Goal: Task Accomplishment & Management: Use online tool/utility

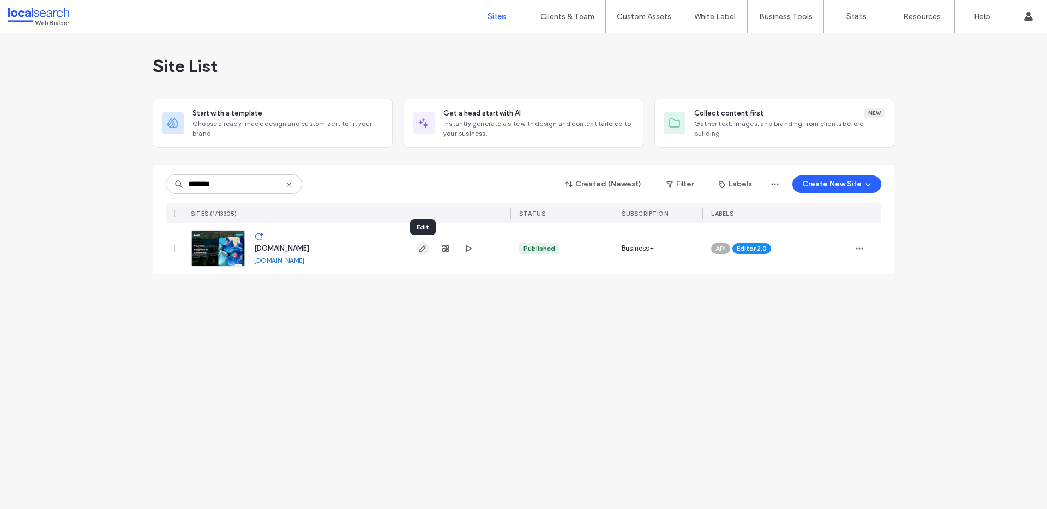
type input "********"
click at [426, 250] on icon "button" at bounding box center [422, 248] width 9 height 9
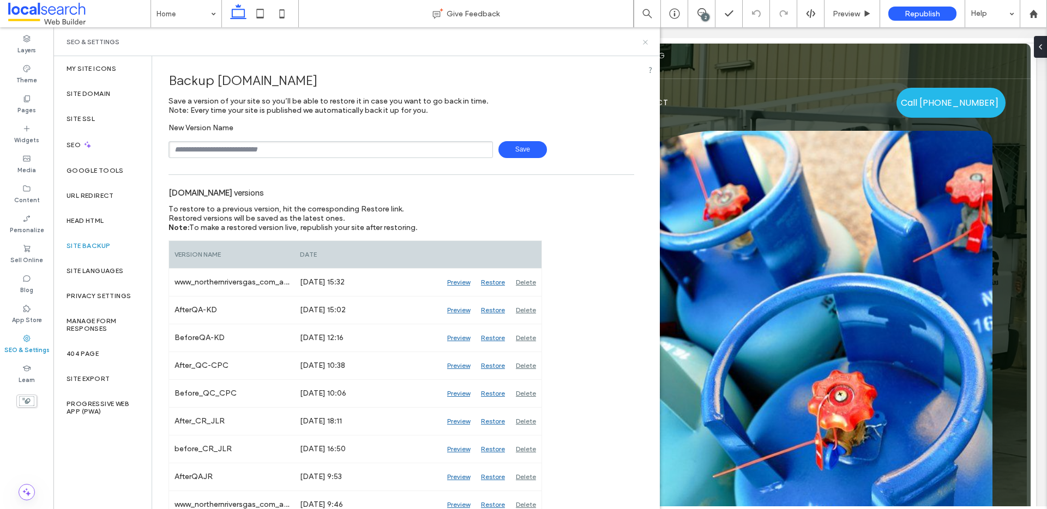
click at [648, 45] on icon at bounding box center [645, 42] width 8 height 8
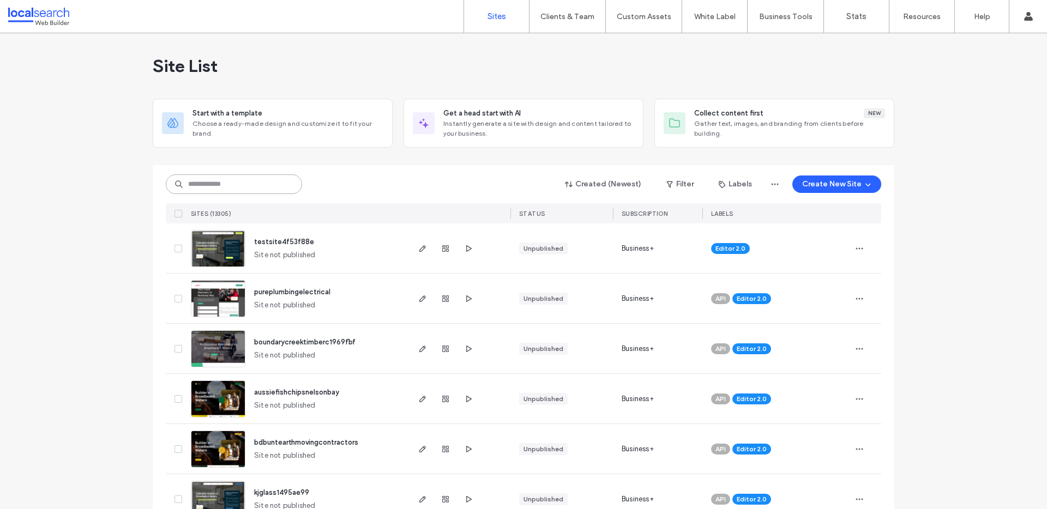
click at [198, 189] on input at bounding box center [234, 185] width 136 height 20
paste input "********"
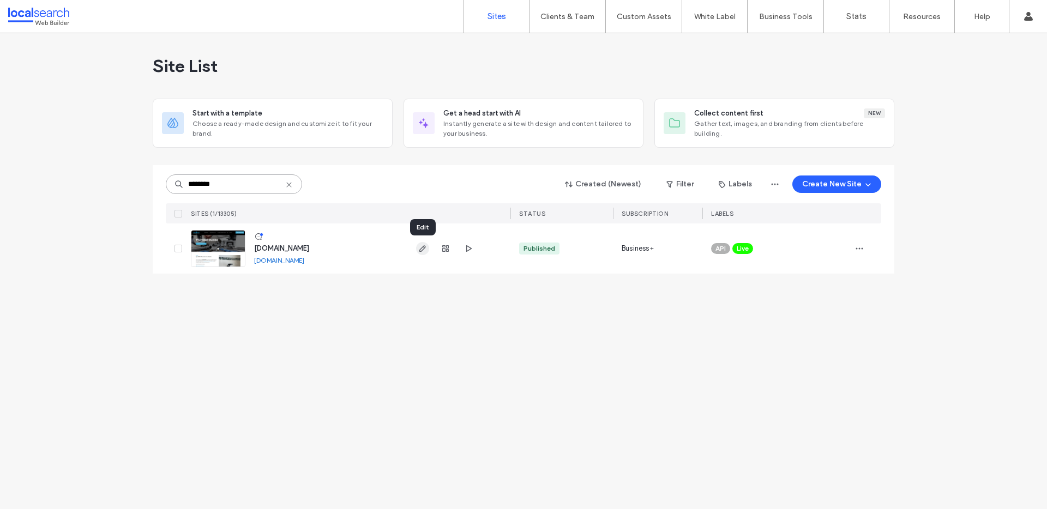
type input "********"
click at [423, 248] on icon "button" at bounding box center [422, 248] width 9 height 9
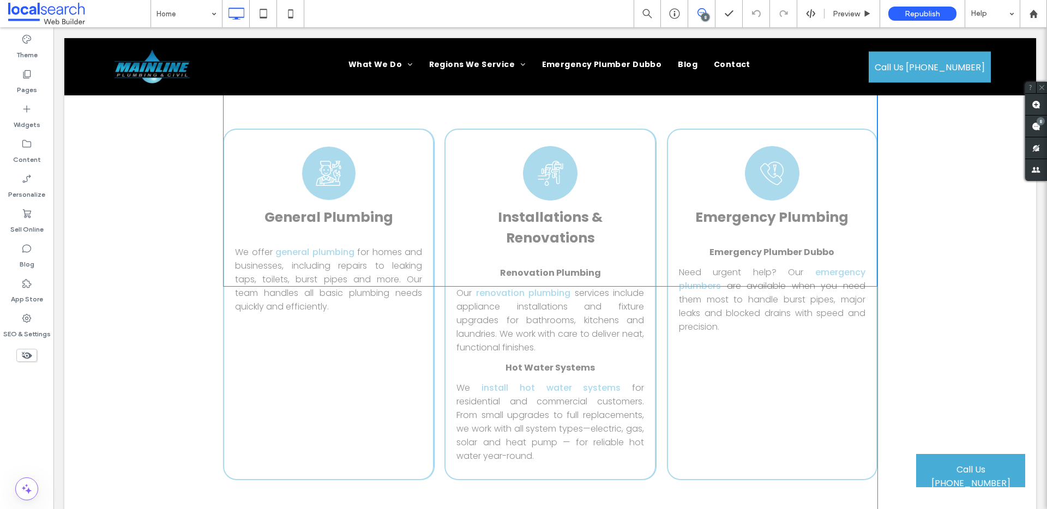
scroll to position [3457, 0]
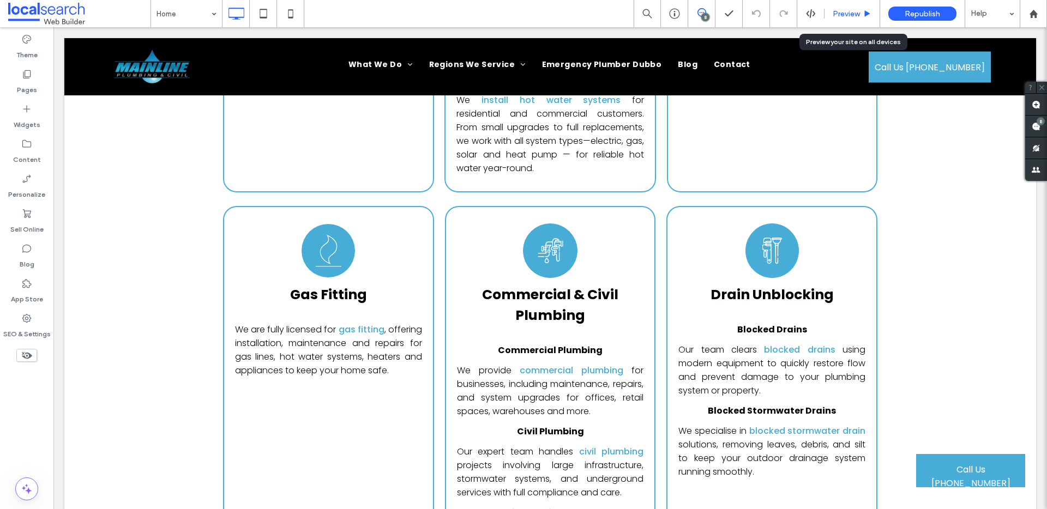
click at [852, 15] on span "Preview" at bounding box center [846, 13] width 27 height 9
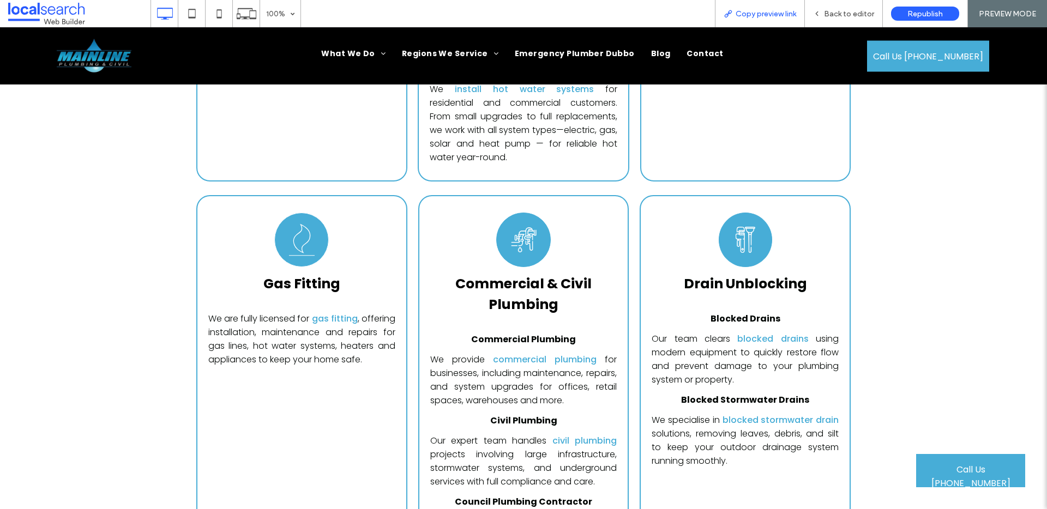
click at [769, 12] on span "Copy preview link" at bounding box center [766, 13] width 61 height 9
click at [847, 17] on span "Back to editor" at bounding box center [849, 13] width 50 height 9
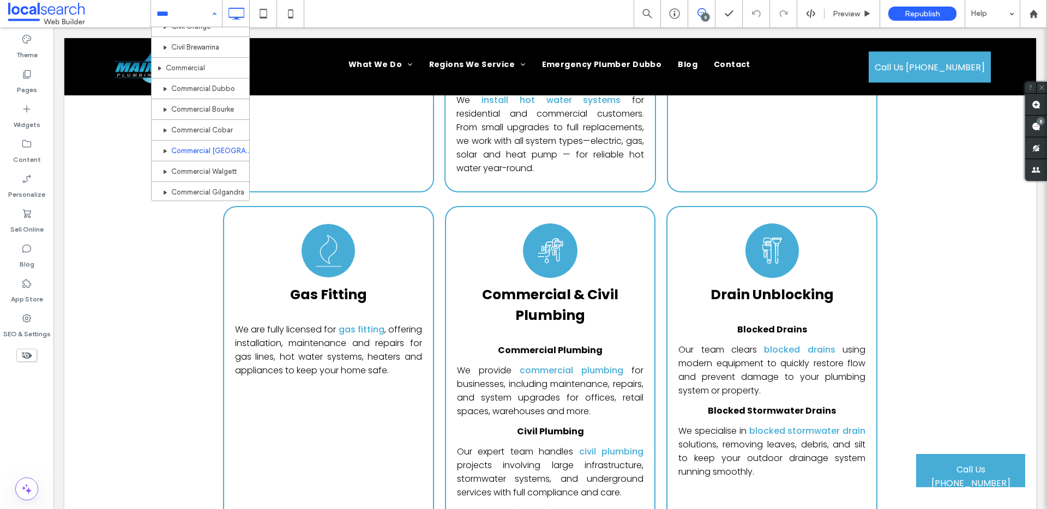
scroll to position [76, 0]
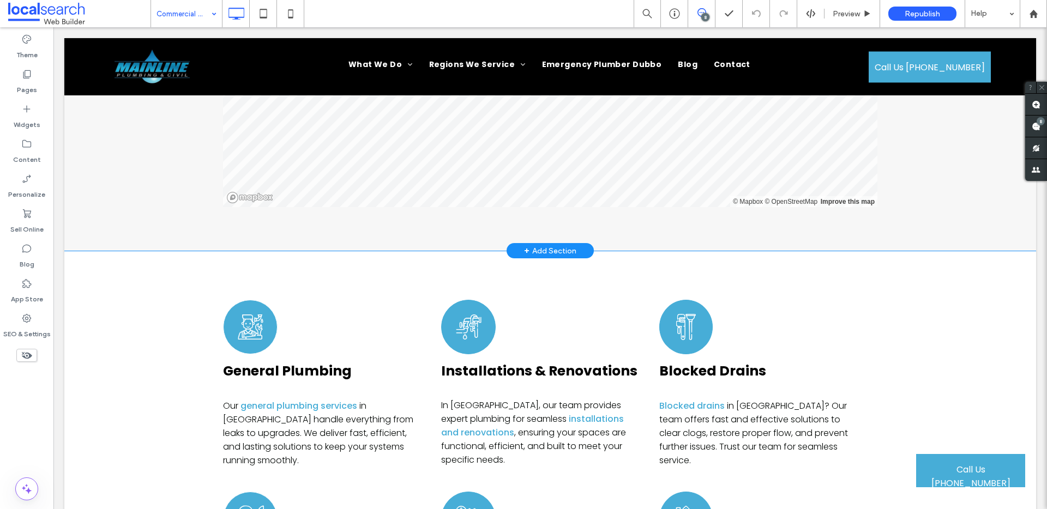
scroll to position [1847, 0]
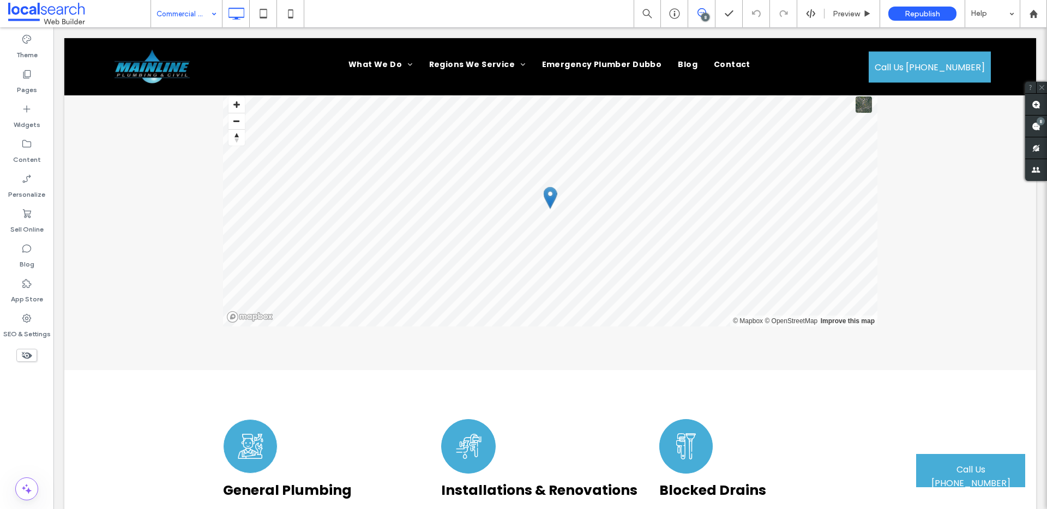
click at [185, 10] on input at bounding box center [184, 13] width 55 height 27
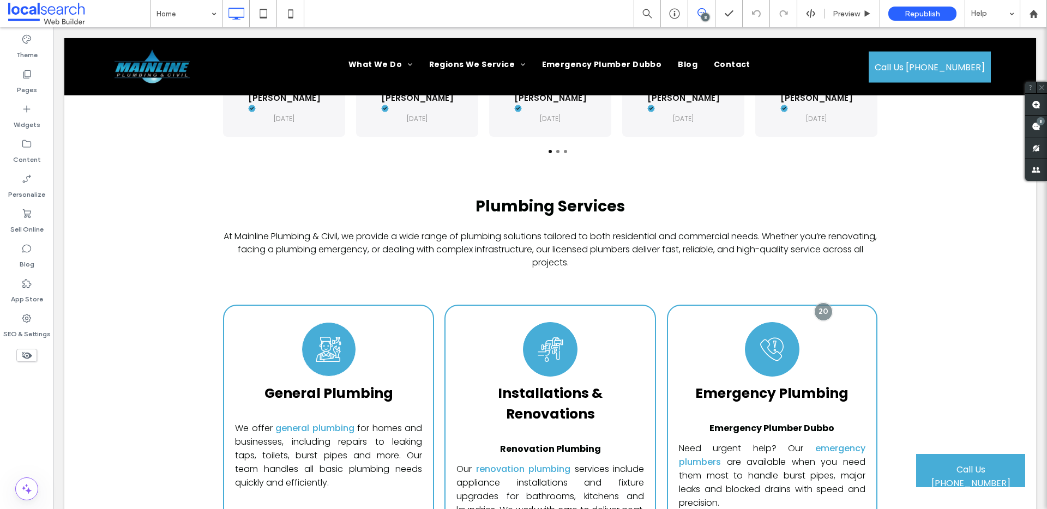
scroll to position [2961, 0]
click at [851, 11] on span "Preview" at bounding box center [846, 13] width 27 height 9
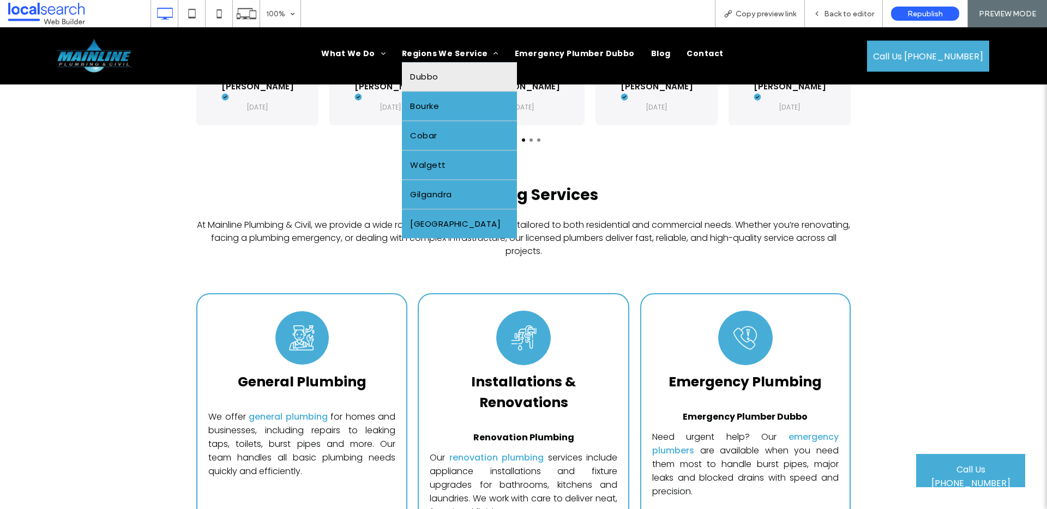
click at [457, 76] on link "Dubbo" at bounding box center [459, 77] width 115 height 29
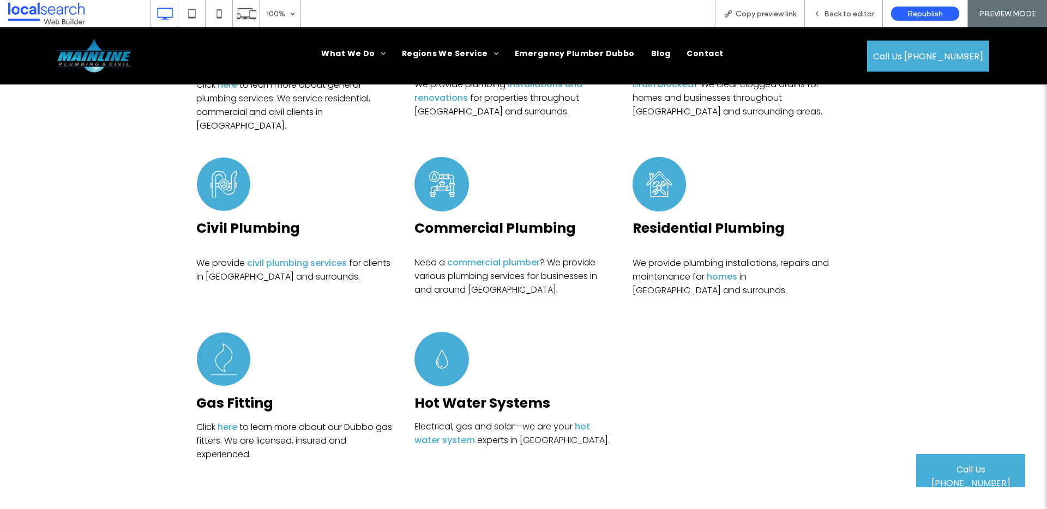
scroll to position [2045, 0]
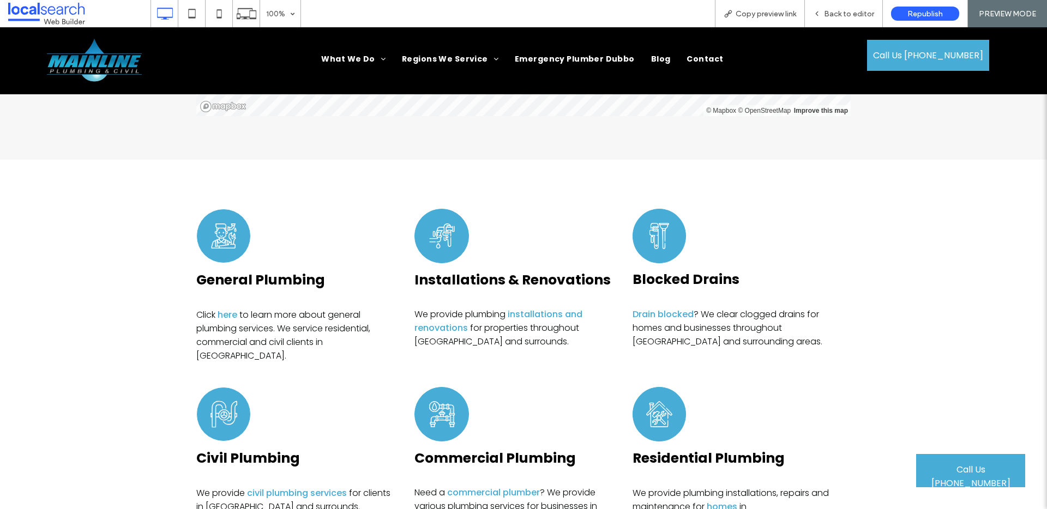
click at [115, 58] on img at bounding box center [94, 60] width 95 height 45
click at [839, 16] on span "Back to editor" at bounding box center [849, 13] width 50 height 9
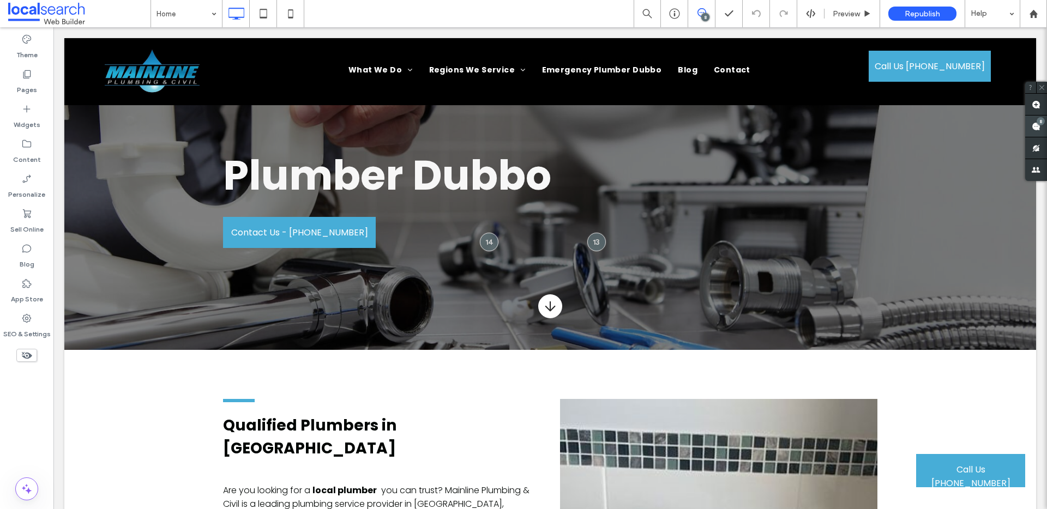
click at [1040, 125] on div "8" at bounding box center [1041, 121] width 8 height 8
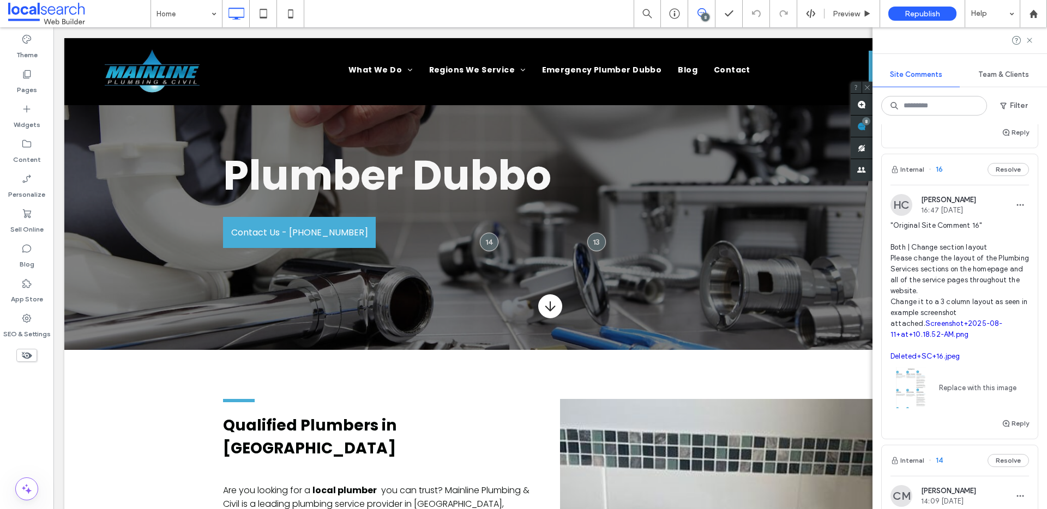
scroll to position [1115, 0]
click at [849, 282] on div "Plumber Dubbo Contact Us - 0423 627 149 Asset 1 Click To Paste" at bounding box center [550, 194] width 654 height 263
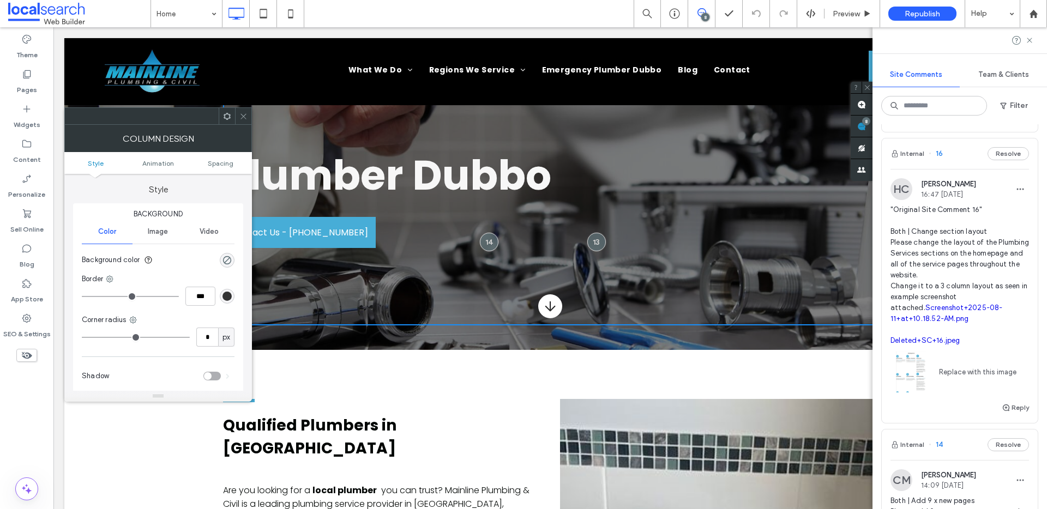
scroll to position [1135, 0]
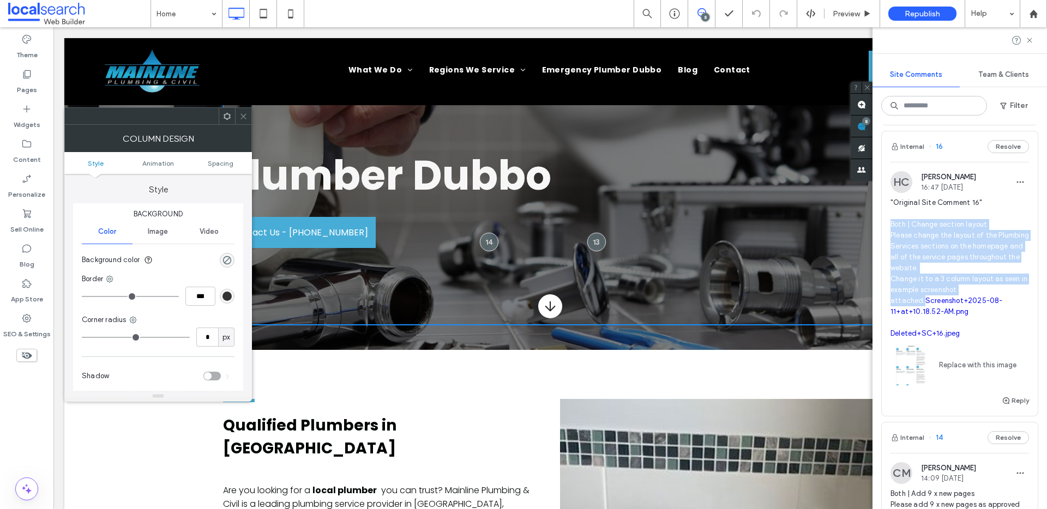
drag, startPoint x: 1009, startPoint y: 315, endPoint x: 889, endPoint y: 242, distance: 140.3
click at [889, 242] on div "HC Haizel Costa 16:47 Aug 12 2025 "Original Site Comment 16" Both | Change sect…" at bounding box center [960, 282] width 156 height 223
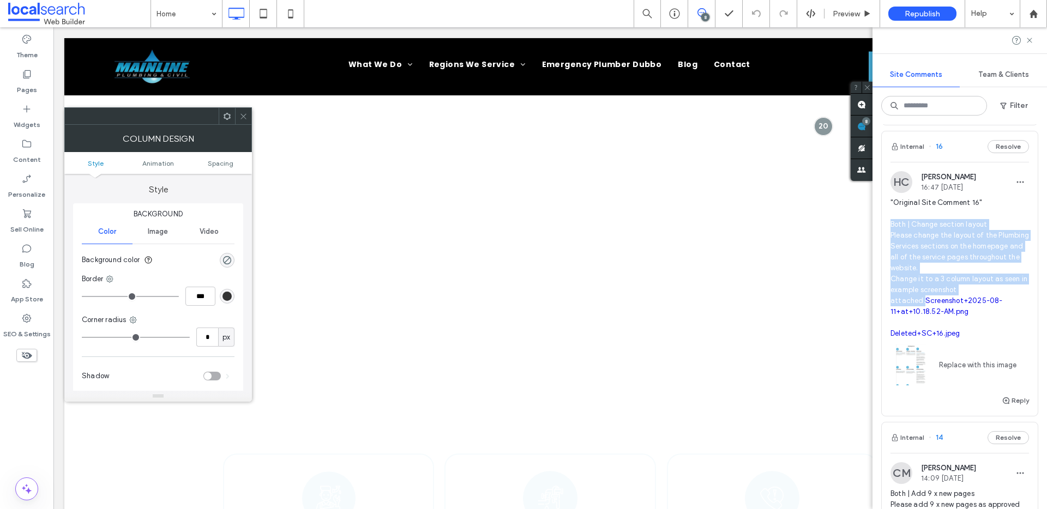
scroll to position [0, 0]
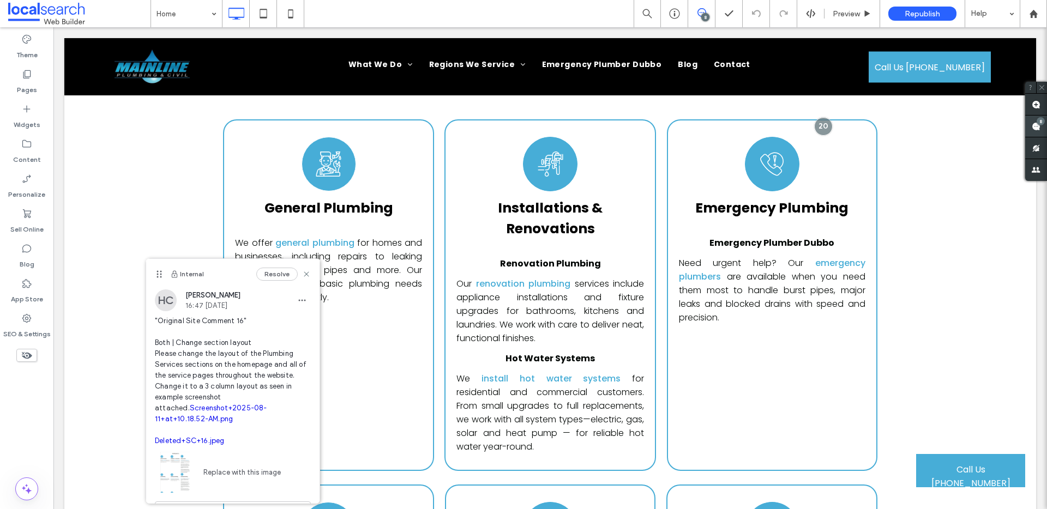
click at [1036, 120] on span at bounding box center [1036, 126] width 22 height 21
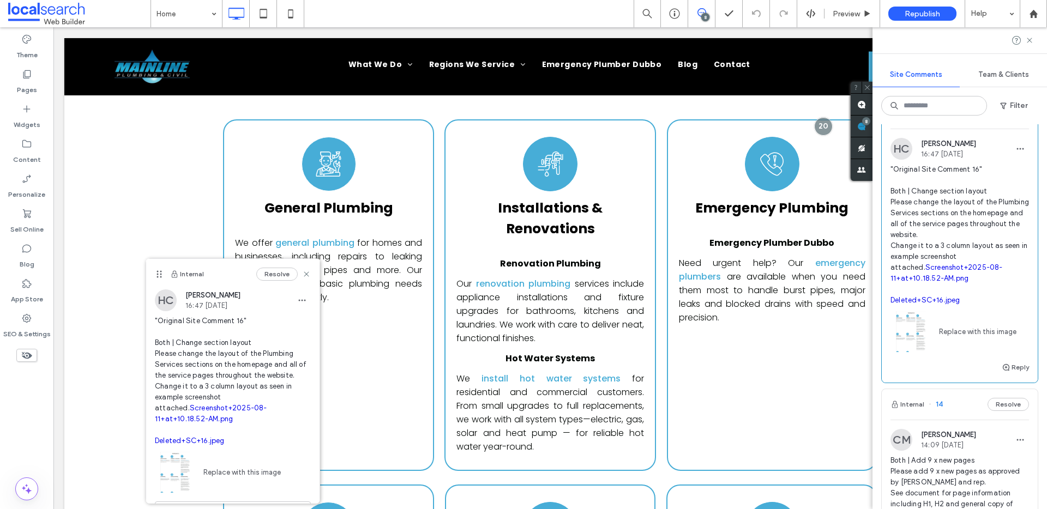
scroll to position [1171, 0]
click at [948, 280] on link "Screenshot+2025-08-11+at+10.18.52-AM.png" at bounding box center [946, 270] width 112 height 19
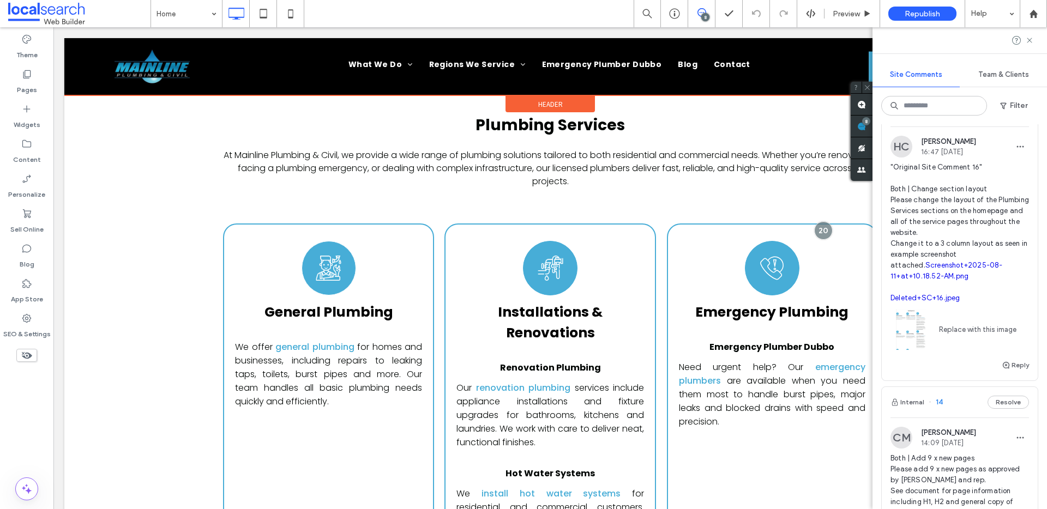
scroll to position [2932, 0]
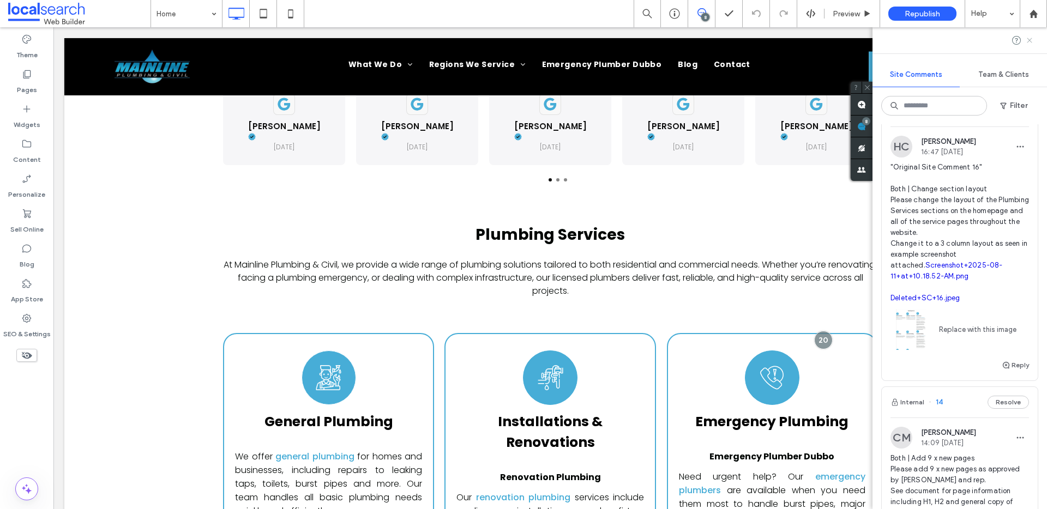
click at [1031, 38] on icon at bounding box center [1029, 40] width 9 height 9
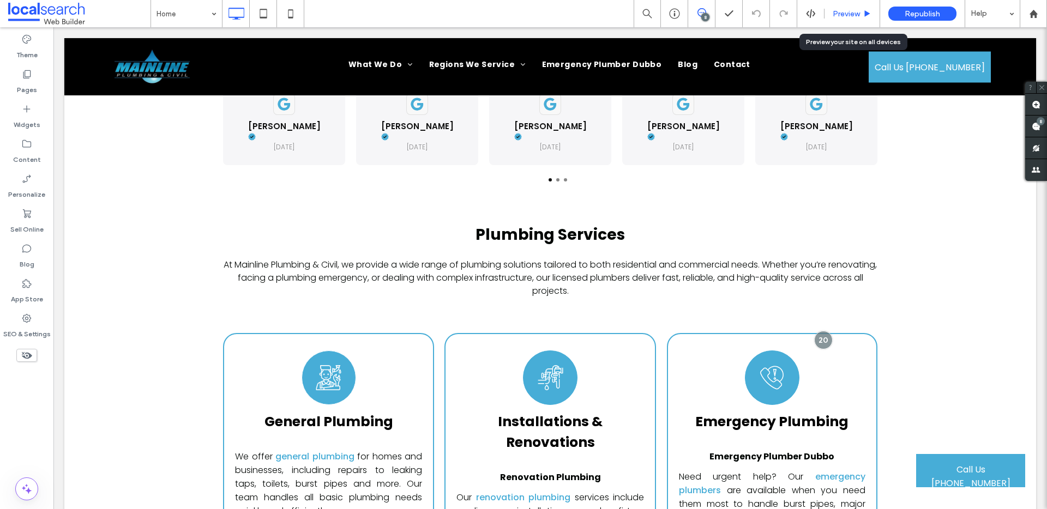
click at [858, 12] on span "Preview" at bounding box center [846, 13] width 27 height 9
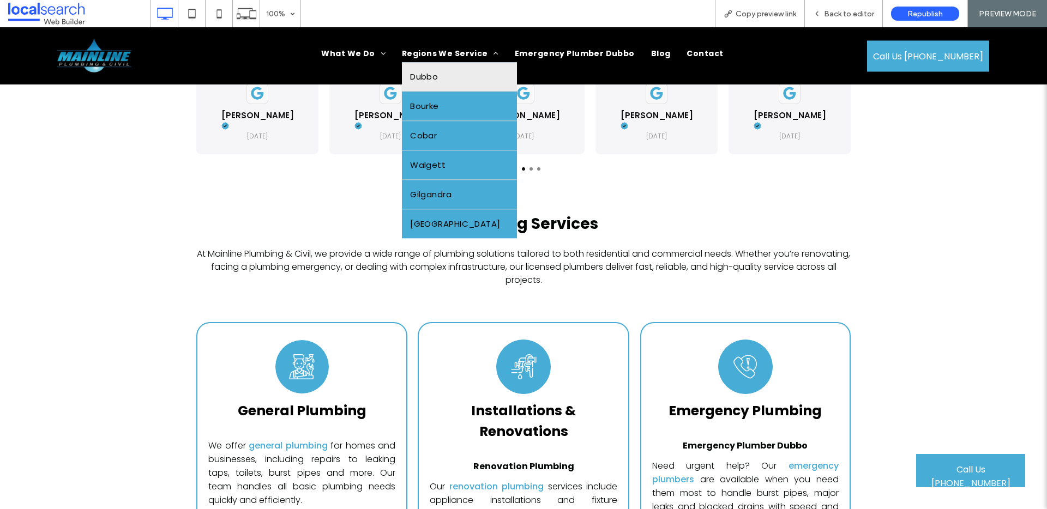
click at [457, 78] on link "Dubbo" at bounding box center [459, 77] width 115 height 29
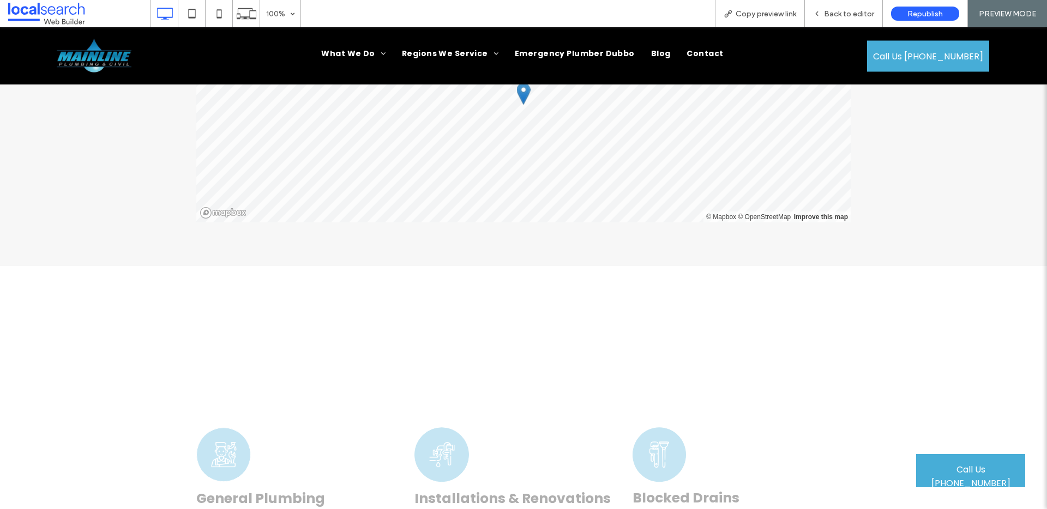
scroll to position [2164, 0]
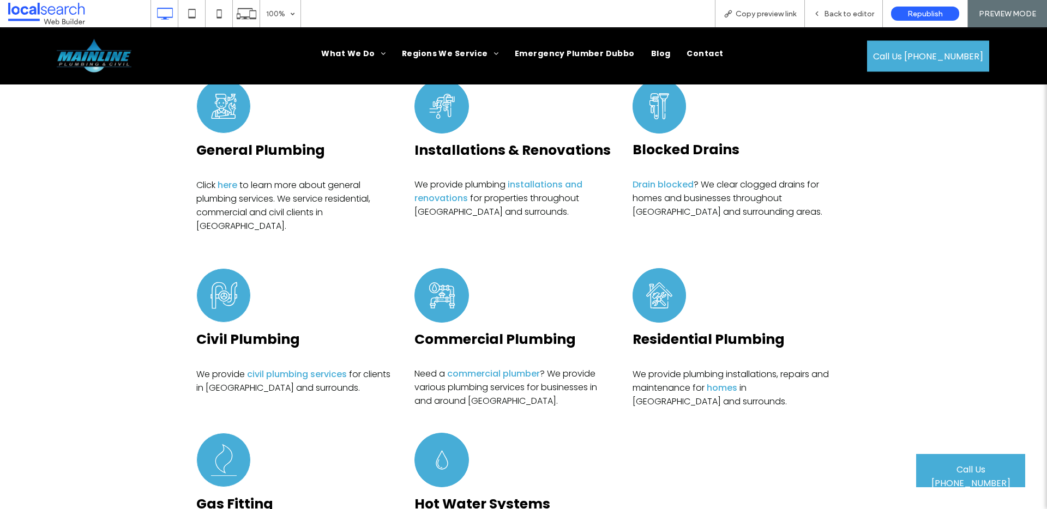
click at [93, 57] on img at bounding box center [94, 55] width 75 height 35
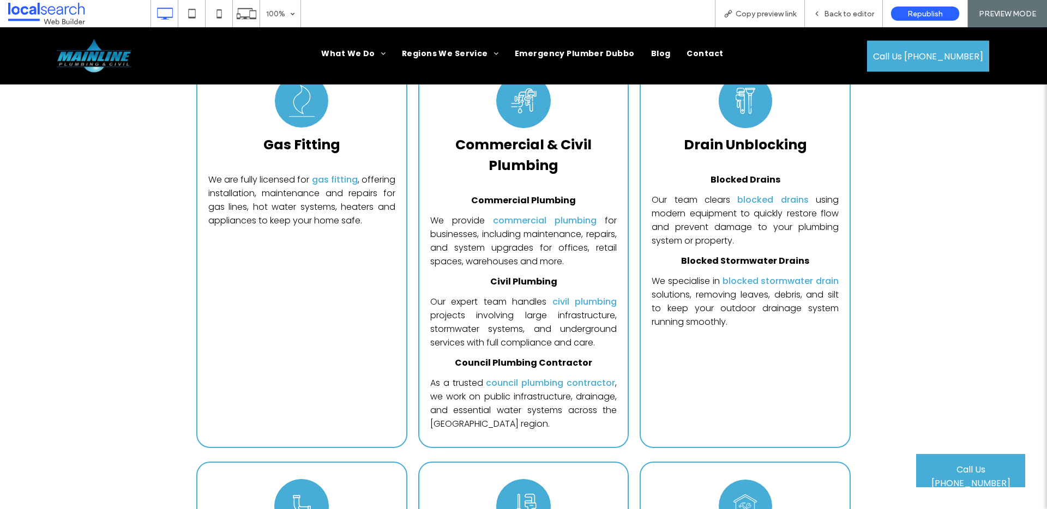
scroll to position [3601, 0]
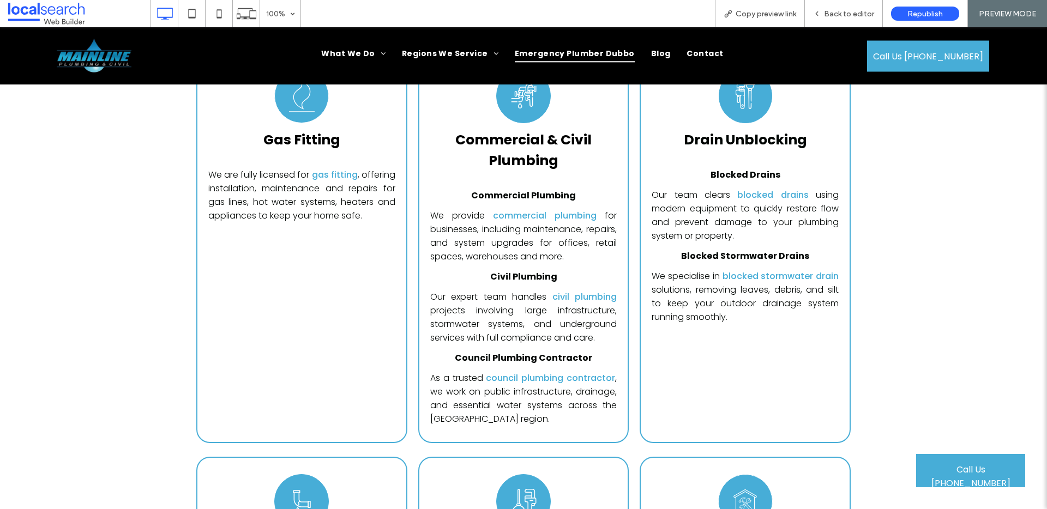
click at [604, 52] on span "Emergency Plumber Dubbo" at bounding box center [575, 54] width 120 height 17
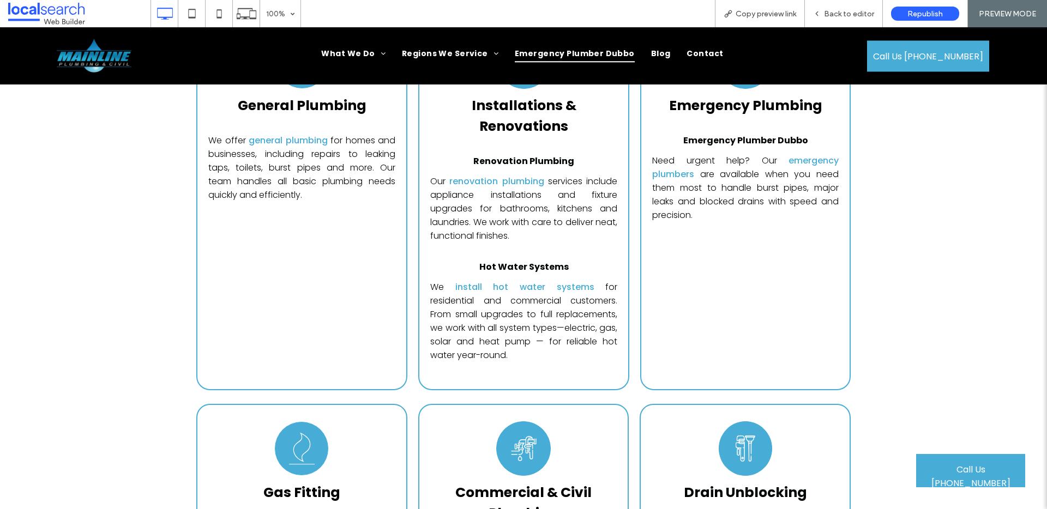
scroll to position [3645, 0]
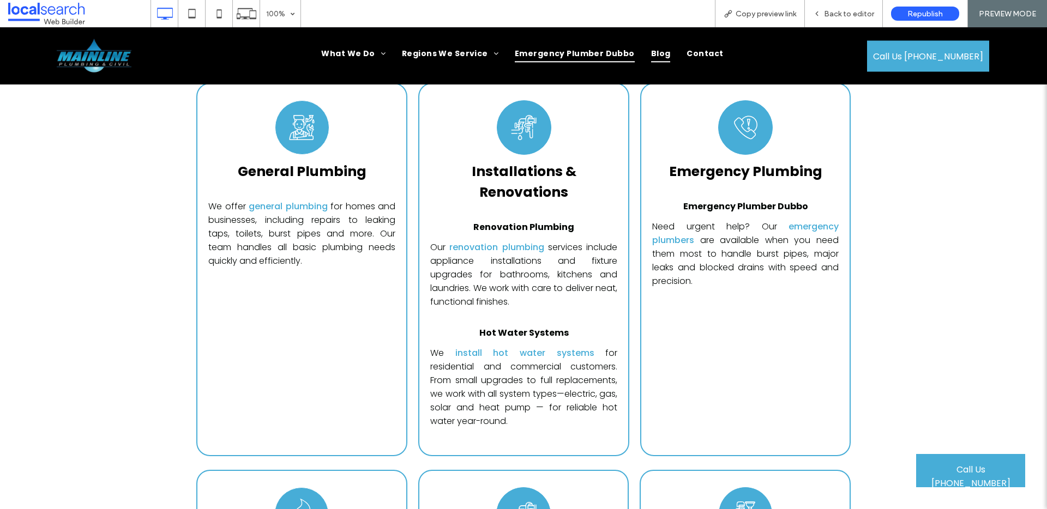
click at [651, 53] on span "Blog" at bounding box center [661, 54] width 20 height 17
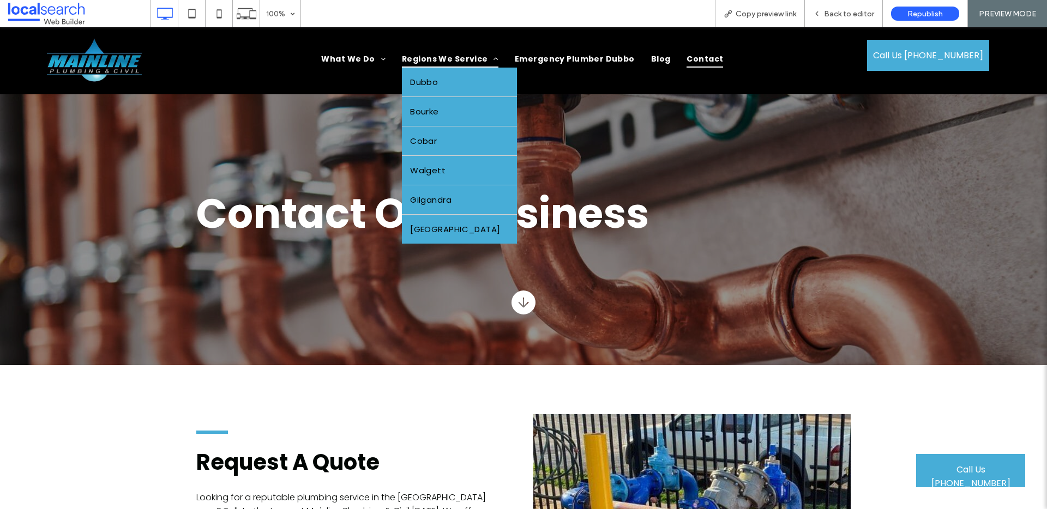
click at [442, 59] on span "Regions We Service" at bounding box center [450, 59] width 97 height 17
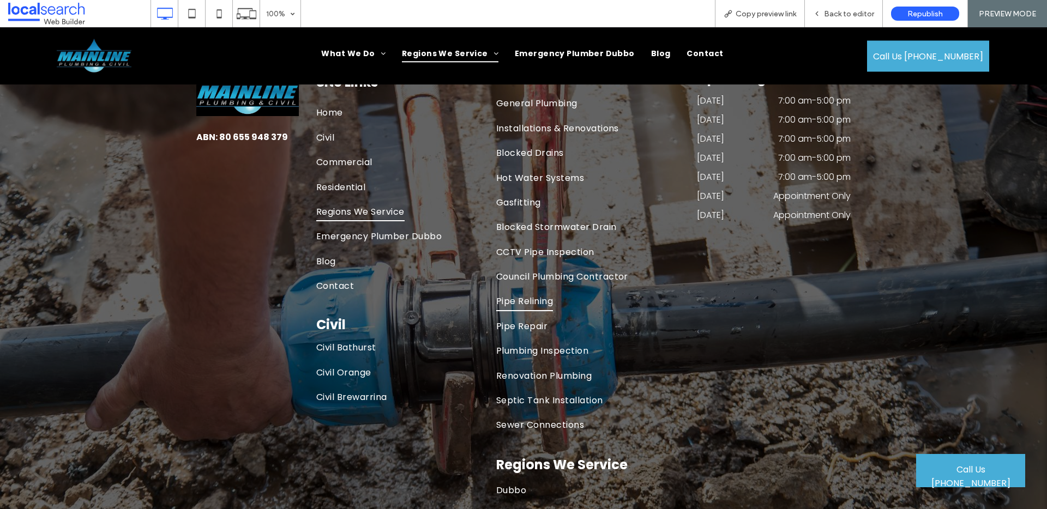
scroll to position [2189, 0]
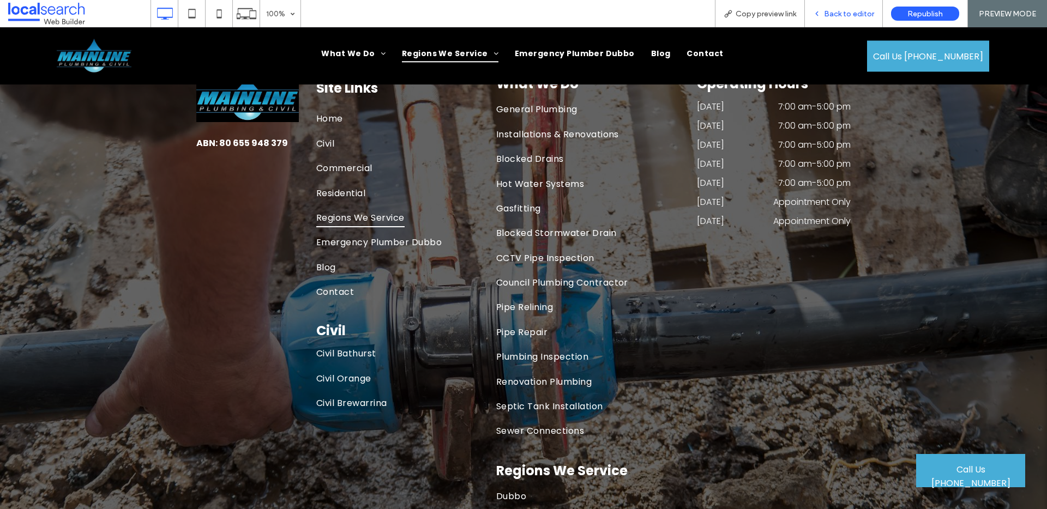
click at [863, 11] on span "Back to editor" at bounding box center [849, 13] width 50 height 9
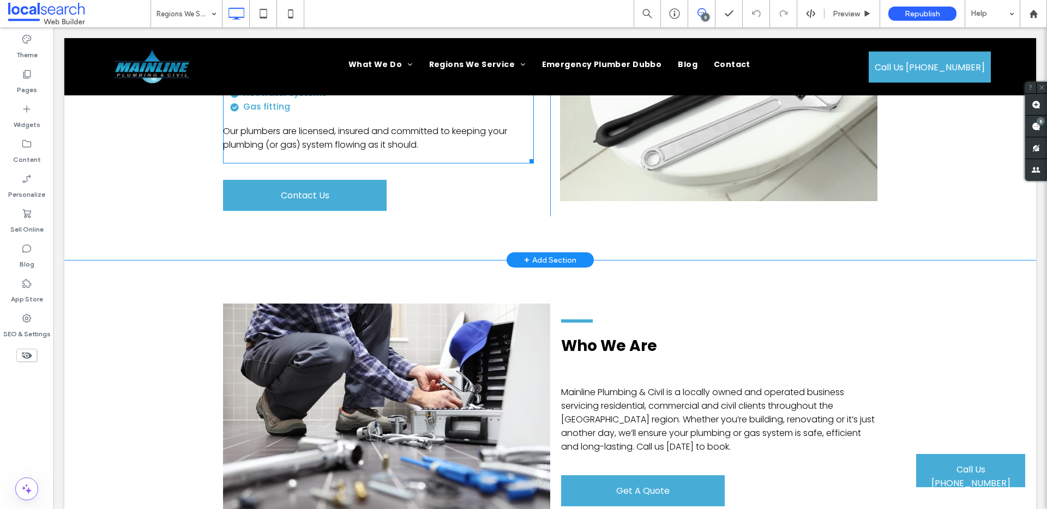
scroll to position [425, 0]
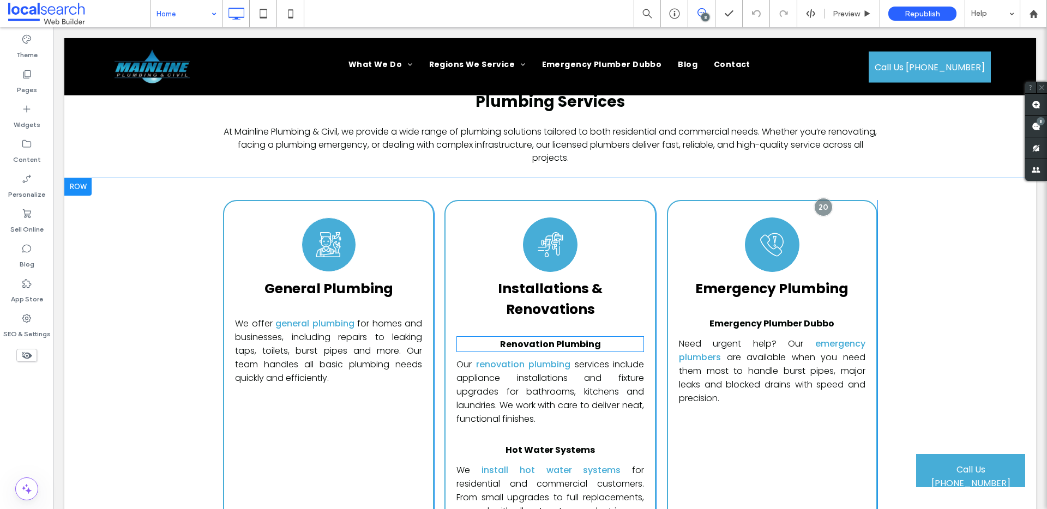
scroll to position [3056, 0]
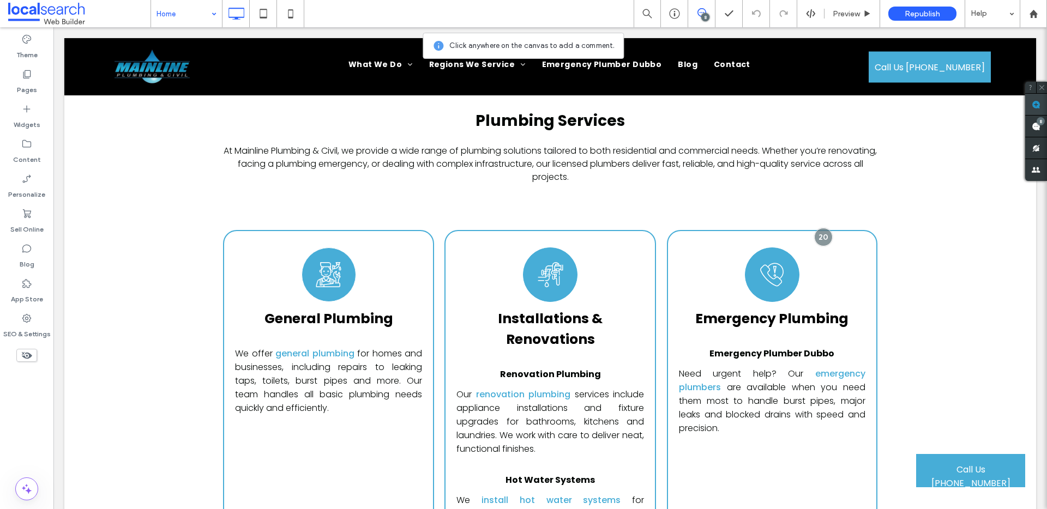
click at [1033, 106] on use at bounding box center [1036, 104] width 9 height 9
click at [1036, 106] on use at bounding box center [1036, 104] width 9 height 9
click at [1033, 100] on use at bounding box center [1036, 104] width 9 height 9
click at [683, 230] on div "Emergency Icon Emergency Plumbing Emergency Plumber Dubbo Need urgent help? Our…" at bounding box center [772, 411] width 210 height 363
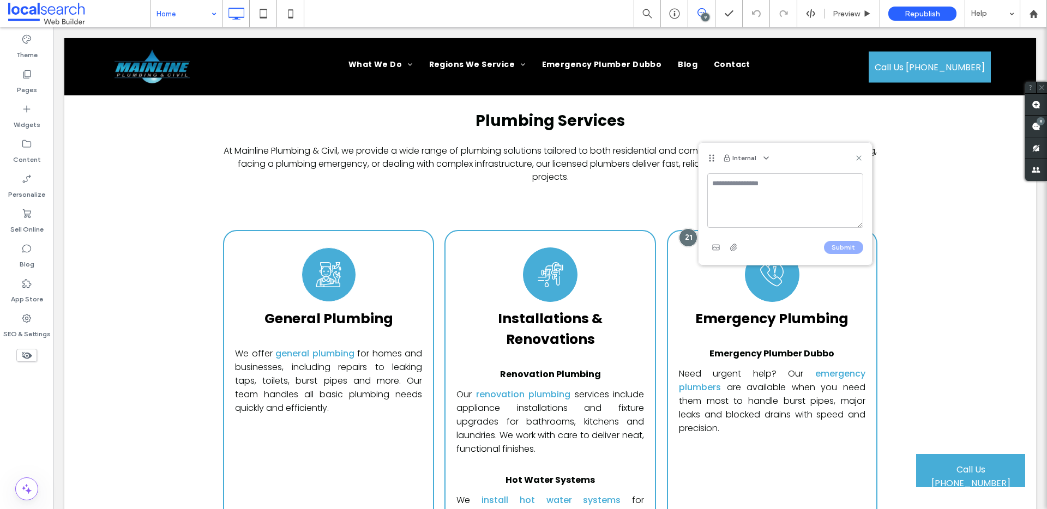
click at [747, 185] on textarea at bounding box center [785, 200] width 156 height 55
type textarea "*"
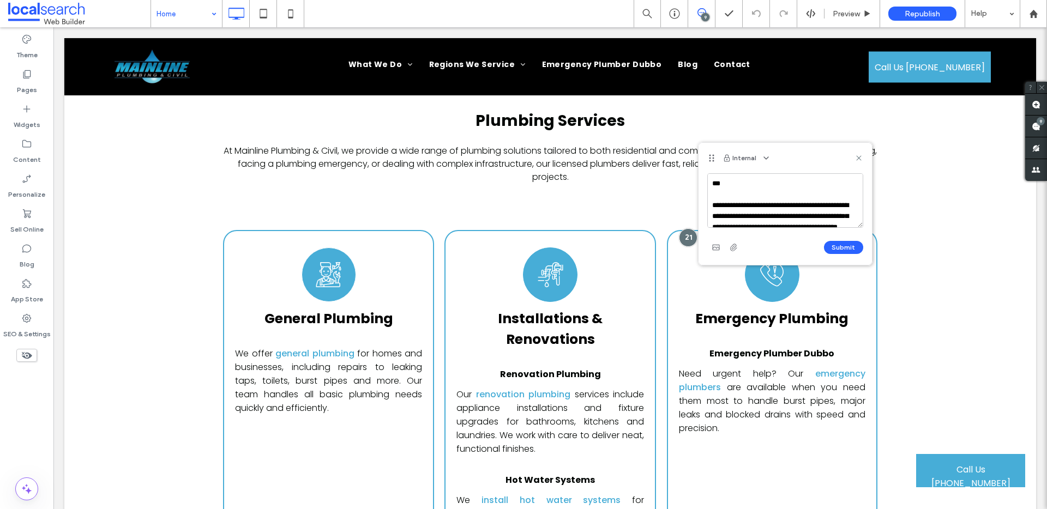
click at [742, 185] on textarea "**********" at bounding box center [785, 200] width 156 height 55
click at [844, 216] on textarea "**********" at bounding box center [785, 200] width 156 height 55
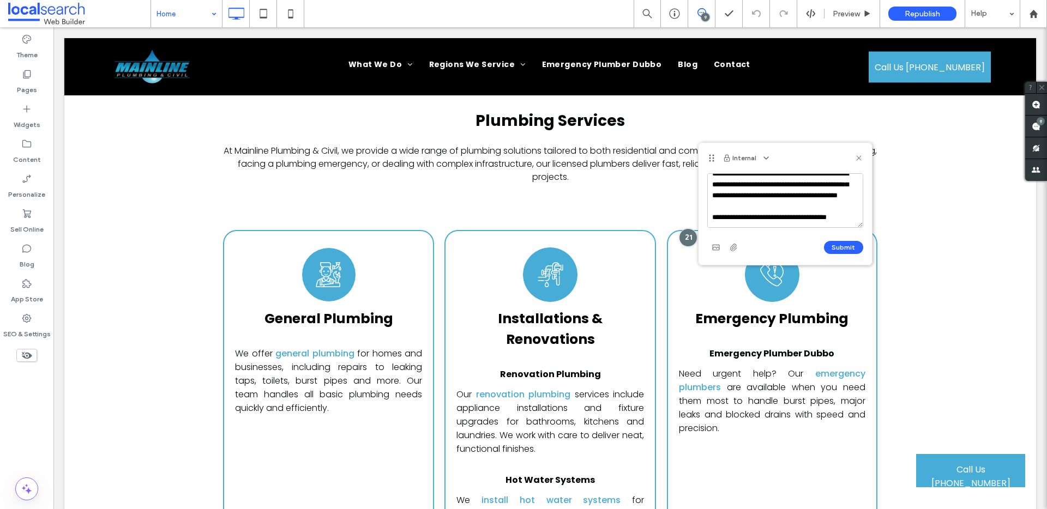
scroll to position [47, 0]
type textarea "**********"
click at [840, 248] on button "Submit" at bounding box center [843, 247] width 39 height 13
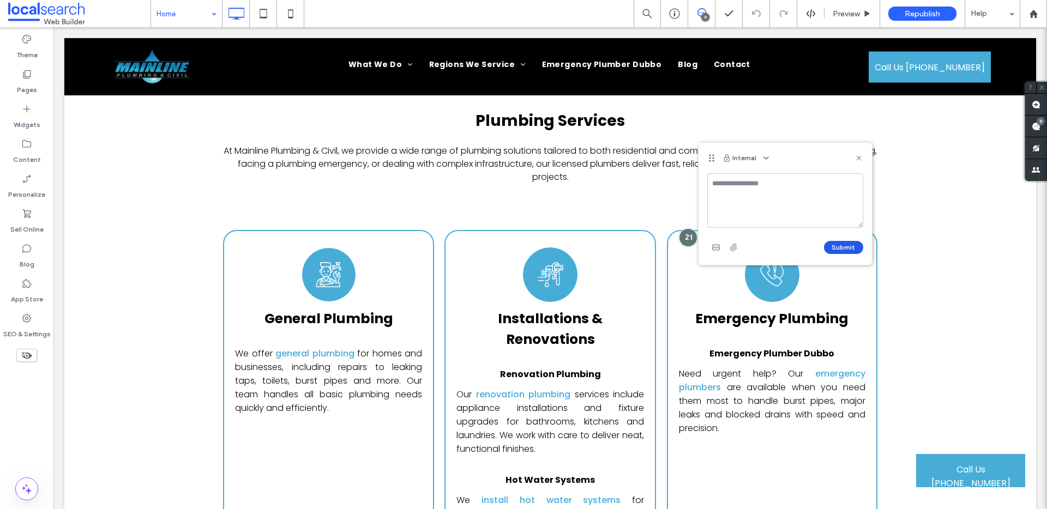
scroll to position [0, 0]
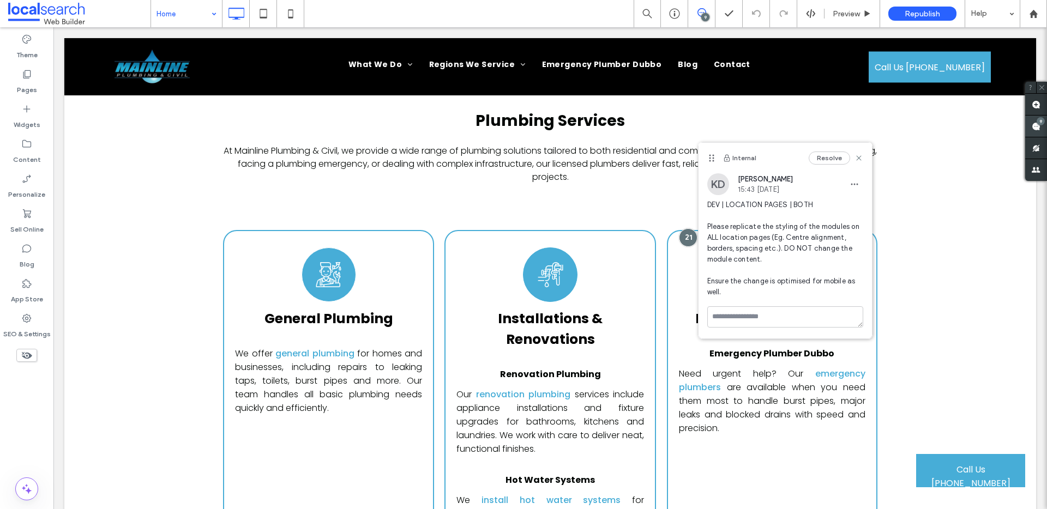
click at [1037, 123] on div "9" at bounding box center [1041, 121] width 8 height 8
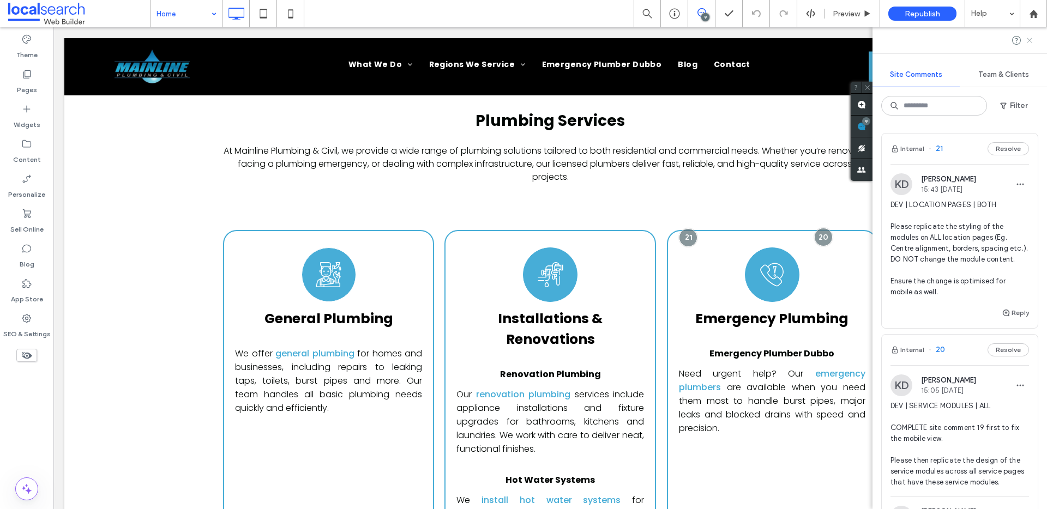
click at [1031, 40] on icon at bounding box center [1029, 40] width 9 height 9
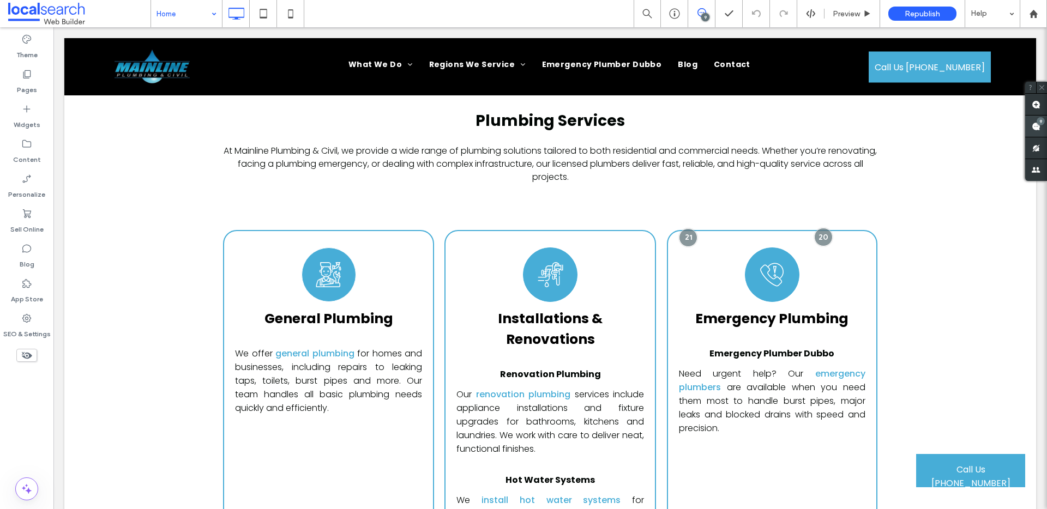
click at [1041, 127] on span at bounding box center [1036, 126] width 22 height 21
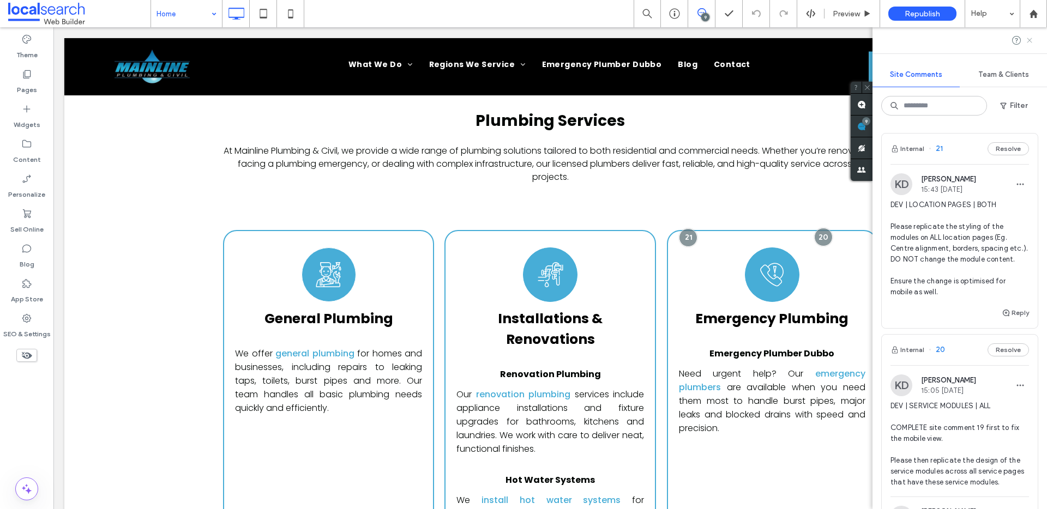
click at [1030, 42] on icon at bounding box center [1029, 40] width 9 height 9
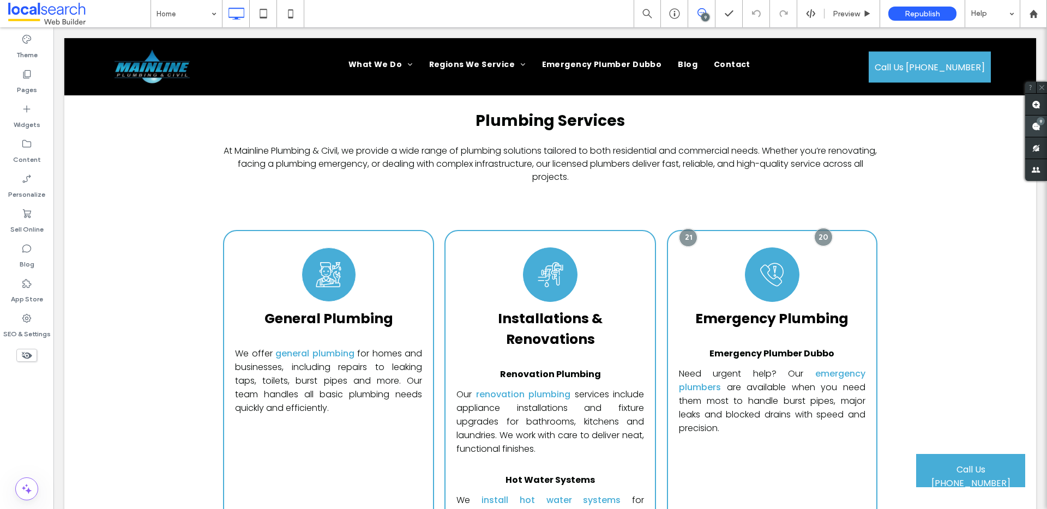
click at [1039, 122] on div "9" at bounding box center [1041, 121] width 8 height 8
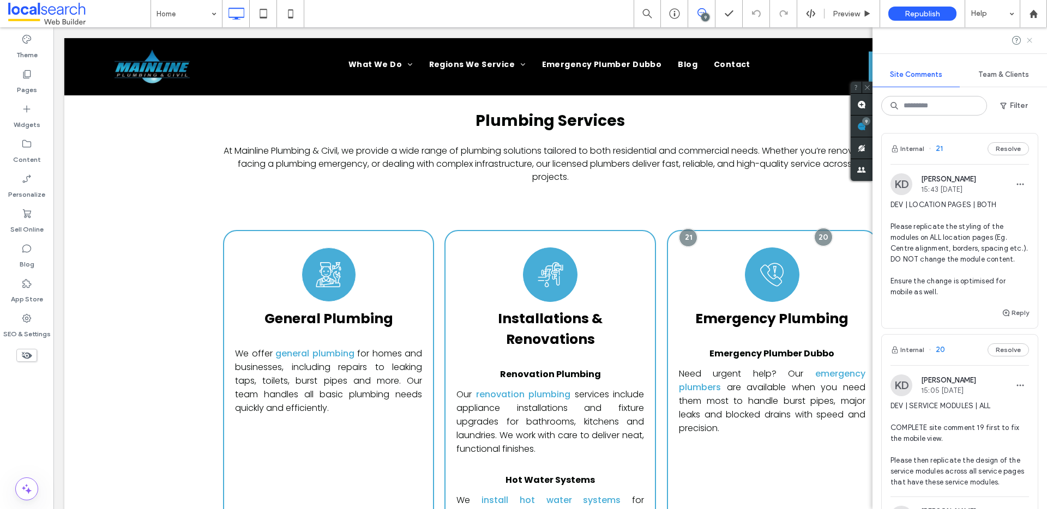
click at [1030, 41] on use at bounding box center [1029, 40] width 5 height 5
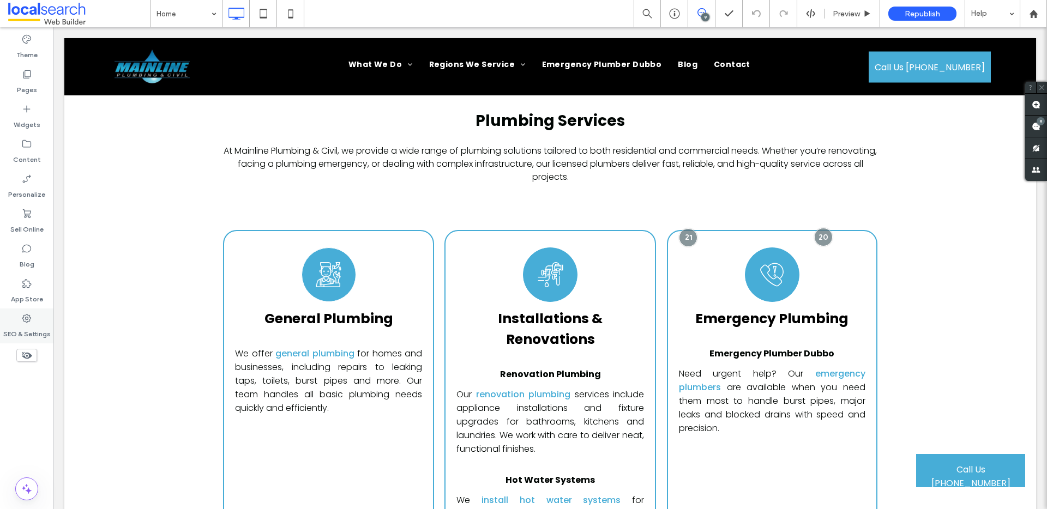
click at [18, 327] on label "SEO & Settings" at bounding box center [26, 331] width 47 height 15
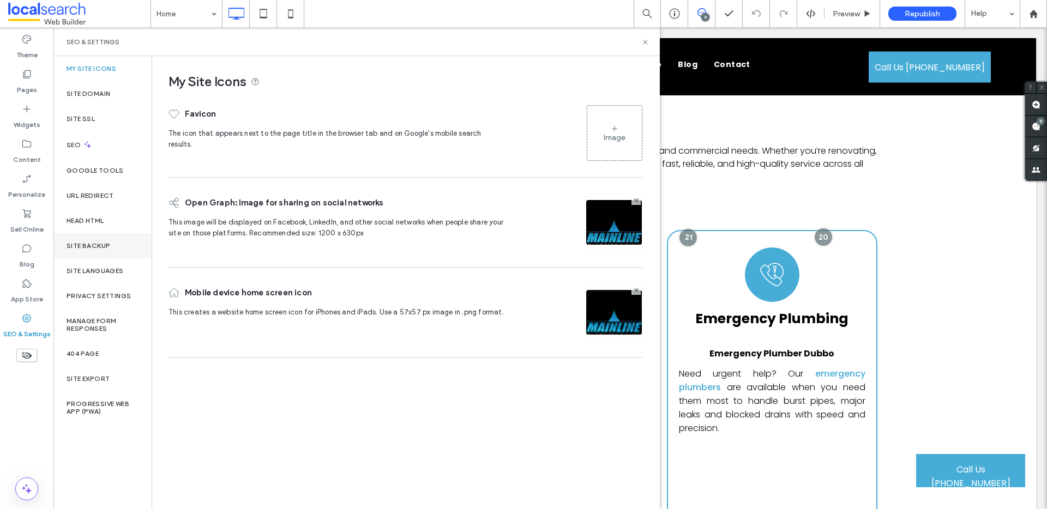
click at [89, 246] on label "Site Backup" at bounding box center [89, 246] width 44 height 8
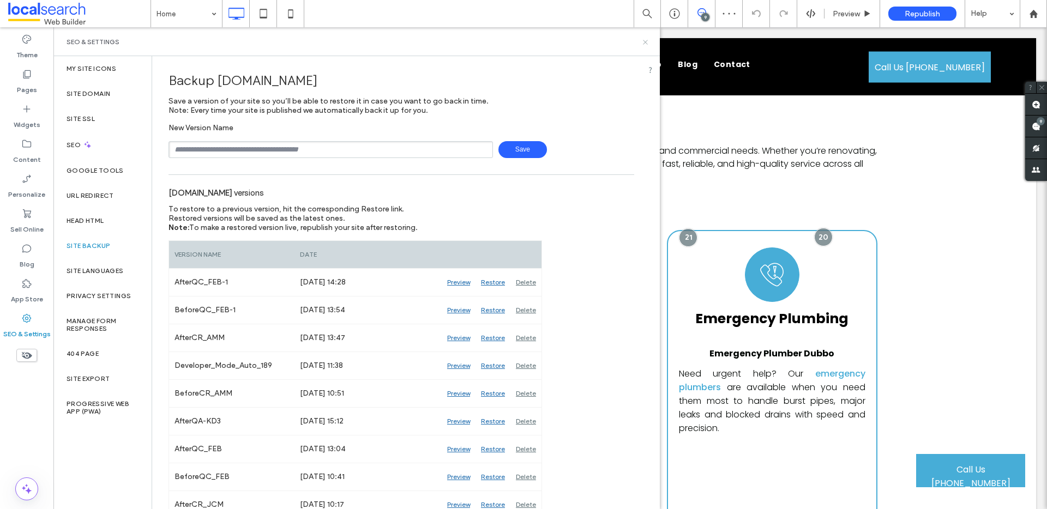
click at [645, 43] on icon at bounding box center [645, 42] width 8 height 8
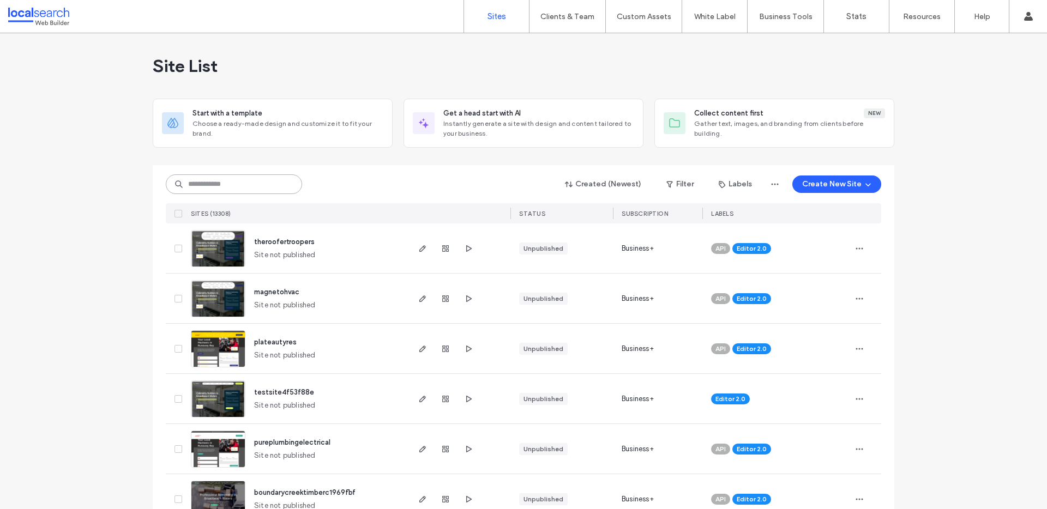
click at [233, 184] on input at bounding box center [234, 185] width 136 height 20
paste input "********"
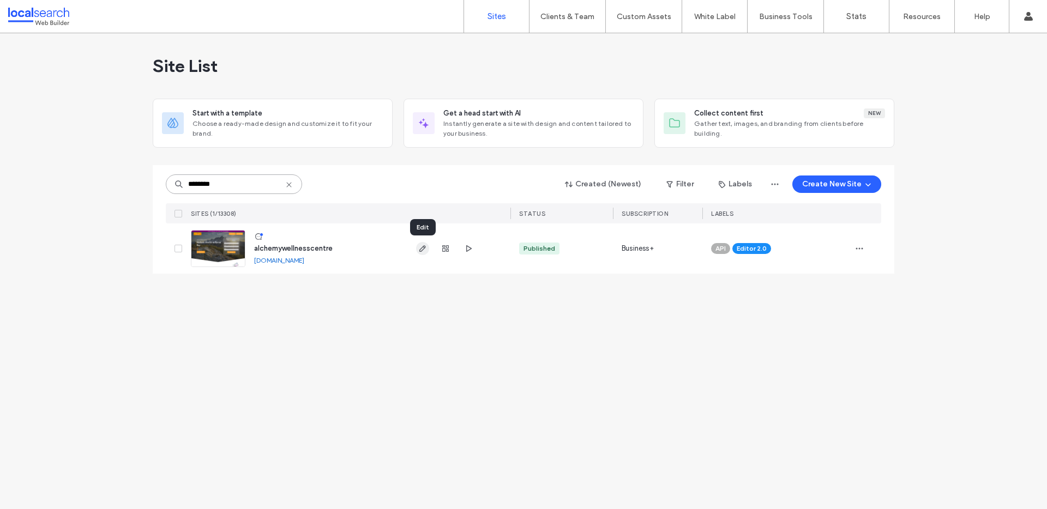
type input "********"
click at [420, 248] on icon "button" at bounding box center [422, 248] width 9 height 9
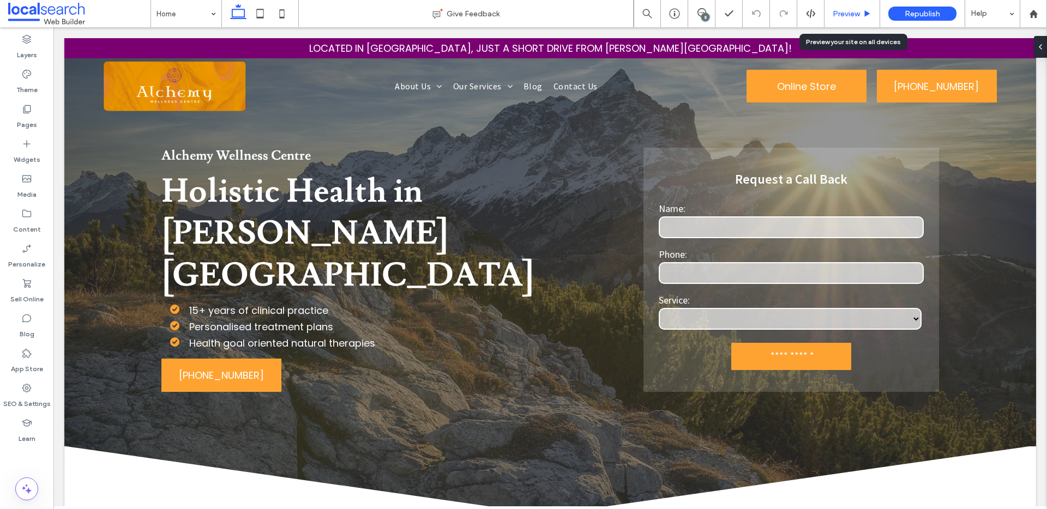
click at [861, 4] on div "Preview" at bounding box center [853, 13] width 56 height 27
click at [852, 13] on span "Preview" at bounding box center [846, 13] width 27 height 9
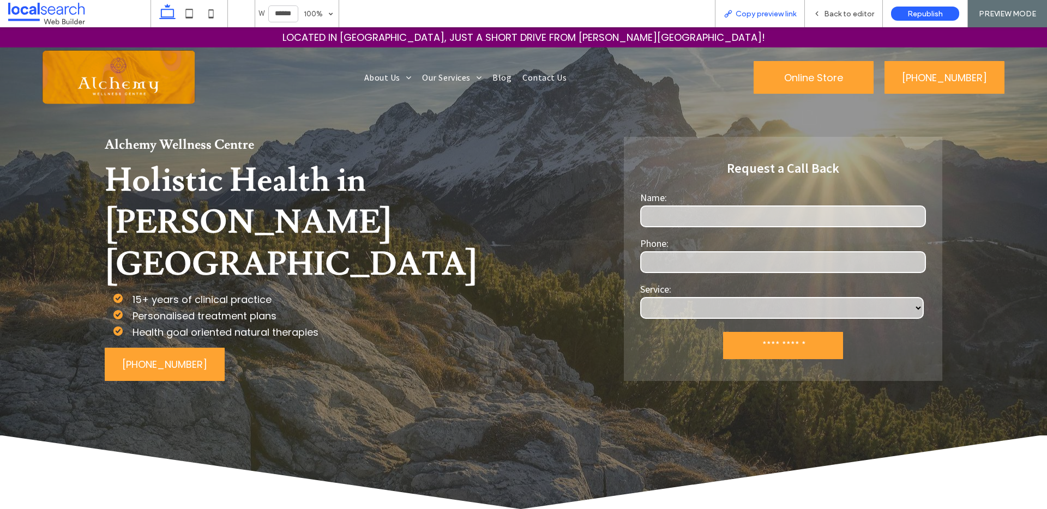
click at [782, 16] on span "Copy preview link" at bounding box center [766, 13] width 61 height 9
click at [840, 4] on div "Back to editor" at bounding box center [844, 13] width 78 height 27
click at [839, 9] on span "Back to editor" at bounding box center [849, 13] width 50 height 9
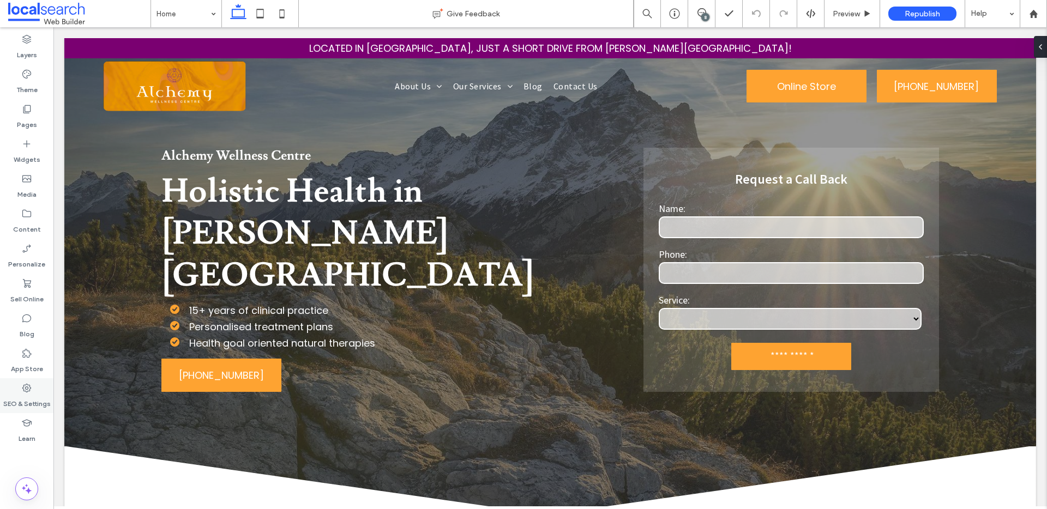
click at [32, 389] on div "SEO & Settings" at bounding box center [26, 395] width 53 height 35
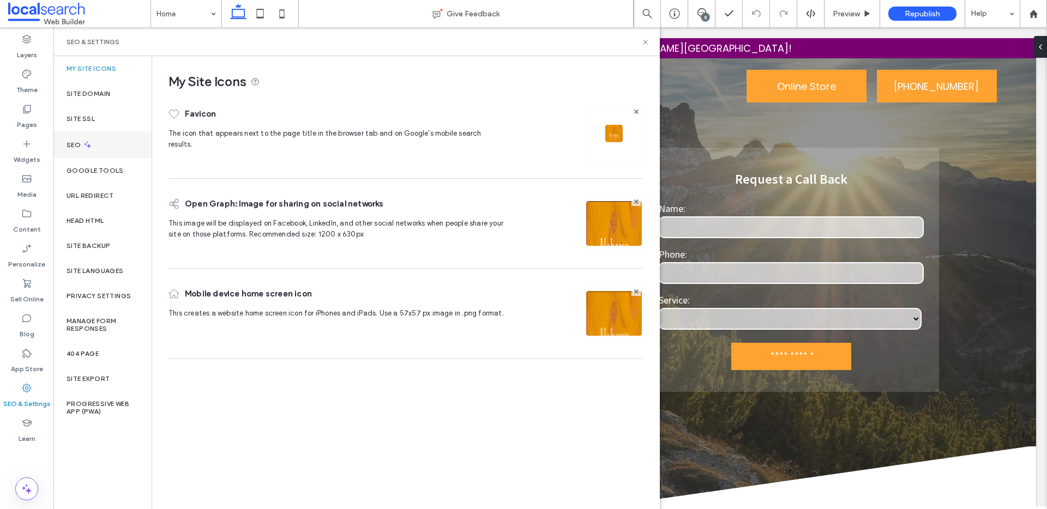
click at [98, 140] on div "SEO" at bounding box center [102, 144] width 98 height 27
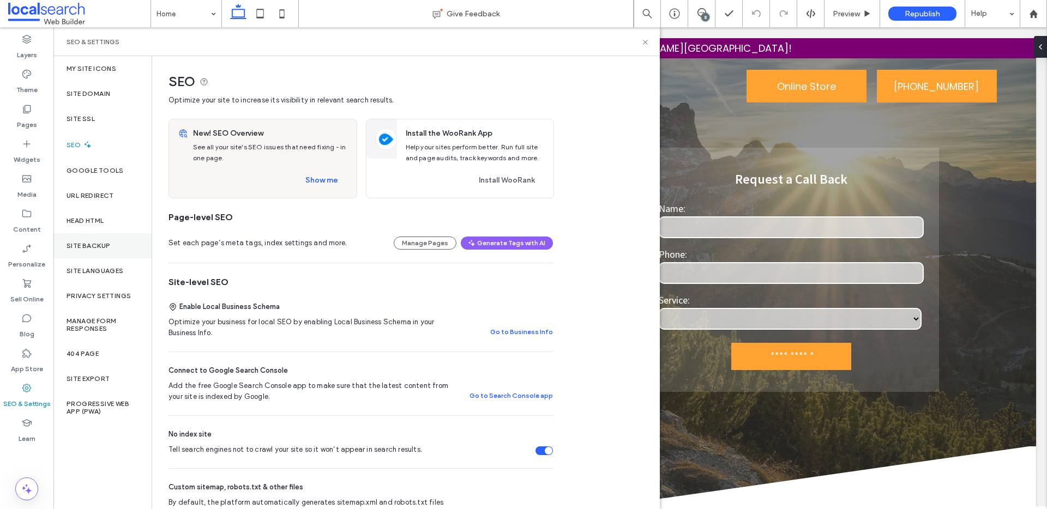
click at [101, 243] on label "Site Backup" at bounding box center [89, 246] width 44 height 8
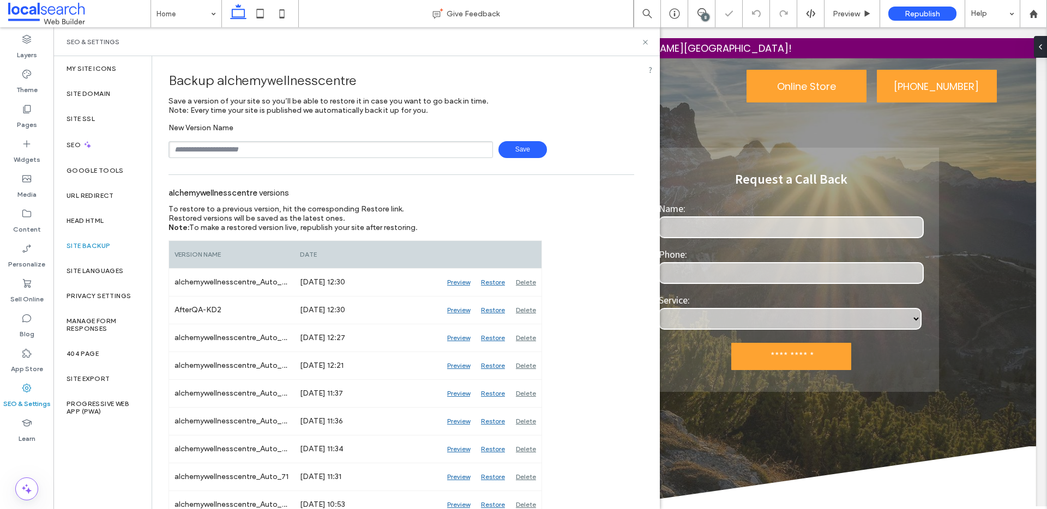
click at [258, 148] on input "text" at bounding box center [331, 149] width 324 height 17
type input "**********"
click at [644, 40] on icon at bounding box center [645, 42] width 8 height 8
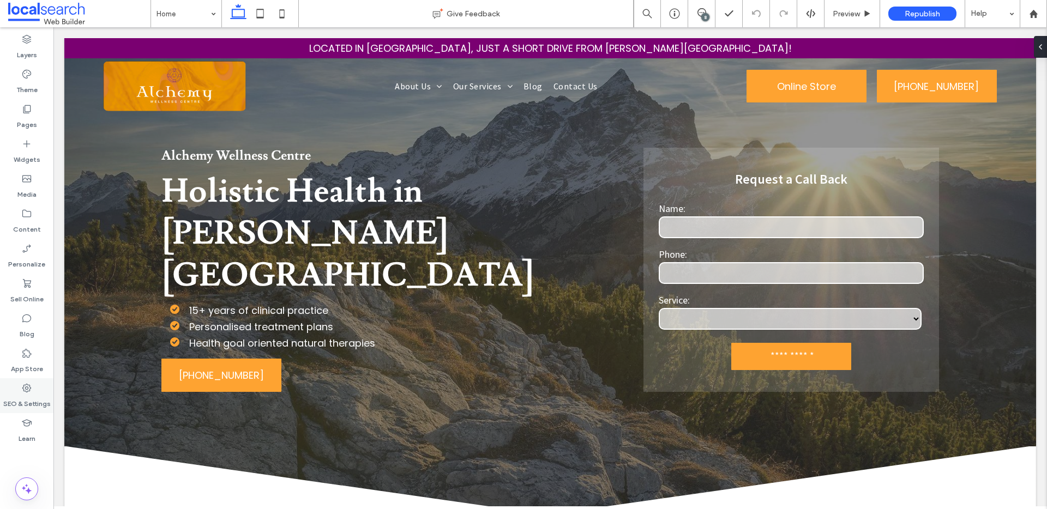
click at [15, 396] on label "SEO & Settings" at bounding box center [26, 401] width 47 height 15
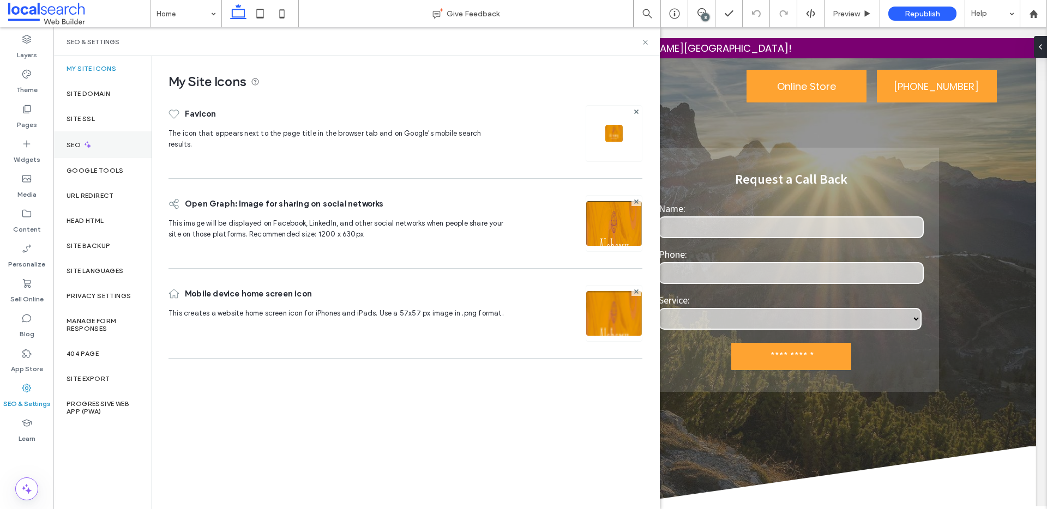
click at [103, 151] on div "SEO" at bounding box center [102, 144] width 98 height 27
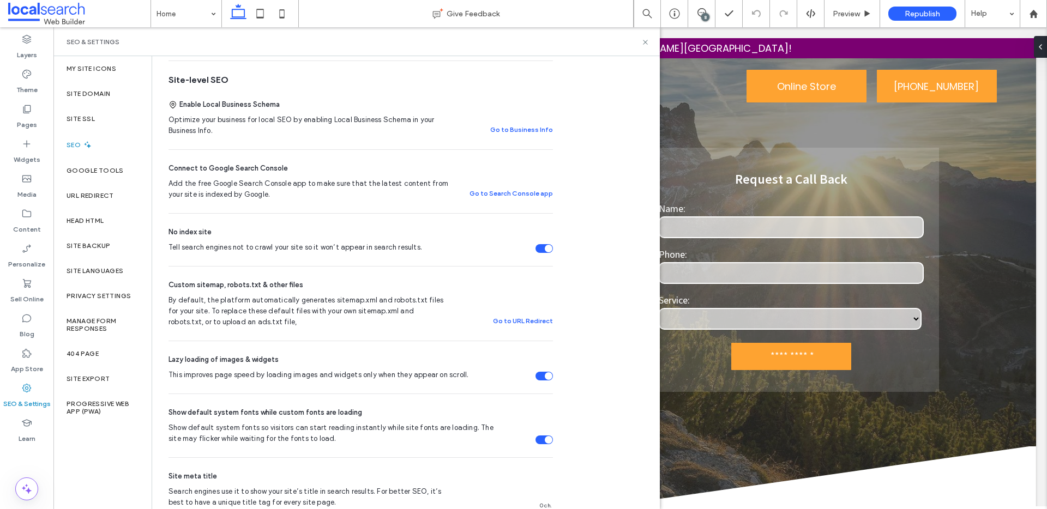
scroll to position [71, 0]
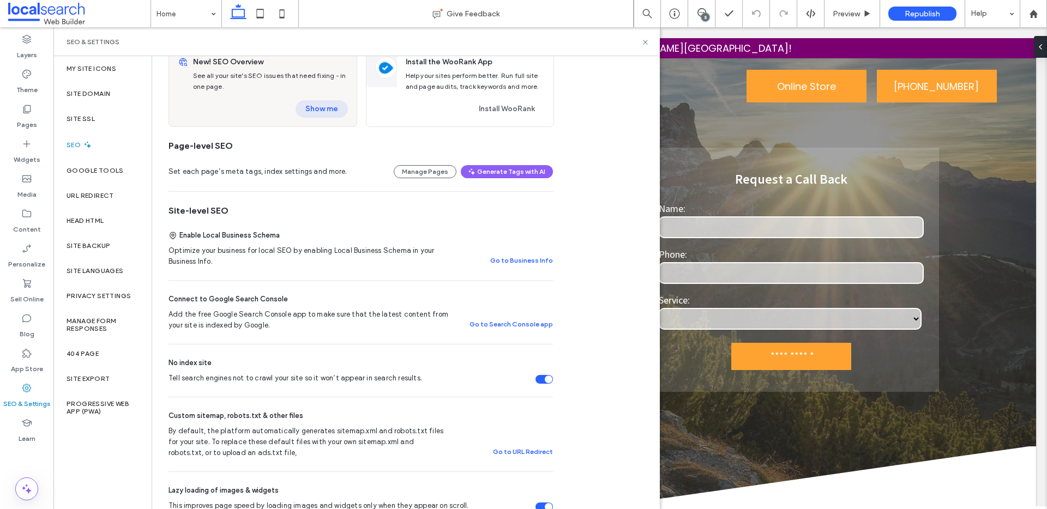
click at [316, 109] on button "Show me" at bounding box center [322, 108] width 52 height 17
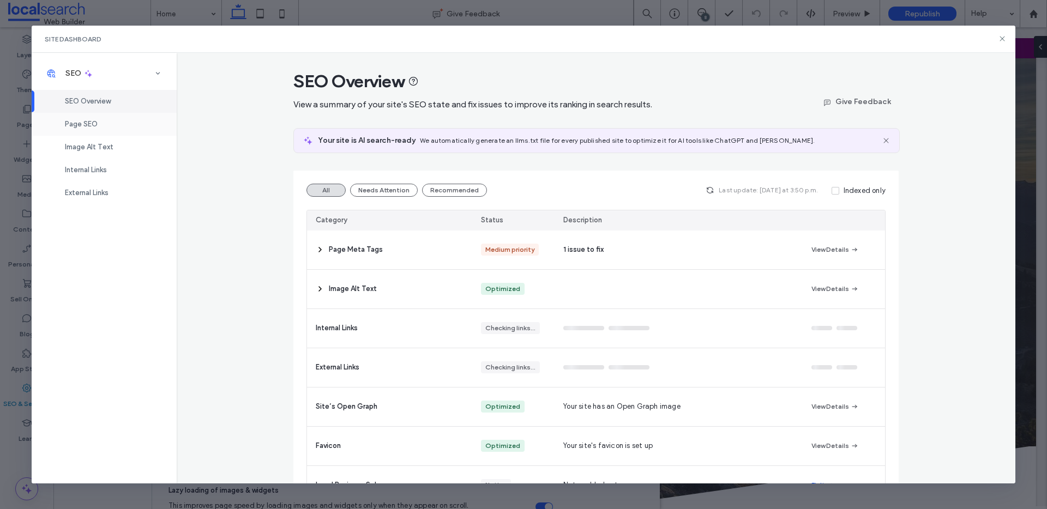
click at [102, 128] on div "Page SEO" at bounding box center [104, 124] width 145 height 23
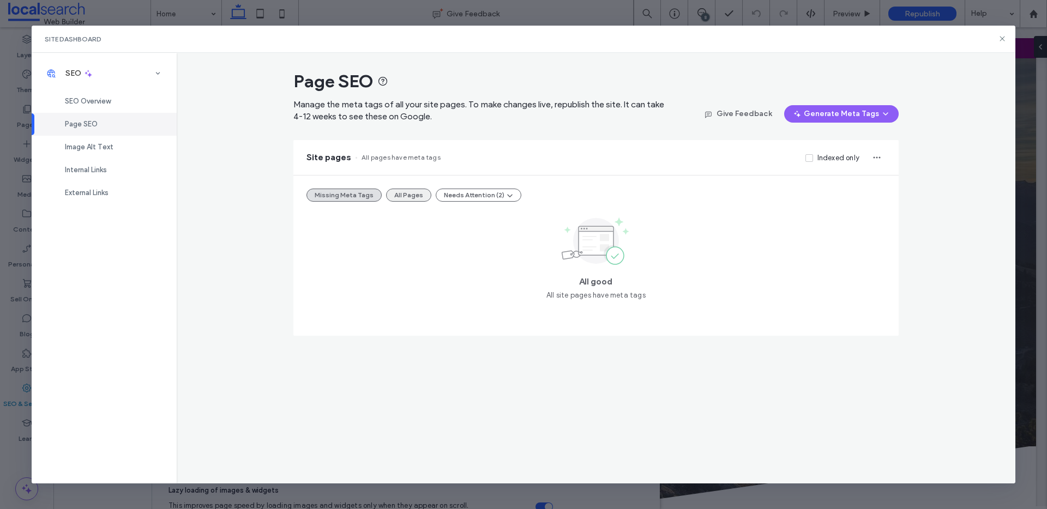
click at [395, 200] on button "All Pages" at bounding box center [408, 195] width 45 height 13
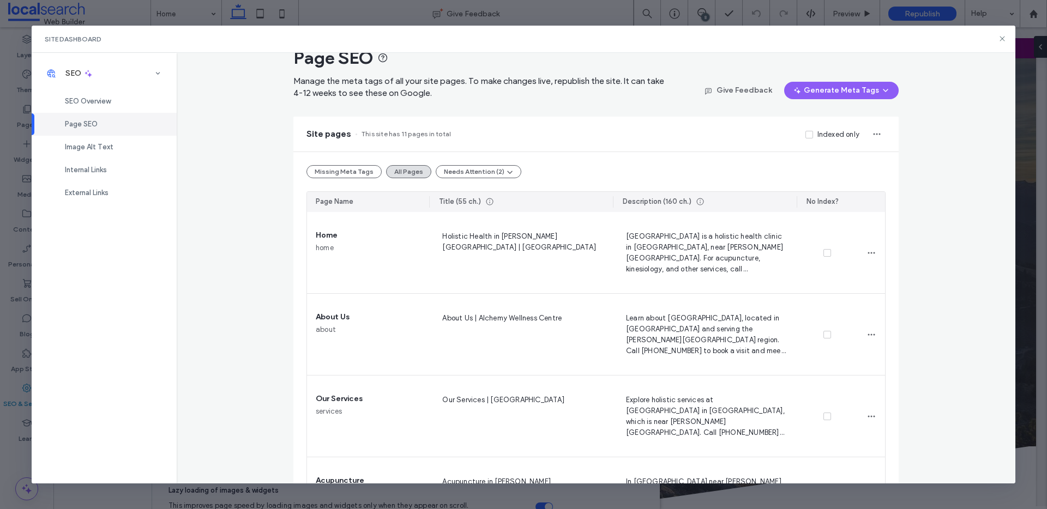
scroll to position [0, 0]
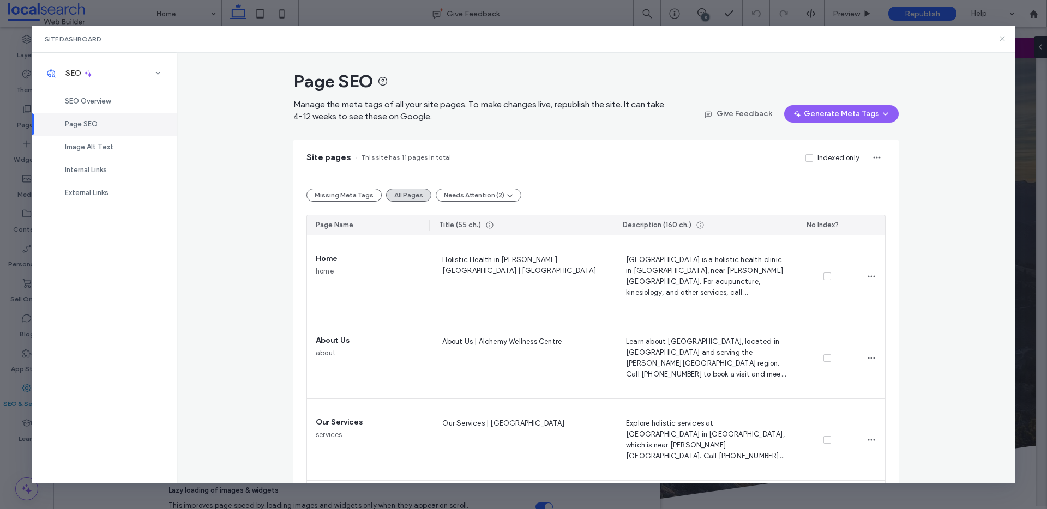
click at [1000, 42] on icon at bounding box center [1002, 38] width 9 height 9
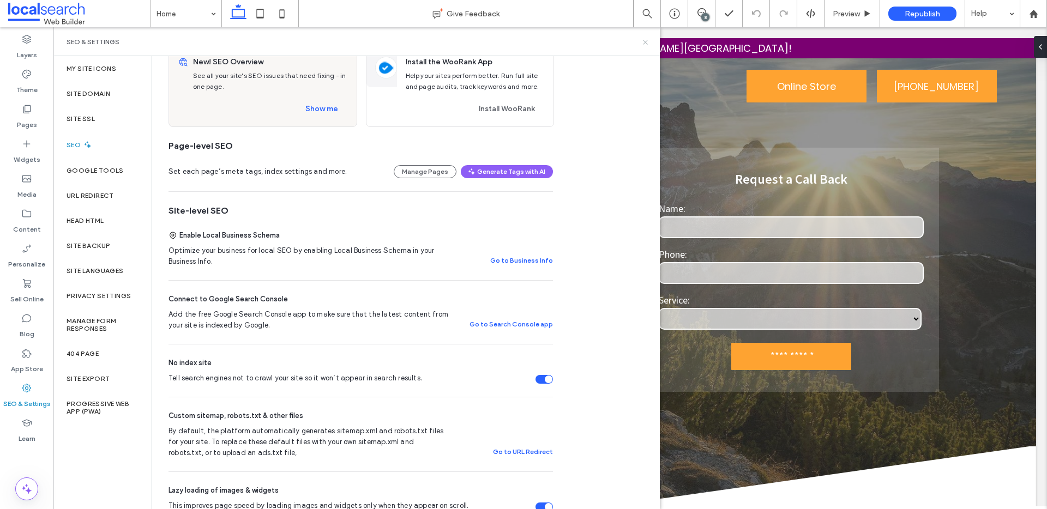
click at [644, 41] on icon at bounding box center [645, 42] width 8 height 8
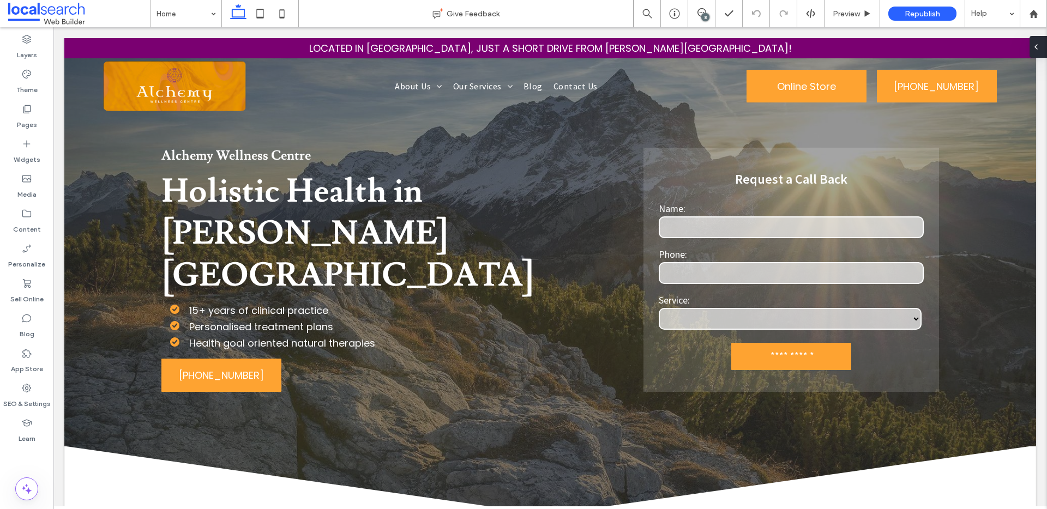
drag, startPoint x: 1040, startPoint y: 44, endPoint x: 987, endPoint y: 17, distance: 60.0
click at [1040, 44] on div at bounding box center [1038, 47] width 17 height 22
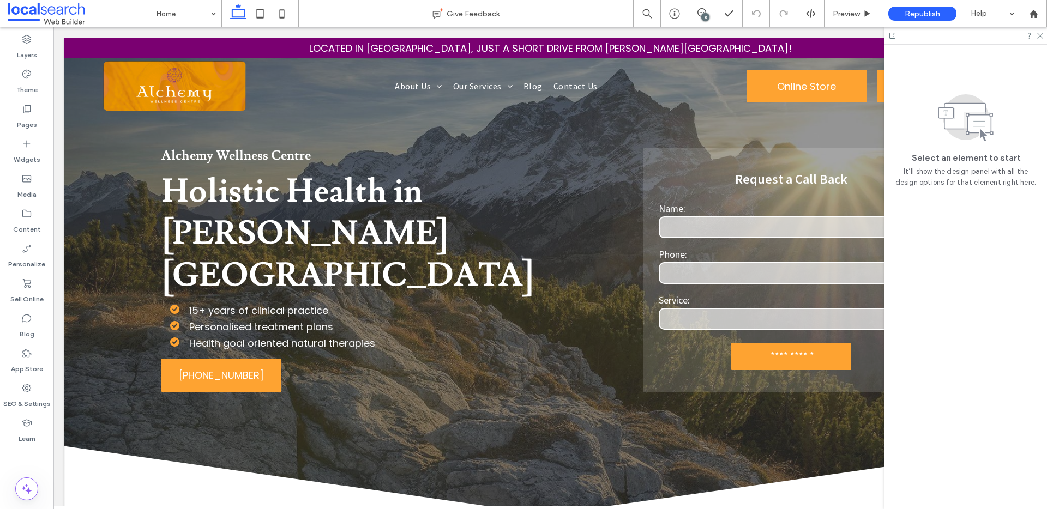
click at [705, 16] on div "8" at bounding box center [705, 17] width 8 height 8
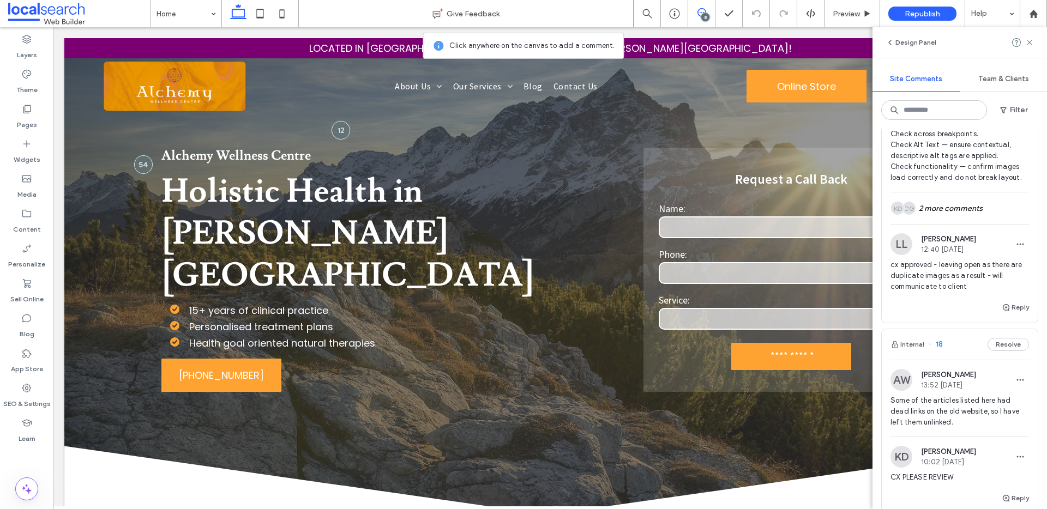
scroll to position [2155, 0]
click at [942, 222] on div "CG KD 2 more comments" at bounding box center [959, 207] width 139 height 32
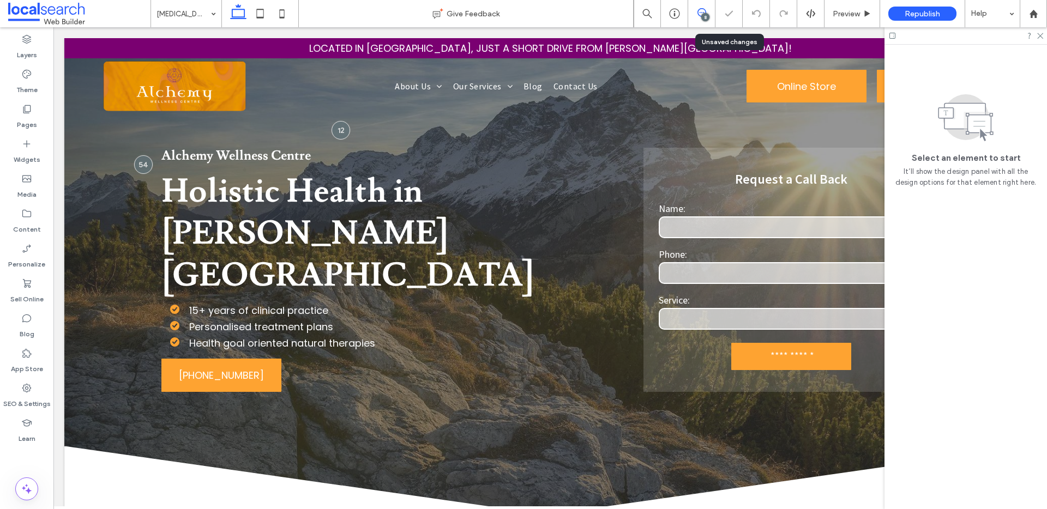
click at [700, 10] on icon at bounding box center [701, 12] width 9 height 9
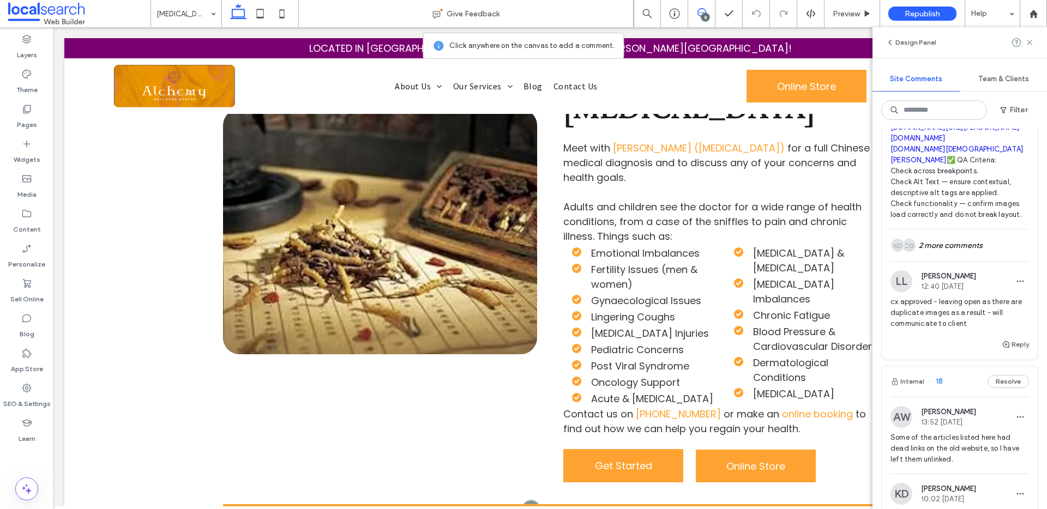
scroll to position [2183, 0]
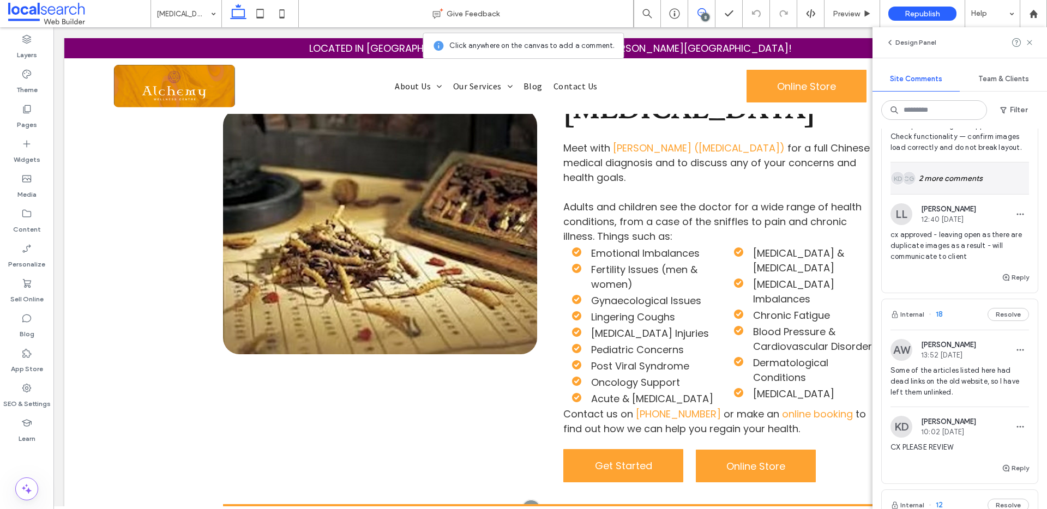
click at [940, 194] on div "CG KD 2 more comments" at bounding box center [959, 179] width 139 height 32
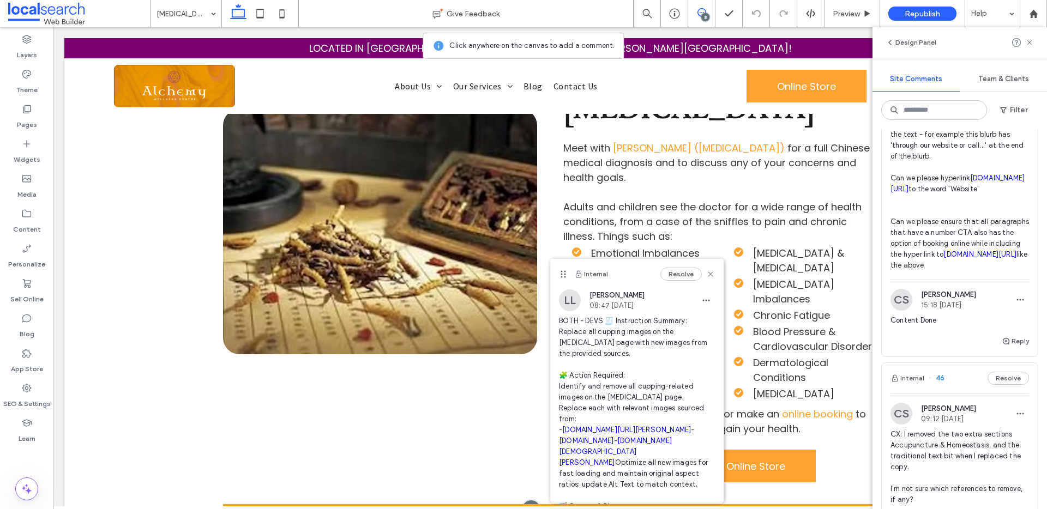
scroll to position [1321, 0]
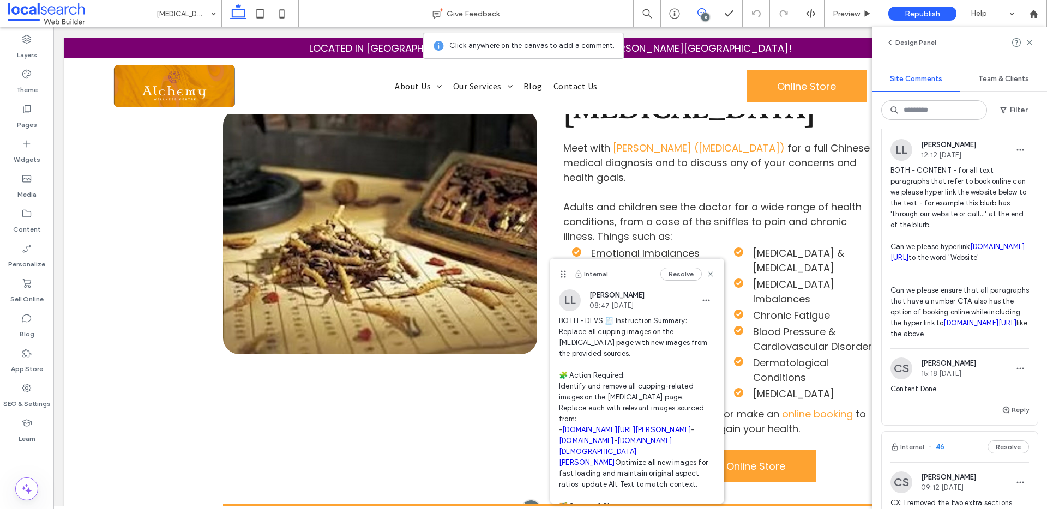
click at [901, 262] on link "alchemywellnesscentre.com.au/book-online" at bounding box center [957, 252] width 134 height 19
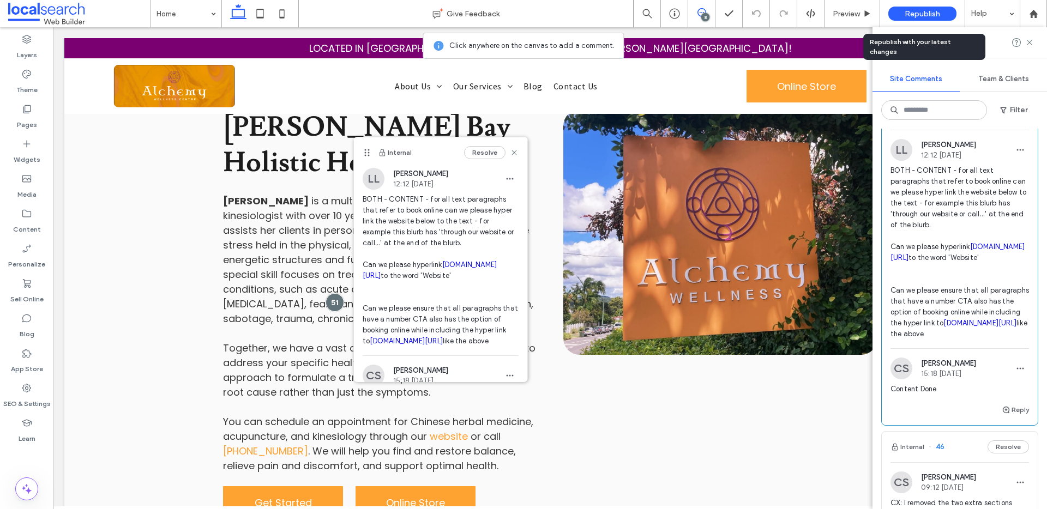
click at [916, 13] on span "Republish" at bounding box center [922, 13] width 35 height 9
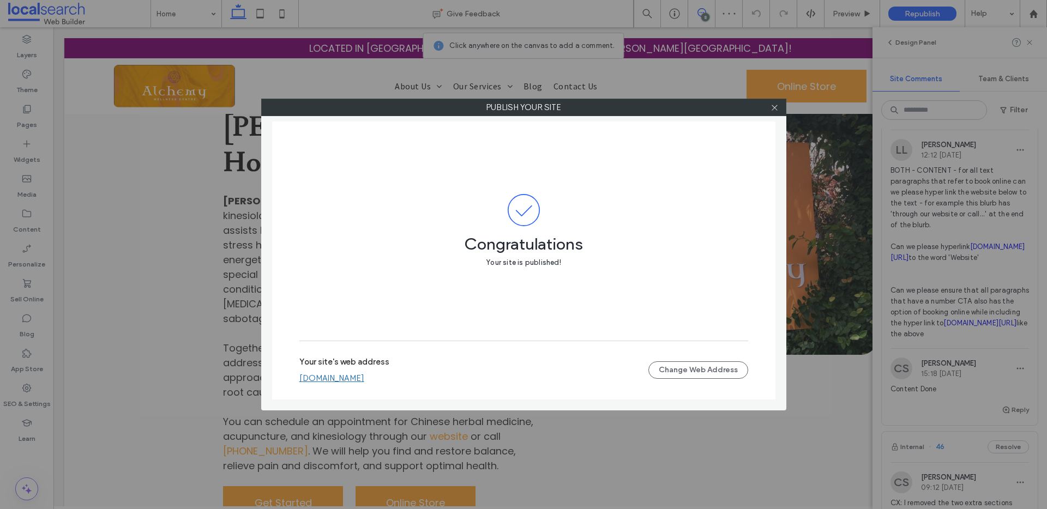
click at [364, 381] on link "alchemywellnesscentre.webbuilder.localsearch.com.au" at bounding box center [331, 379] width 65 height 10
click at [771, 105] on icon at bounding box center [775, 108] width 8 height 8
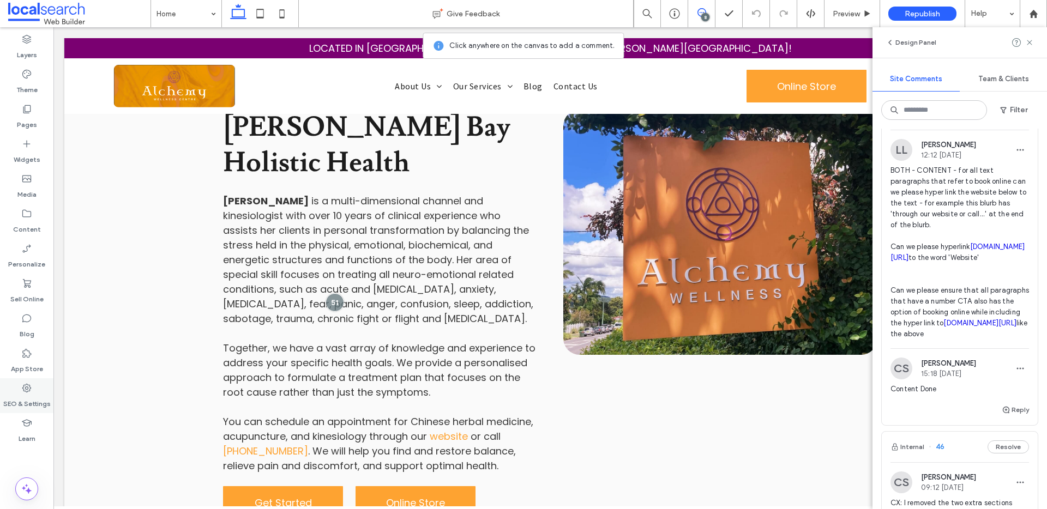
click at [12, 392] on div "SEO & Settings" at bounding box center [26, 395] width 53 height 35
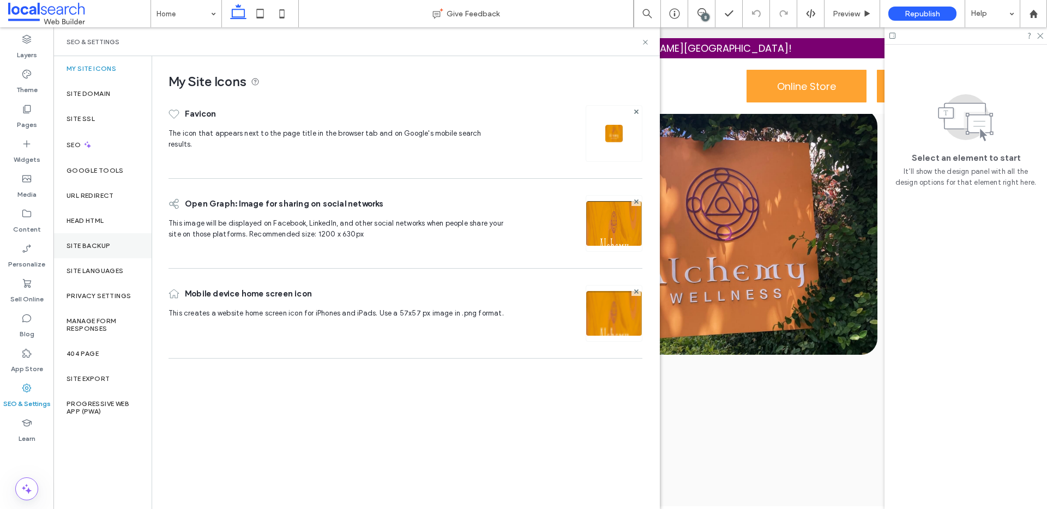
click at [103, 251] on div "Site Backup" at bounding box center [102, 245] width 98 height 25
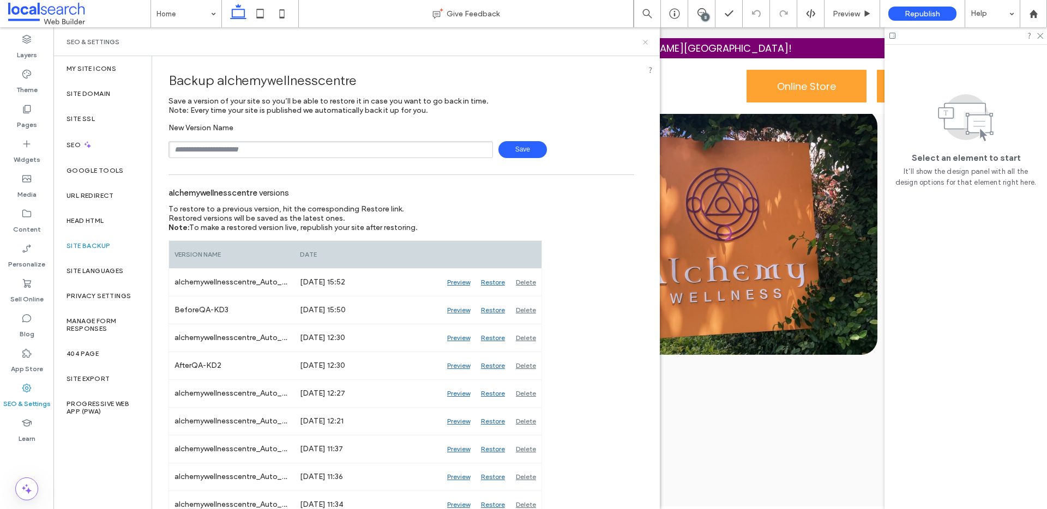
click at [641, 42] on icon at bounding box center [645, 42] width 8 height 8
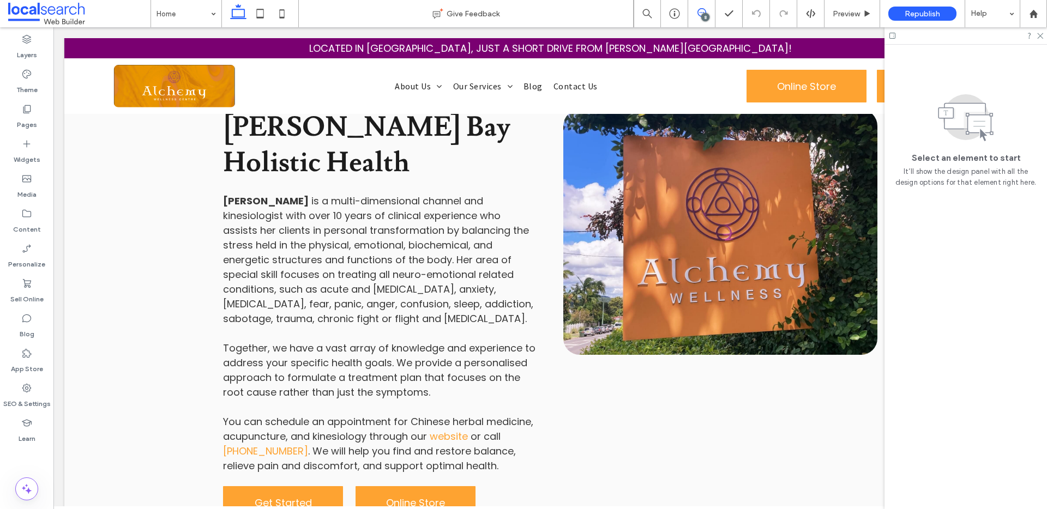
click at [701, 13] on use at bounding box center [701, 12] width 9 height 9
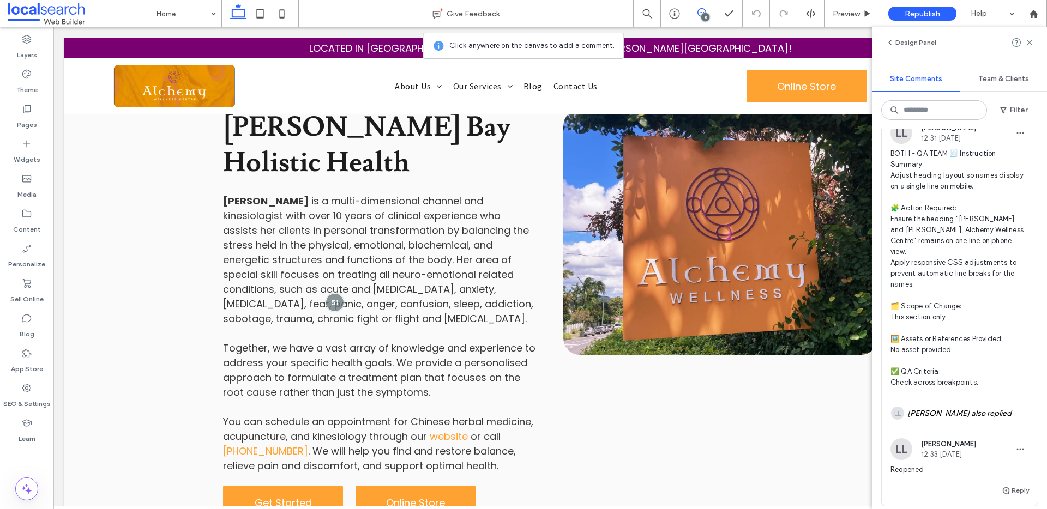
scroll to position [959, 0]
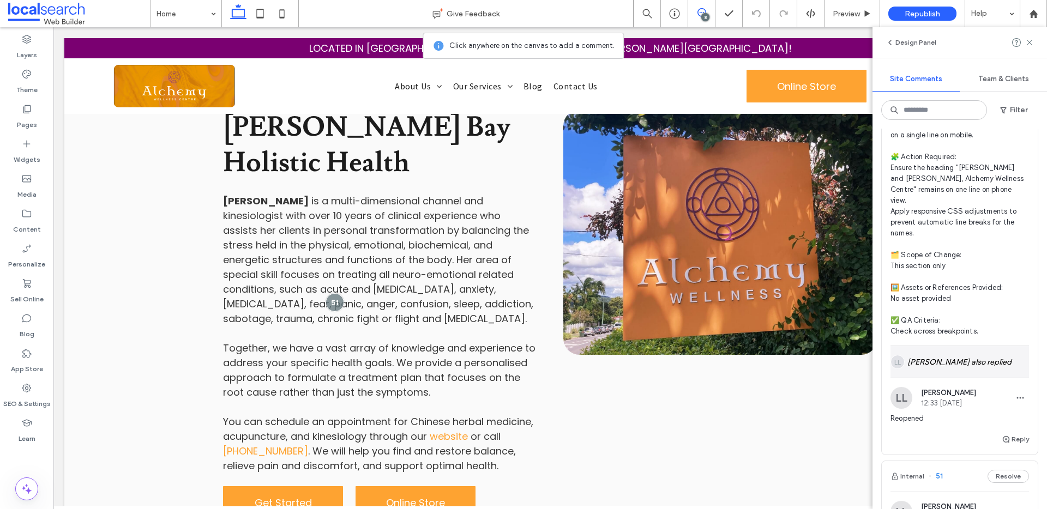
click at [961, 378] on div "LL Lucca Lind also replied" at bounding box center [959, 362] width 139 height 32
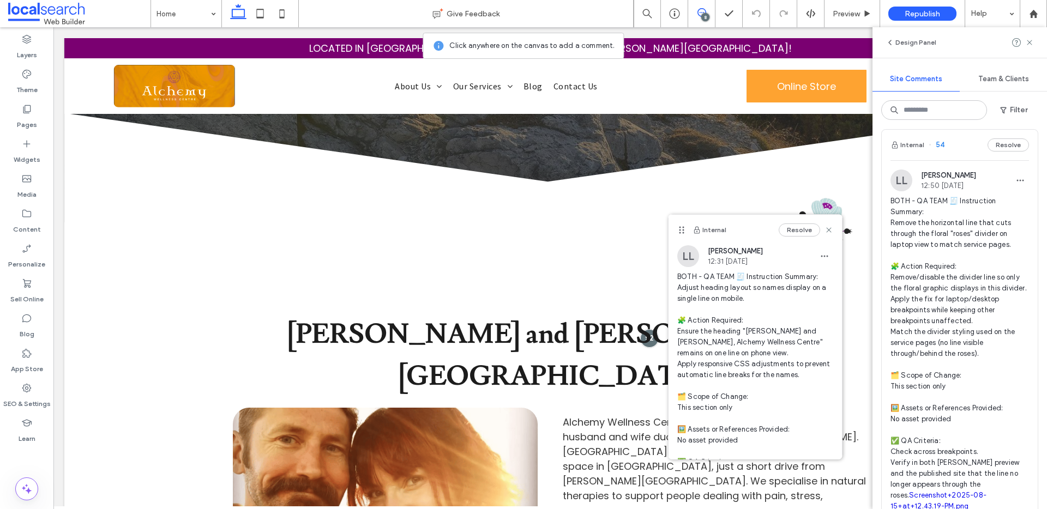
scroll to position [0, 0]
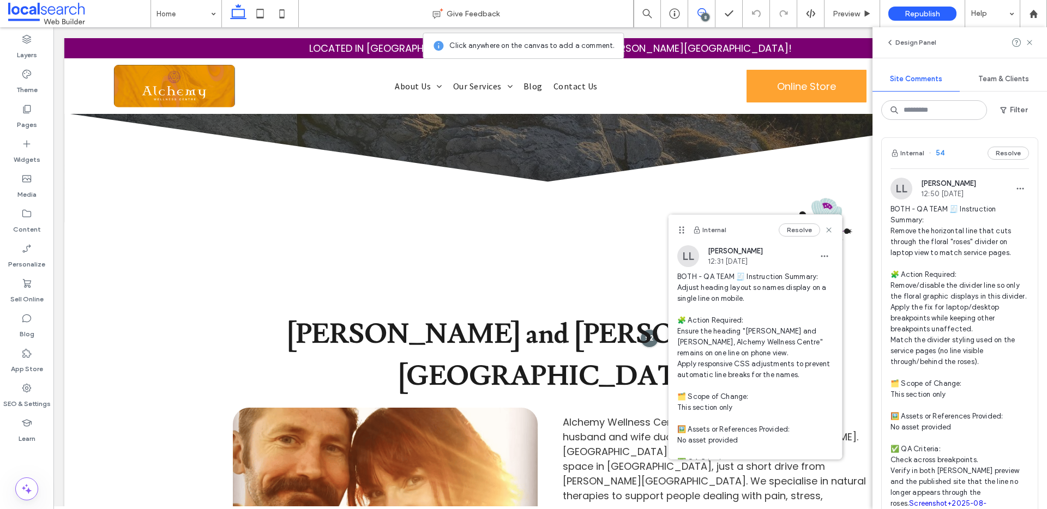
click at [932, 249] on span "BOTH - QA TEAM 🧾 Instruction Summary: Remove the horizontal line that cuts thro…" at bounding box center [959, 362] width 139 height 316
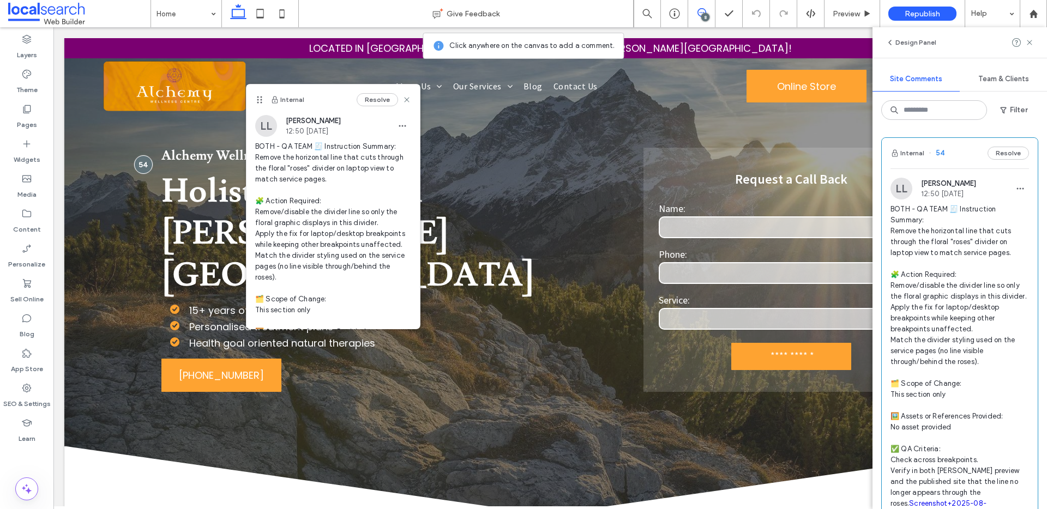
drag, startPoint x: 178, startPoint y: 58, endPoint x: 258, endPoint y: 100, distance: 90.5
click at [258, 100] on use at bounding box center [259, 100] width 5 height 7
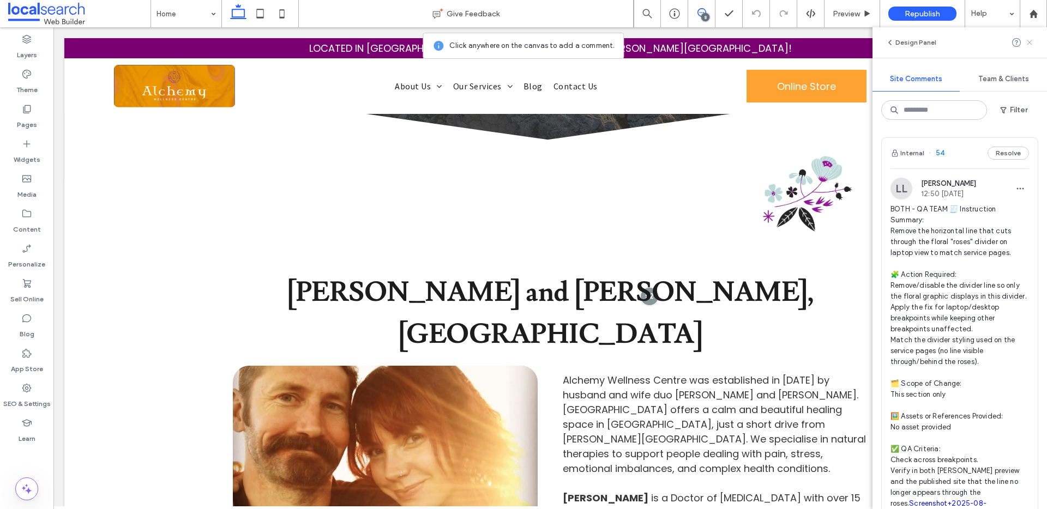
click at [1030, 43] on use at bounding box center [1029, 42] width 5 height 5
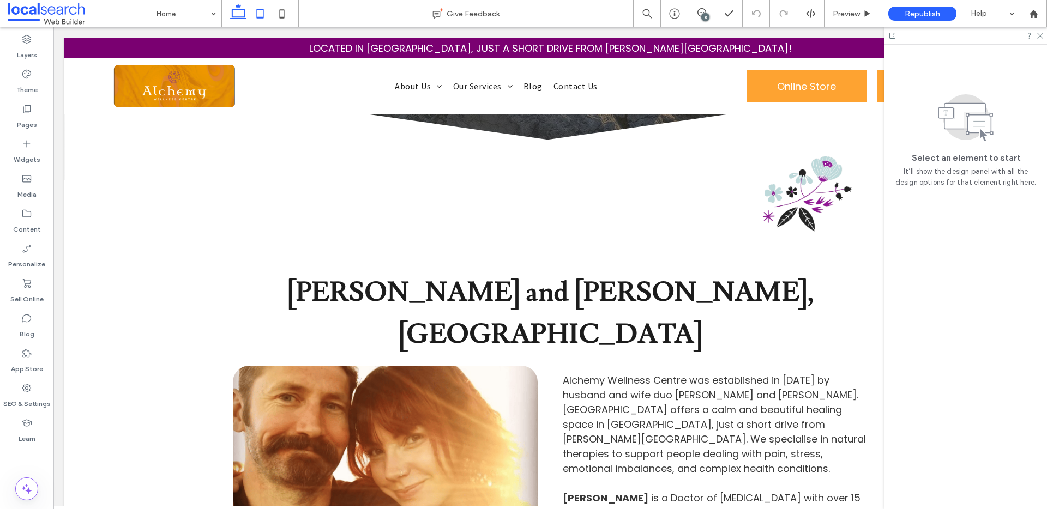
click at [255, 13] on icon at bounding box center [260, 14] width 22 height 22
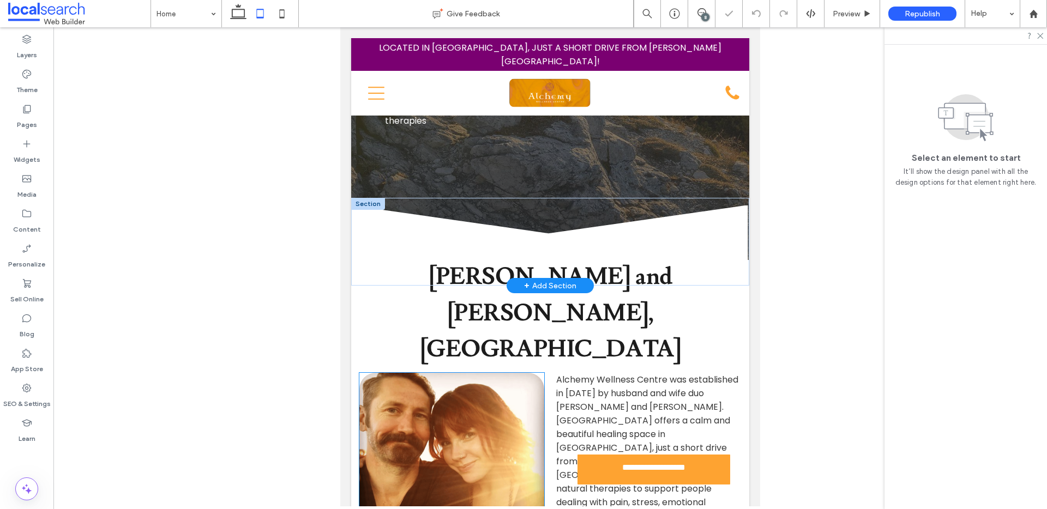
scroll to position [225, 0]
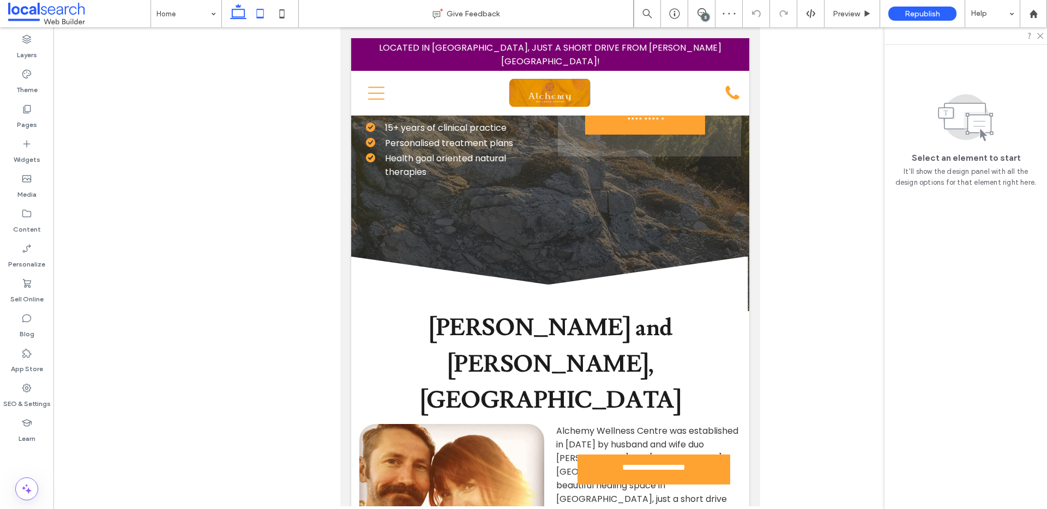
click at [237, 10] on icon at bounding box center [238, 14] width 22 height 22
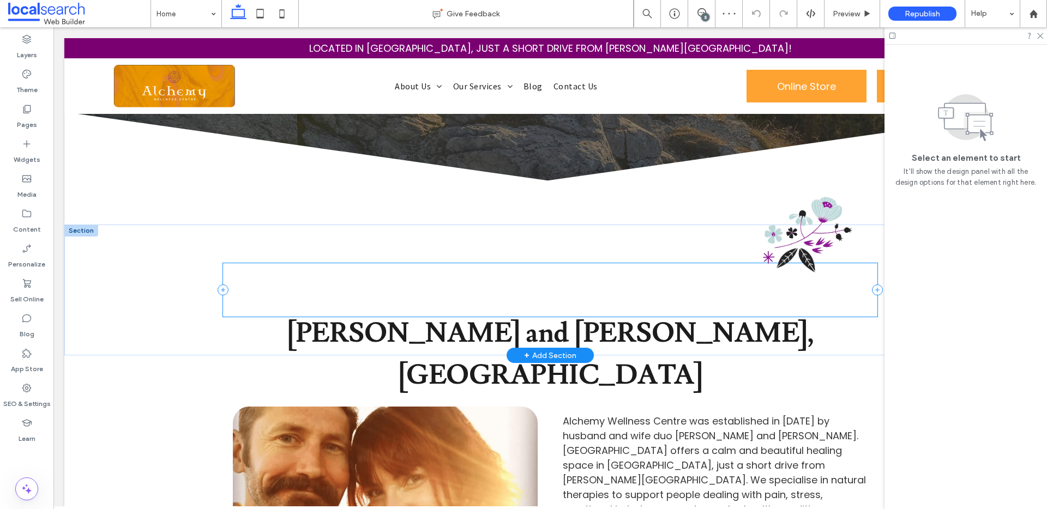
scroll to position [335, 0]
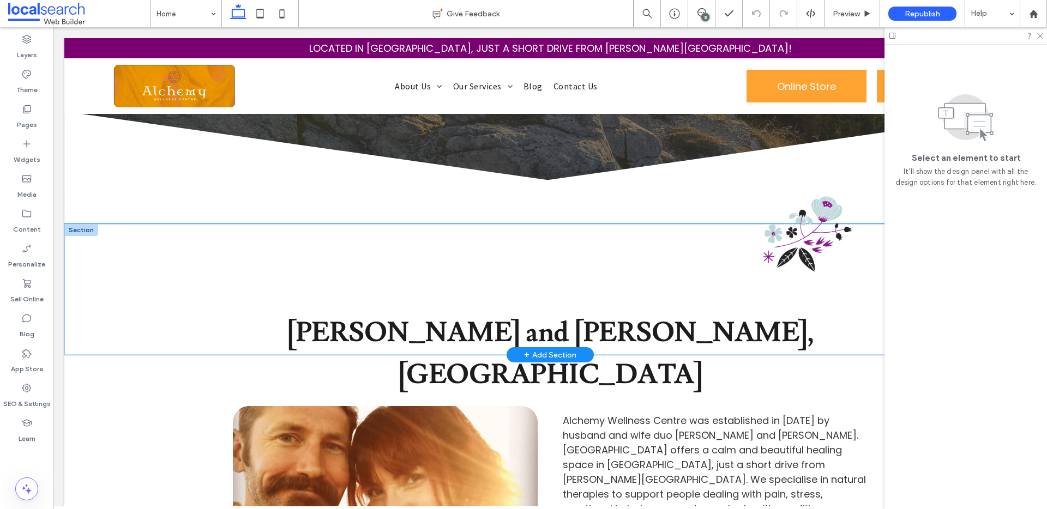
click at [401, 242] on div "View more" at bounding box center [550, 289] width 654 height 131
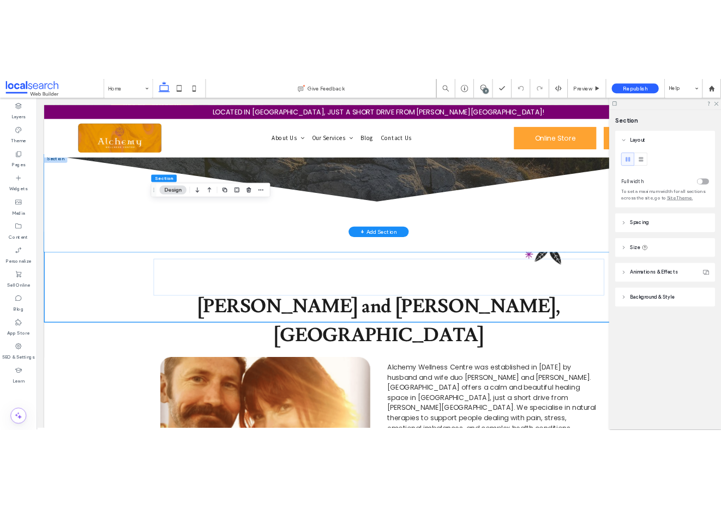
scroll to position [287, 0]
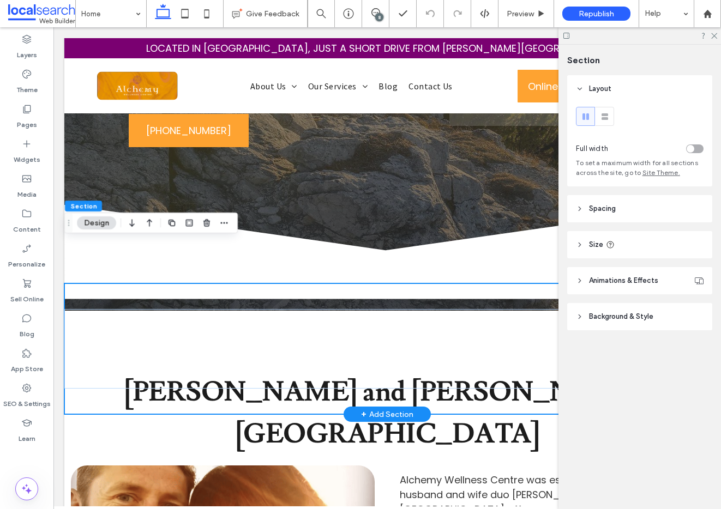
click at [127, 284] on div "View more" at bounding box center [387, 349] width 646 height 131
click at [121, 284] on div "View more" at bounding box center [387, 349] width 646 height 131
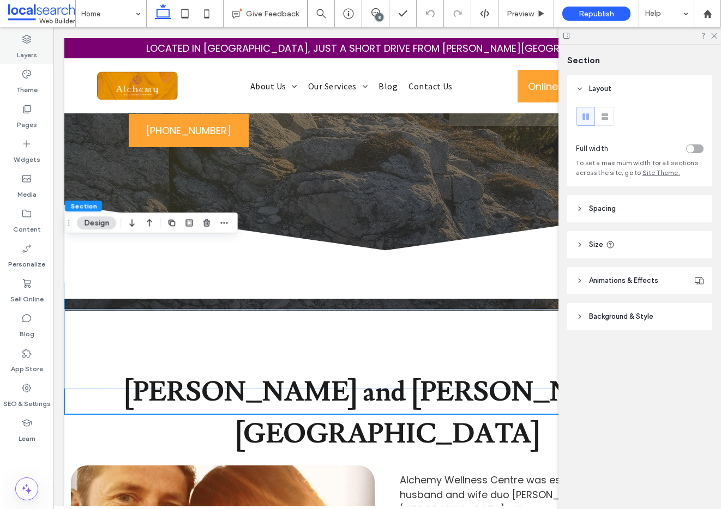
click at [28, 47] on label "Layers" at bounding box center [27, 52] width 20 height 15
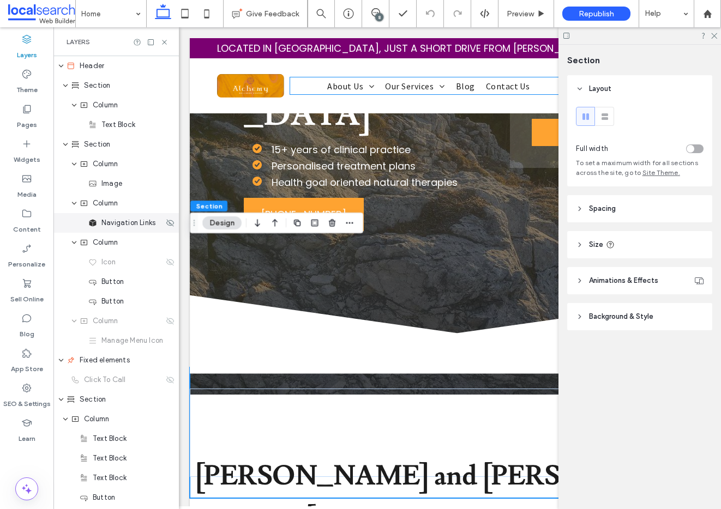
scroll to position [372, 0]
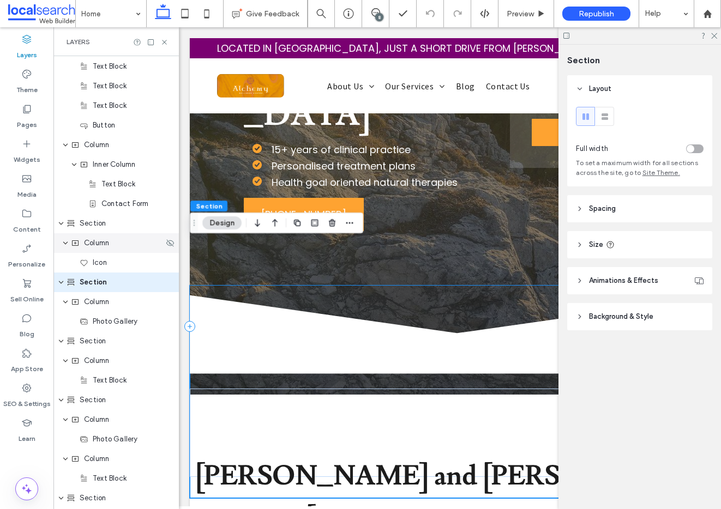
click at [119, 246] on div "Column" at bounding box center [117, 243] width 93 height 11
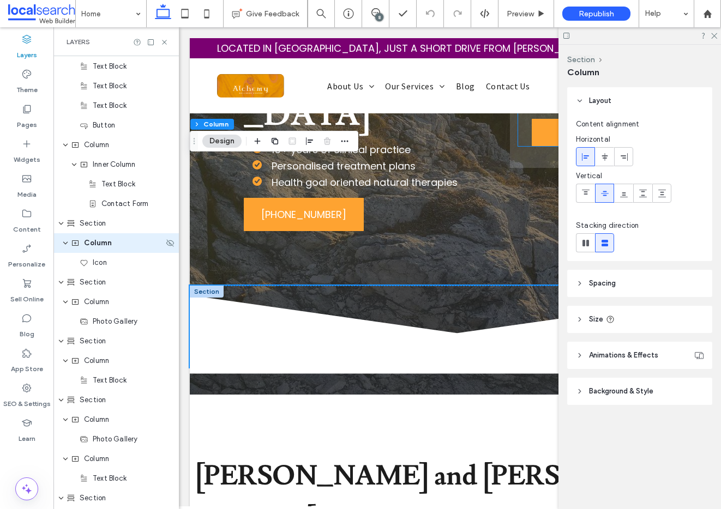
scroll to position [333, 0]
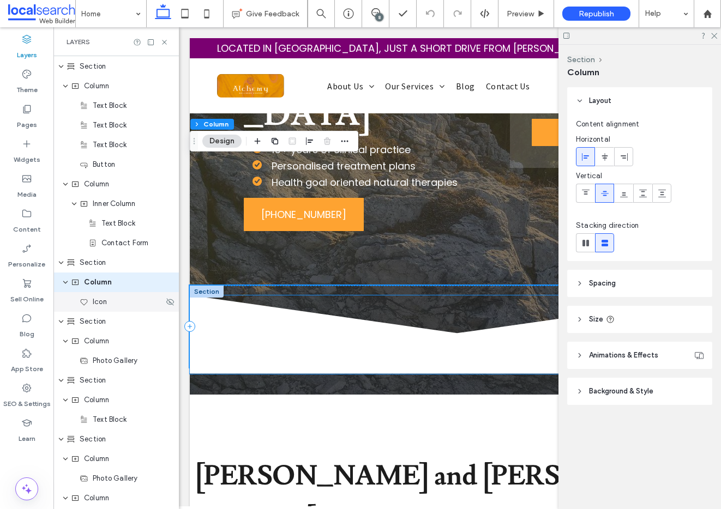
click at [122, 308] on div "Icon" at bounding box center [115, 302] width 125 height 20
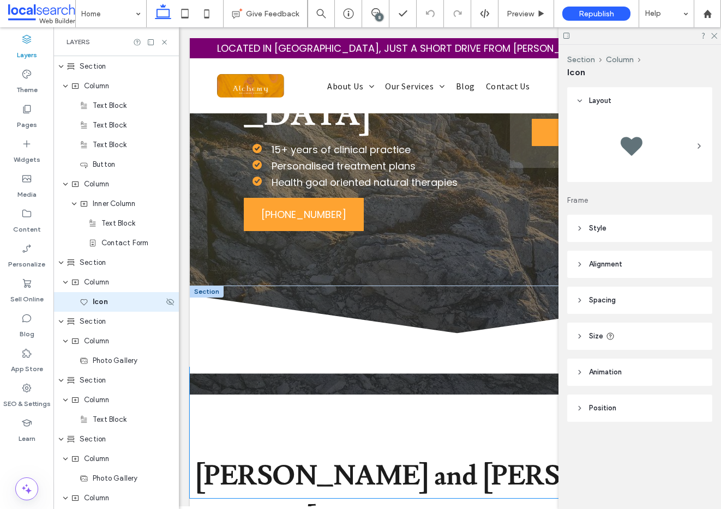
scroll to position [353, 0]
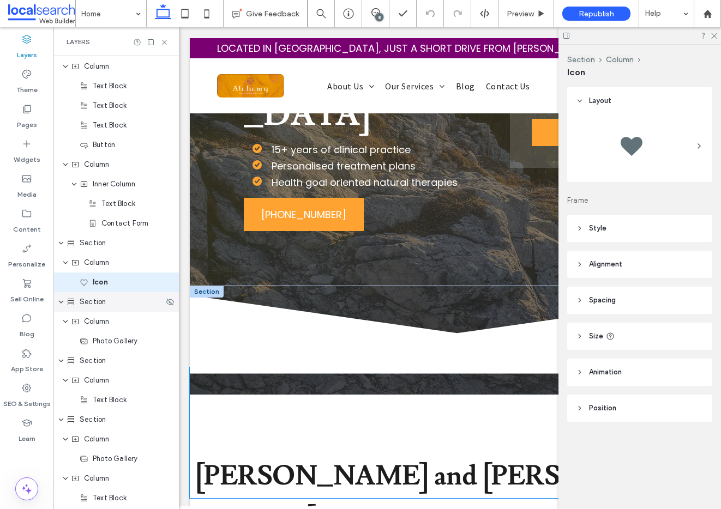
click at [103, 303] on span "Section" at bounding box center [93, 302] width 26 height 11
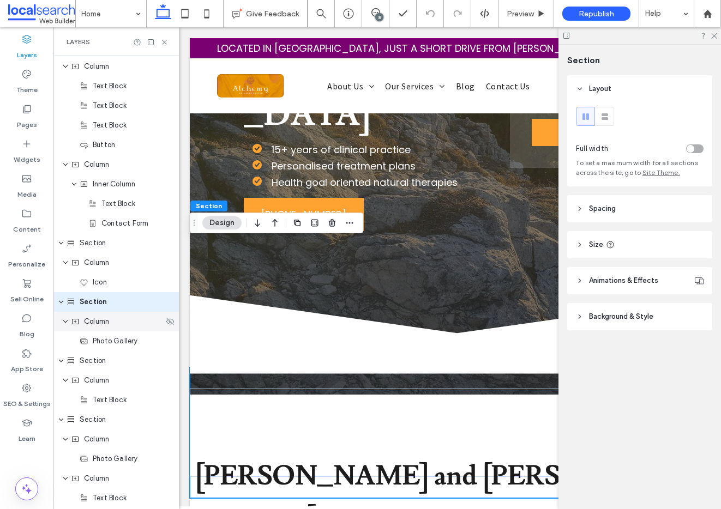
scroll to position [372, 0]
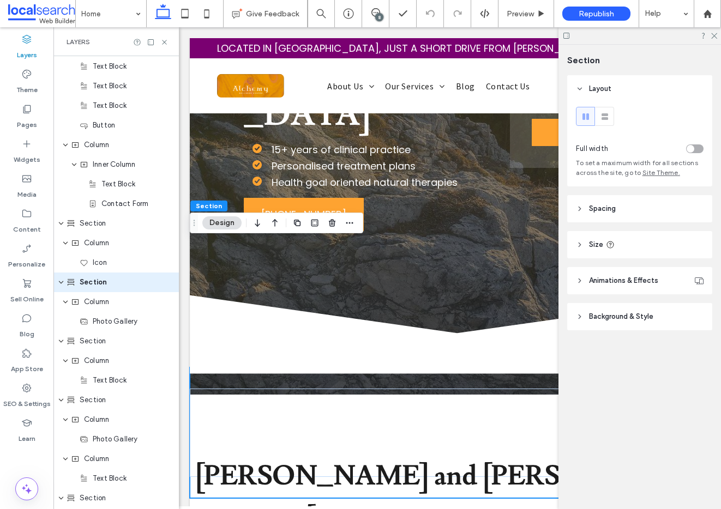
click at [581, 313] on icon at bounding box center [580, 317] width 8 height 8
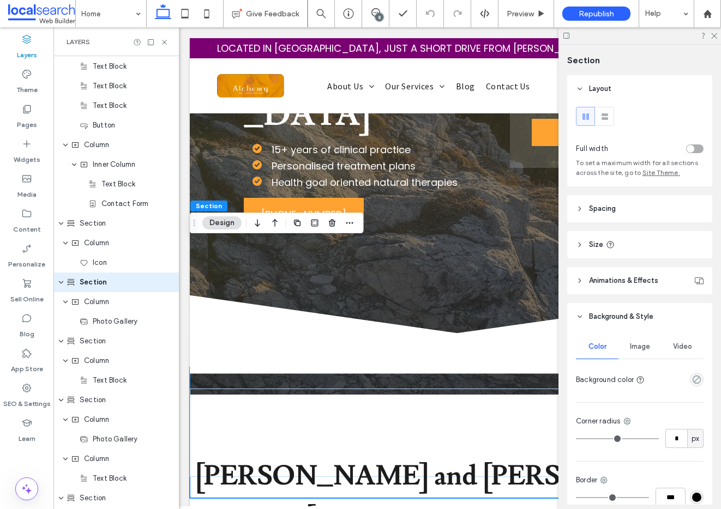
click at [631, 341] on div "Image" at bounding box center [639, 347] width 43 height 24
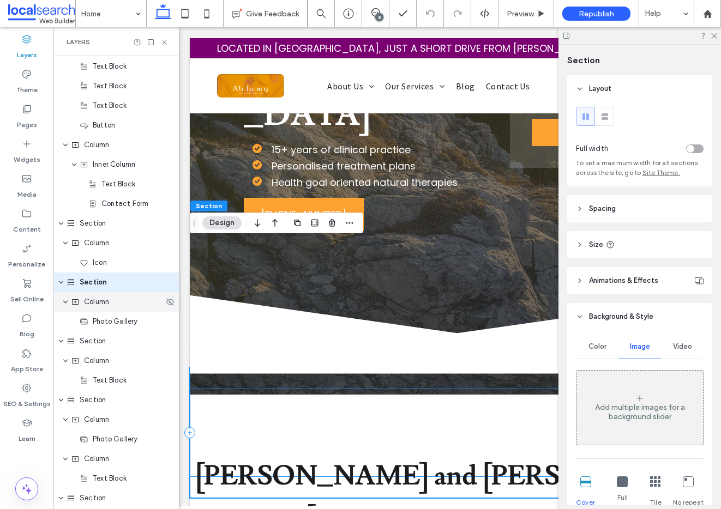
click at [109, 304] on span "Column" at bounding box center [96, 302] width 25 height 11
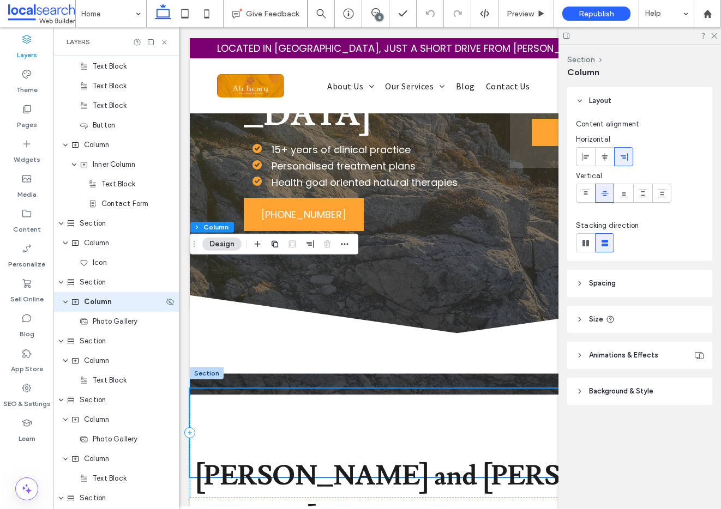
scroll to position [392, 0]
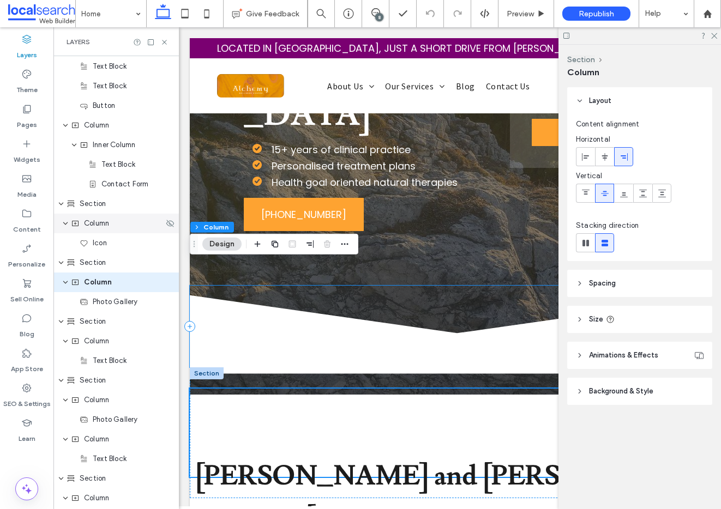
click at [107, 228] on span "Column" at bounding box center [96, 223] width 25 height 11
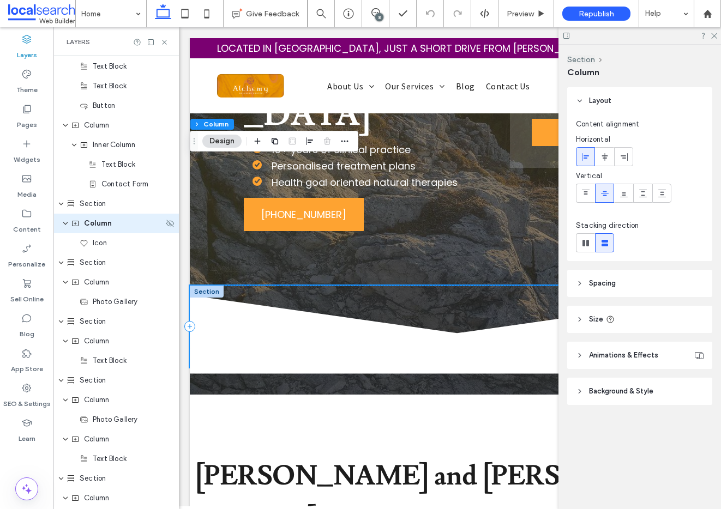
scroll to position [333, 0]
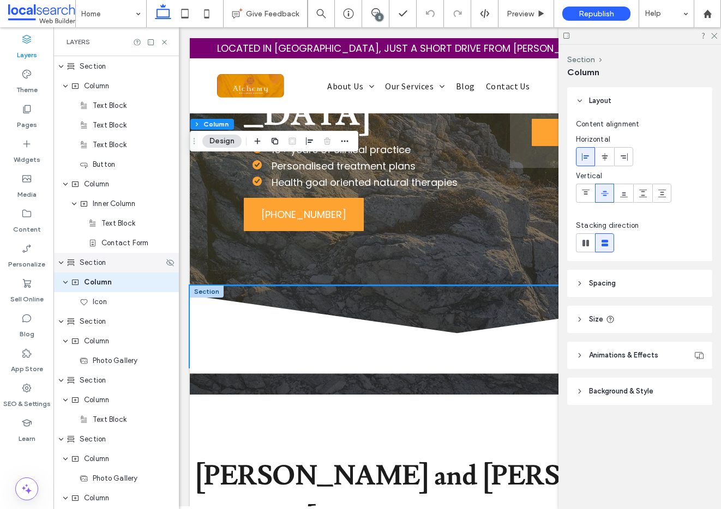
click at [88, 262] on span "Section" at bounding box center [93, 262] width 26 height 11
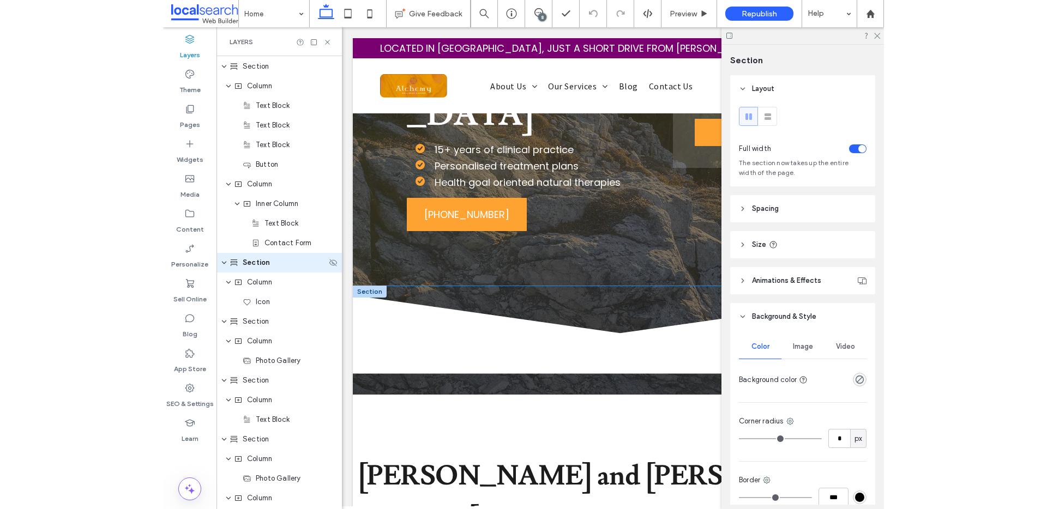
scroll to position [314, 0]
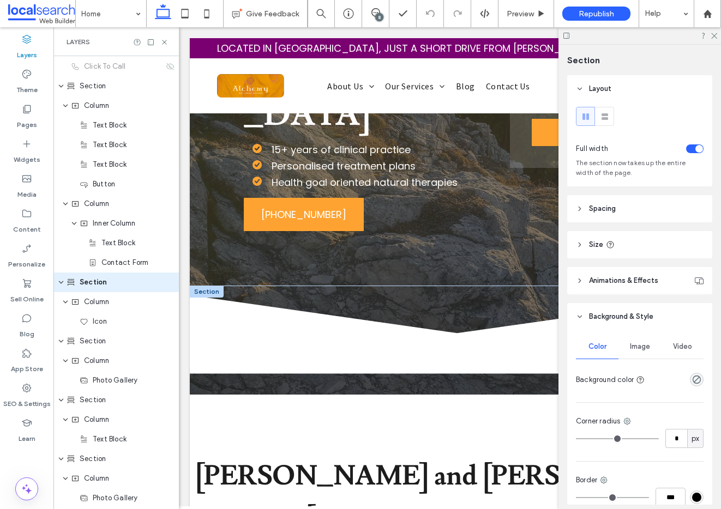
click at [621, 342] on div "Image" at bounding box center [639, 347] width 43 height 24
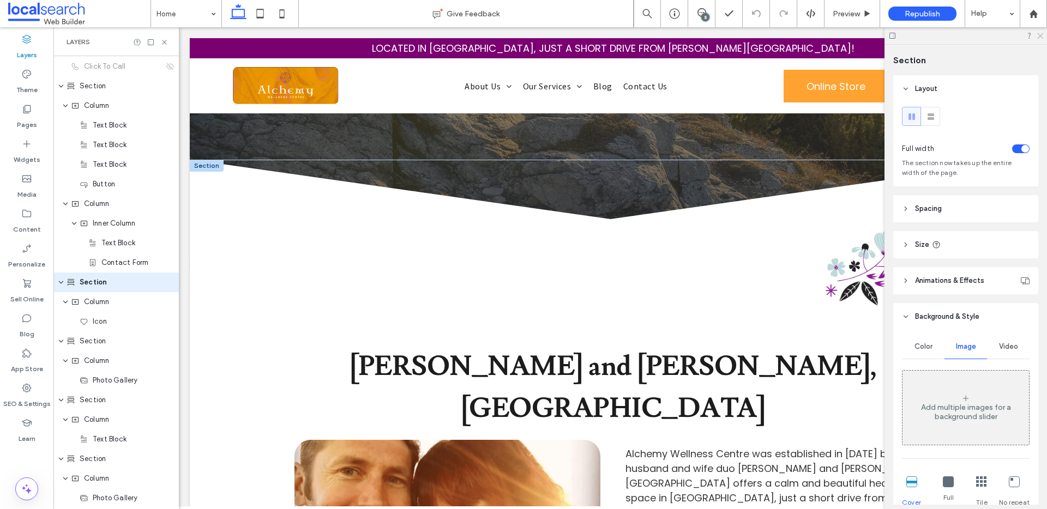
click at [1040, 37] on icon at bounding box center [1039, 35] width 7 height 7
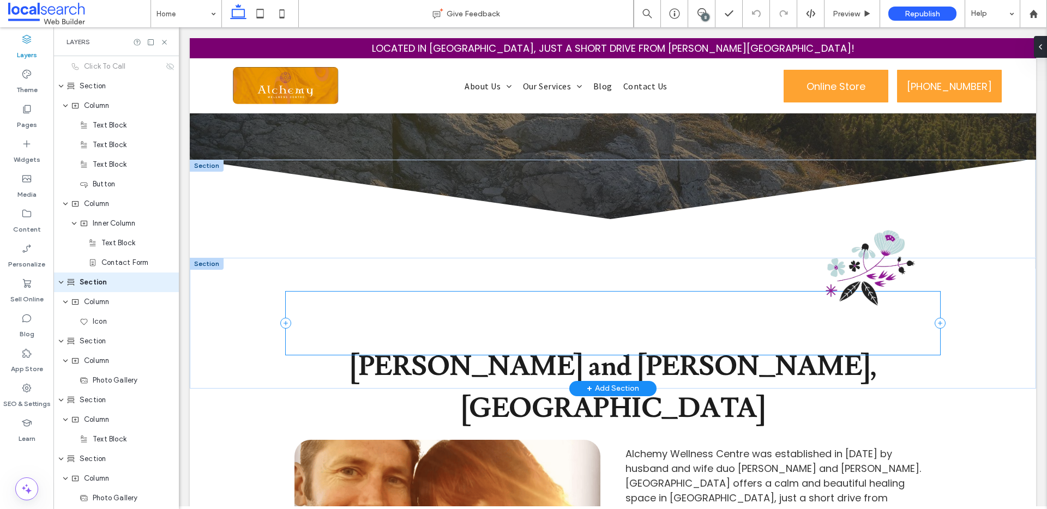
scroll to position [271, 0]
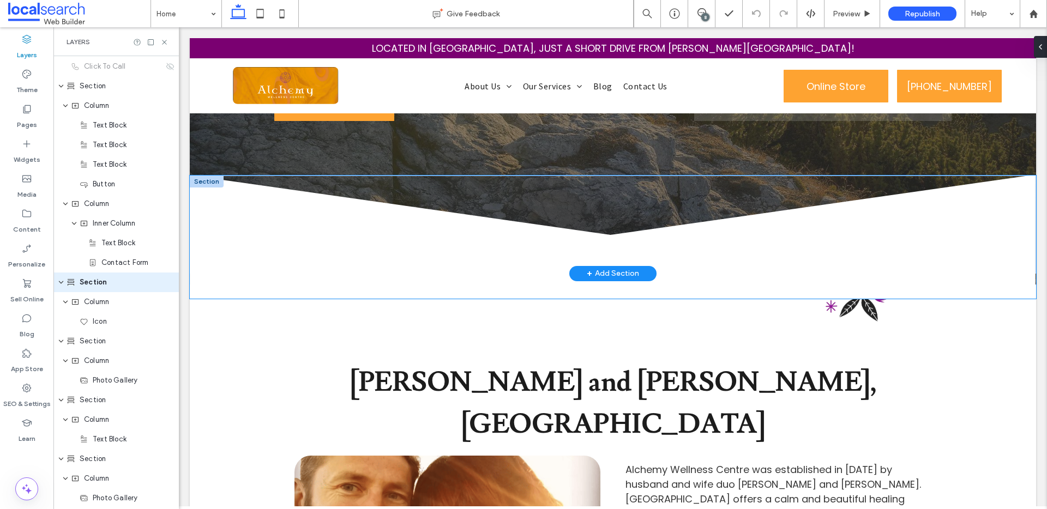
click at [354, 250] on icon at bounding box center [613, 237] width 846 height 123
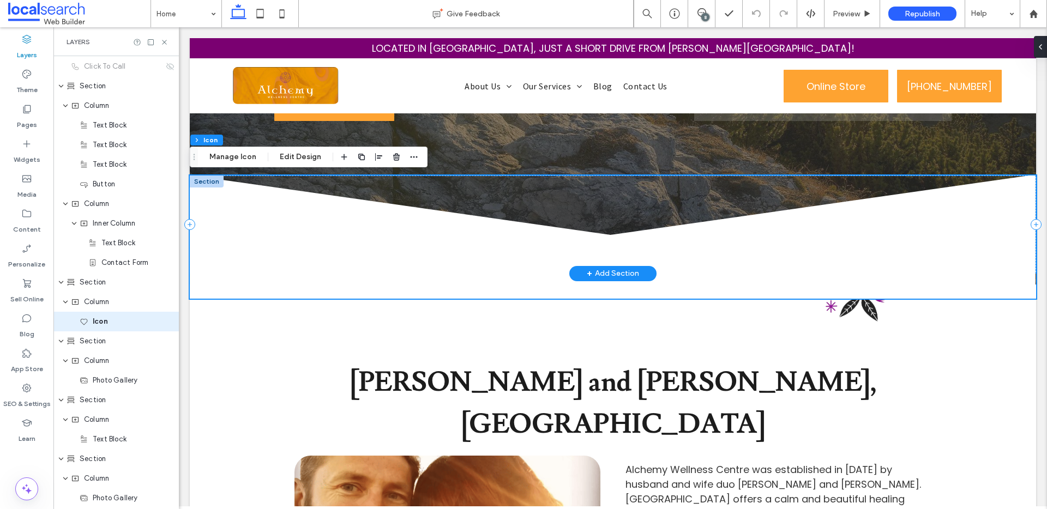
scroll to position [353, 0]
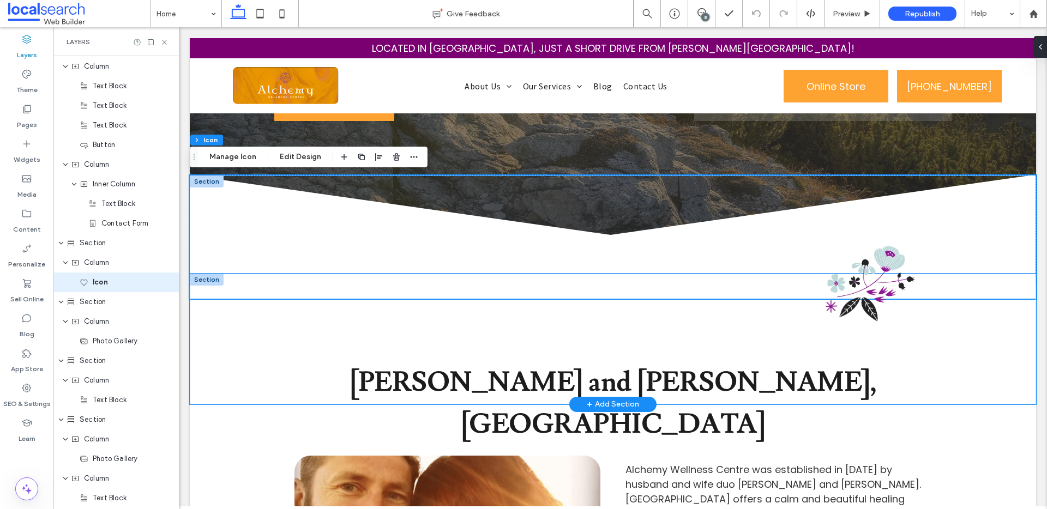
click at [215, 338] on div "View more" at bounding box center [613, 339] width 846 height 131
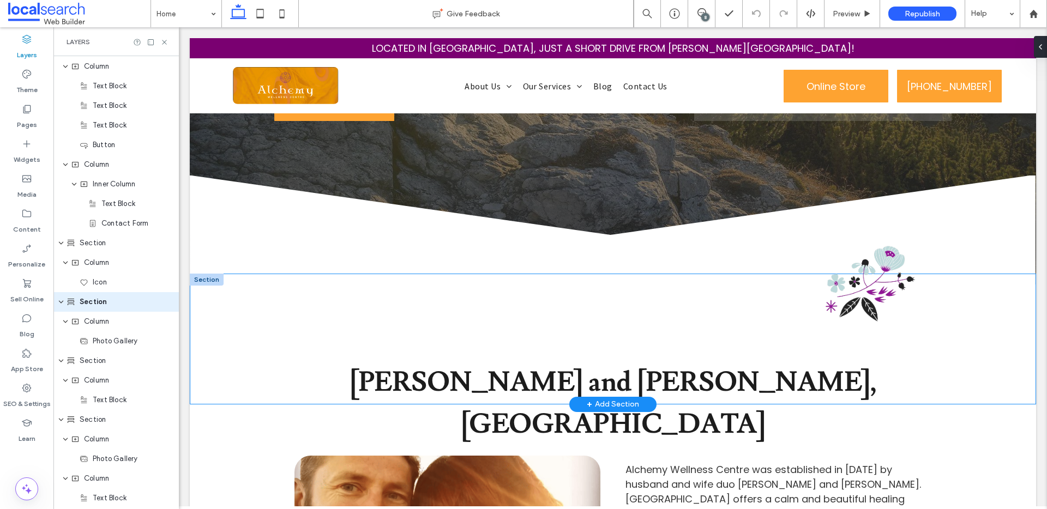
scroll to position [372, 0]
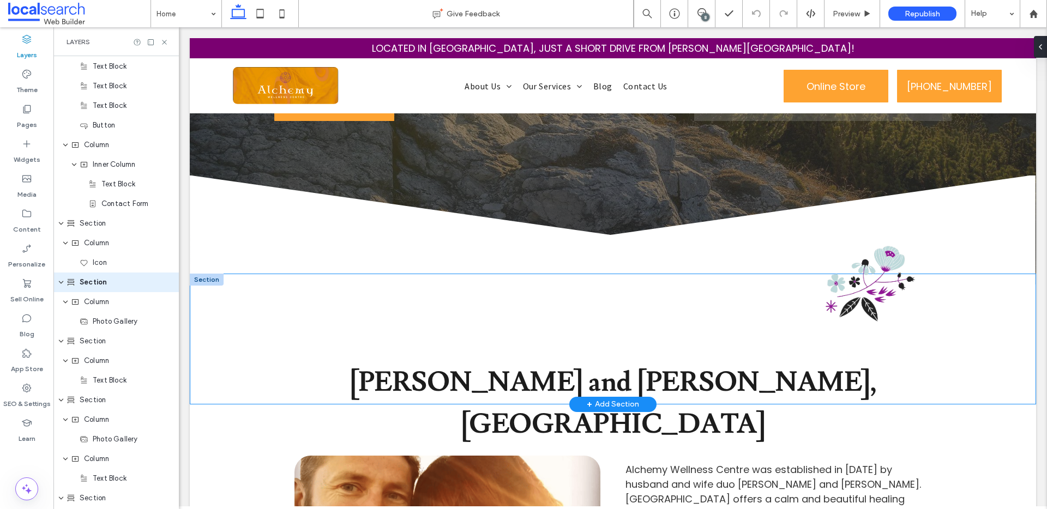
click at [246, 322] on div "View more" at bounding box center [613, 339] width 846 height 131
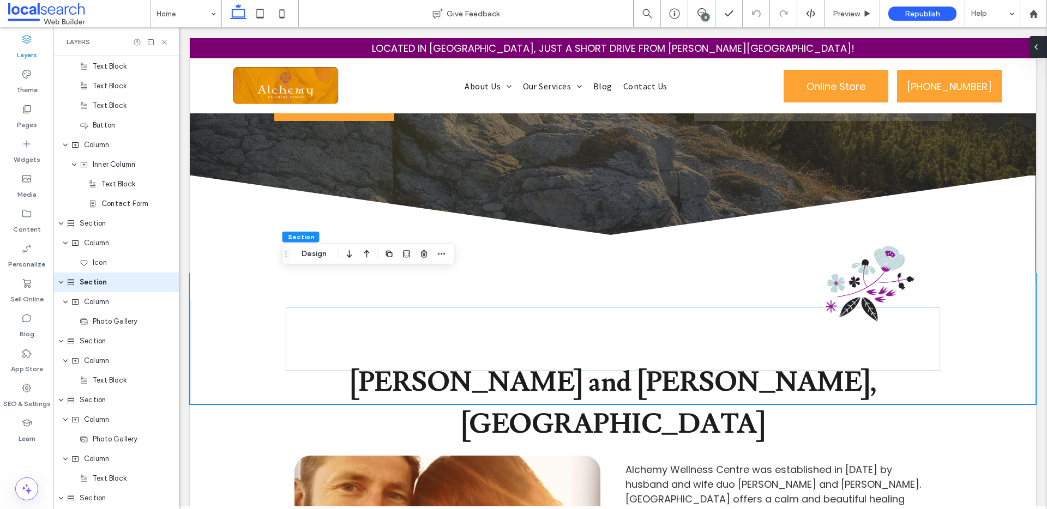
click at [1037, 47] on icon at bounding box center [1036, 47] width 9 height 9
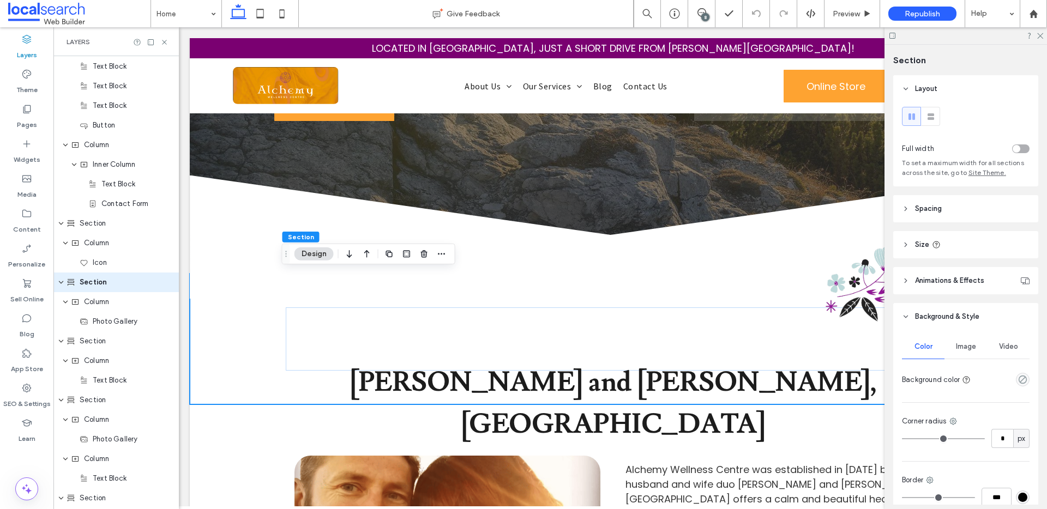
click at [961, 251] on header "Size" at bounding box center [965, 244] width 145 height 27
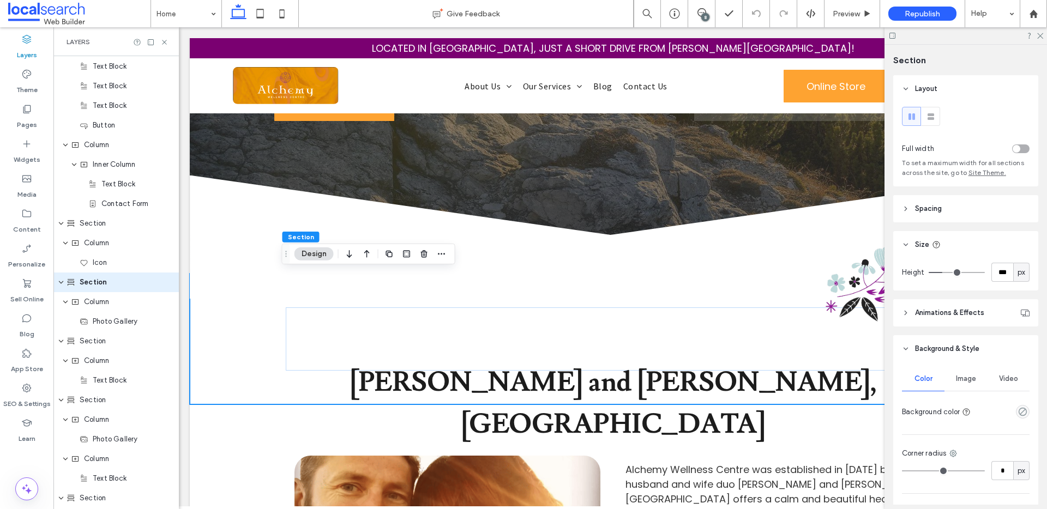
click at [966, 249] on header "Size" at bounding box center [965, 244] width 145 height 27
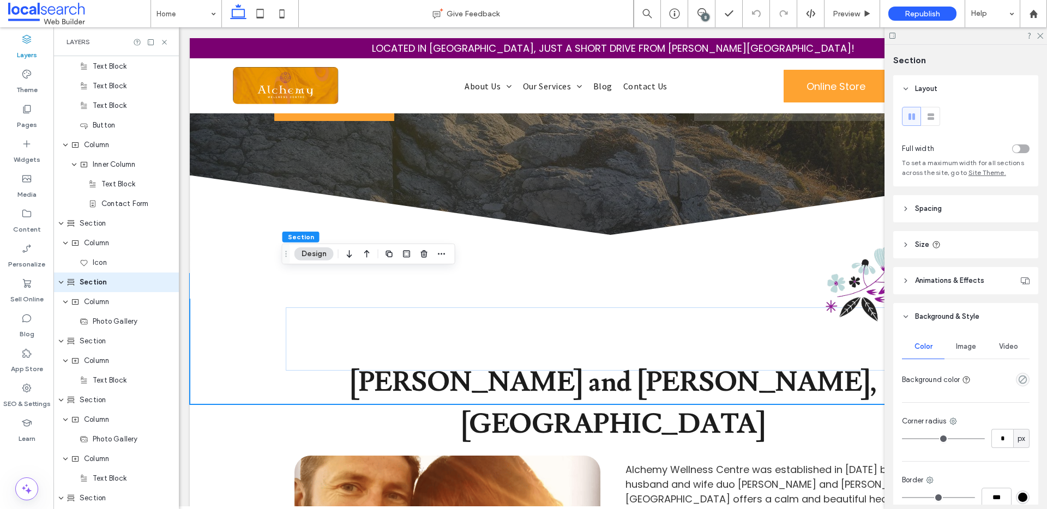
click at [959, 208] on header "Spacing" at bounding box center [965, 208] width 145 height 27
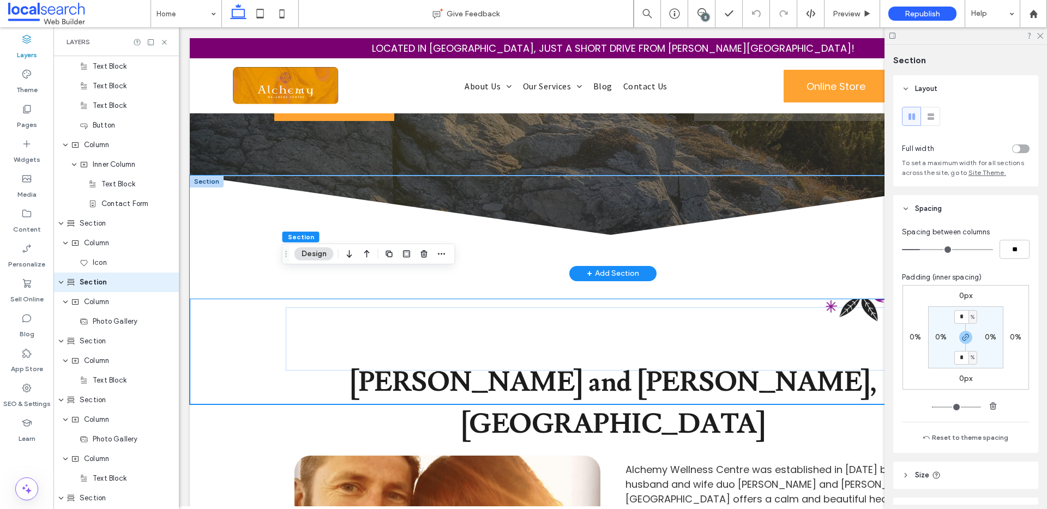
click at [233, 215] on icon at bounding box center [613, 237] width 846 height 123
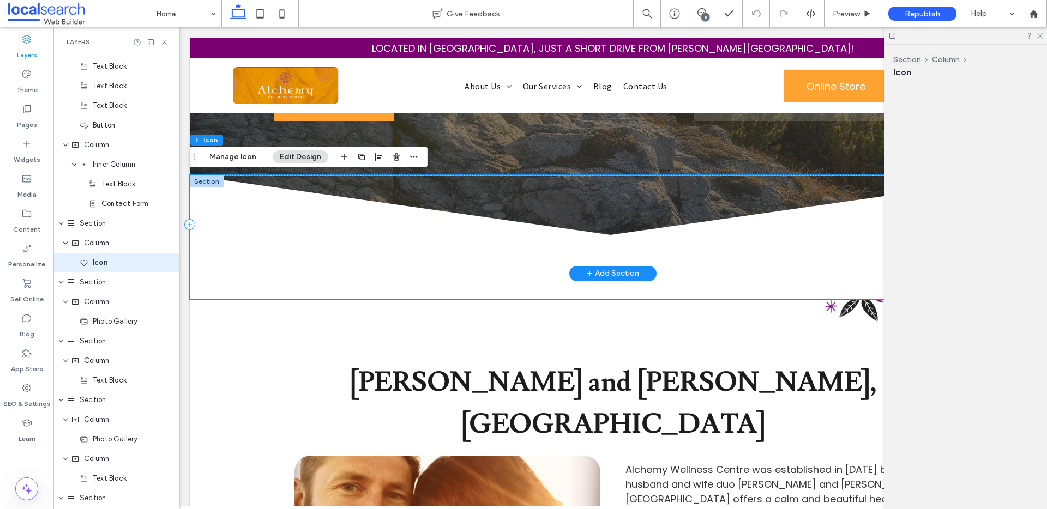
scroll to position [353, 0]
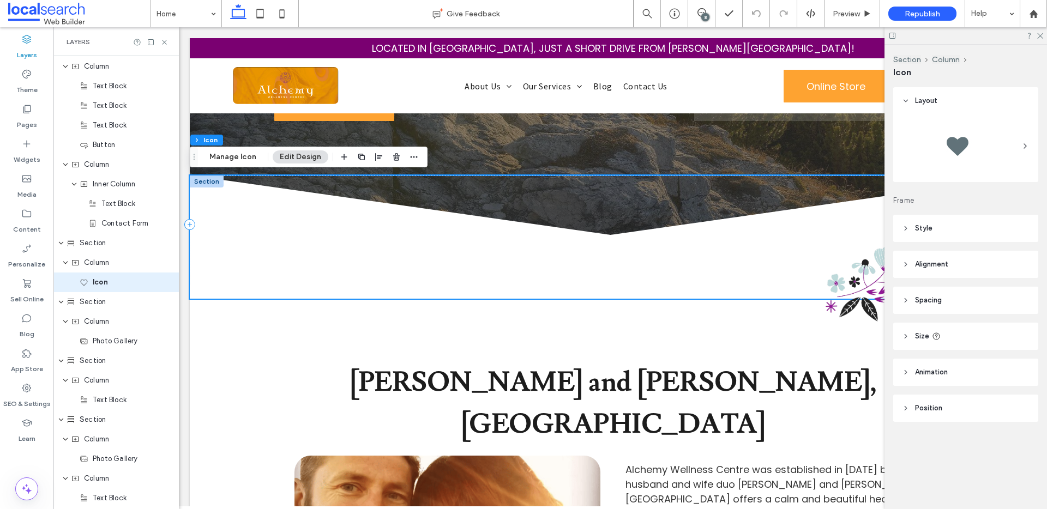
click at [943, 299] on header "Spacing" at bounding box center [965, 300] width 145 height 27
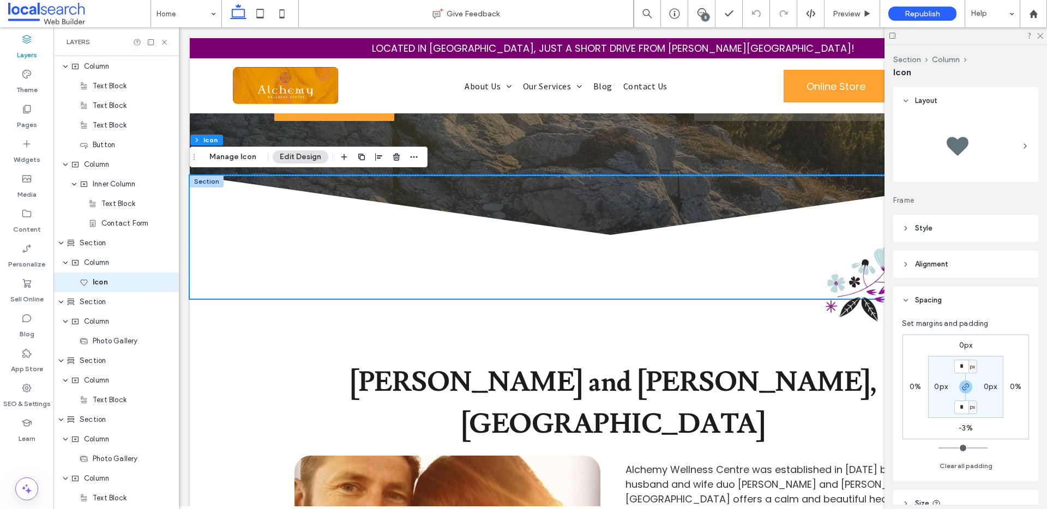
click at [965, 424] on label "-3%" at bounding box center [966, 428] width 14 height 9
type input "*"
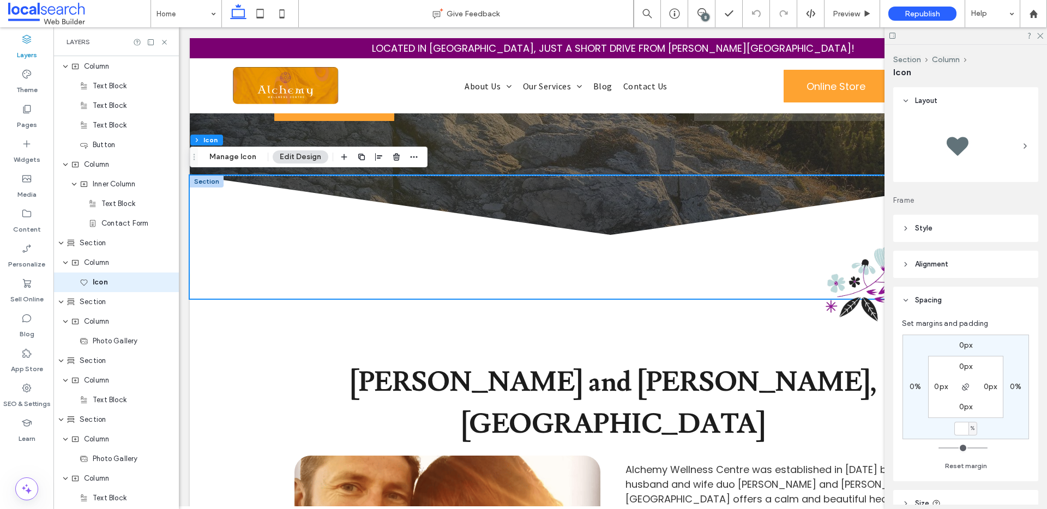
type input "*"
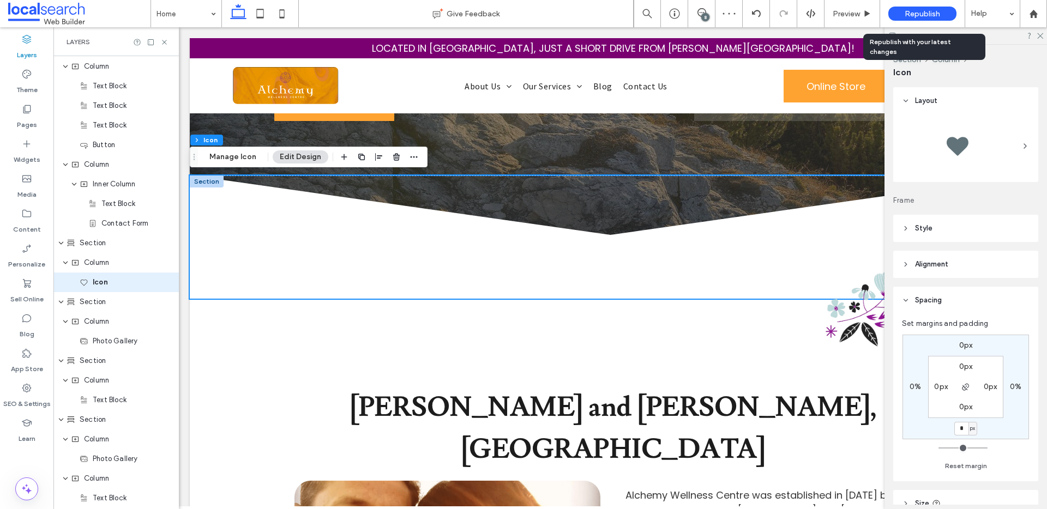
click at [910, 17] on span "Republish" at bounding box center [922, 13] width 35 height 9
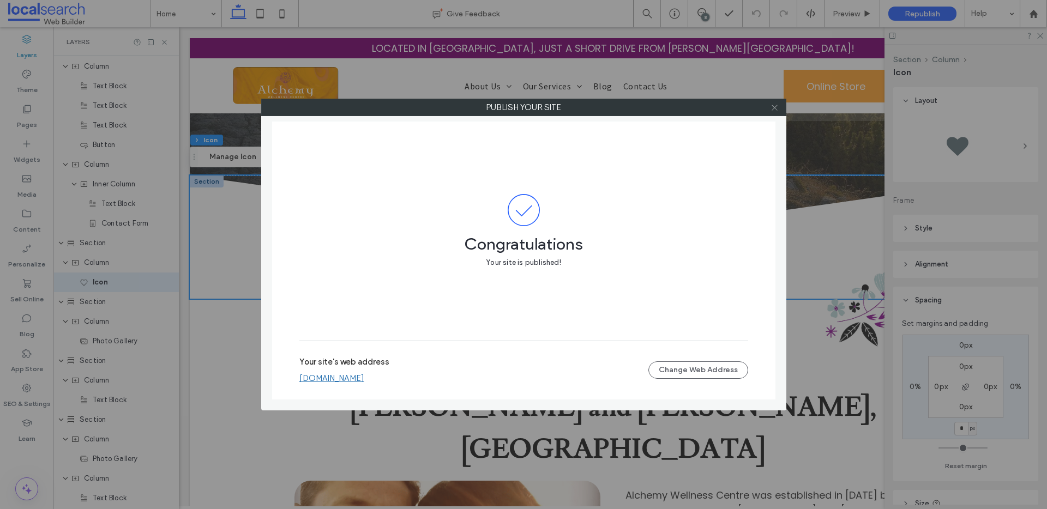
click at [778, 107] on icon at bounding box center [775, 108] width 8 height 8
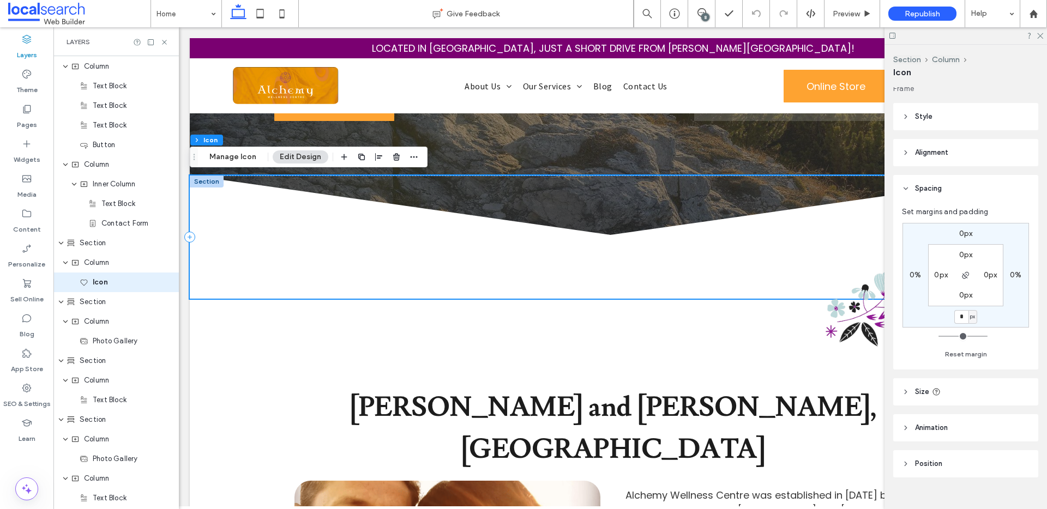
scroll to position [128, 0]
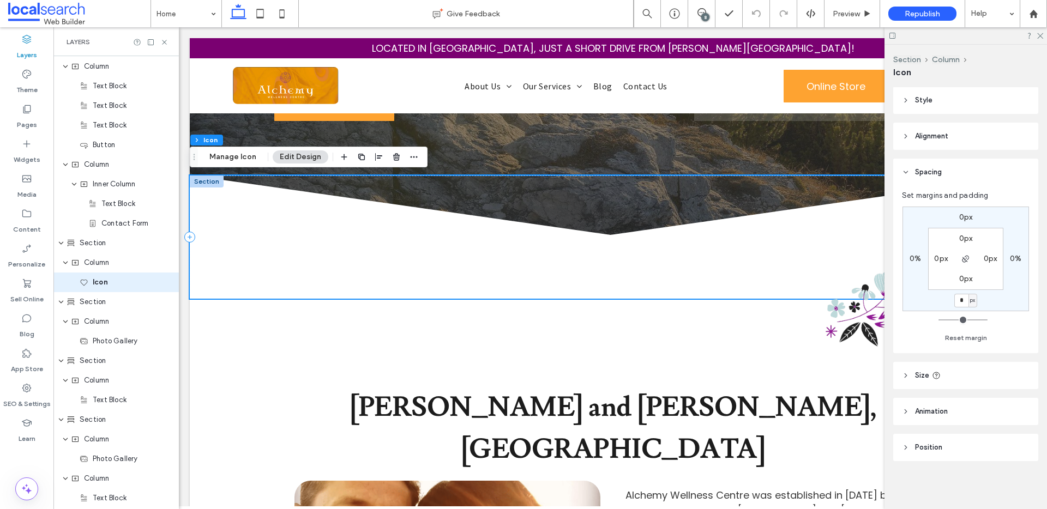
click at [932, 376] on icon at bounding box center [936, 375] width 9 height 9
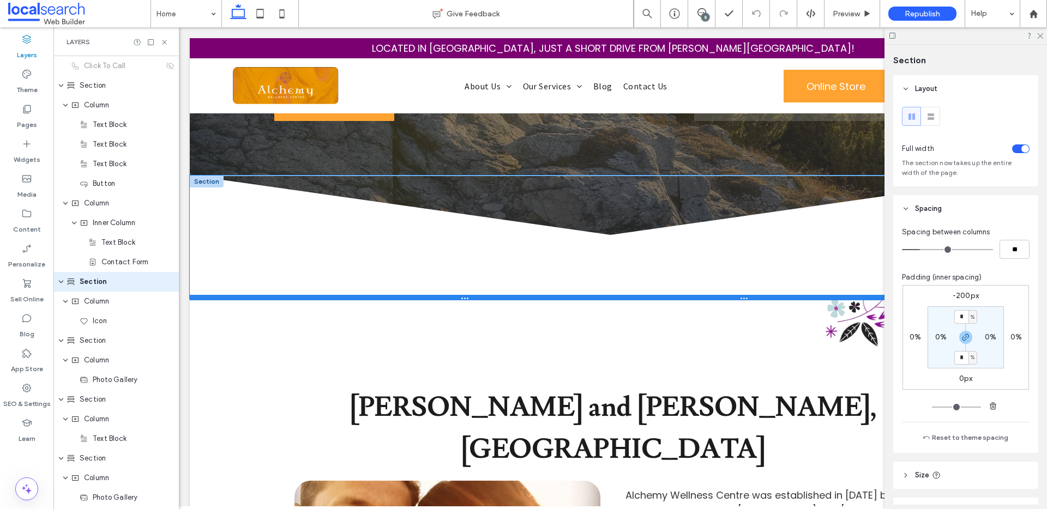
scroll to position [314, 0]
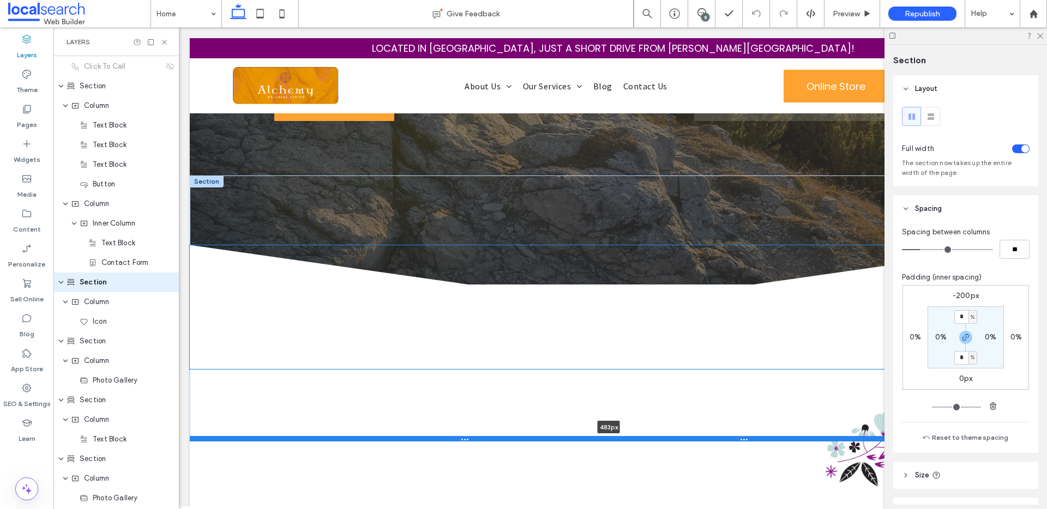
drag, startPoint x: 387, startPoint y: 295, endPoint x: 372, endPoint y: 437, distance: 142.5
click at [372, 437] on div at bounding box center [609, 438] width 838 height 5
type input "***"
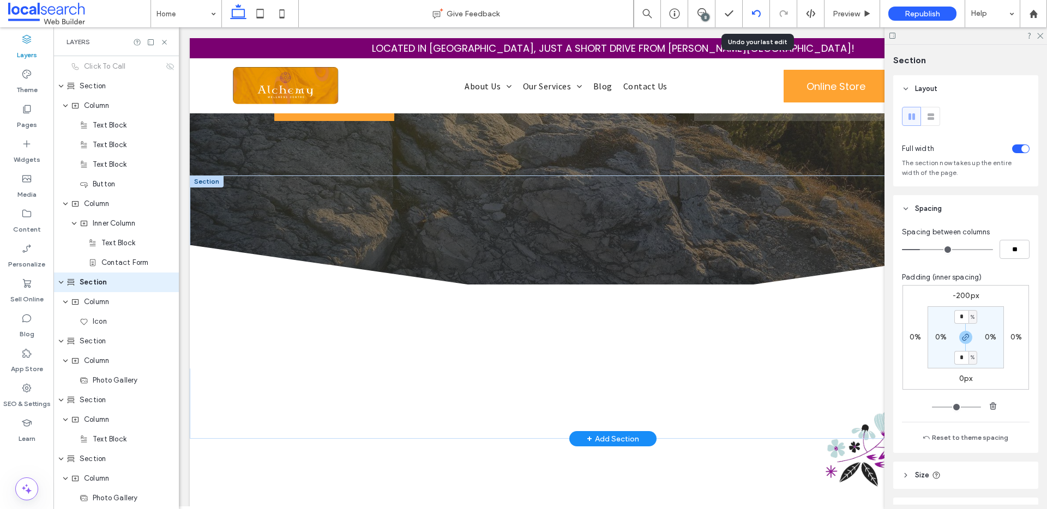
click at [752, 14] on icon at bounding box center [756, 13] width 9 height 9
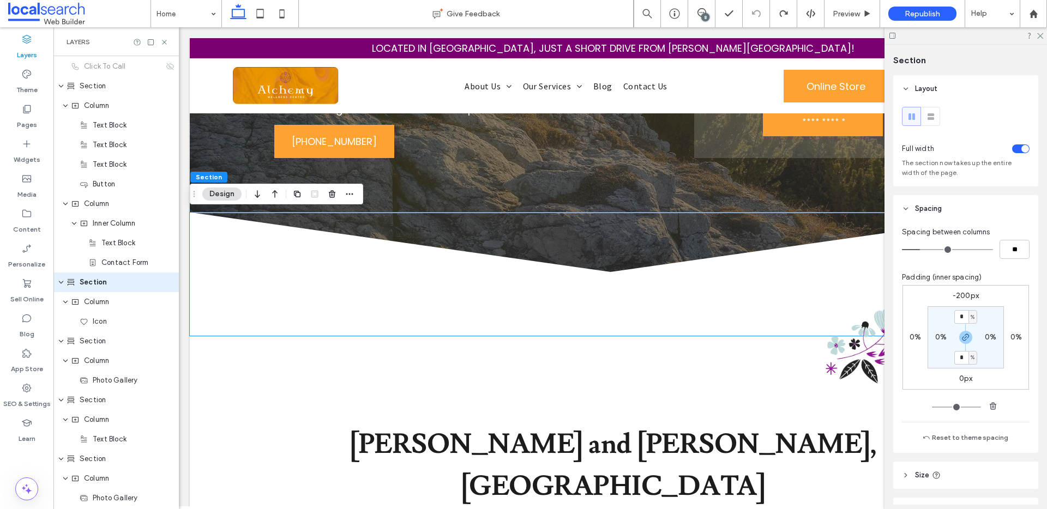
click at [704, 16] on div "8" at bounding box center [705, 17] width 8 height 8
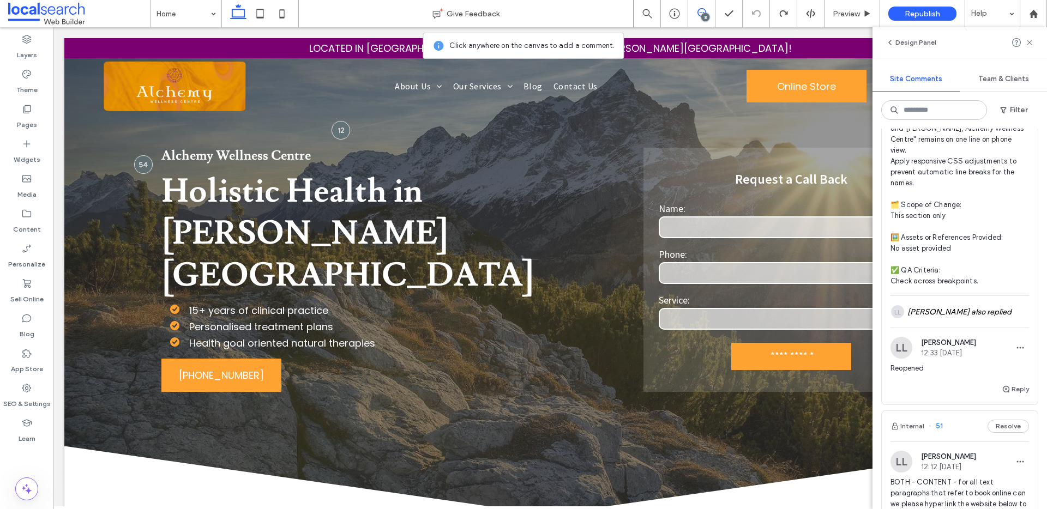
scroll to position [1026, 0]
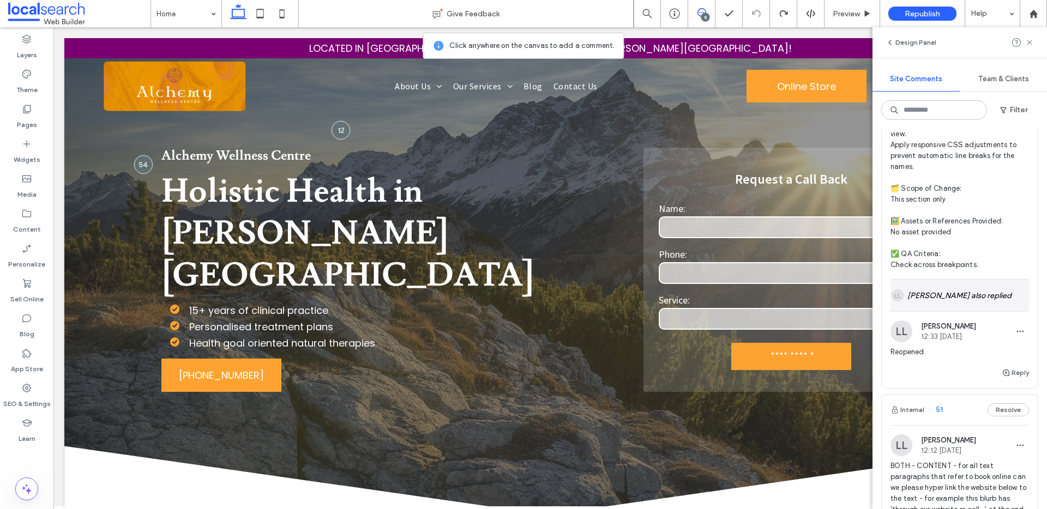
click at [943, 311] on div "LL Lucca Lind also replied" at bounding box center [959, 296] width 139 height 32
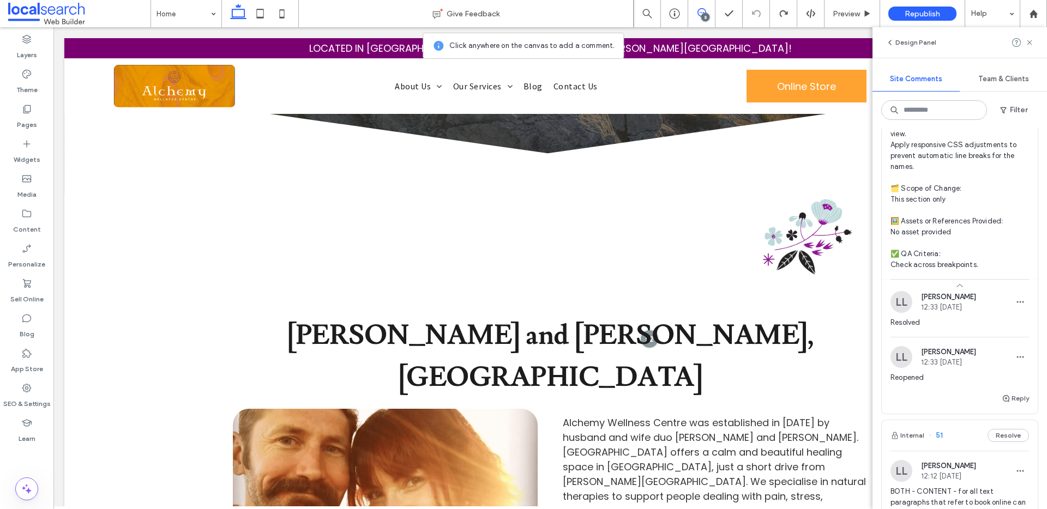
scroll to position [362, 0]
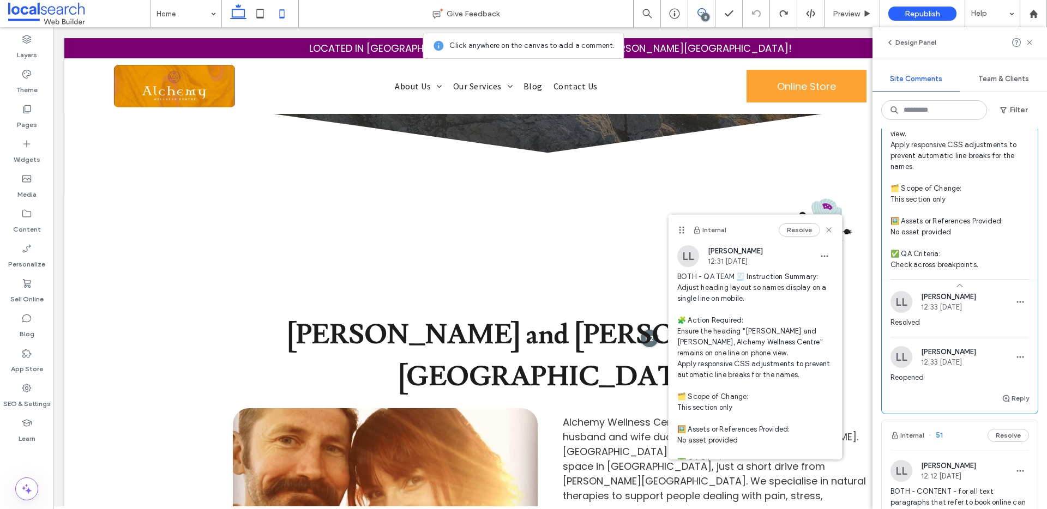
click at [284, 21] on icon at bounding box center [282, 14] width 22 height 22
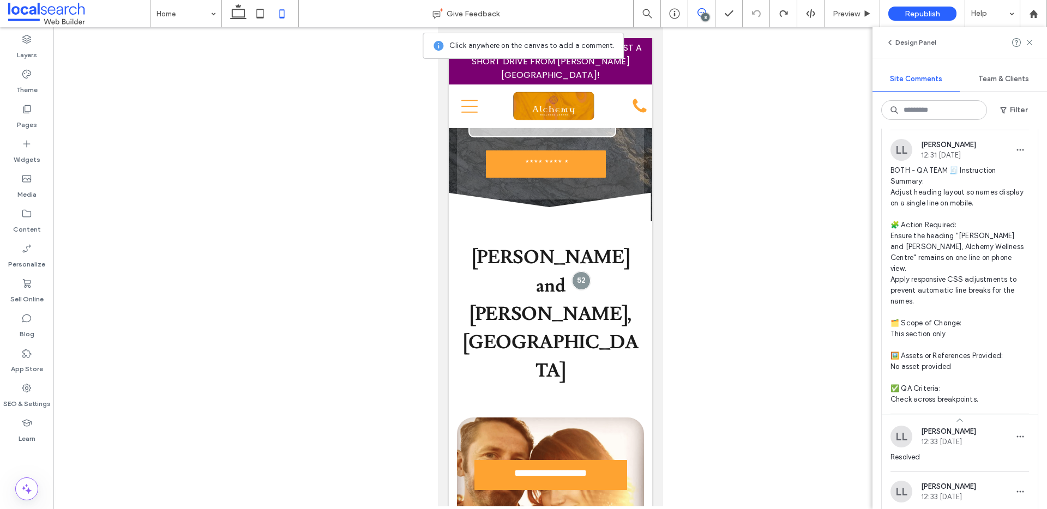
scroll to position [893, 0]
click at [700, 13] on icon at bounding box center [701, 12] width 9 height 9
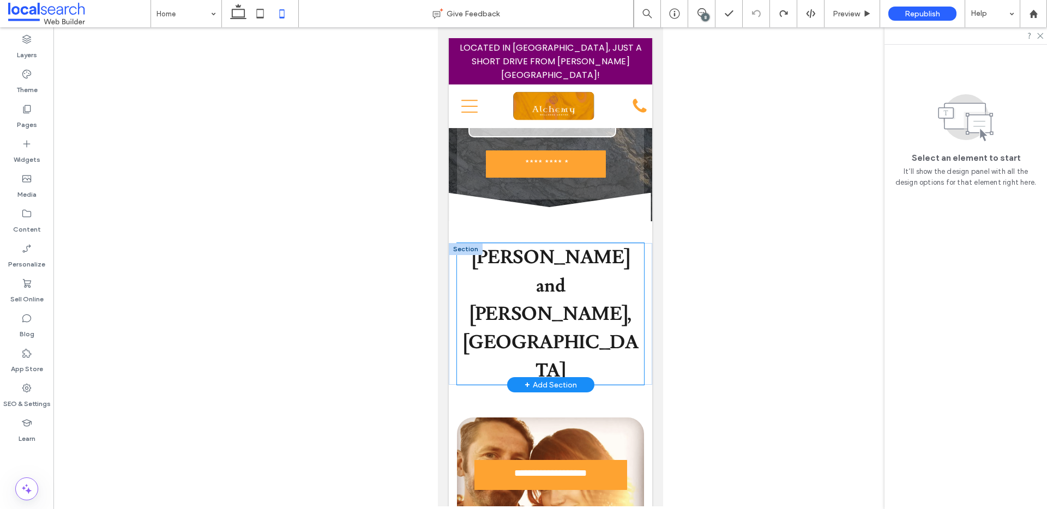
click at [560, 243] on p "RJ Singer and Katrina Hillis, Alchemy Wellness Centre" at bounding box center [549, 314] width 187 height 142
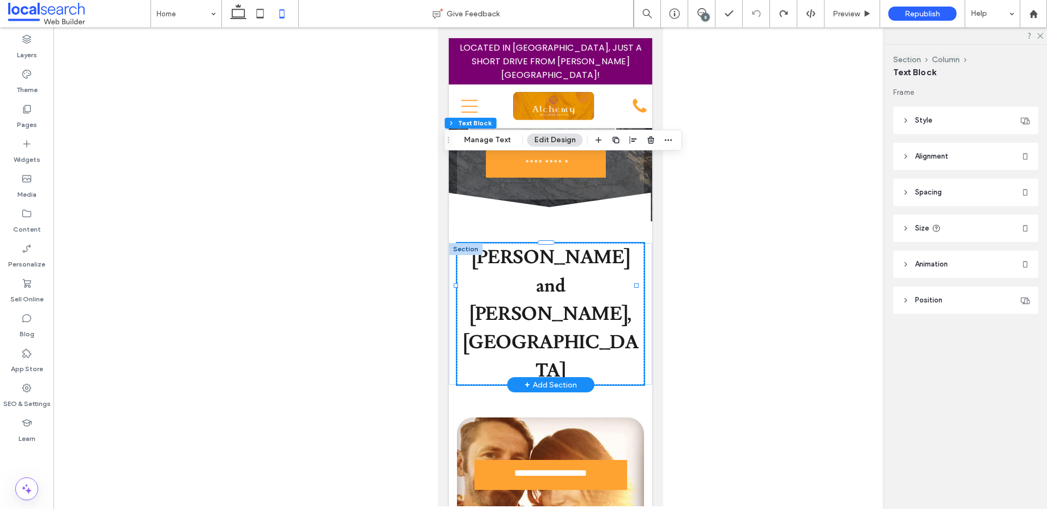
click at [560, 243] on div "RJ Singer and Katrina Hillis, Alchemy Wellness Centre" at bounding box center [549, 314] width 187 height 142
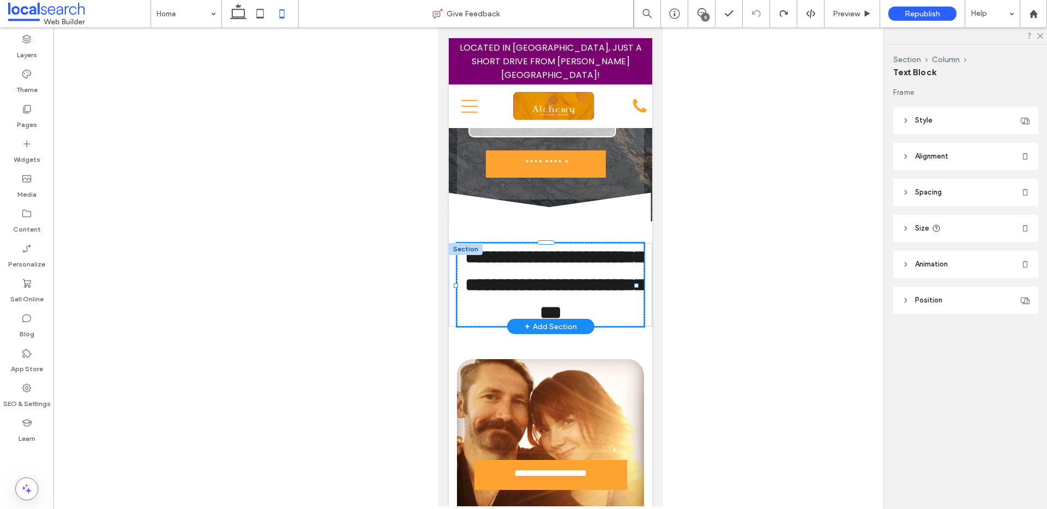
type input "********"
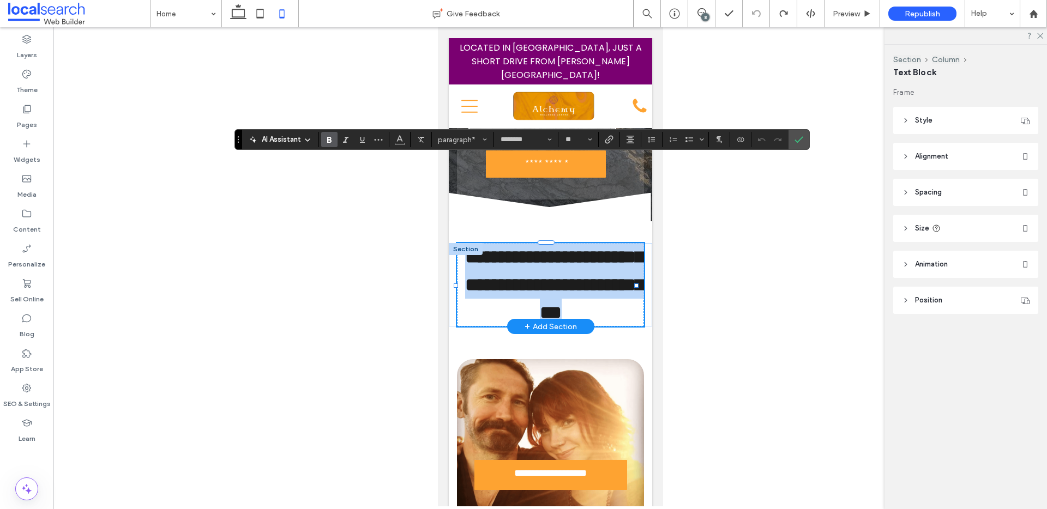
click at [555, 248] on strong "**********" at bounding box center [554, 285] width 178 height 74
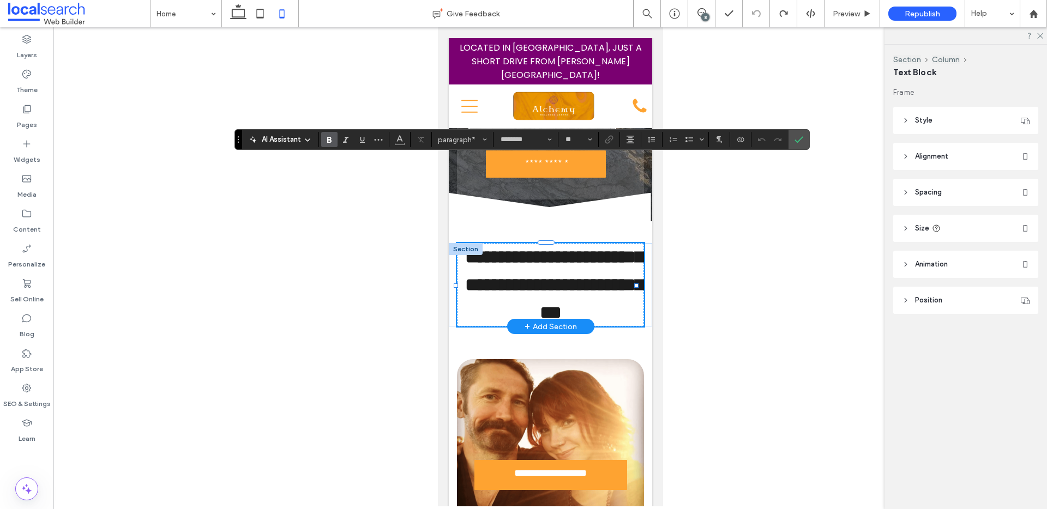
click at [546, 248] on strong "**********" at bounding box center [554, 285] width 178 height 74
click at [574, 248] on strong "**********" at bounding box center [554, 285] width 178 height 74
click at [571, 248] on strong "**********" at bounding box center [554, 285] width 178 height 74
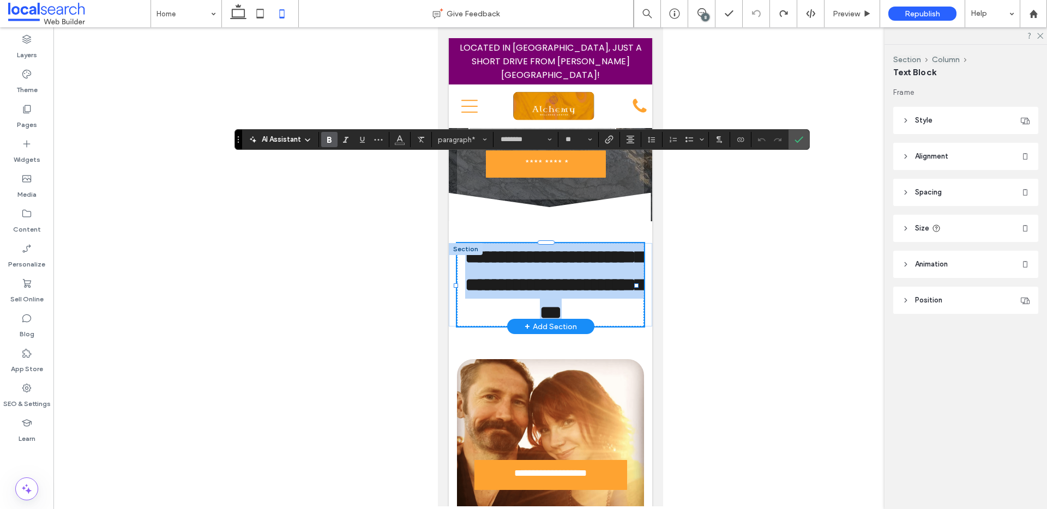
click at [571, 248] on strong "**********" at bounding box center [554, 285] width 178 height 74
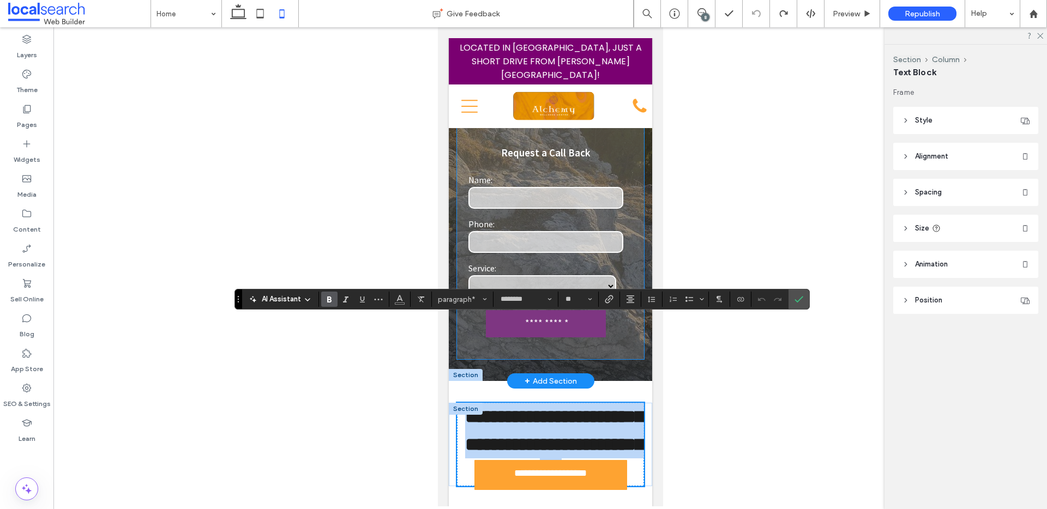
scroll to position [316, 0]
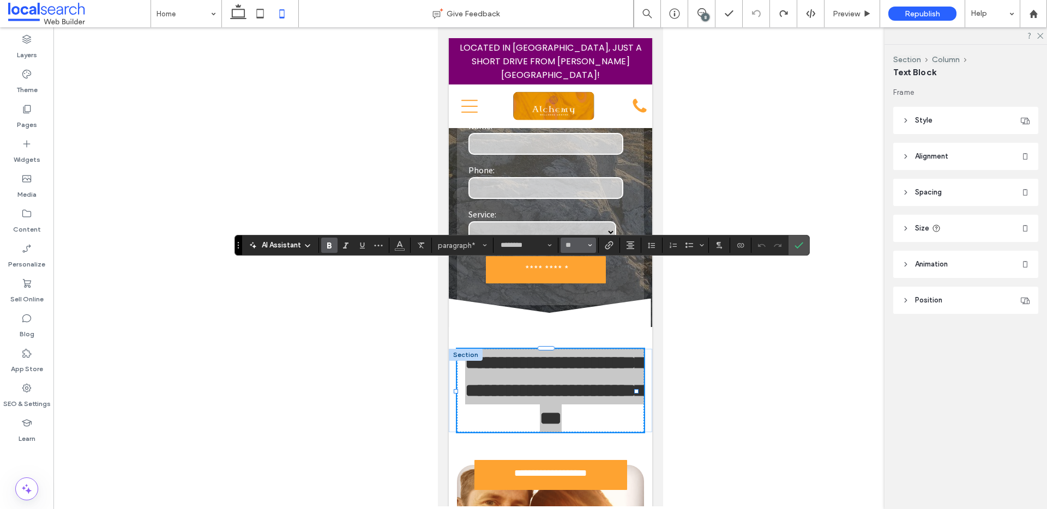
click at [586, 246] on button "**" at bounding box center [578, 245] width 35 height 15
click at [582, 320] on label "36" at bounding box center [578, 318] width 35 height 15
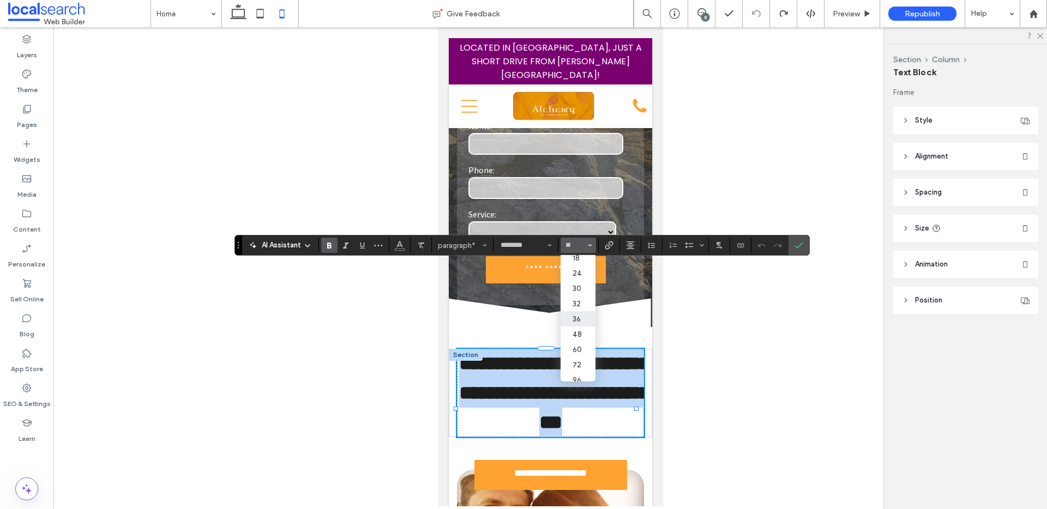
type input "**"
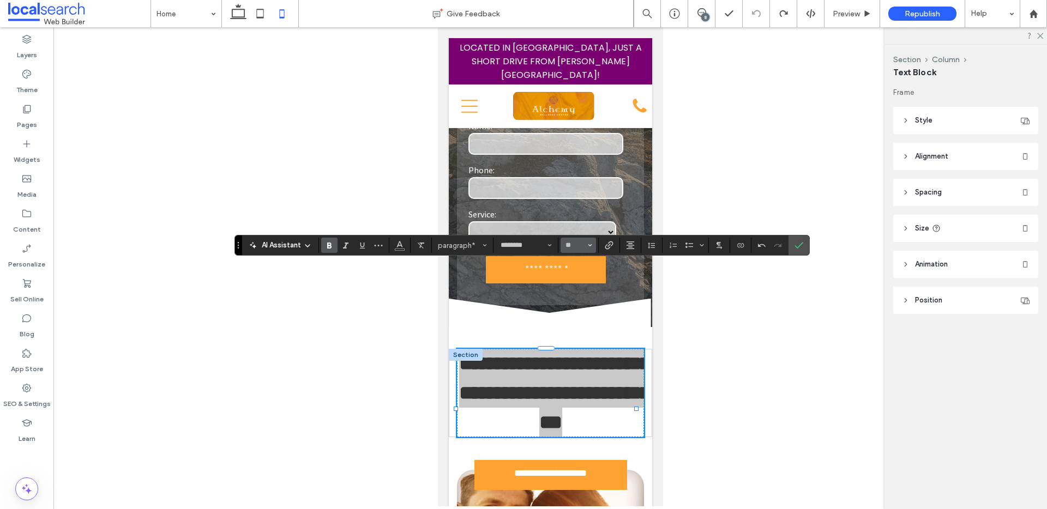
click at [588, 246] on icon "Size" at bounding box center [590, 245] width 4 height 4
click at [579, 309] on label "32" at bounding box center [578, 308] width 35 height 15
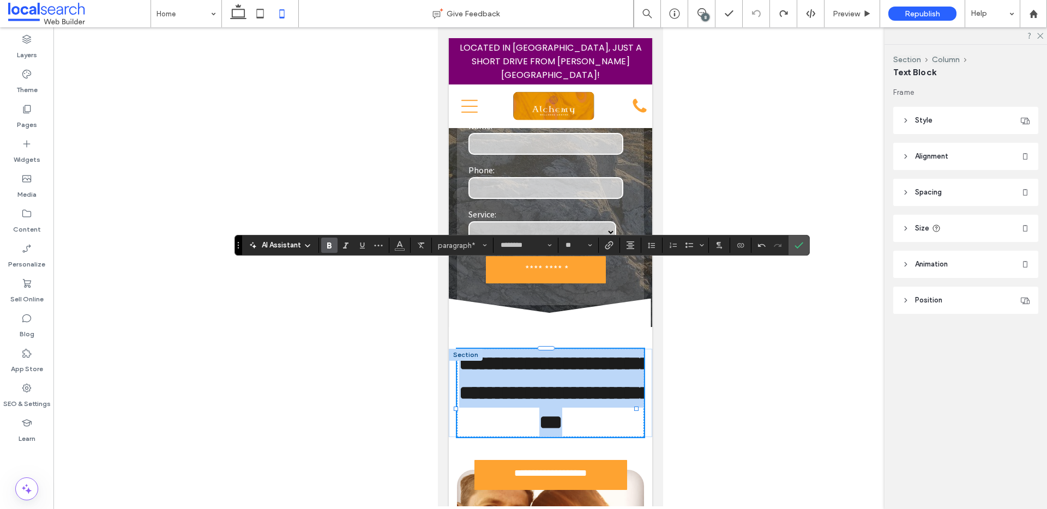
type input "**"
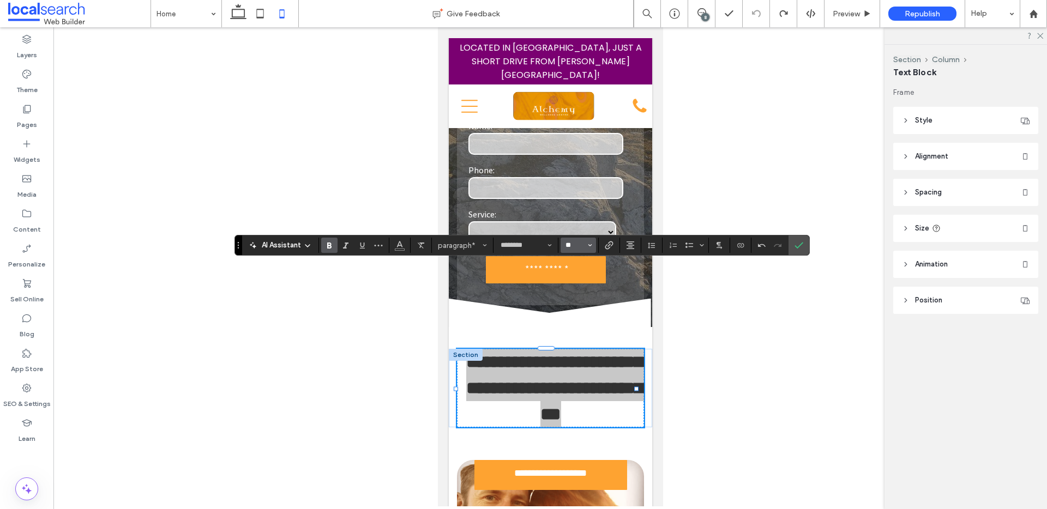
click at [573, 244] on input "**" at bounding box center [574, 245] width 21 height 9
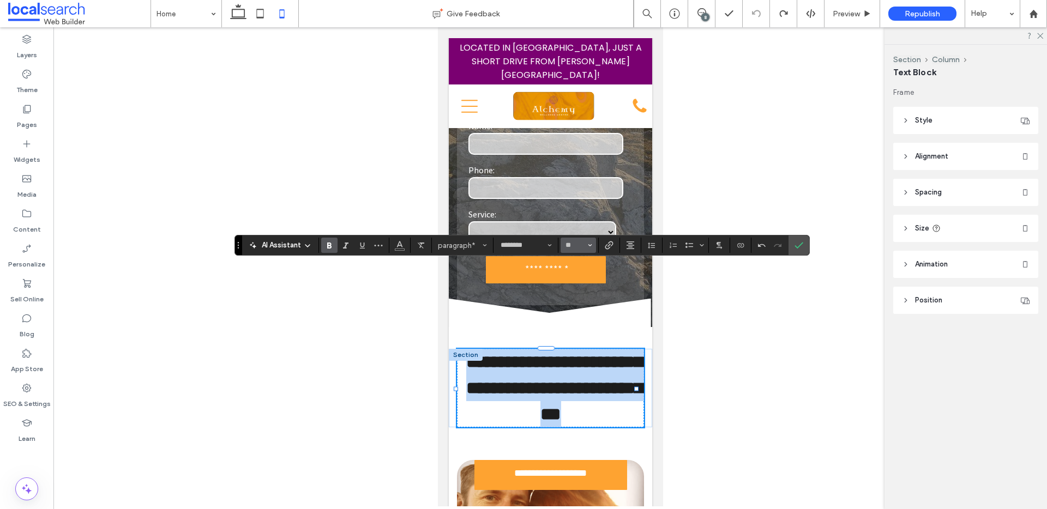
type input "**"
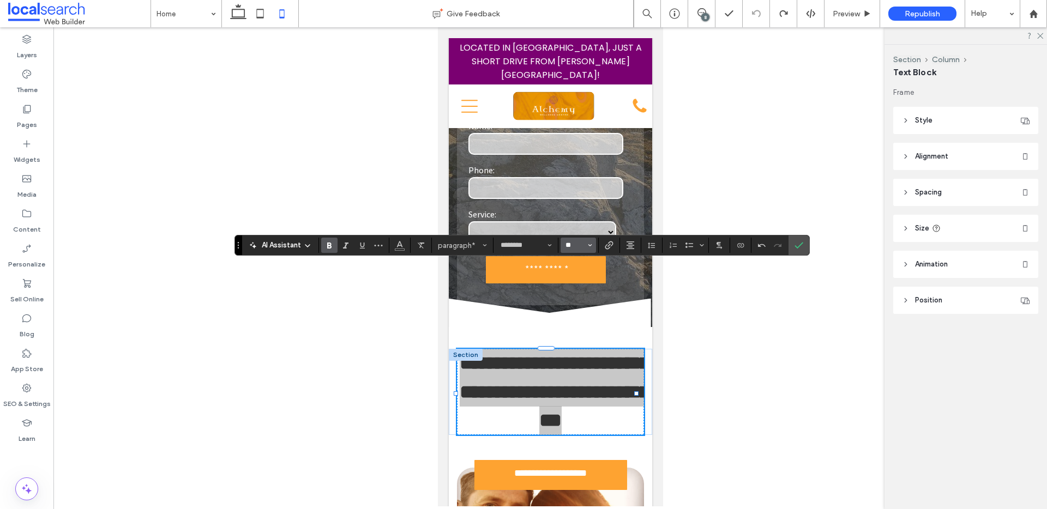
click at [575, 246] on input "**" at bounding box center [574, 245] width 21 height 9
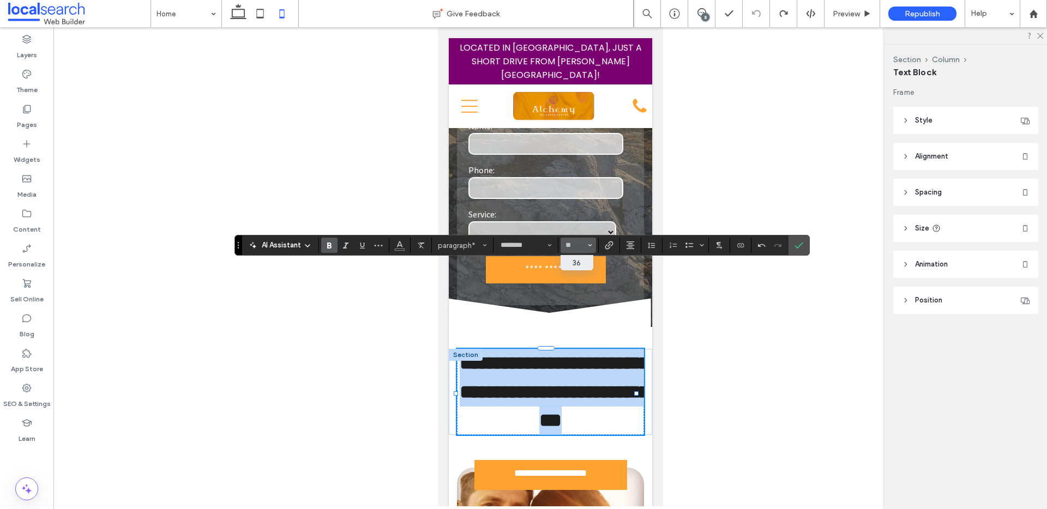
type input "**"
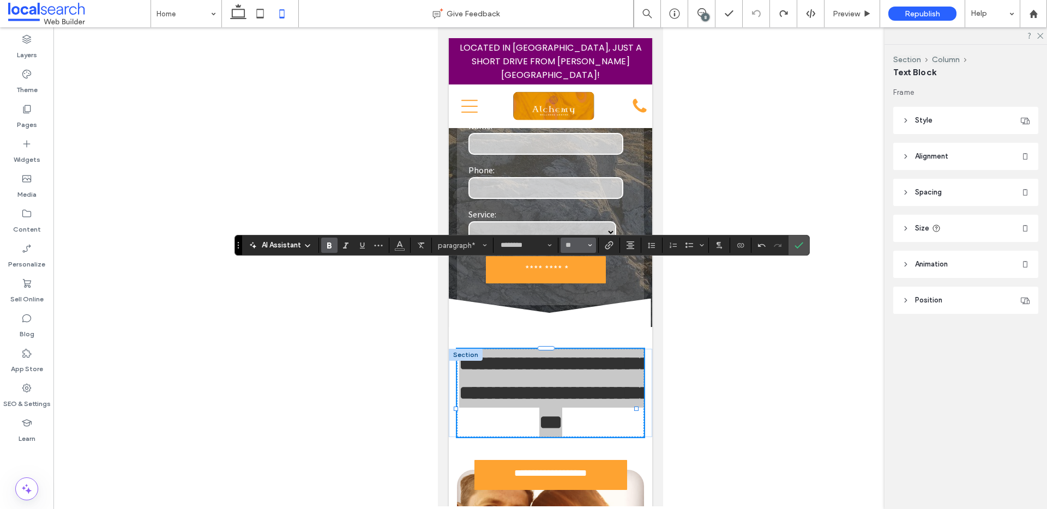
click at [575, 251] on button "**" at bounding box center [578, 245] width 35 height 15
click at [572, 244] on input "Size-input" at bounding box center [574, 245] width 21 height 9
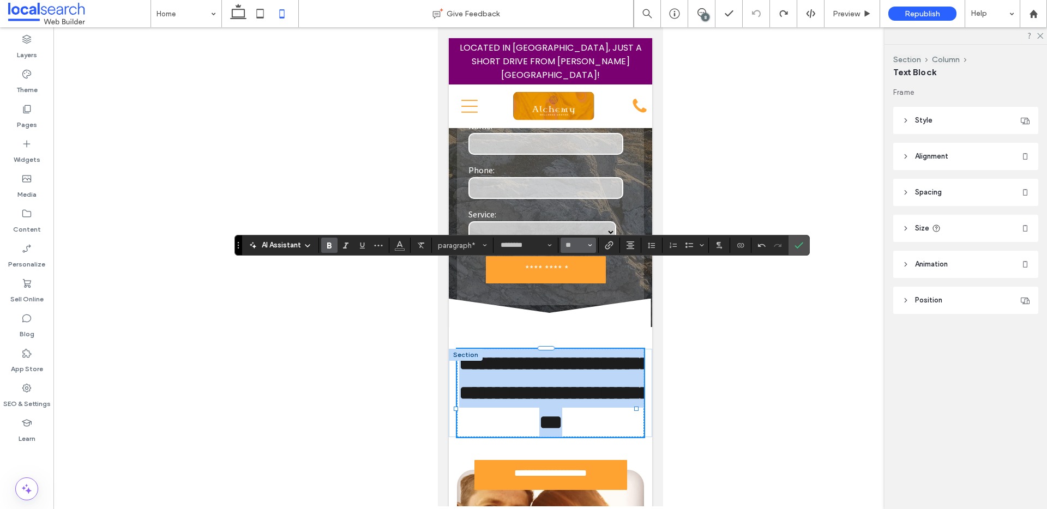
type input "**"
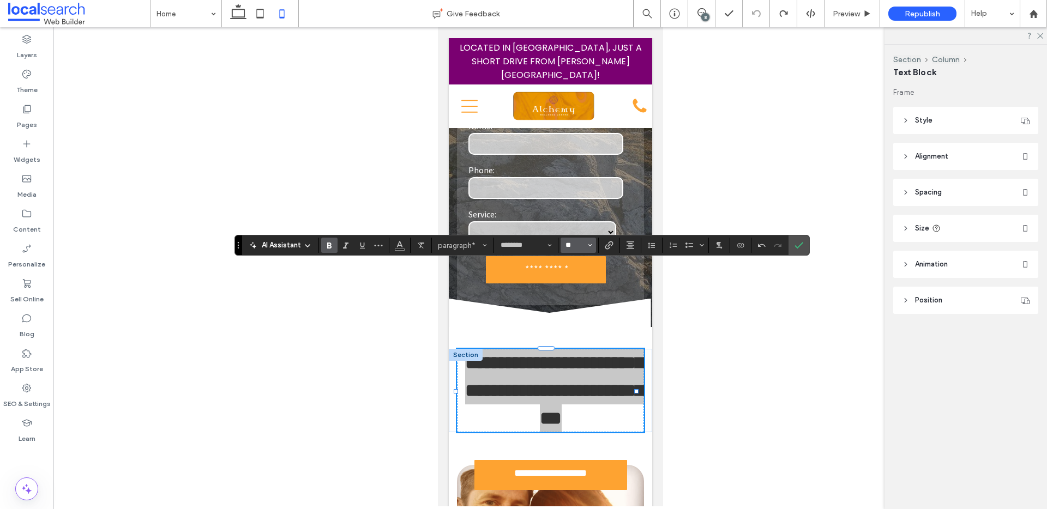
click at [572, 244] on input "**" at bounding box center [574, 245] width 21 height 9
click at [572, 244] on input "Size-input" at bounding box center [574, 245] width 21 height 9
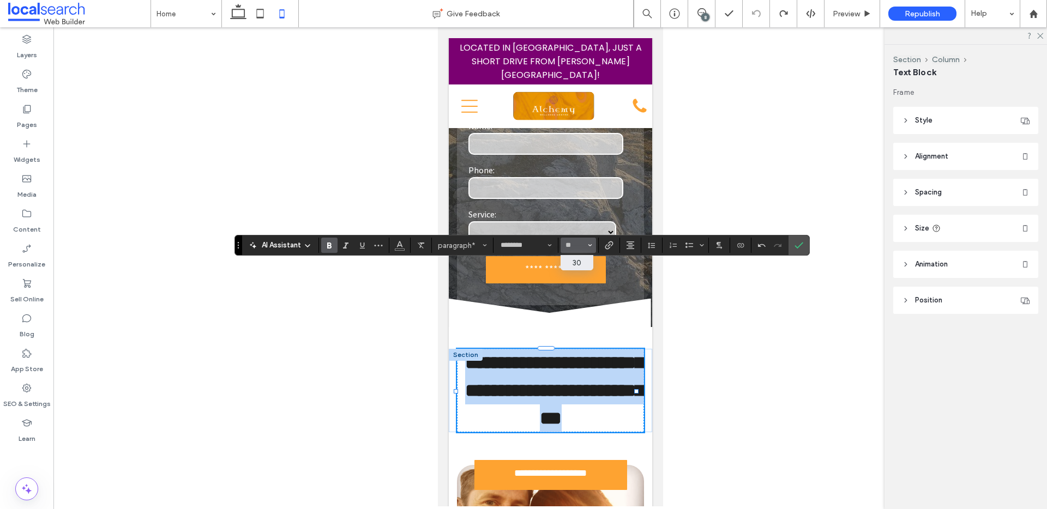
type input "**"
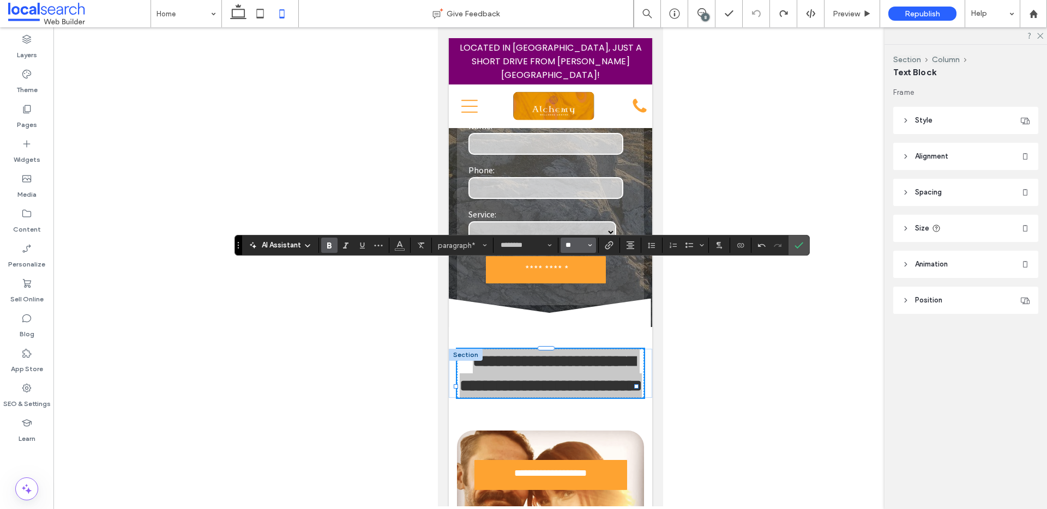
click at [578, 243] on input "**" at bounding box center [574, 245] width 21 height 9
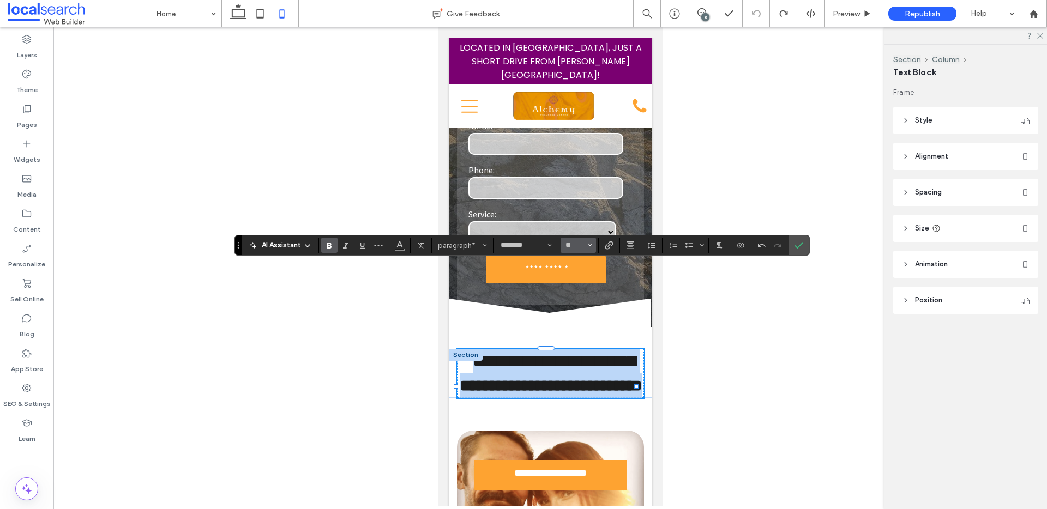
type input "**"
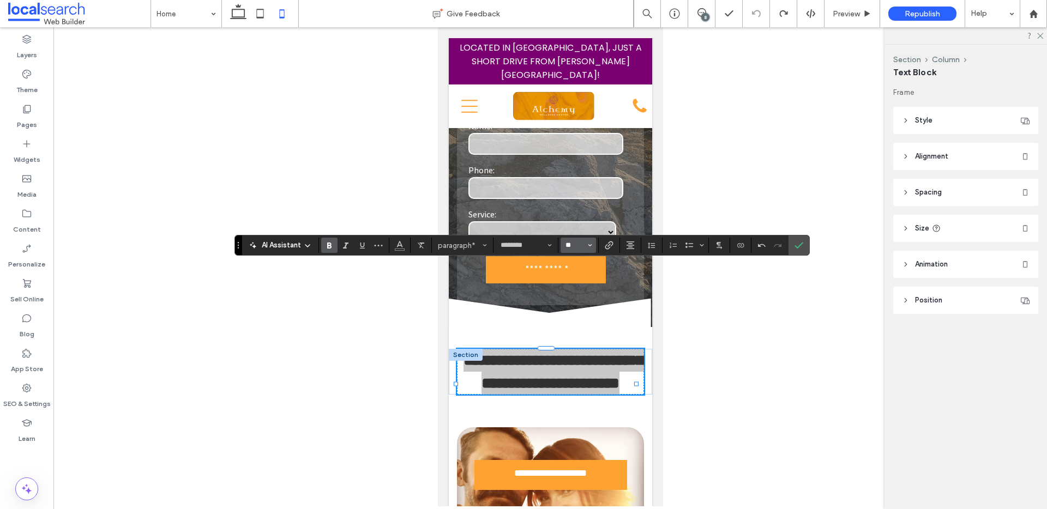
click at [573, 247] on input "**" at bounding box center [574, 245] width 21 height 9
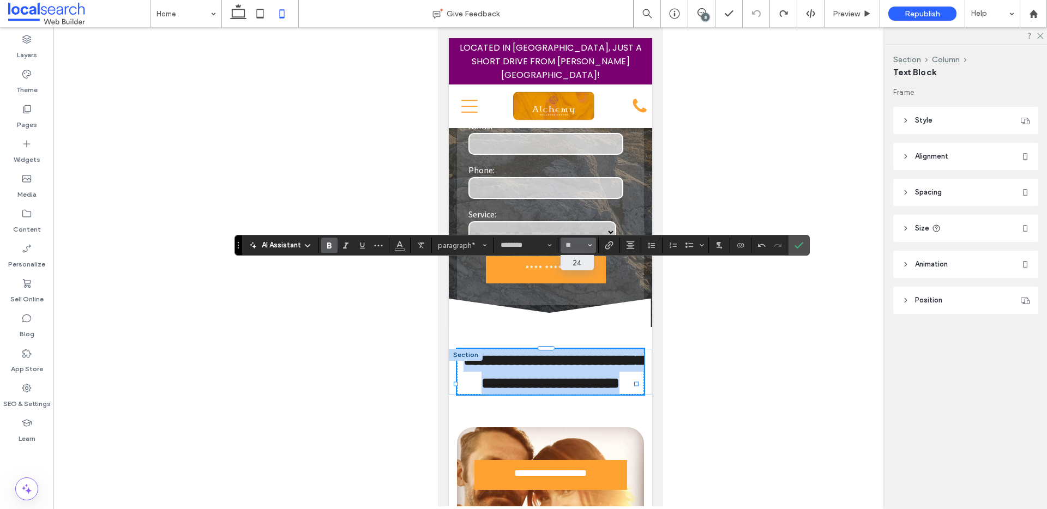
type input "**"
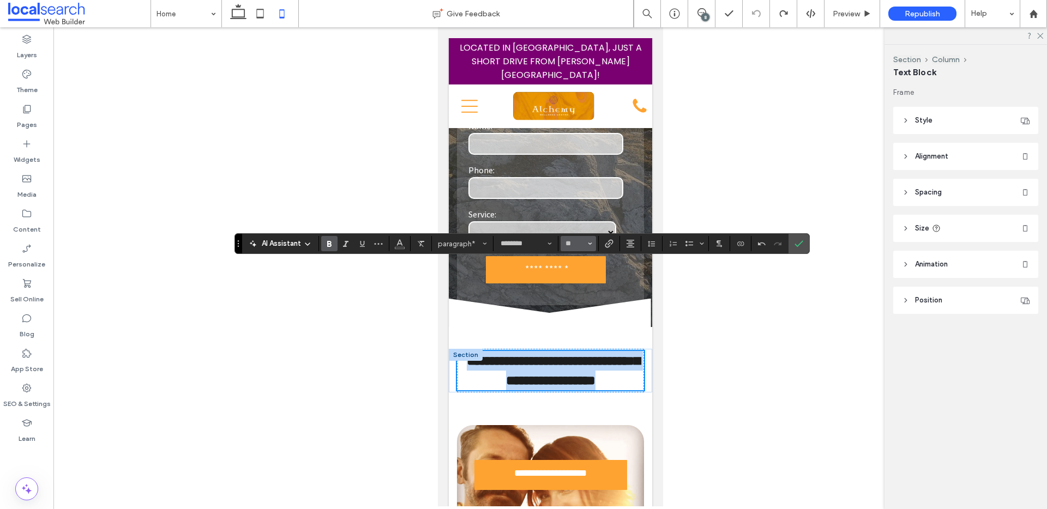
scroll to position [317, 0]
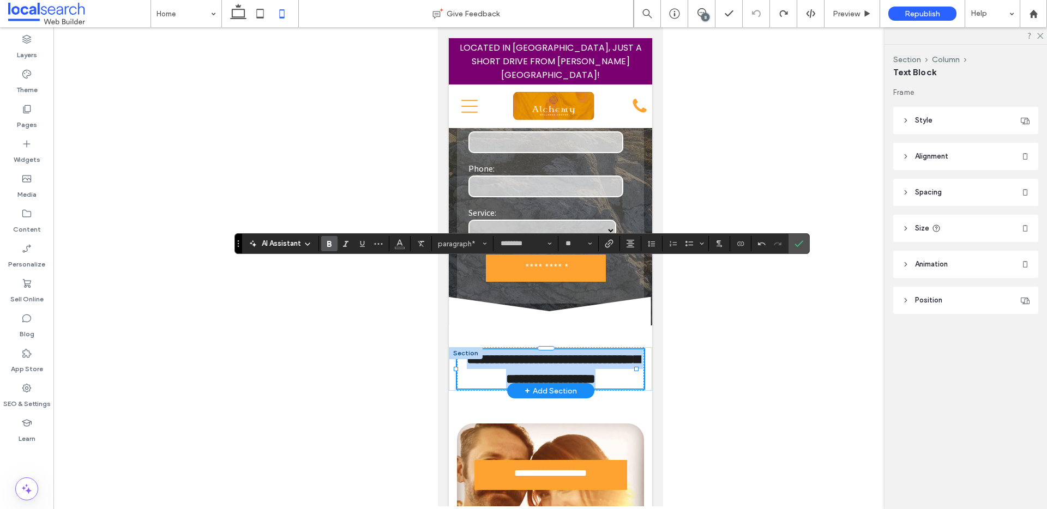
click at [550, 353] on strong "**********" at bounding box center [552, 369] width 173 height 33
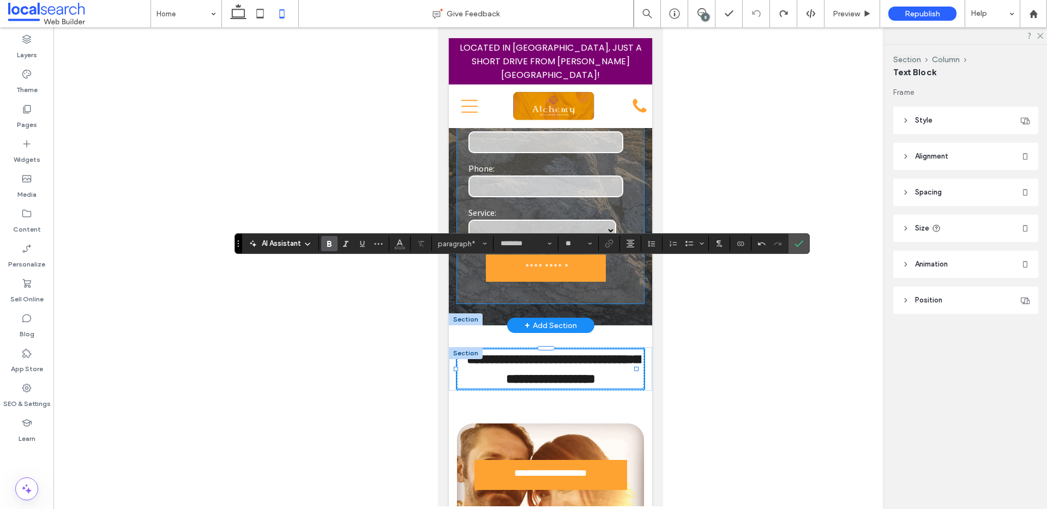
click at [535, 204] on div "**********" at bounding box center [549, 186] width 187 height 236
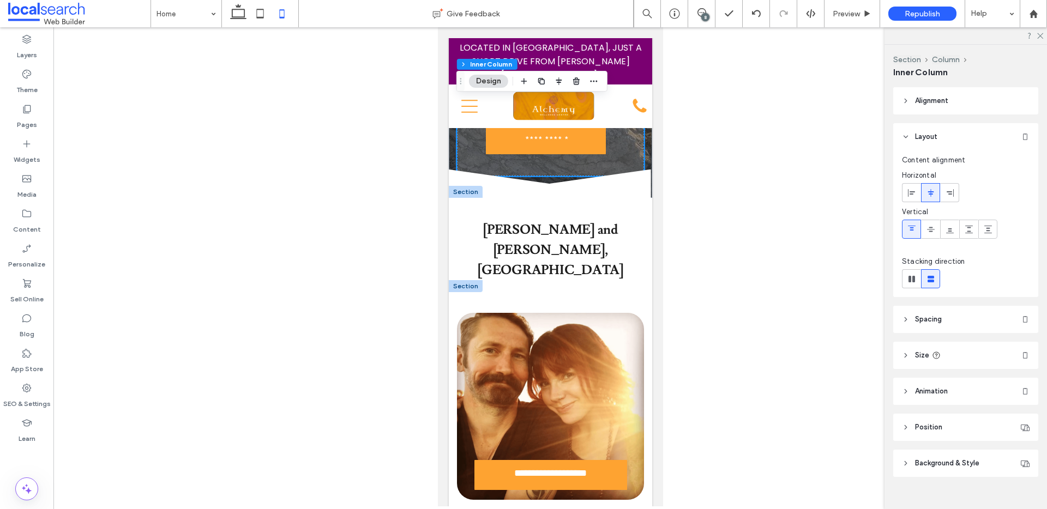
scroll to position [330, 0]
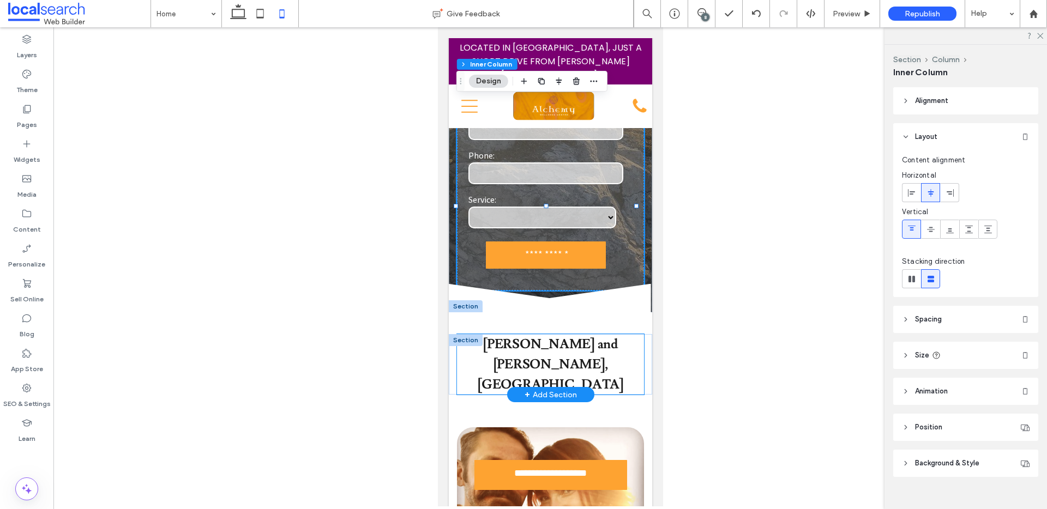
click at [561, 336] on strong "RJ Singer and Katrina Hillis, Alchemy Wellness Centre" at bounding box center [550, 364] width 147 height 57
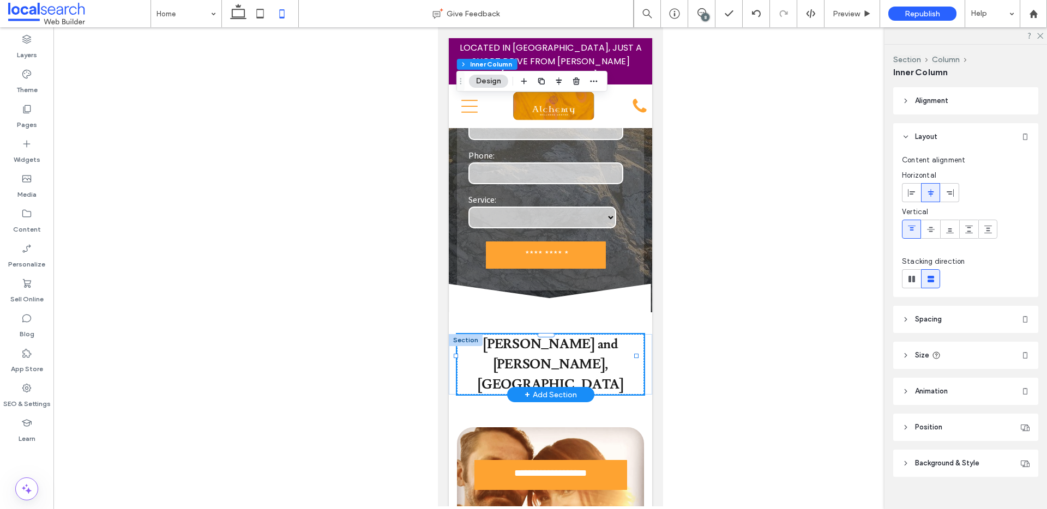
click at [561, 334] on div "RJ Singer and Katrina Hillis, Alchemy Wellness Centre" at bounding box center [549, 364] width 187 height 61
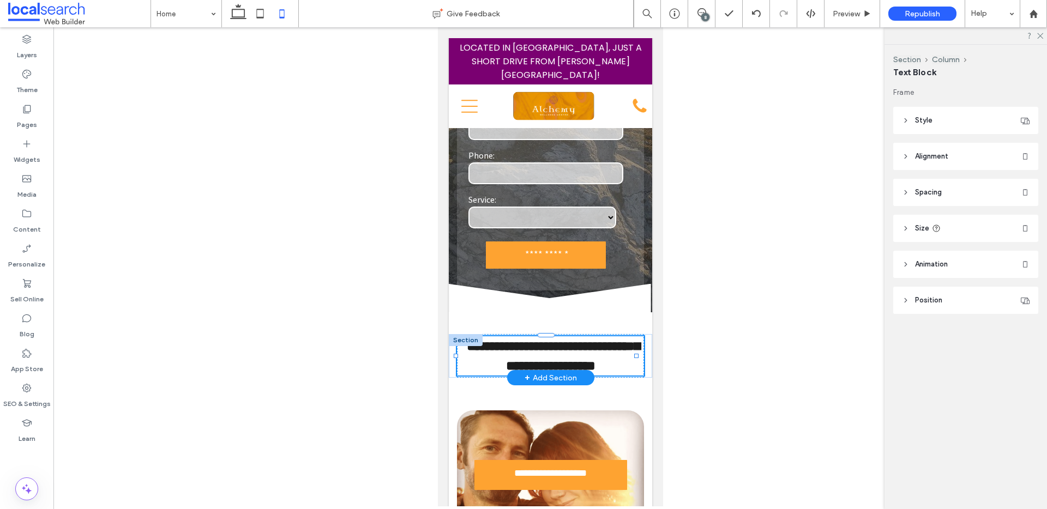
type input "********"
type input "**"
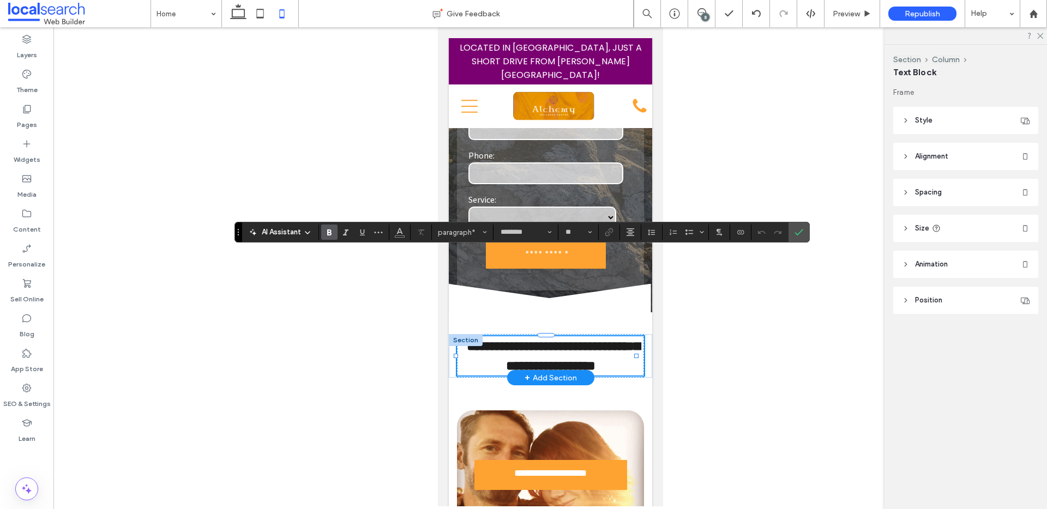
click at [561, 340] on strong "**********" at bounding box center [552, 356] width 173 height 33
click at [569, 233] on input "**" at bounding box center [574, 232] width 21 height 9
type input "**"
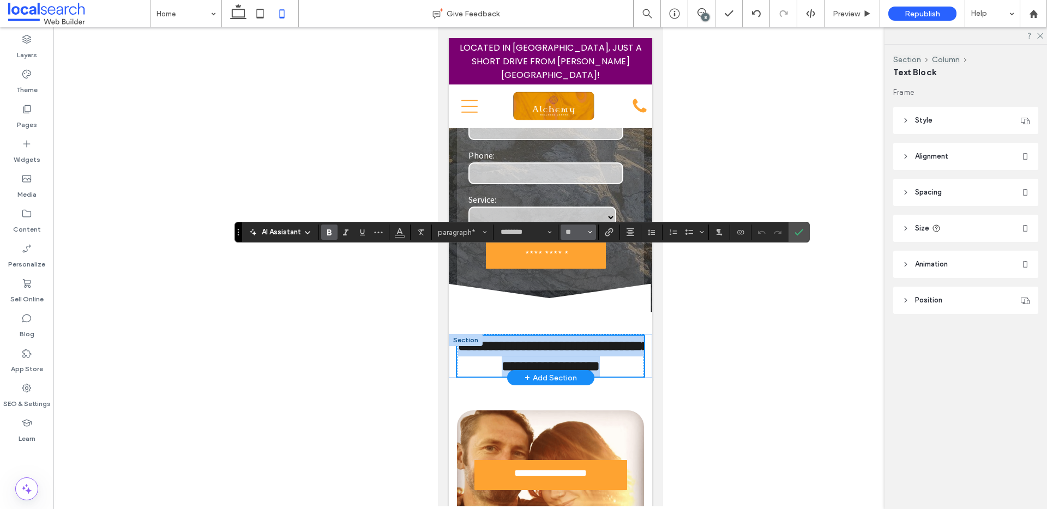
scroll to position [330, 0]
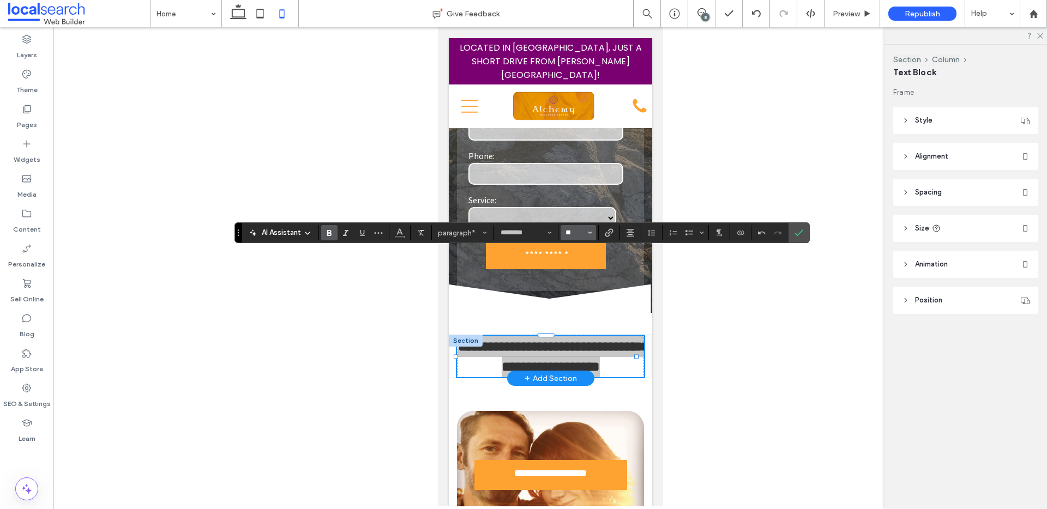
click at [570, 231] on input "**" at bounding box center [574, 232] width 21 height 9
type input "**"
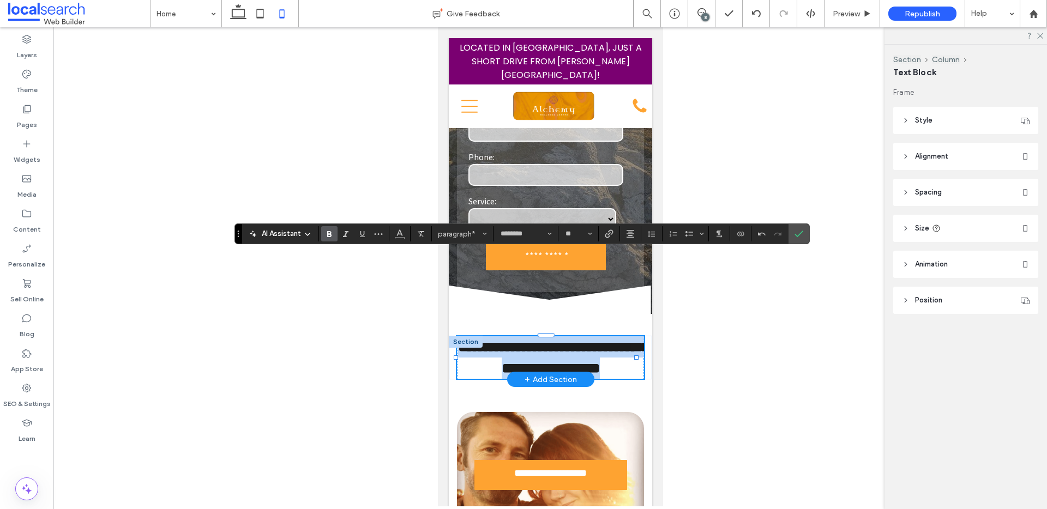
click at [545, 340] on strong "**********" at bounding box center [553, 357] width 191 height 35
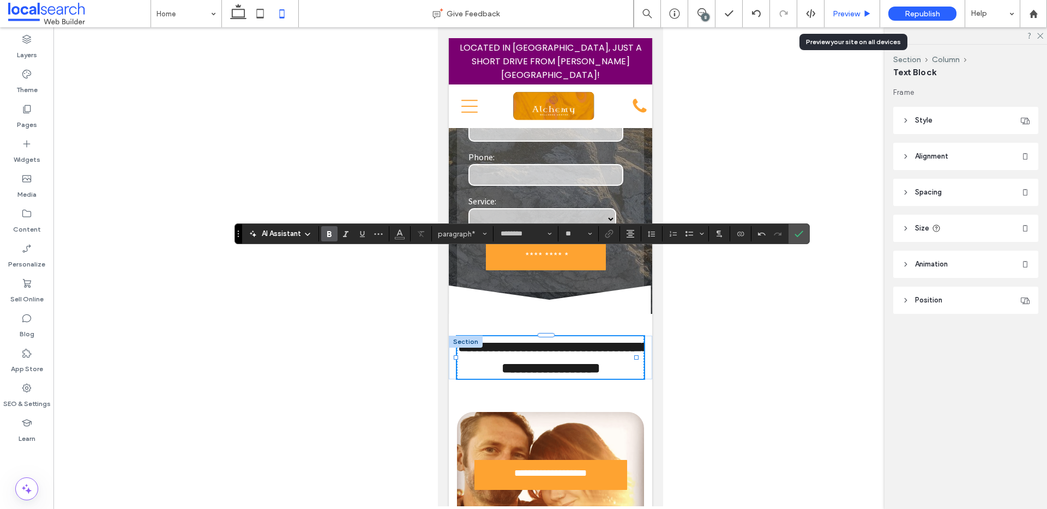
click at [847, 16] on span "Preview" at bounding box center [846, 13] width 27 height 9
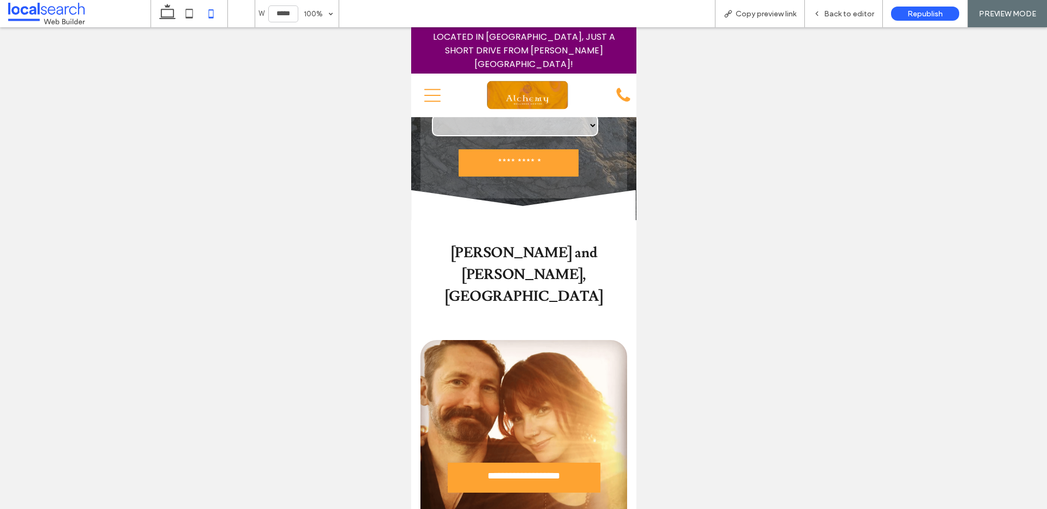
scroll to position [144, 0]
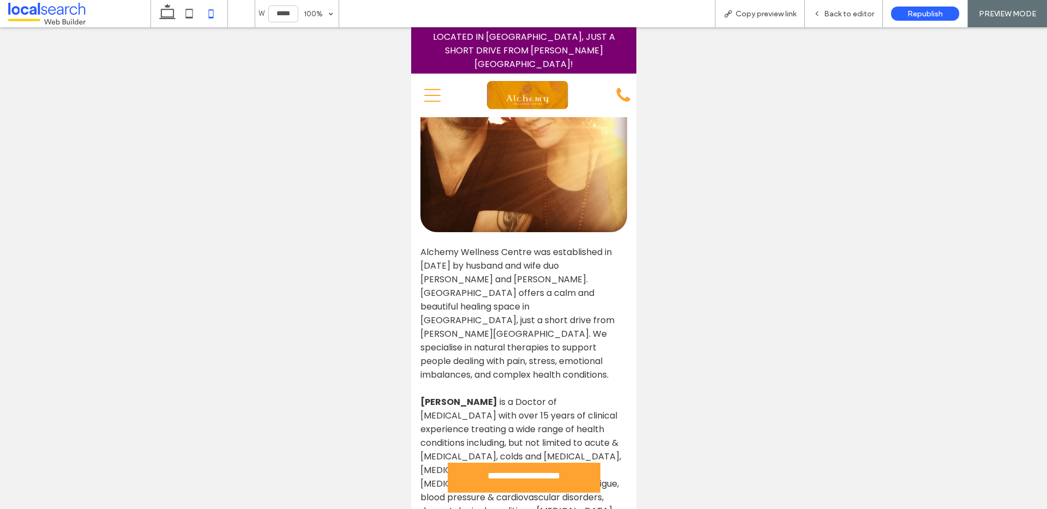
scroll to position [306, 0]
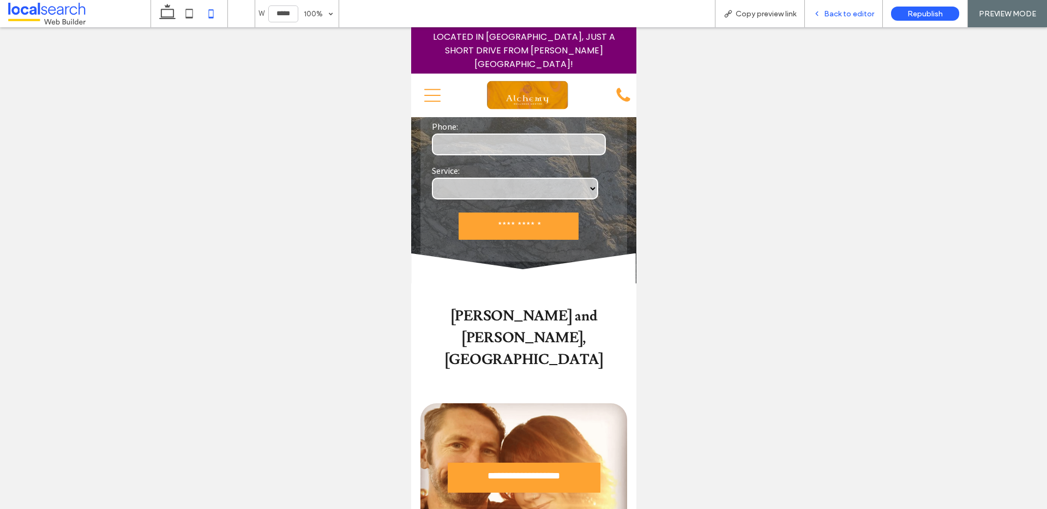
click at [861, 13] on span "Back to editor" at bounding box center [849, 13] width 50 height 9
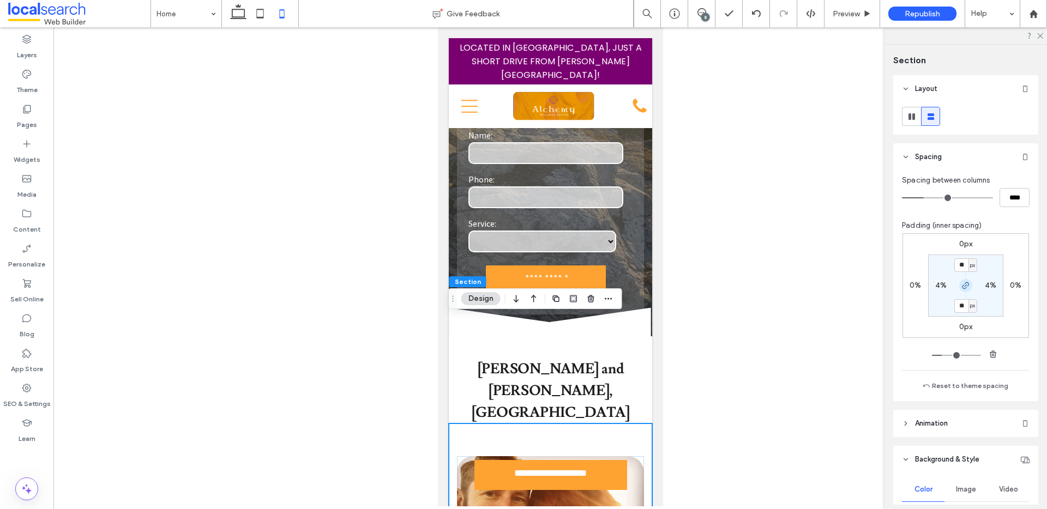
click at [961, 287] on icon "button" at bounding box center [965, 285] width 9 height 9
click at [961, 266] on input "**" at bounding box center [961, 265] width 14 height 14
type input "**"
click at [958, 262] on input "**" at bounding box center [961, 265] width 14 height 14
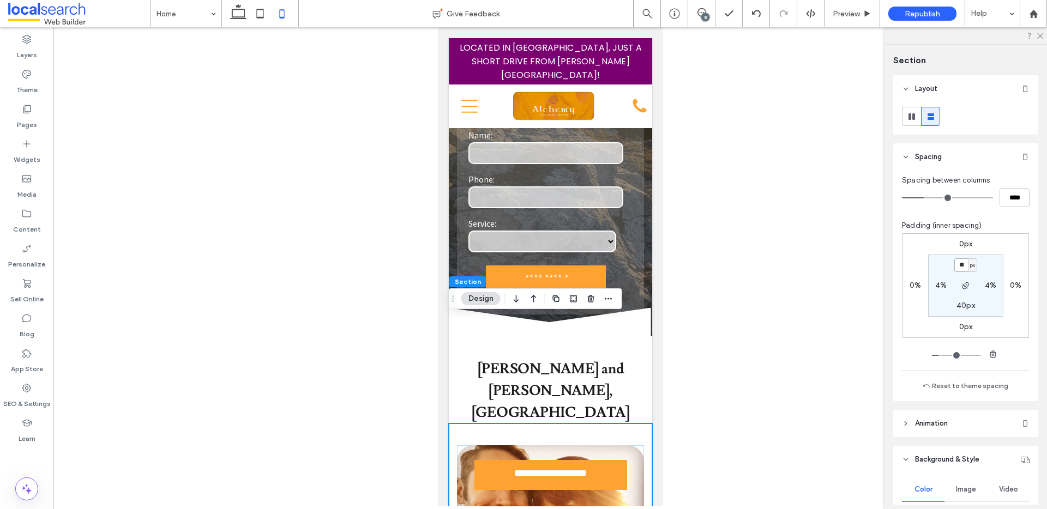
click at [959, 262] on input "**" at bounding box center [961, 265] width 14 height 14
type input "**"
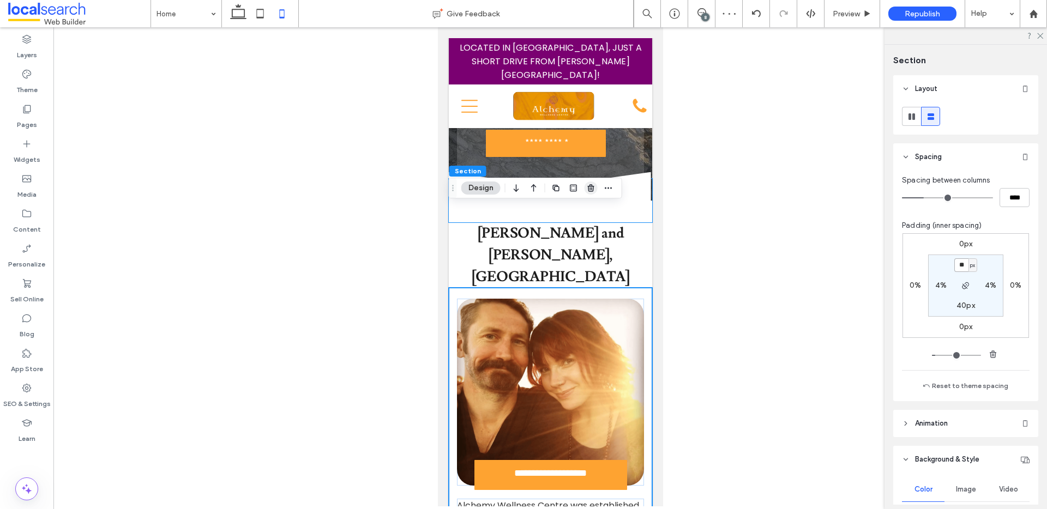
scroll to position [279, 0]
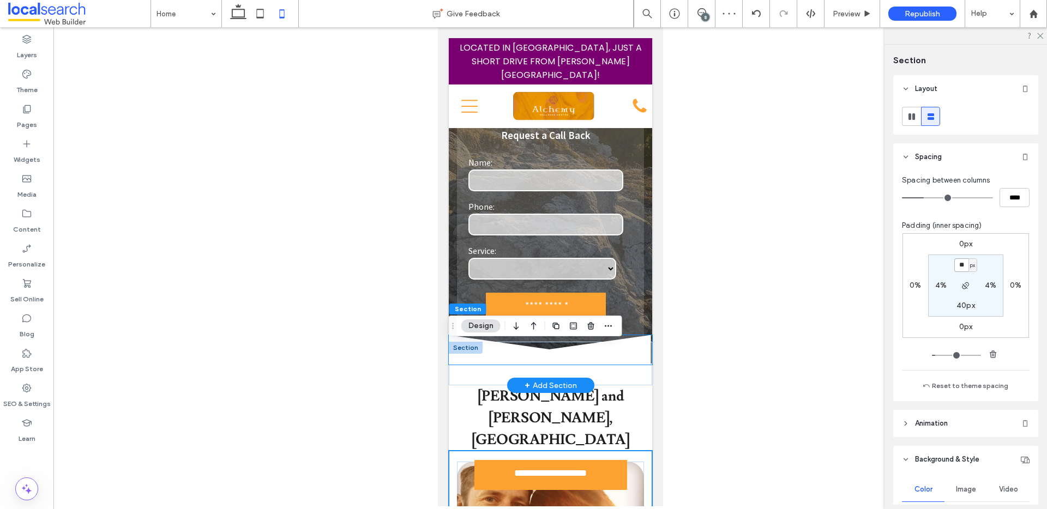
click at [586, 335] on icon at bounding box center [549, 349] width 203 height 29
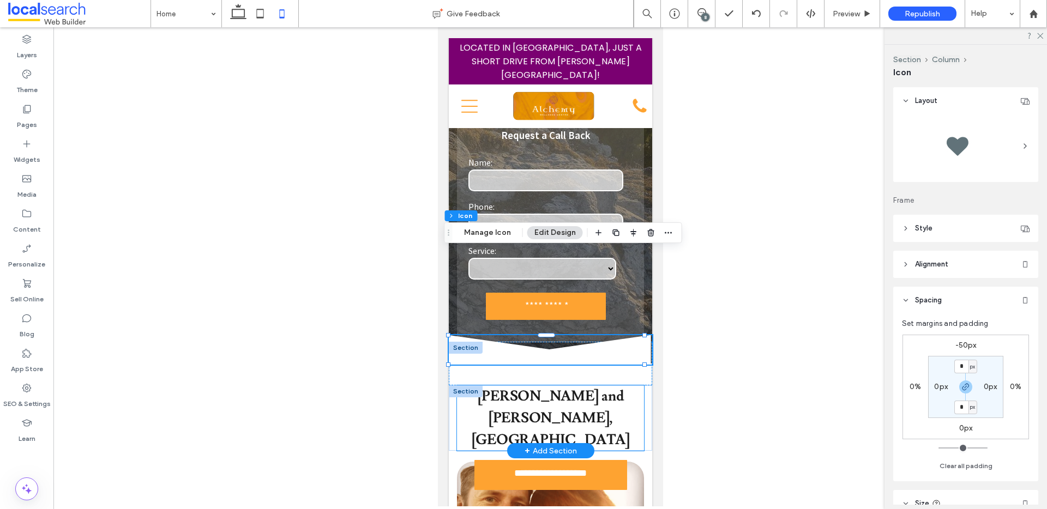
click at [612, 387] on strong "RJ Singer and Katrina Hillis, Alchemy Wellness Centre" at bounding box center [550, 418] width 159 height 62
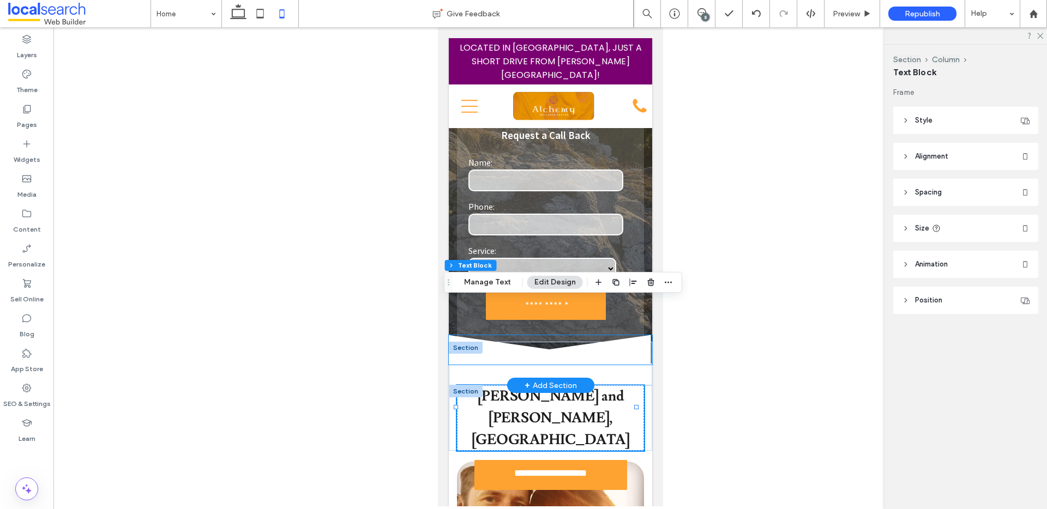
click at [625, 335] on icon at bounding box center [549, 349] width 203 height 29
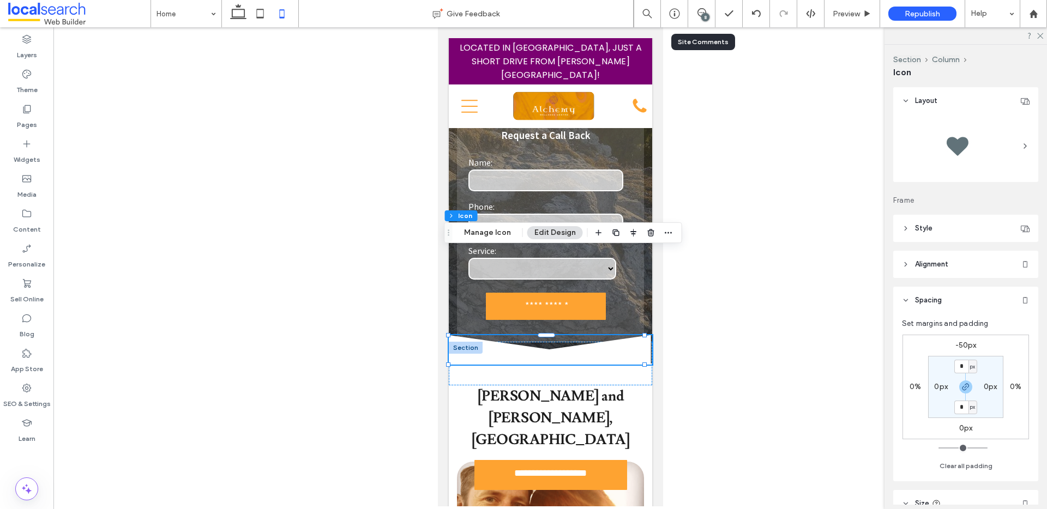
click at [700, 20] on div "8" at bounding box center [701, 13] width 27 height 27
click at [703, 15] on div "8" at bounding box center [705, 17] width 8 height 8
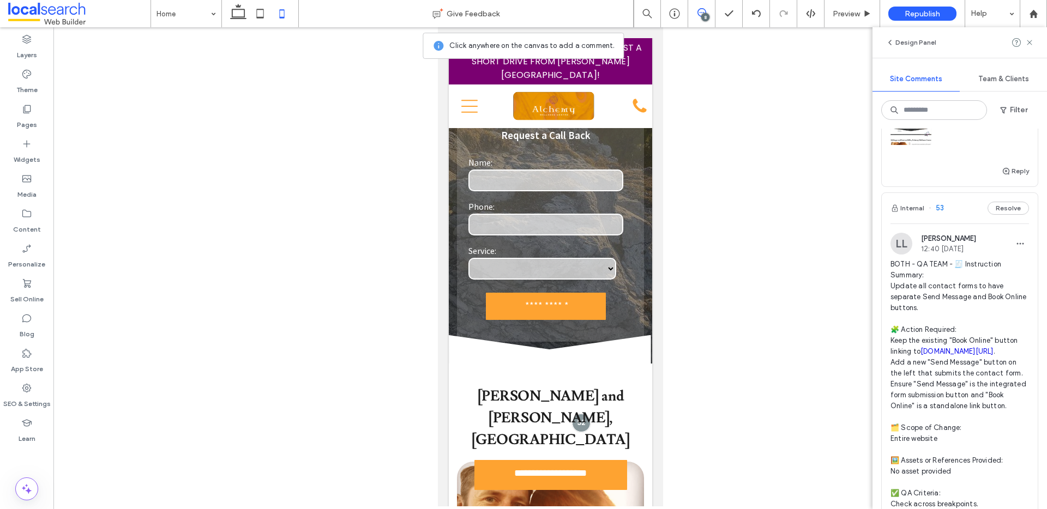
scroll to position [422, 0]
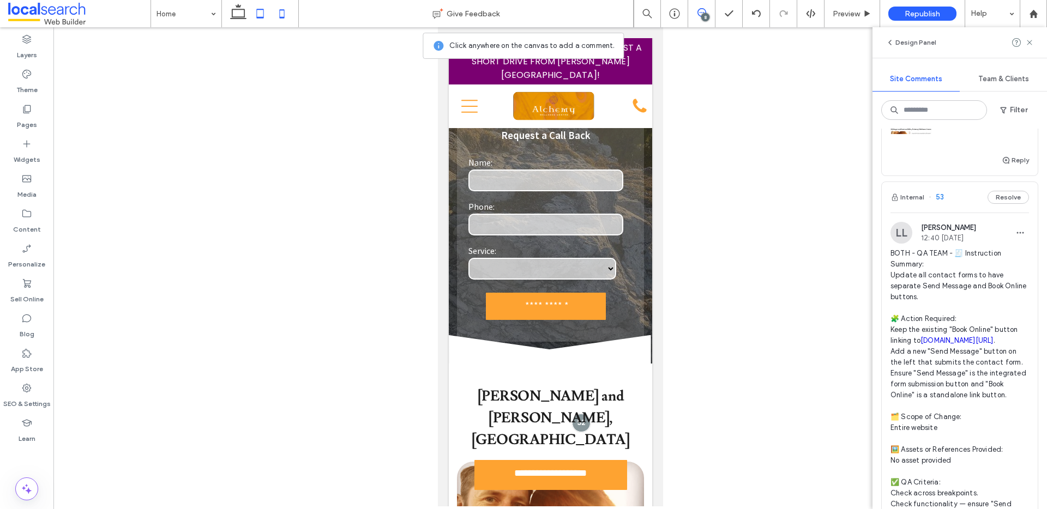
click at [258, 15] on icon at bounding box center [260, 14] width 22 height 22
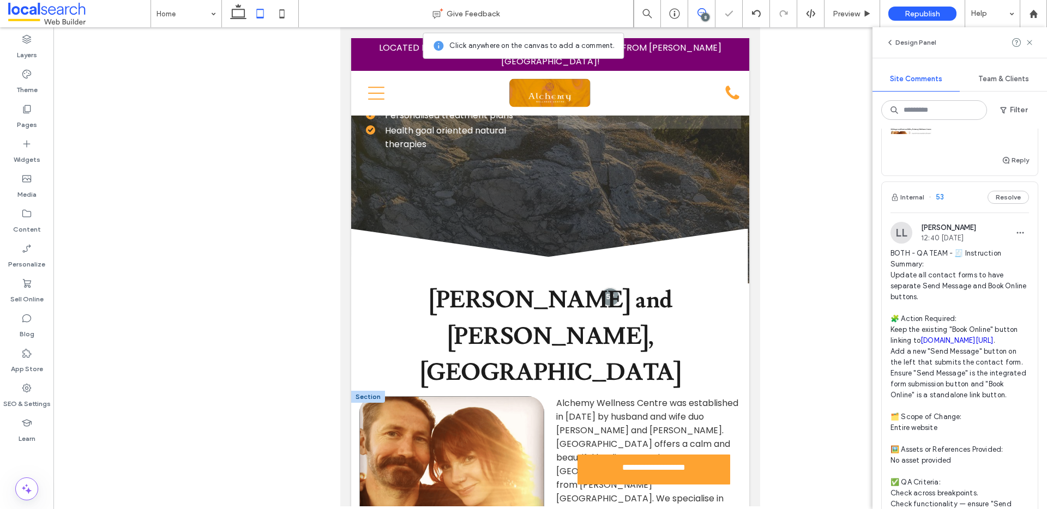
scroll to position [252, 0]
click at [243, 12] on icon at bounding box center [238, 14] width 22 height 22
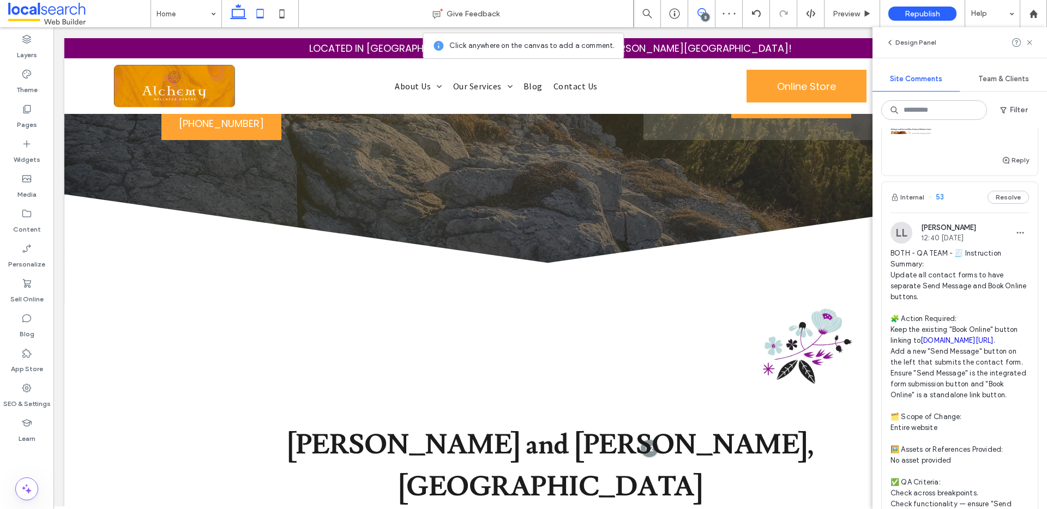
scroll to position [473, 0]
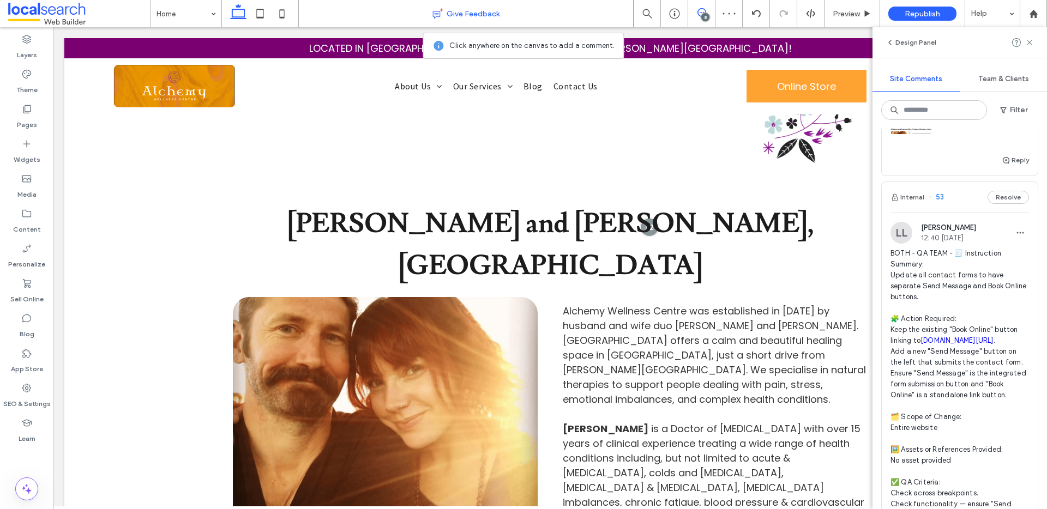
click at [308, 19] on div "Give Feedback" at bounding box center [466, 13] width 334 height 11
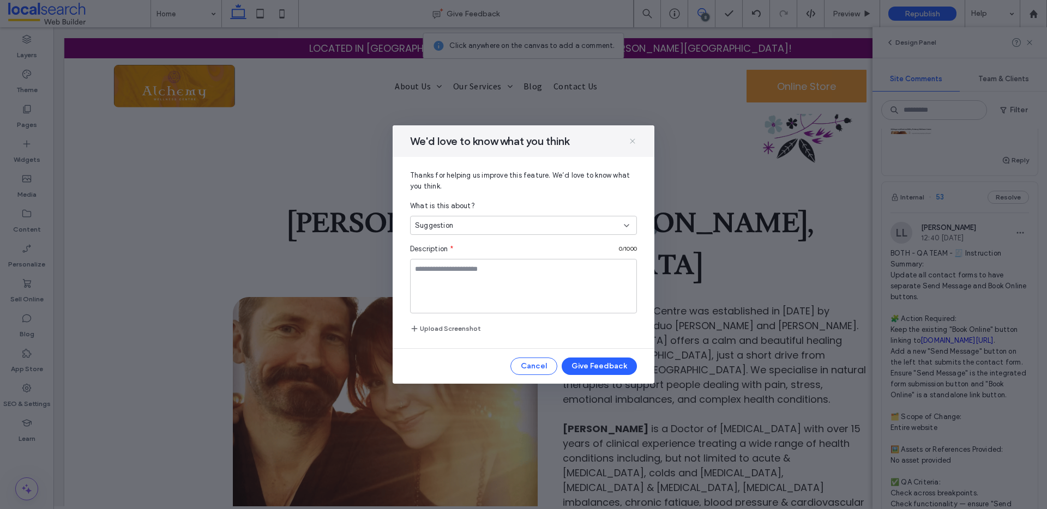
click at [630, 144] on icon at bounding box center [632, 141] width 9 height 9
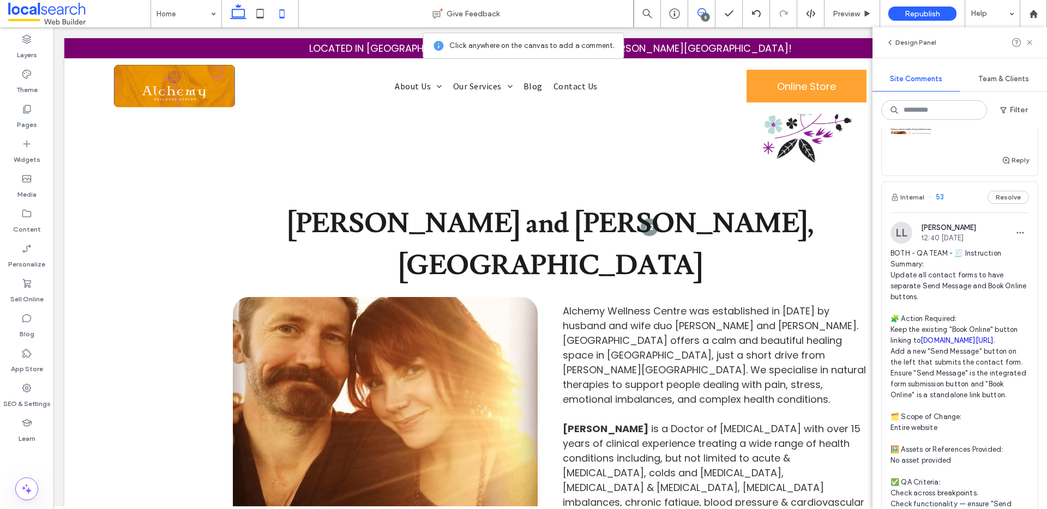
click at [276, 8] on icon at bounding box center [282, 14] width 22 height 22
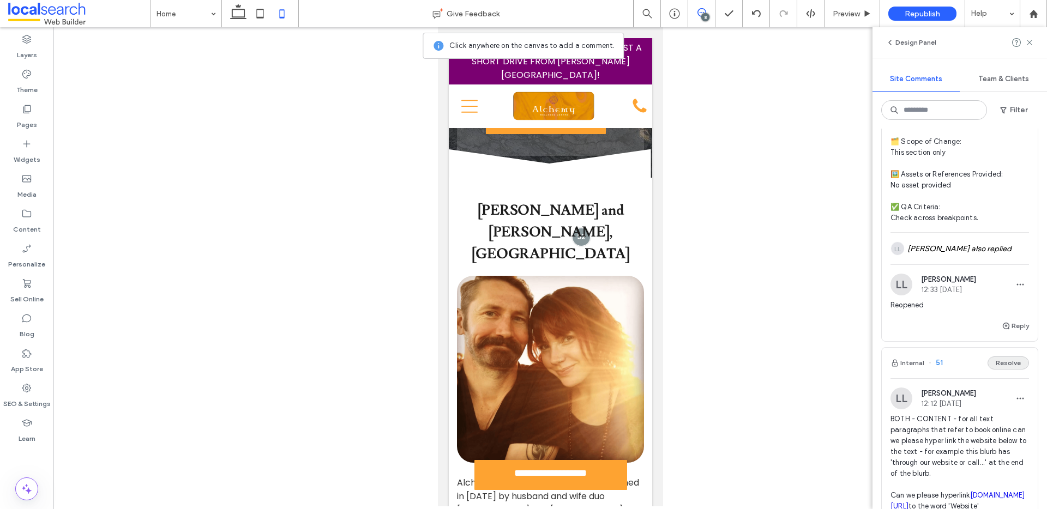
scroll to position [1126, 0]
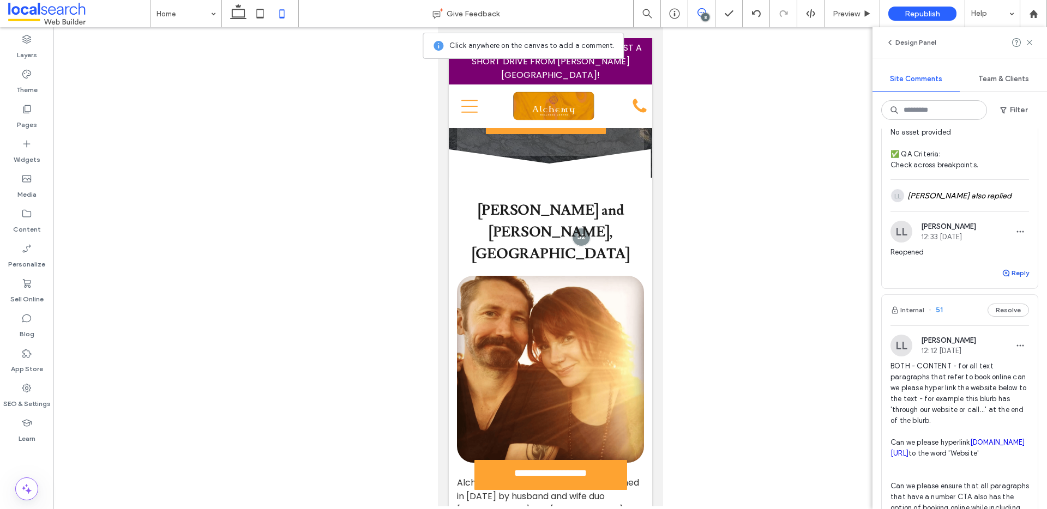
click at [1003, 276] on use "button" at bounding box center [1006, 273] width 7 height 7
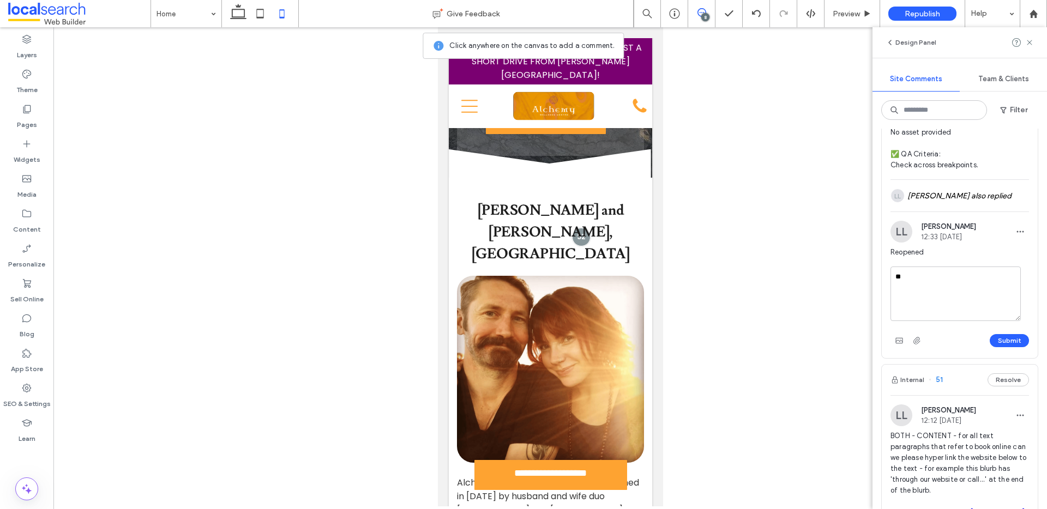
type textarea "*"
type textarea "**********"
click at [1015, 347] on button "Submit" at bounding box center [1009, 340] width 39 height 13
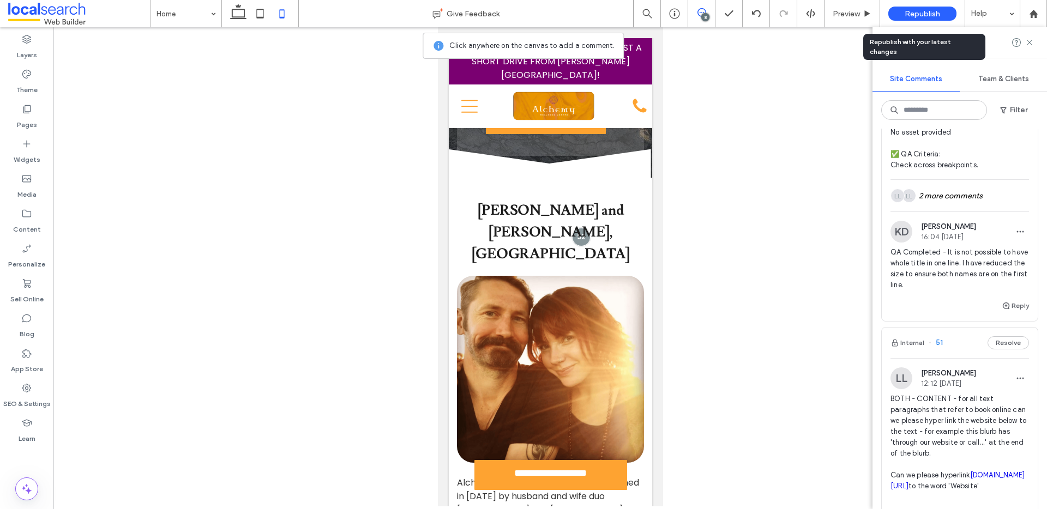
click at [908, 13] on span "Republish" at bounding box center [922, 13] width 35 height 9
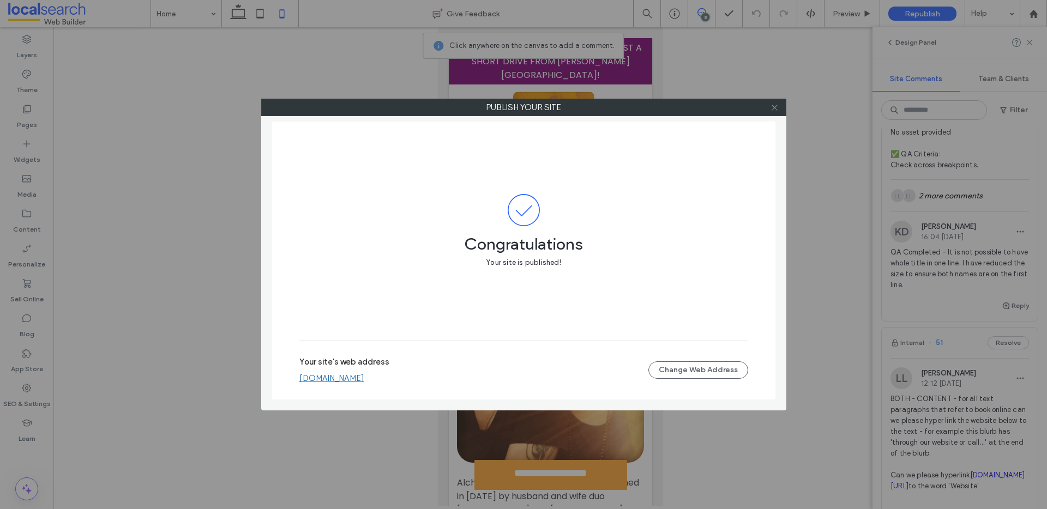
click at [778, 110] on icon at bounding box center [775, 108] width 8 height 8
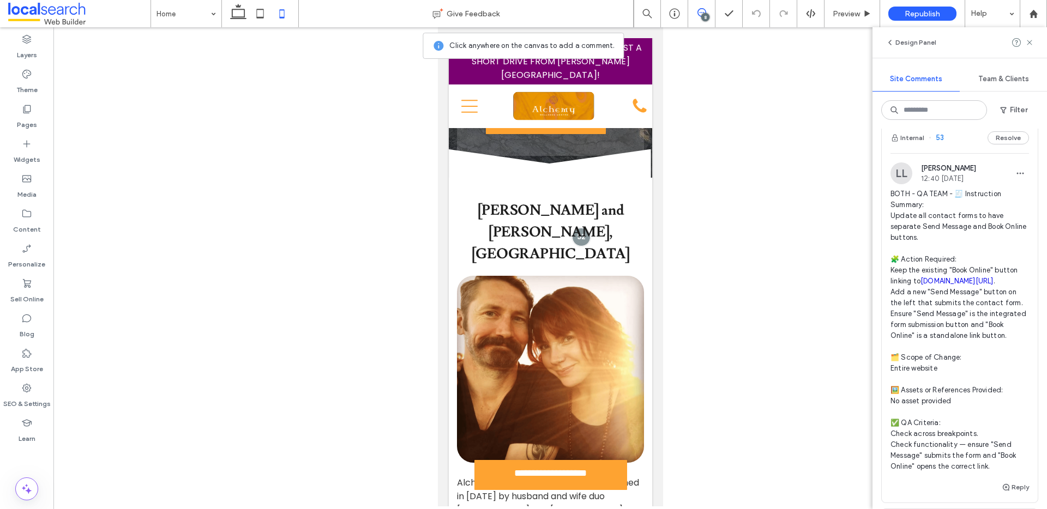
scroll to position [643, 0]
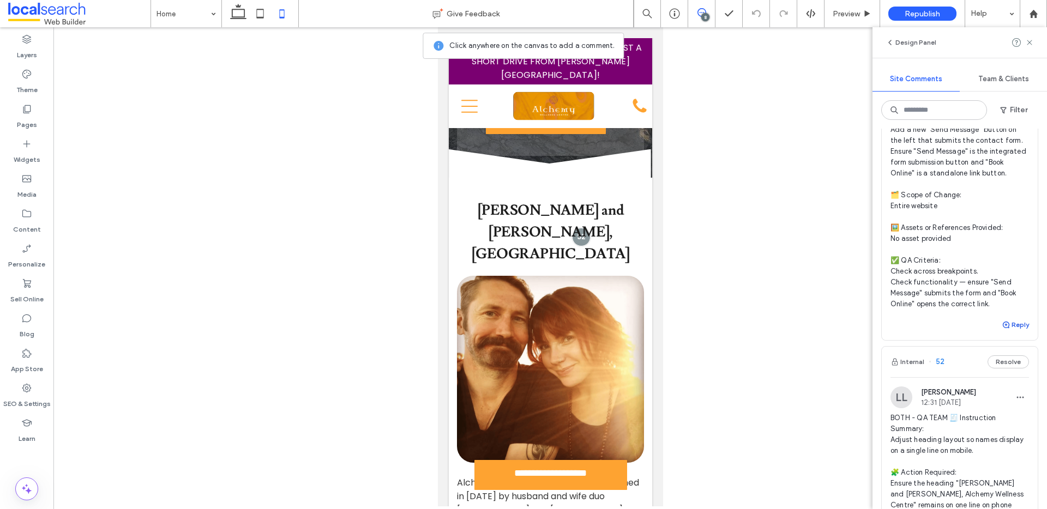
click at [1012, 332] on button "Reply" at bounding box center [1015, 324] width 27 height 13
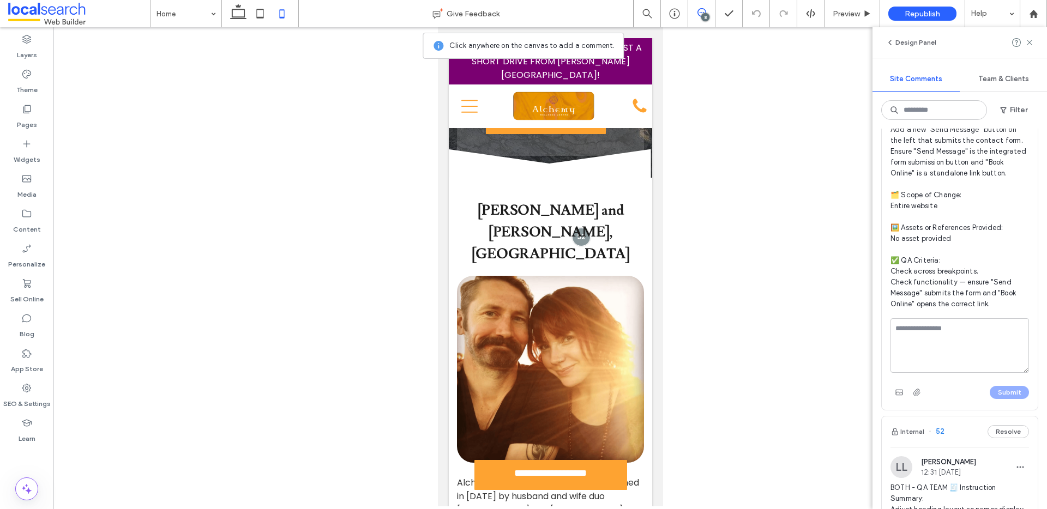
click at [932, 373] on textarea at bounding box center [959, 345] width 139 height 55
type textarea "**********"
click at [995, 399] on button "Submit" at bounding box center [1009, 392] width 39 height 13
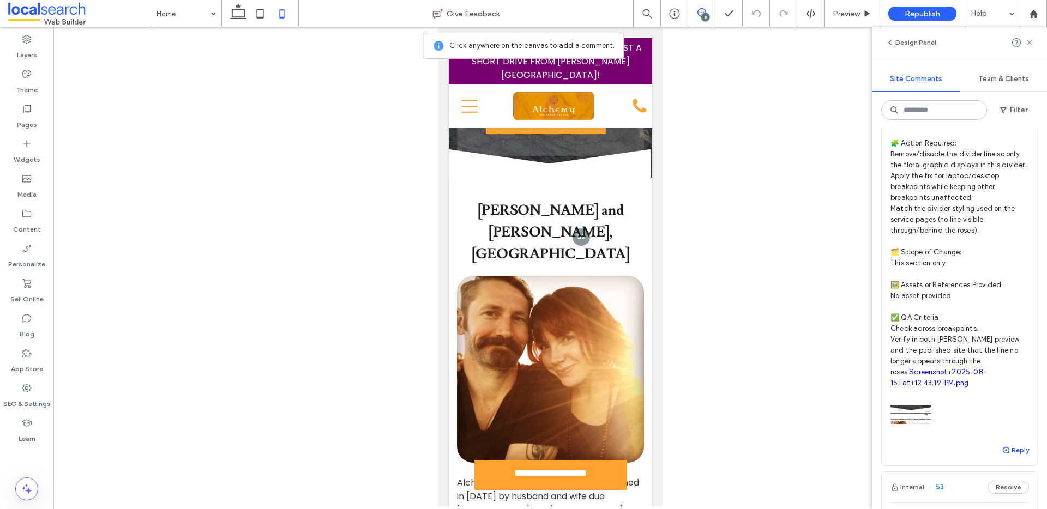
scroll to position [129, 0]
click at [1005, 460] on button "Reply" at bounding box center [1015, 453] width 27 height 13
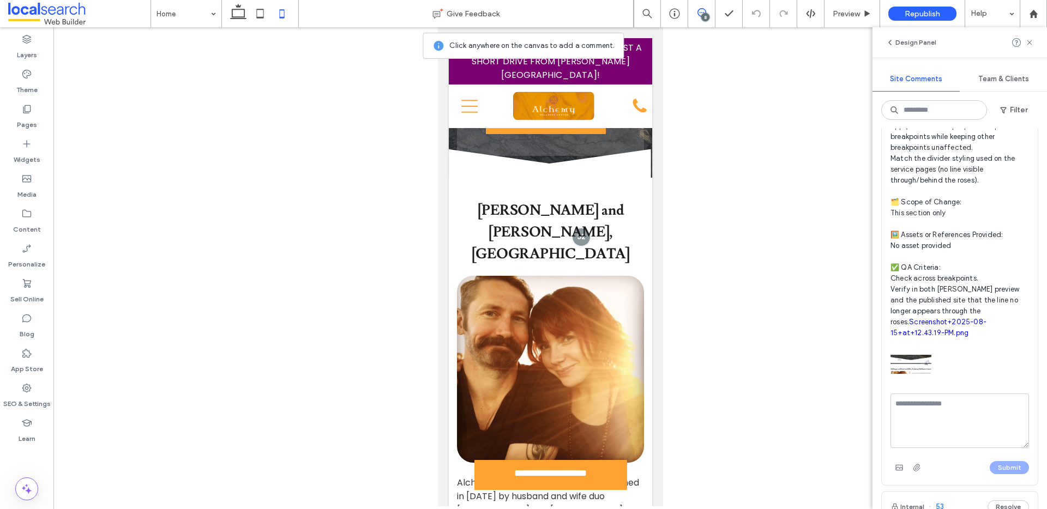
scroll to position [225, 0]
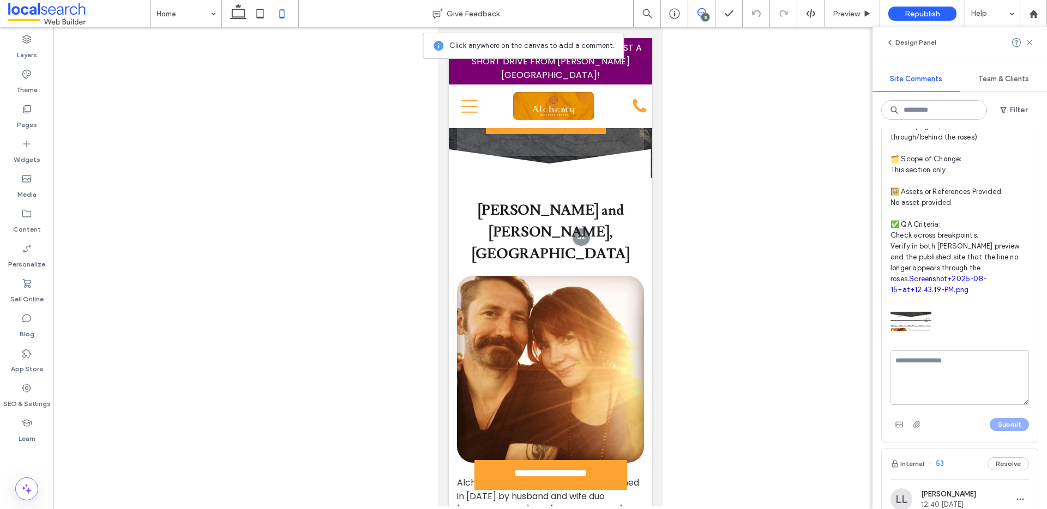
click at [941, 388] on textarea at bounding box center [959, 378] width 139 height 55
type textarea "**********"
click at [1010, 431] on button "Submit" at bounding box center [1009, 424] width 39 height 13
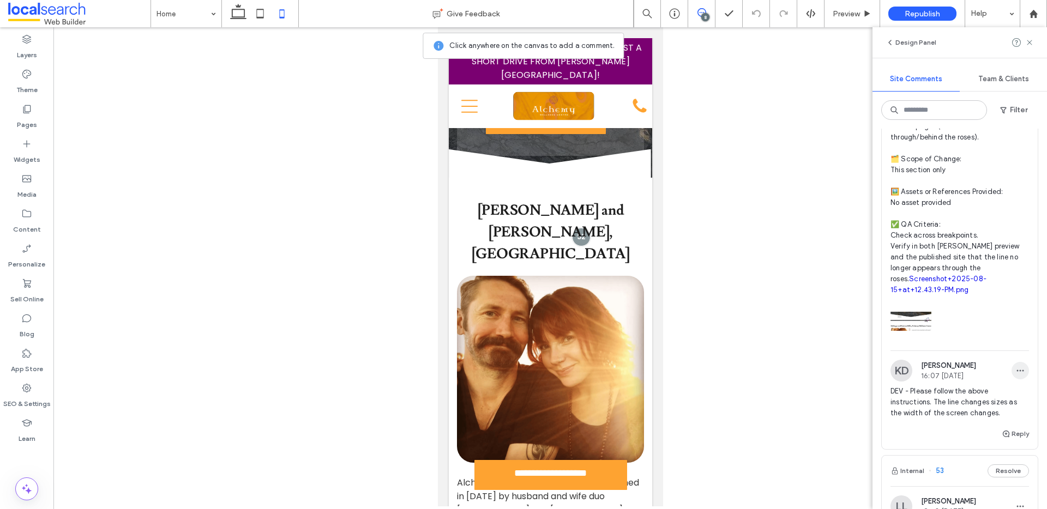
click at [1016, 375] on icon "button" at bounding box center [1020, 370] width 9 height 9
click at [952, 414] on div "Edit" at bounding box center [971, 410] width 97 height 21
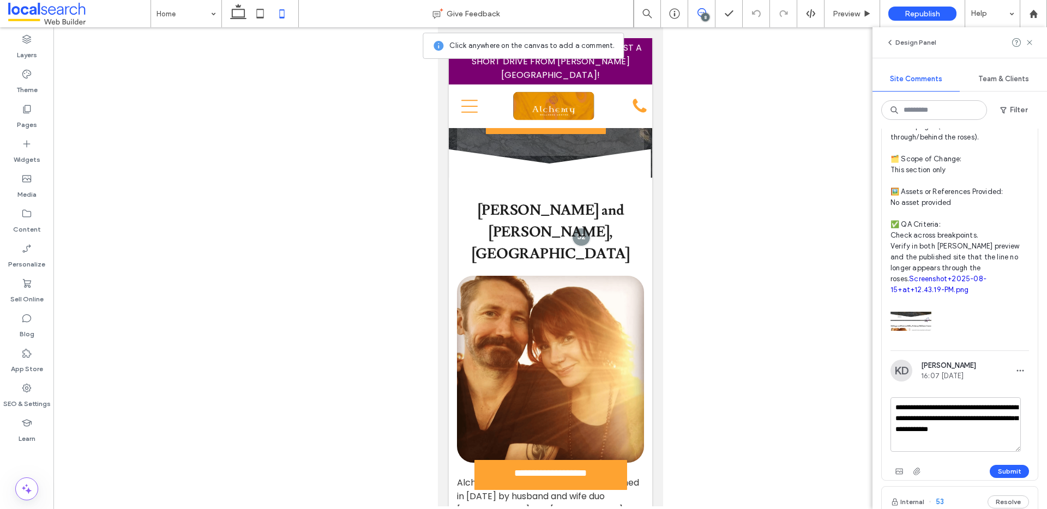
click at [965, 428] on textarea "**********" at bounding box center [955, 425] width 130 height 55
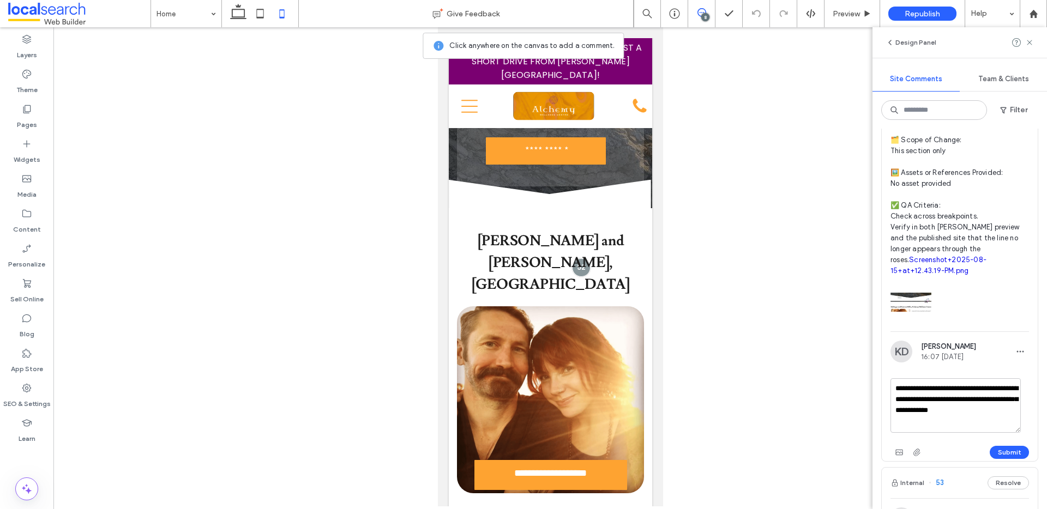
scroll to position [292, 0]
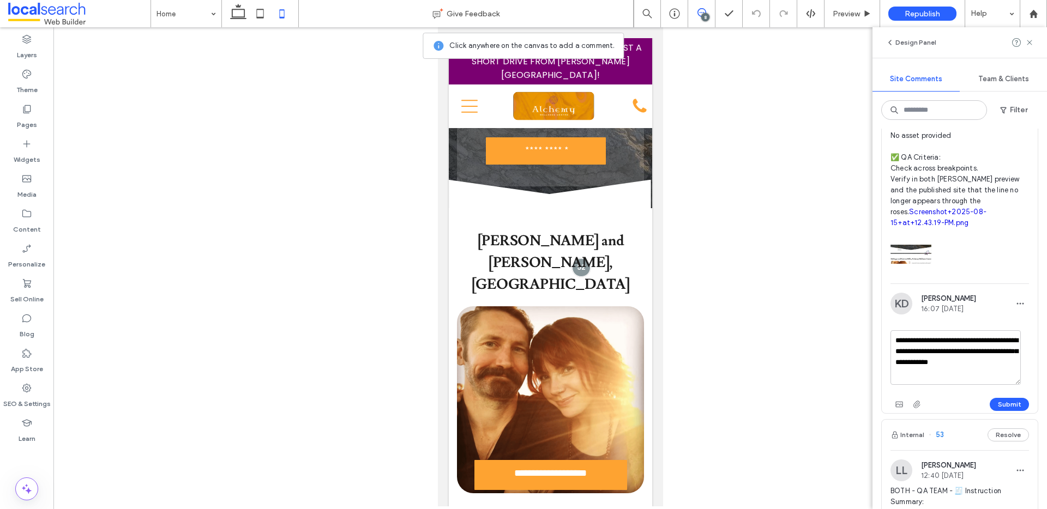
click at [984, 369] on textarea "**********" at bounding box center [955, 357] width 130 height 55
click at [938, 362] on textarea "**********" at bounding box center [955, 357] width 130 height 55
drag, startPoint x: 942, startPoint y: 362, endPoint x: 970, endPoint y: 406, distance: 52.2
click at [970, 406] on div "**********" at bounding box center [959, 371] width 139 height 83
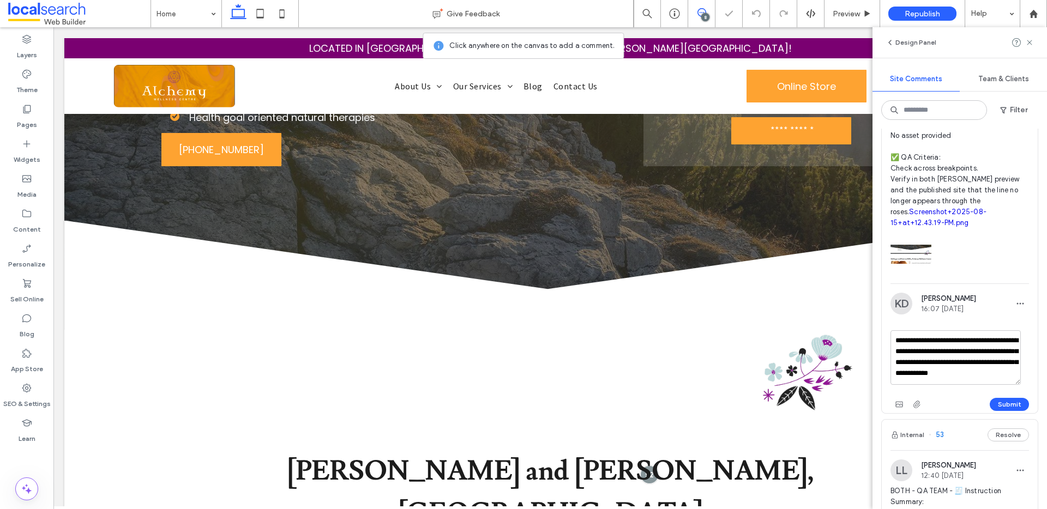
scroll to position [0, 0]
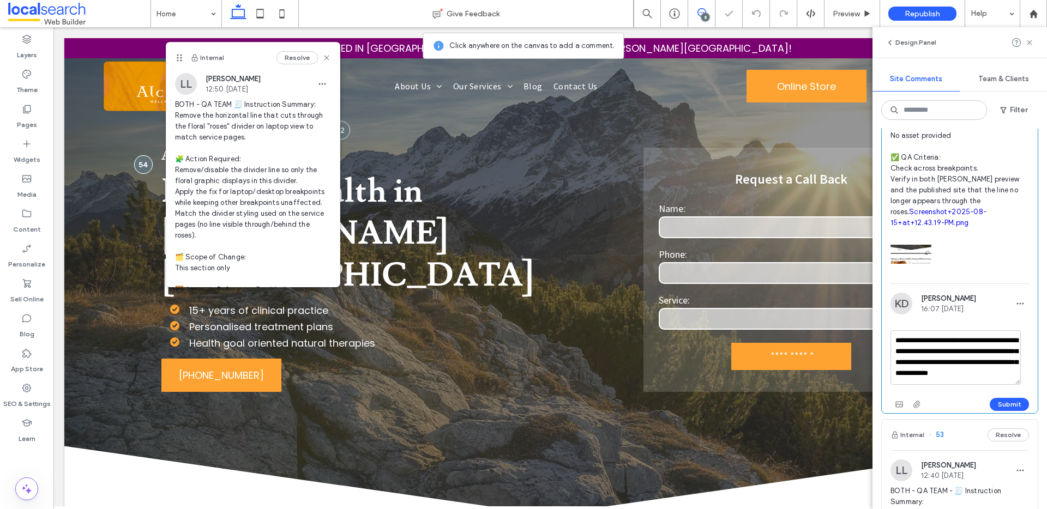
drag, startPoint x: 938, startPoint y: 352, endPoint x: 956, endPoint y: 392, distance: 43.9
click at [956, 385] on textarea "**********" at bounding box center [955, 357] width 130 height 55
type textarea "**********"
click at [1009, 411] on button "Submit" at bounding box center [1009, 404] width 39 height 13
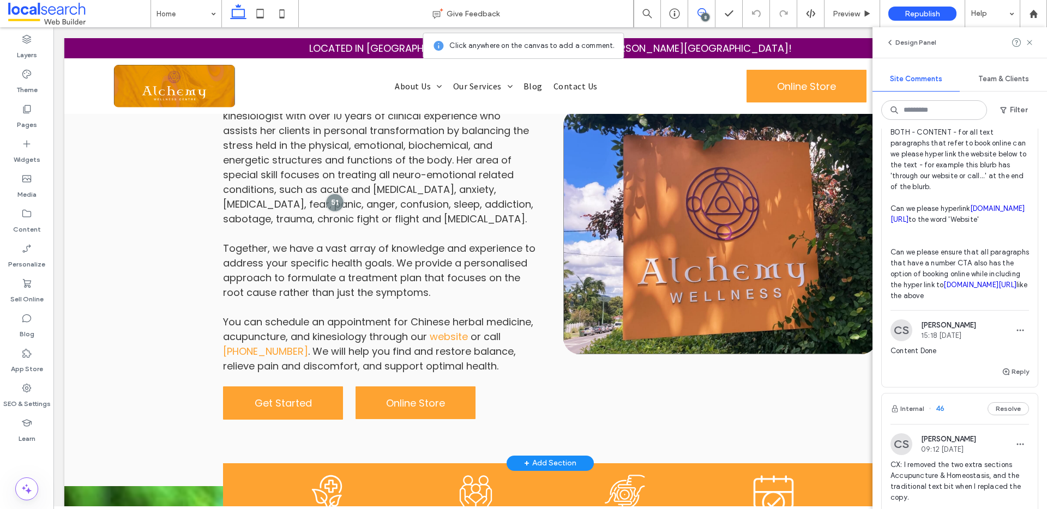
scroll to position [1038, 0]
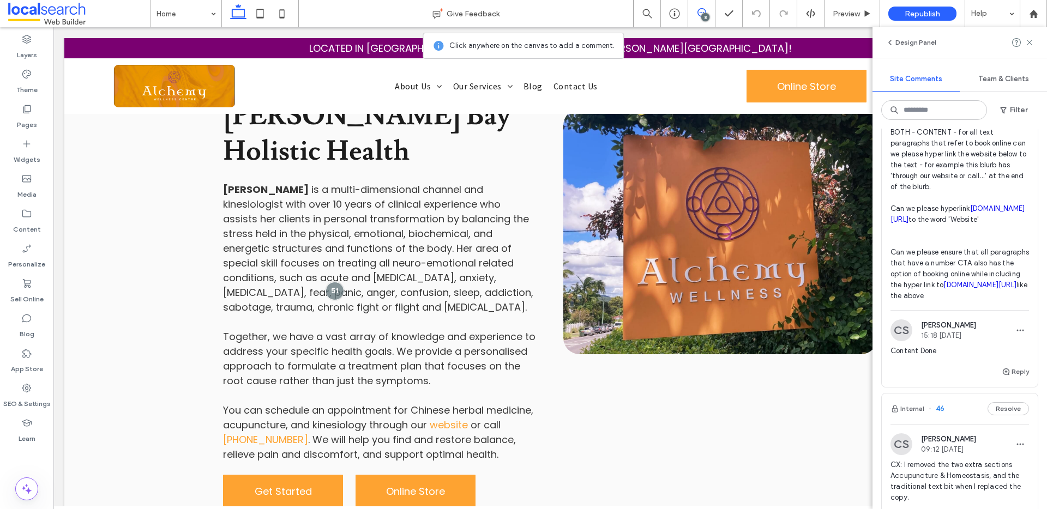
click at [706, 11] on span at bounding box center [701, 12] width 27 height 9
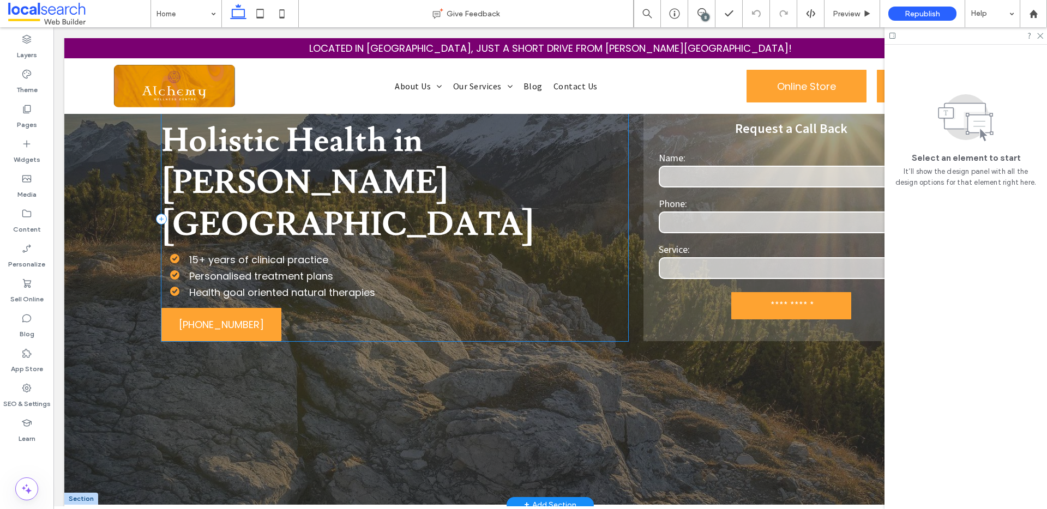
scroll to position [0, 0]
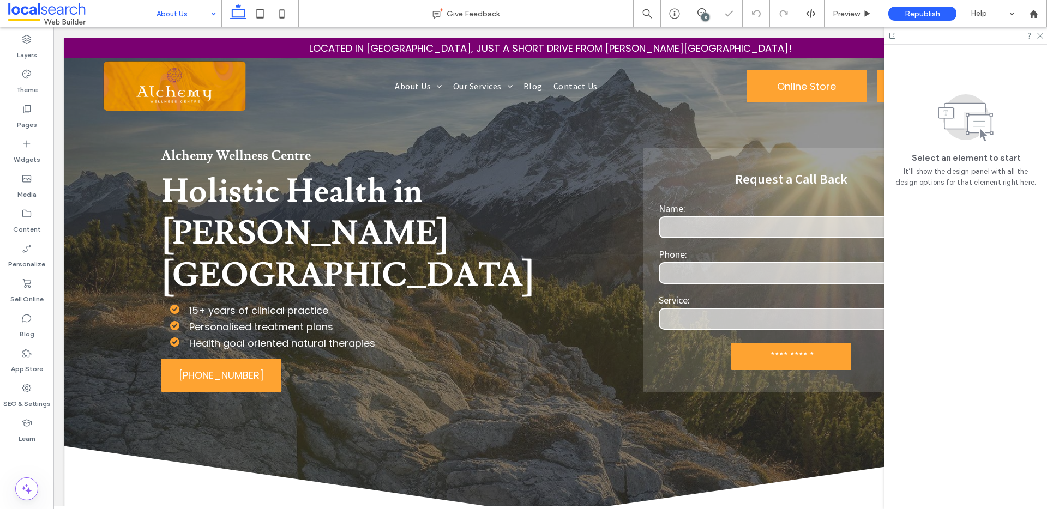
click at [188, 11] on input at bounding box center [184, 13] width 54 height 27
click at [190, 21] on input at bounding box center [184, 13] width 54 height 27
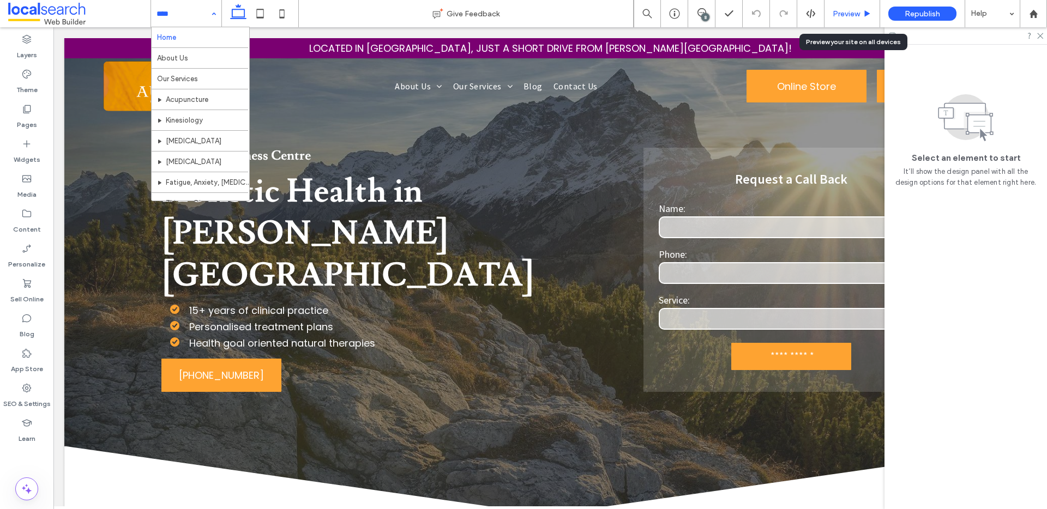
click at [836, 10] on span "Preview" at bounding box center [846, 13] width 27 height 9
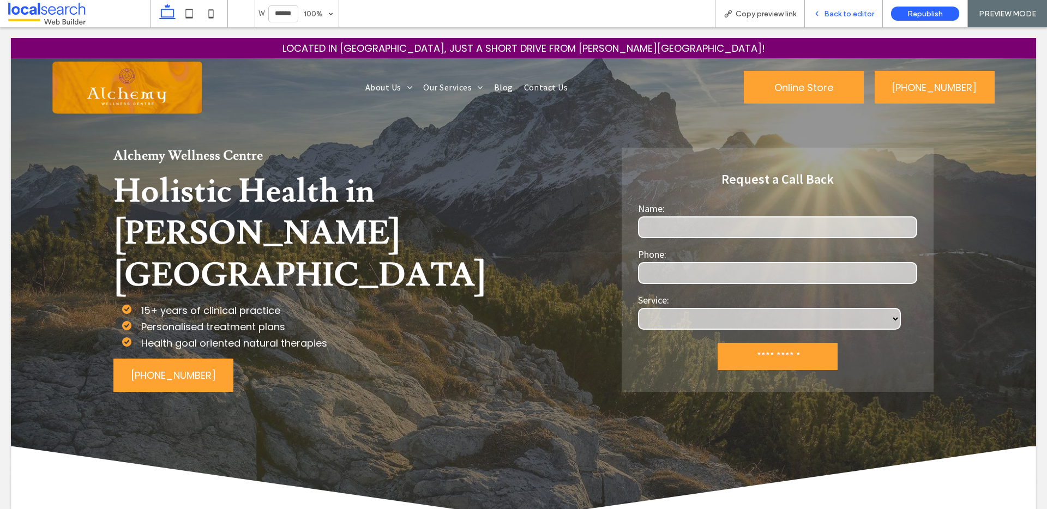
click at [842, 13] on span "Back to editor" at bounding box center [849, 13] width 50 height 9
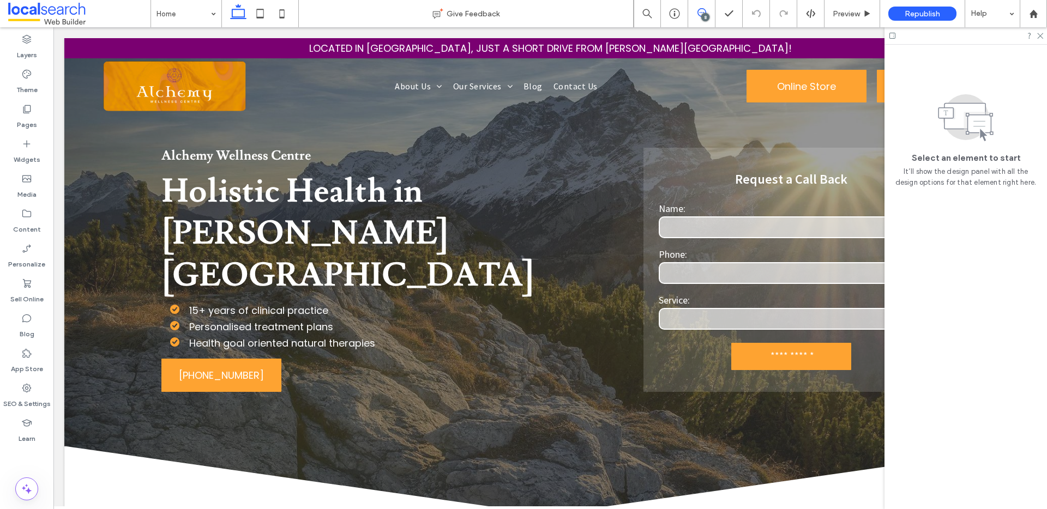
click at [697, 15] on icon at bounding box center [701, 12] width 9 height 9
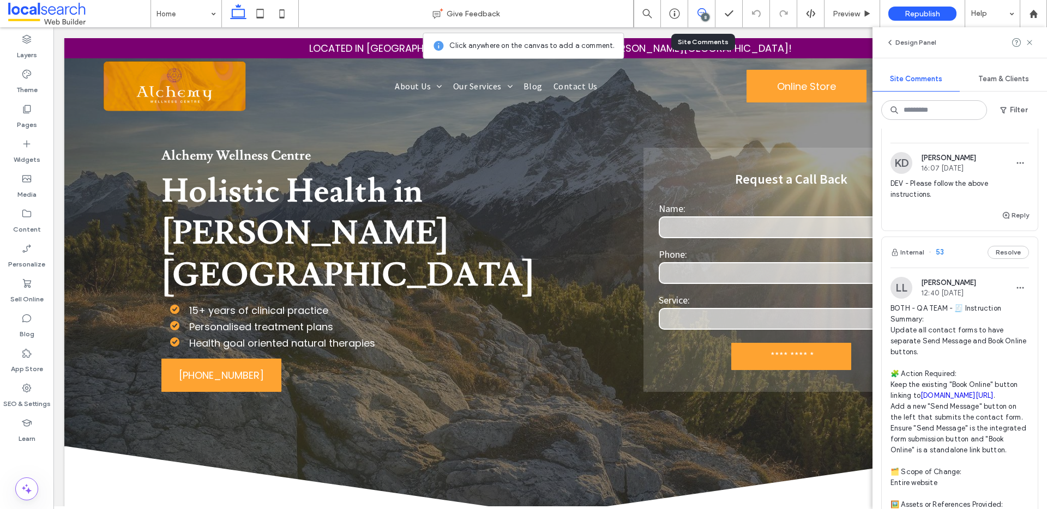
scroll to position [603, 0]
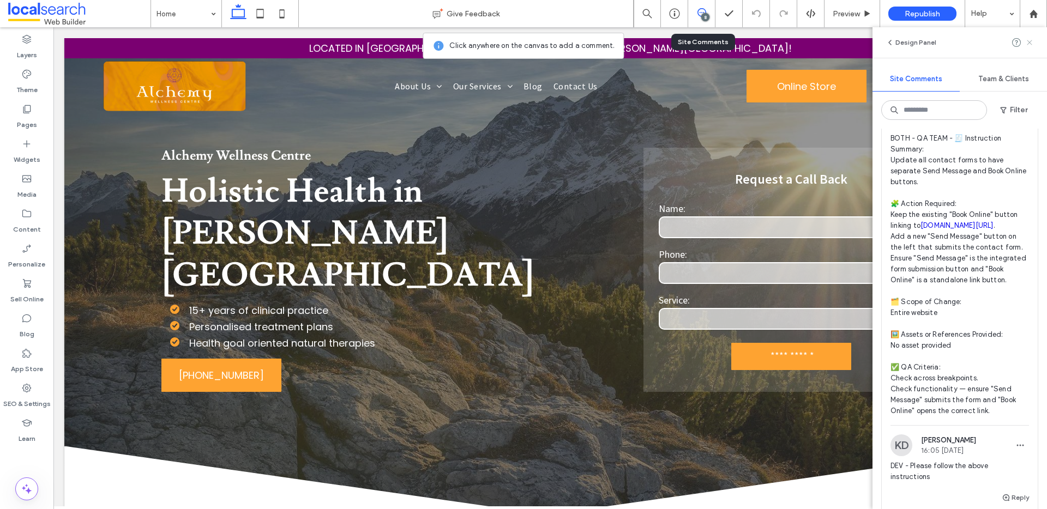
click at [1032, 43] on icon at bounding box center [1029, 42] width 9 height 9
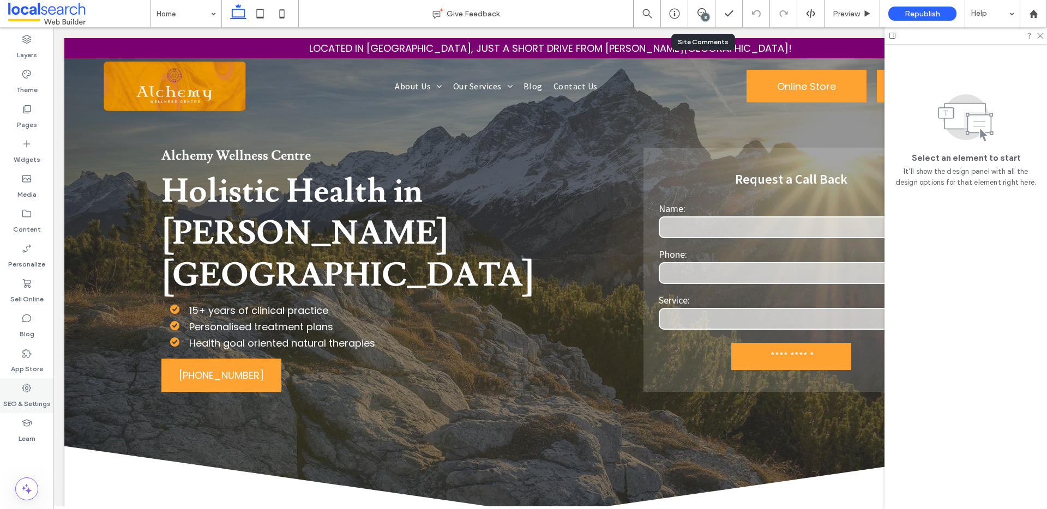
click at [32, 399] on label "SEO & Settings" at bounding box center [26, 401] width 47 height 15
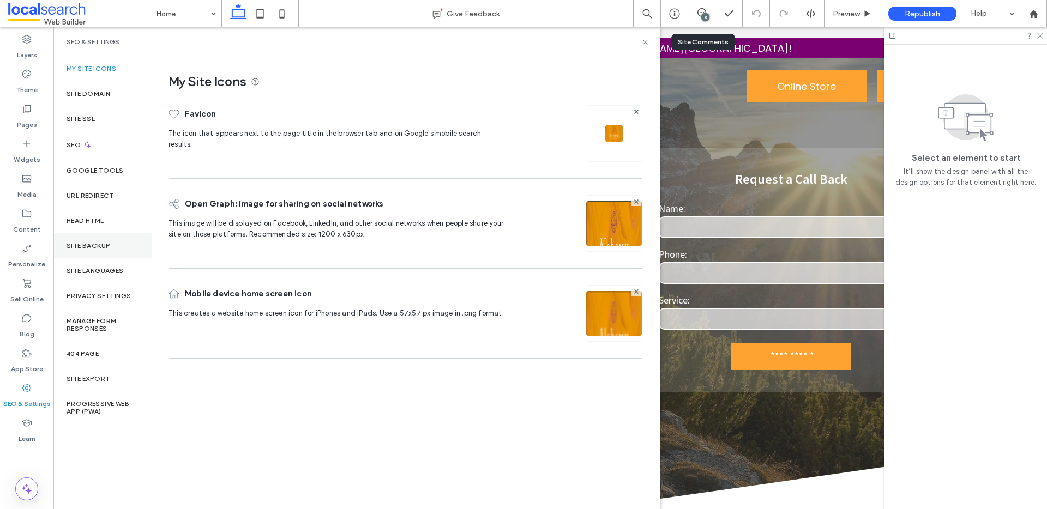
click at [113, 249] on div "Site Backup" at bounding box center [102, 245] width 98 height 25
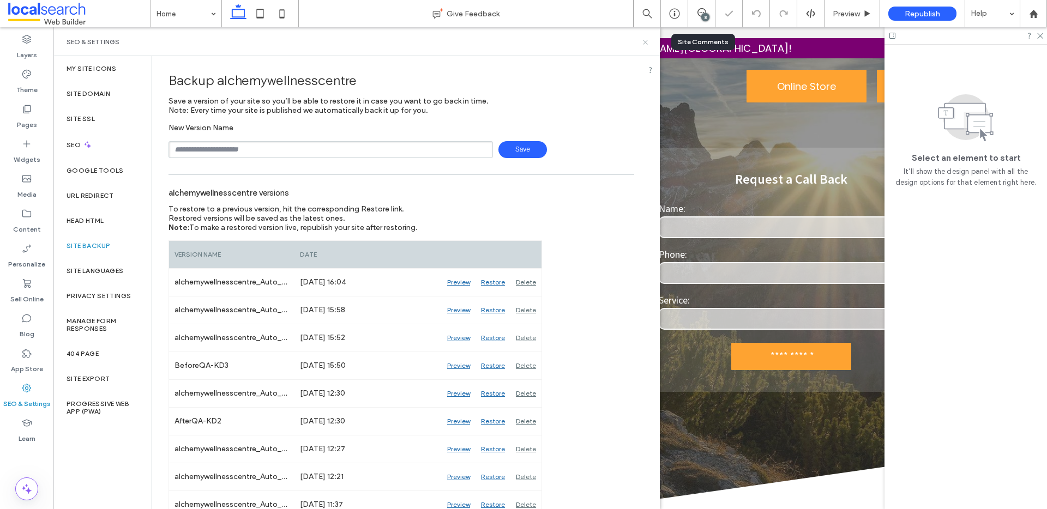
click at [645, 41] on icon at bounding box center [645, 42] width 8 height 8
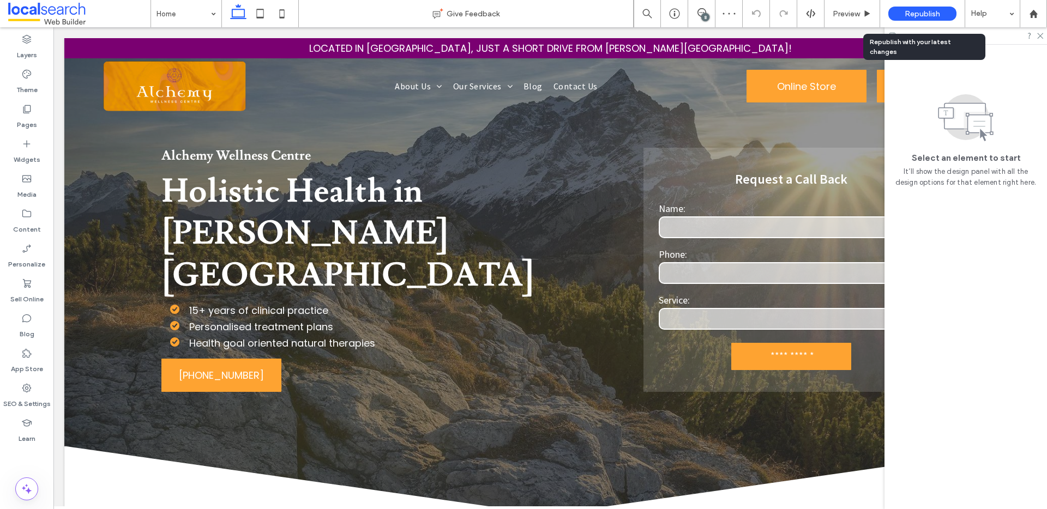
click at [915, 13] on span "Republish" at bounding box center [922, 13] width 35 height 9
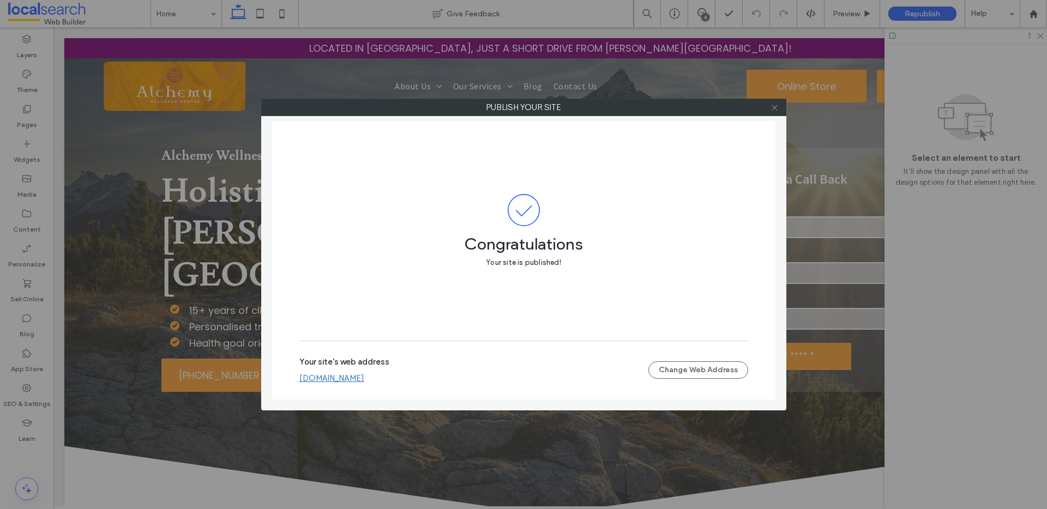
click at [773, 104] on icon at bounding box center [775, 108] width 8 height 8
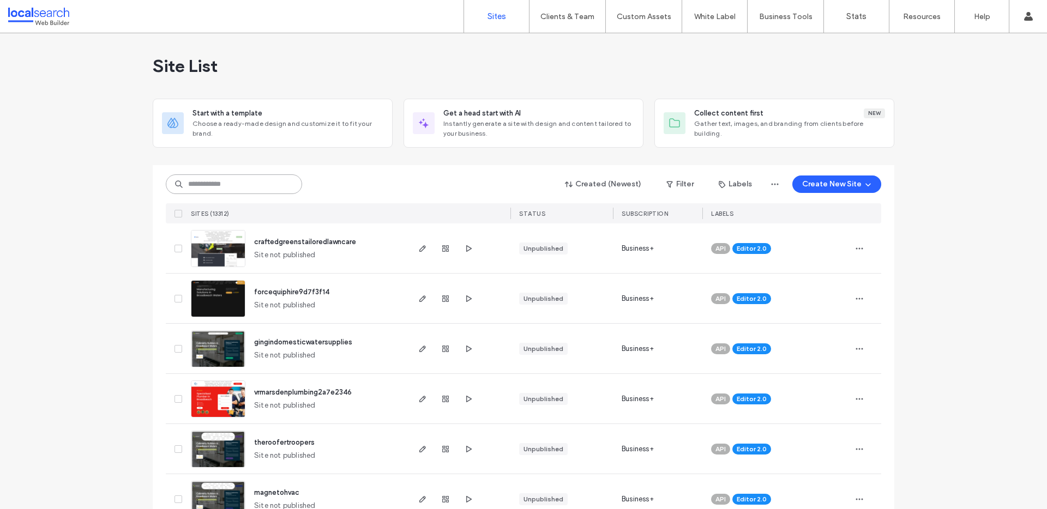
click at [250, 179] on input at bounding box center [234, 185] width 136 height 20
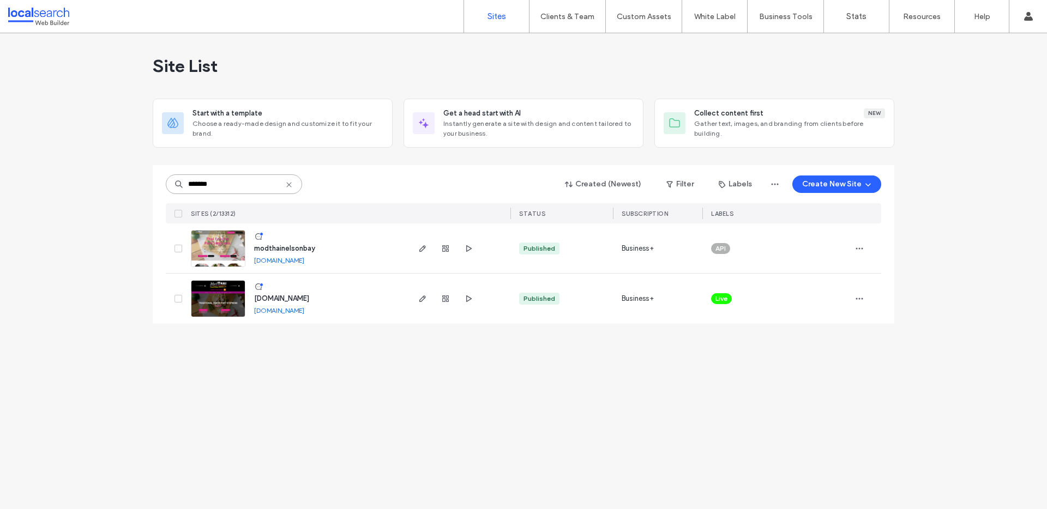
click at [225, 185] on input "*******" at bounding box center [234, 185] width 136 height 20
paste input "*"
type input "********"
click at [421, 244] on icon "button" at bounding box center [422, 248] width 9 height 9
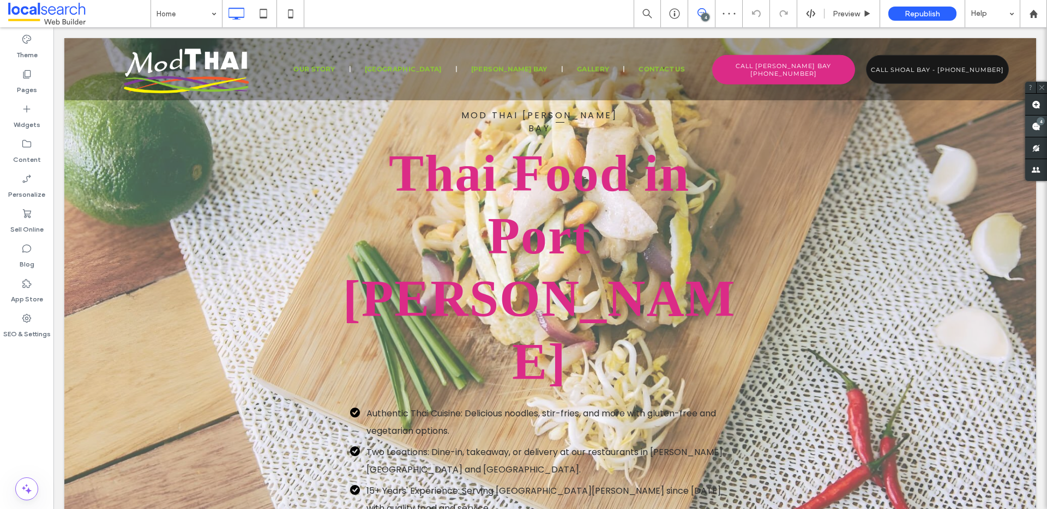
click at [1037, 125] on use at bounding box center [1036, 126] width 9 height 9
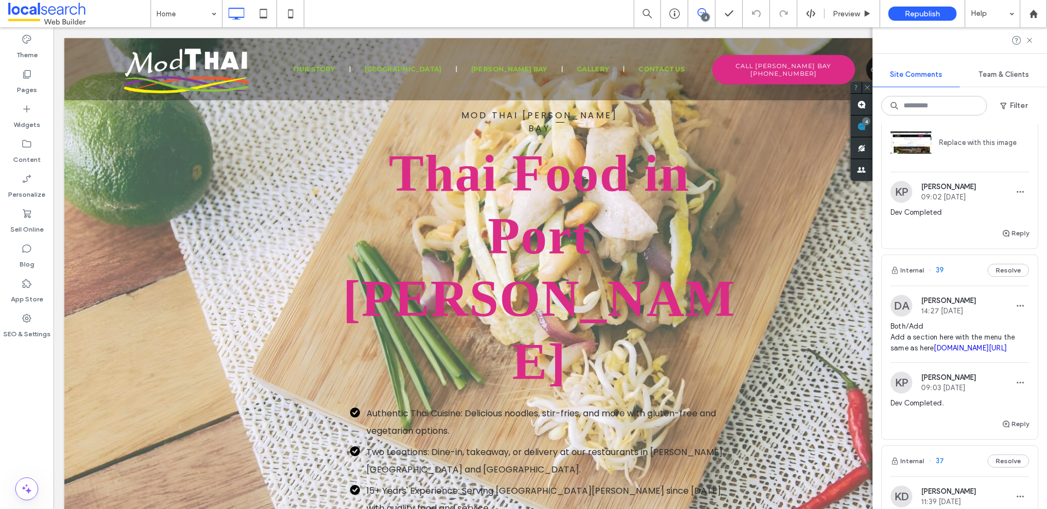
scroll to position [182, 0]
click at [851, 16] on span "Preview" at bounding box center [846, 13] width 27 height 9
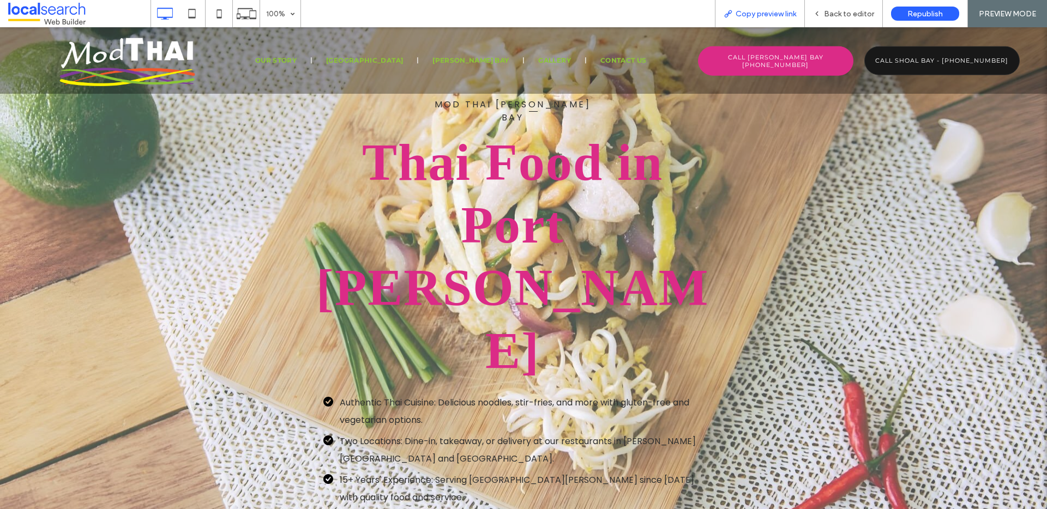
click at [784, 10] on span "Copy preview link" at bounding box center [766, 13] width 61 height 9
click at [844, 8] on div "Back to editor" at bounding box center [844, 13] width 78 height 27
click at [845, 11] on span "Back to editor" at bounding box center [849, 13] width 50 height 9
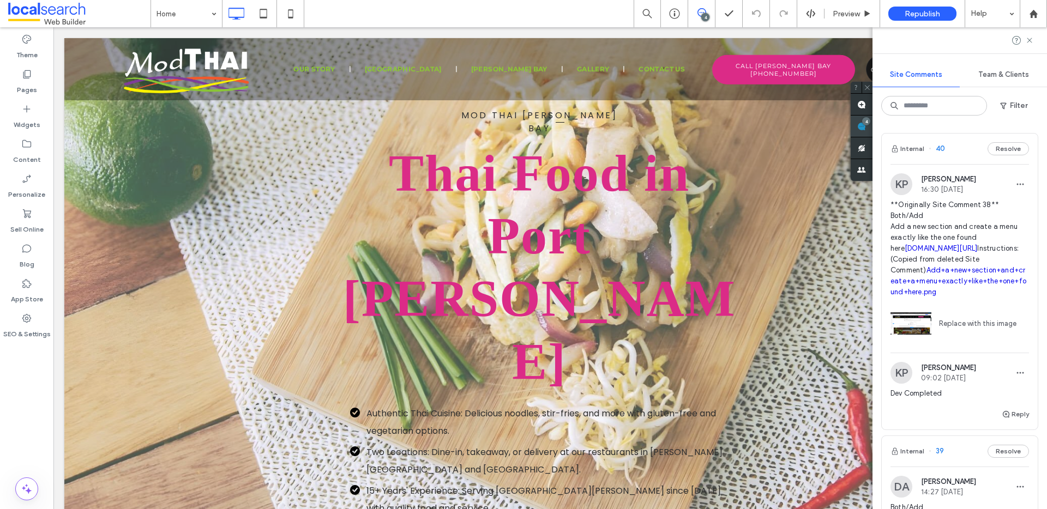
click at [870, 122] on div "4" at bounding box center [866, 121] width 8 height 8
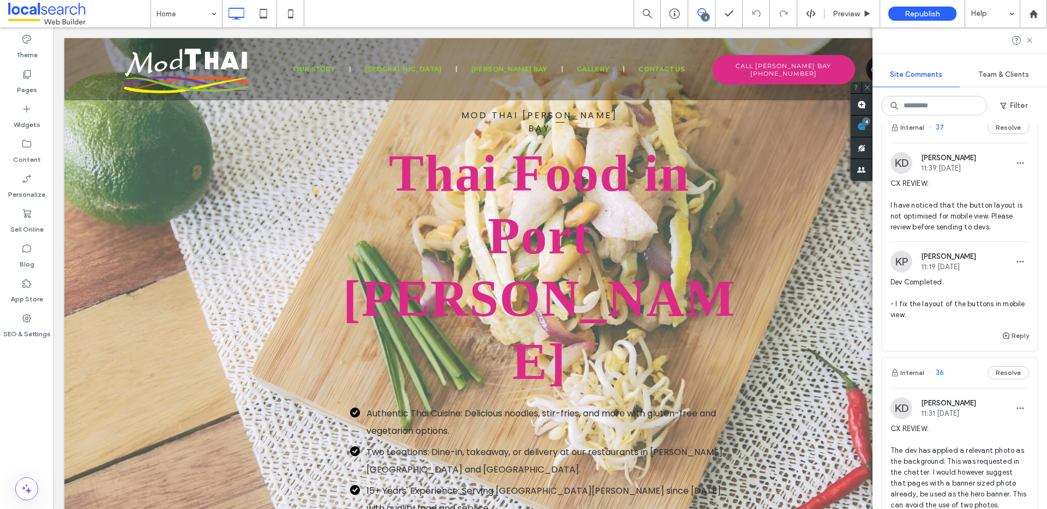
scroll to position [508, 0]
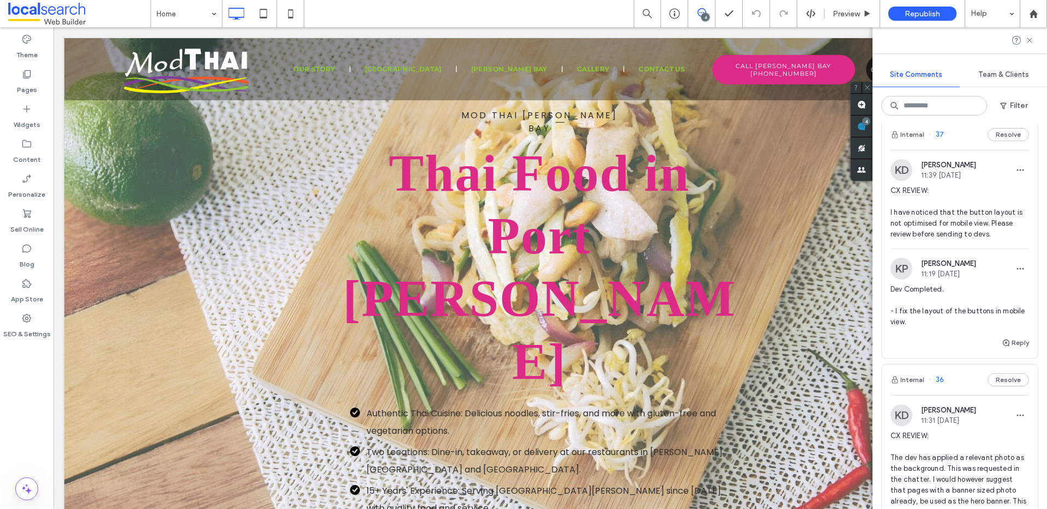
click at [936, 240] on span "CX REVIEW: I have noticed that the button layout is not optimised for mobile vi…" at bounding box center [959, 212] width 139 height 55
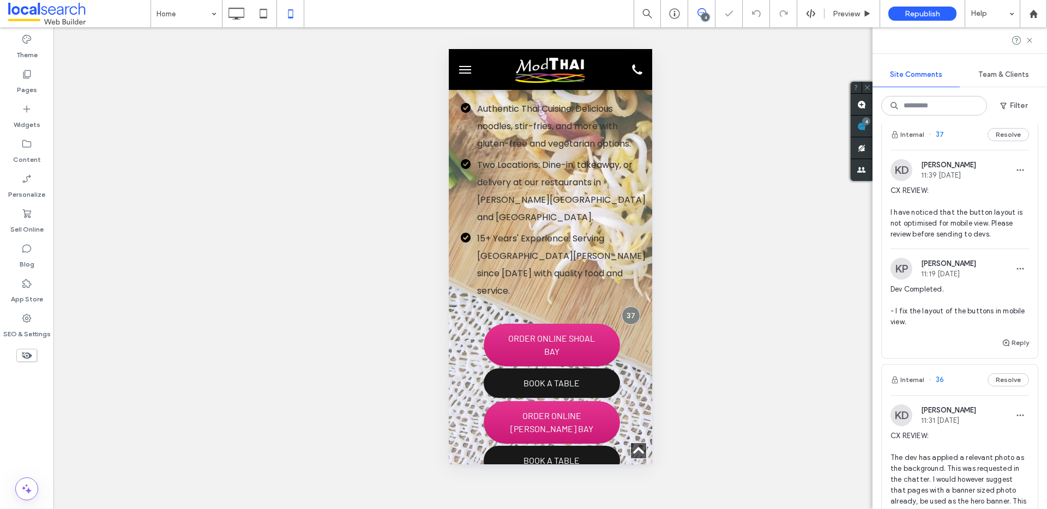
scroll to position [283, 0]
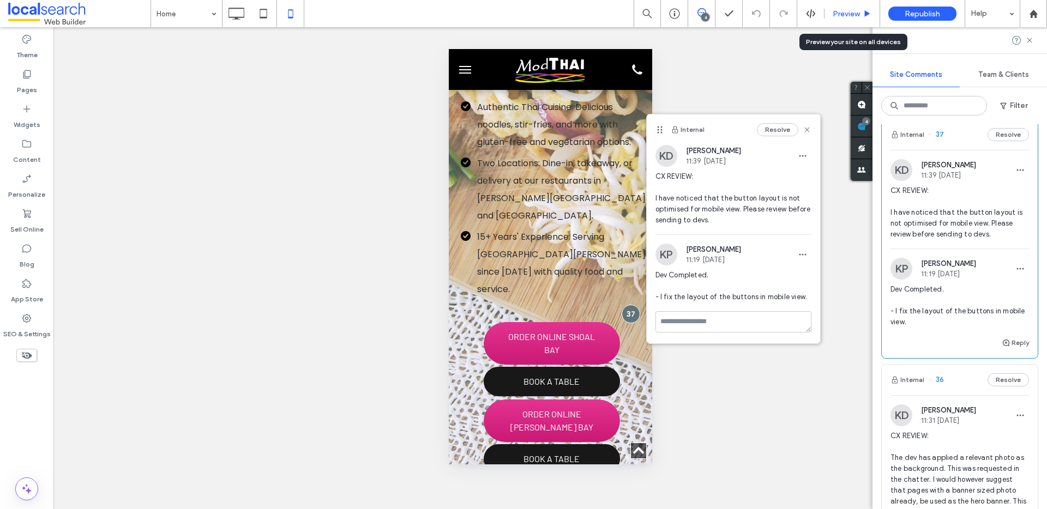
click at [848, 9] on span "Preview" at bounding box center [846, 13] width 27 height 9
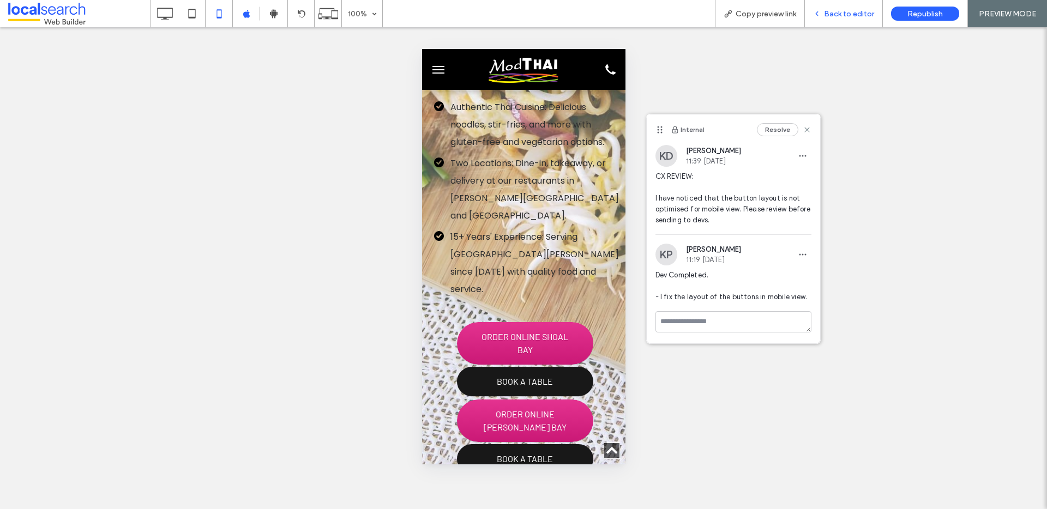
click at [841, 12] on span "Back to editor" at bounding box center [849, 13] width 50 height 9
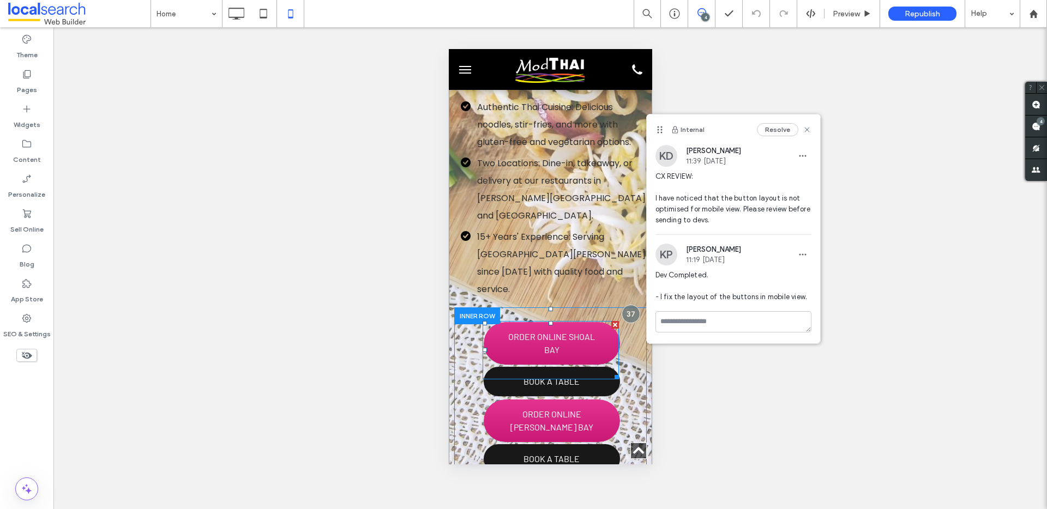
click at [590, 321] on span at bounding box center [550, 350] width 136 height 58
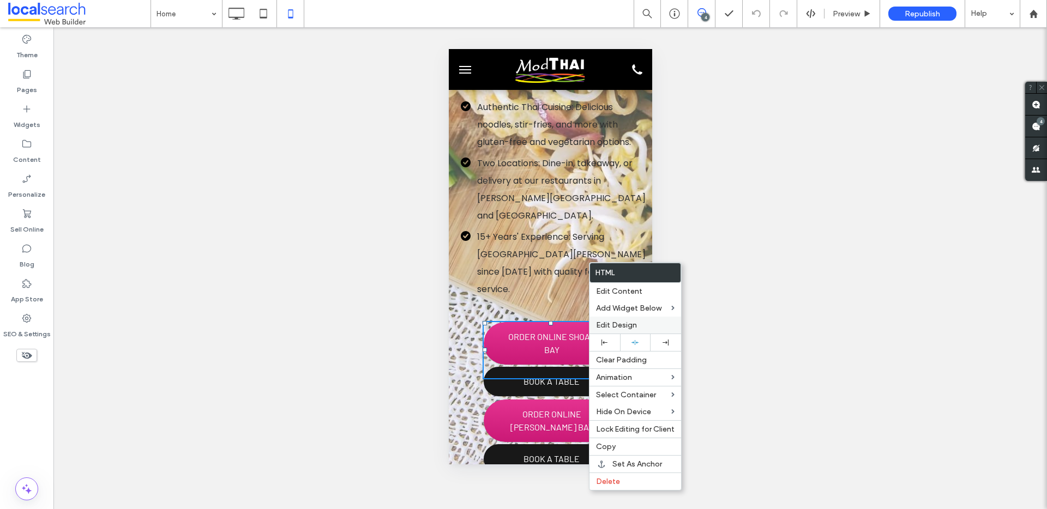
click at [620, 327] on span "Edit Design" at bounding box center [616, 325] width 41 height 9
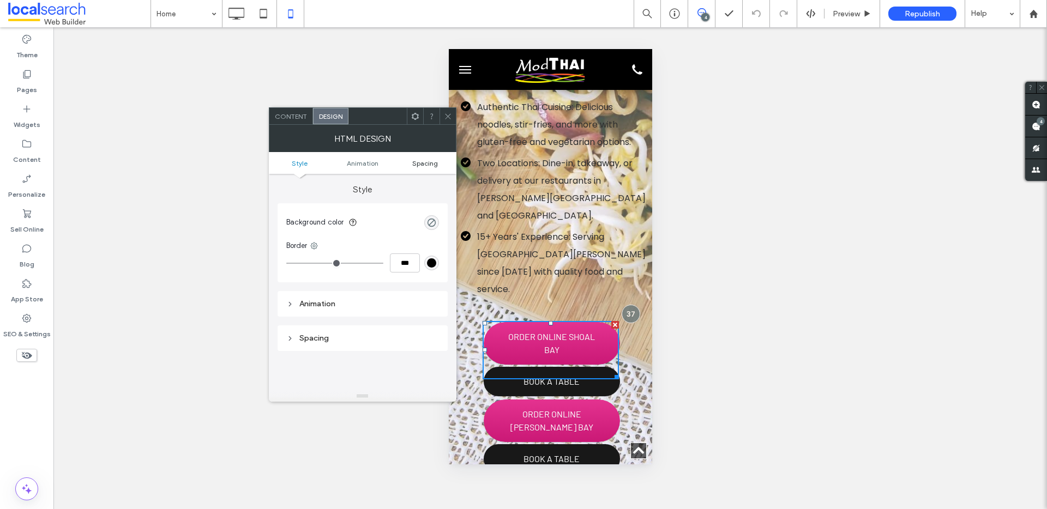
click at [433, 162] on span "Spacing" at bounding box center [425, 163] width 26 height 8
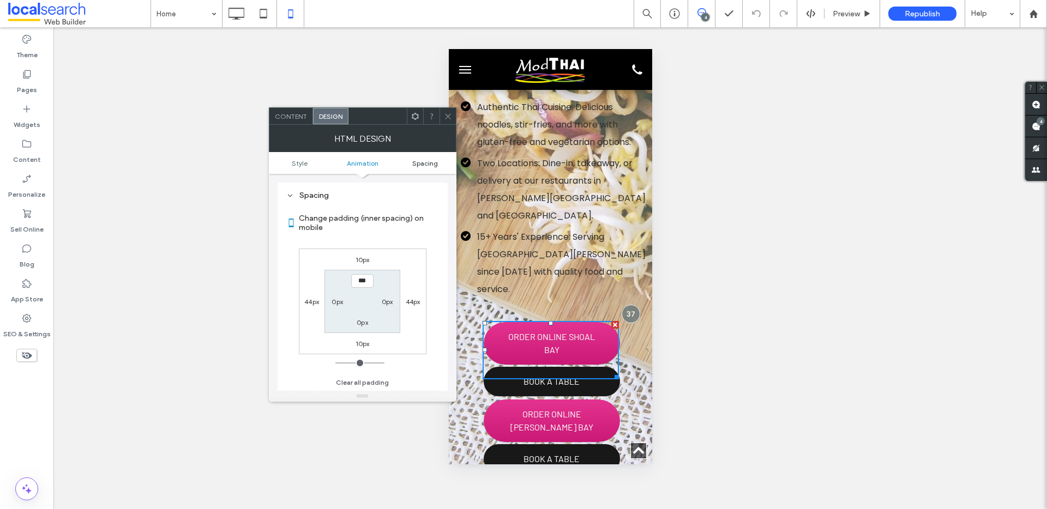
scroll to position [143, 0]
click at [412, 304] on label "44px" at bounding box center [413, 302] width 15 height 8
type input "**"
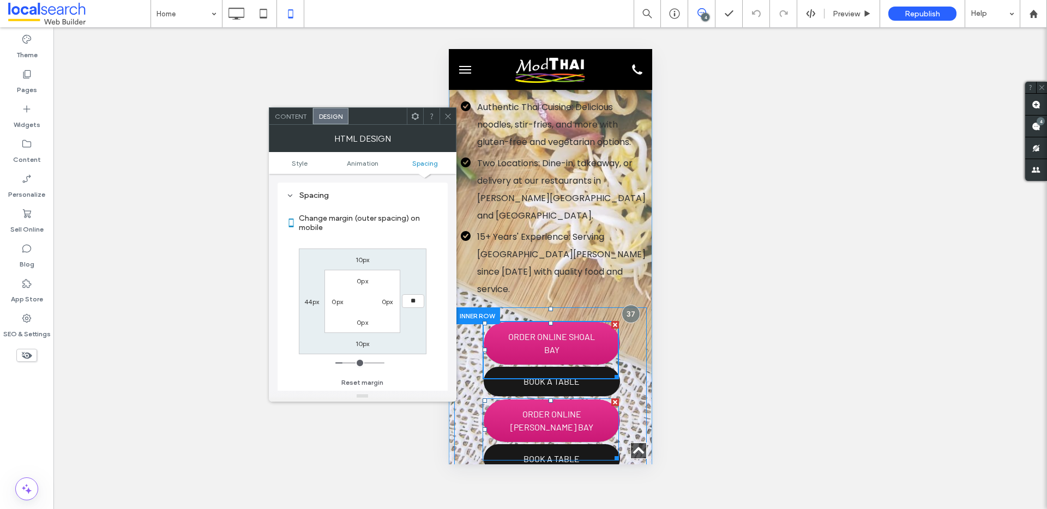
type input "**"
type input "****"
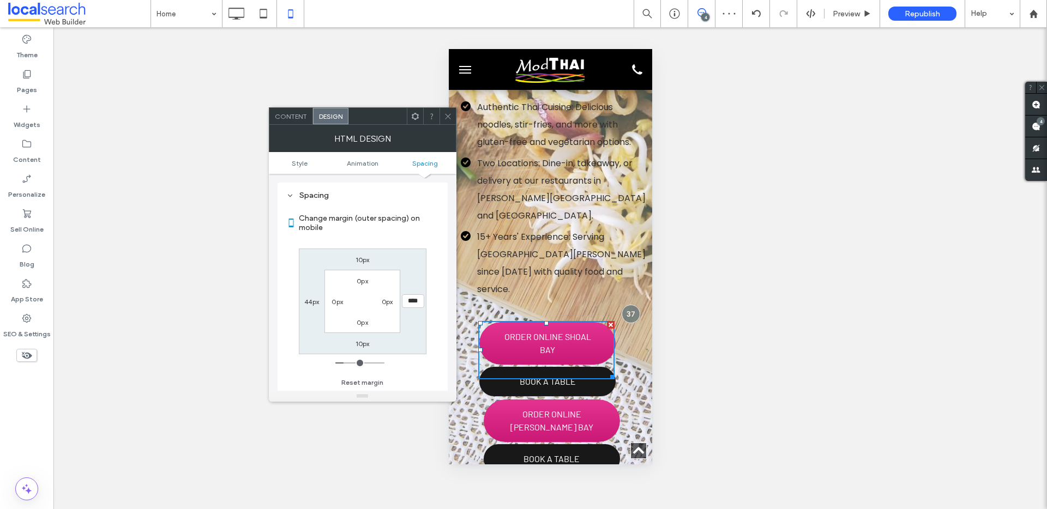
click at [310, 302] on label "44px" at bounding box center [311, 302] width 15 height 8
type input "**"
type input "*"
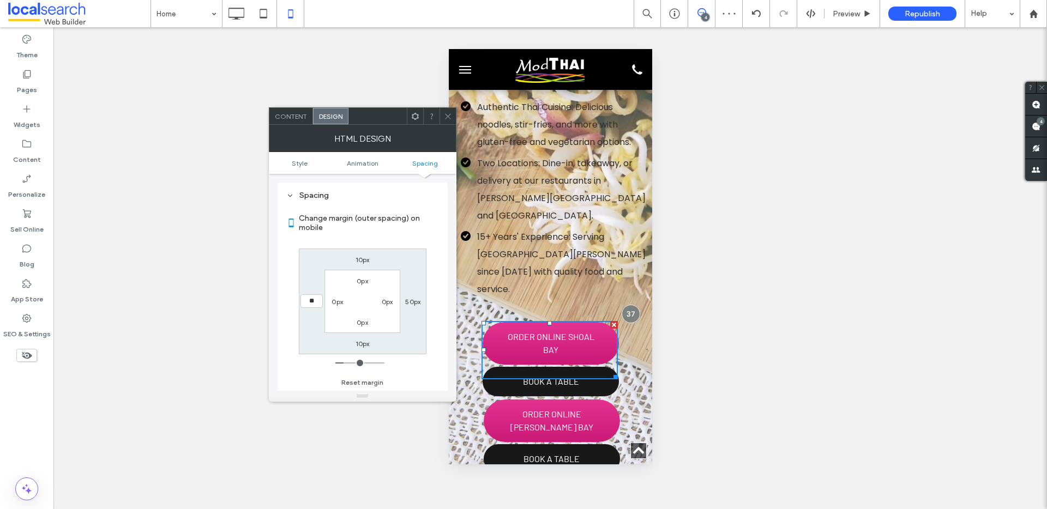
type input "**"
type input "****"
click at [417, 298] on label "50px" at bounding box center [412, 302] width 15 height 8
type input "**"
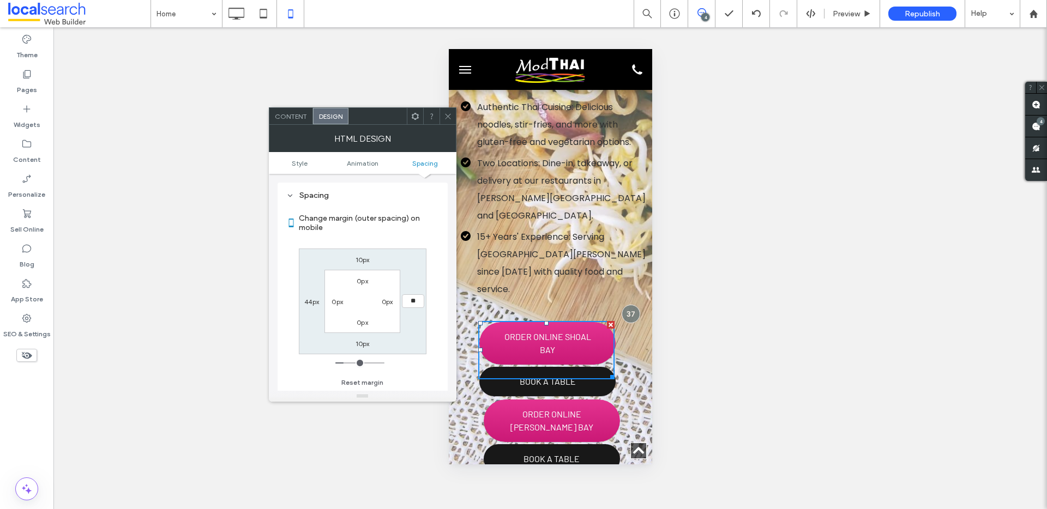
type input "**"
type input "****"
click at [389, 303] on label "0px" at bounding box center [387, 302] width 11 height 8
type input "*"
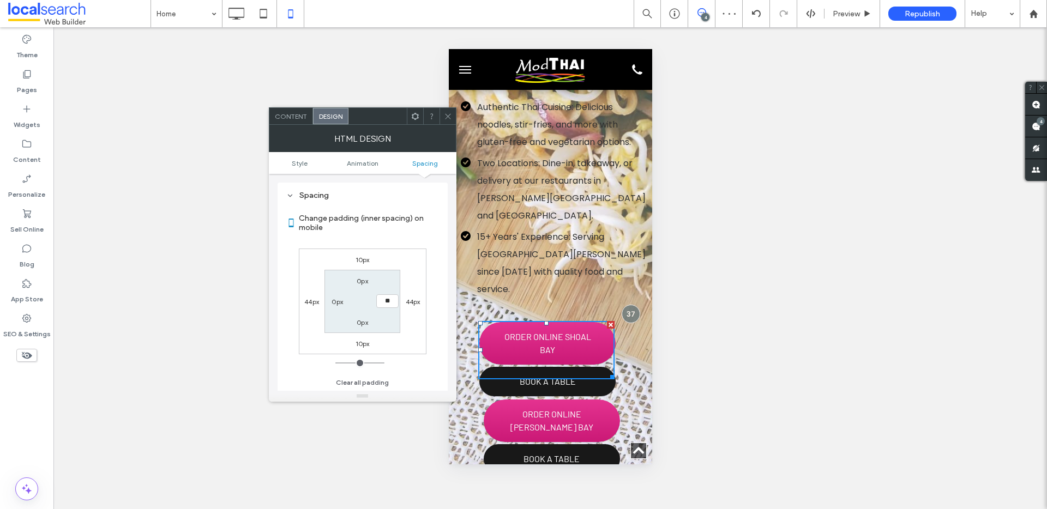
type input "**"
type input "*"
type input "**"
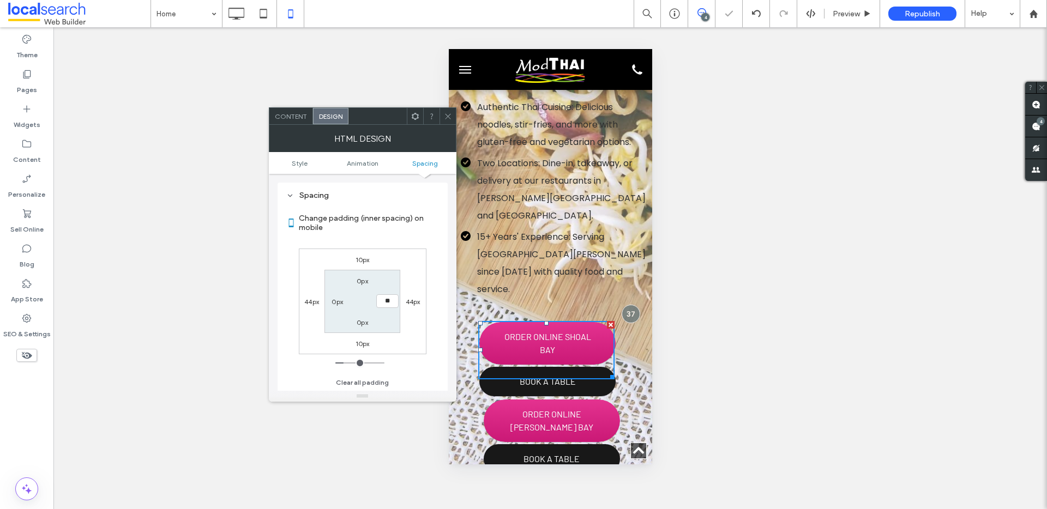
type input "*"
type input "***"
click at [302, 164] on span "Style" at bounding box center [300, 163] width 16 height 8
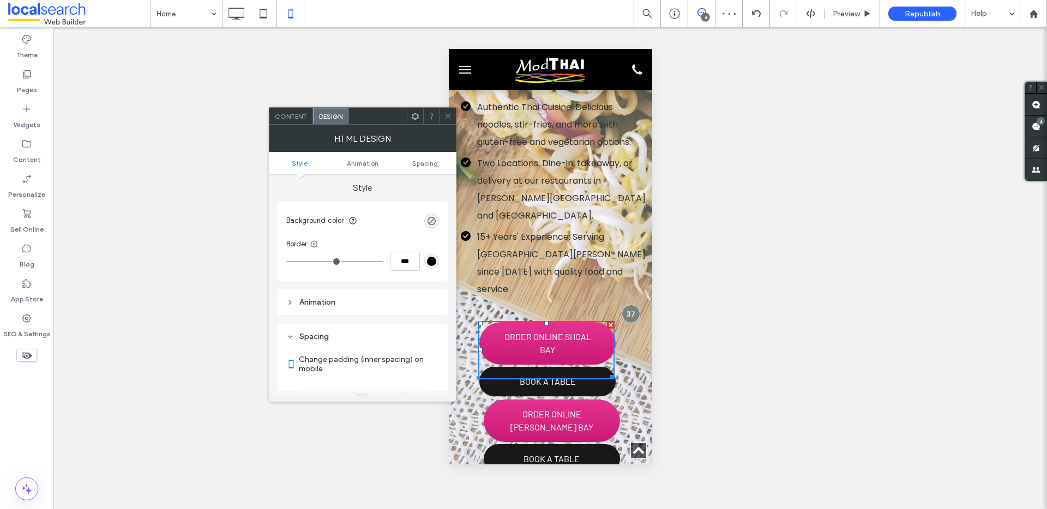
scroll to position [0, 0]
click at [453, 121] on div at bounding box center [448, 116] width 16 height 16
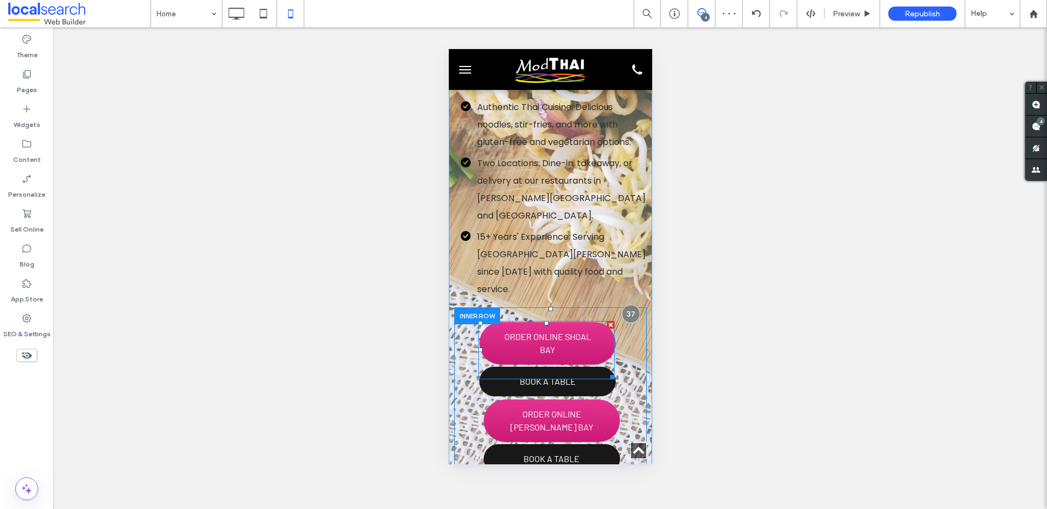
click at [558, 321] on span at bounding box center [546, 350] width 136 height 58
click at [558, 322] on span "ORDER ONLINE SHOAL BAY" at bounding box center [547, 343] width 136 height 43
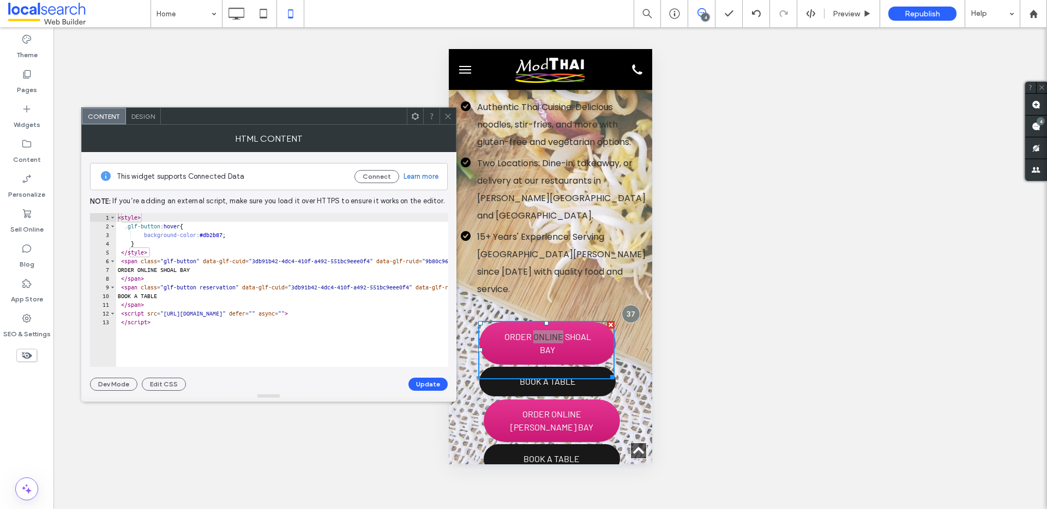
click at [447, 114] on icon at bounding box center [448, 116] width 8 height 8
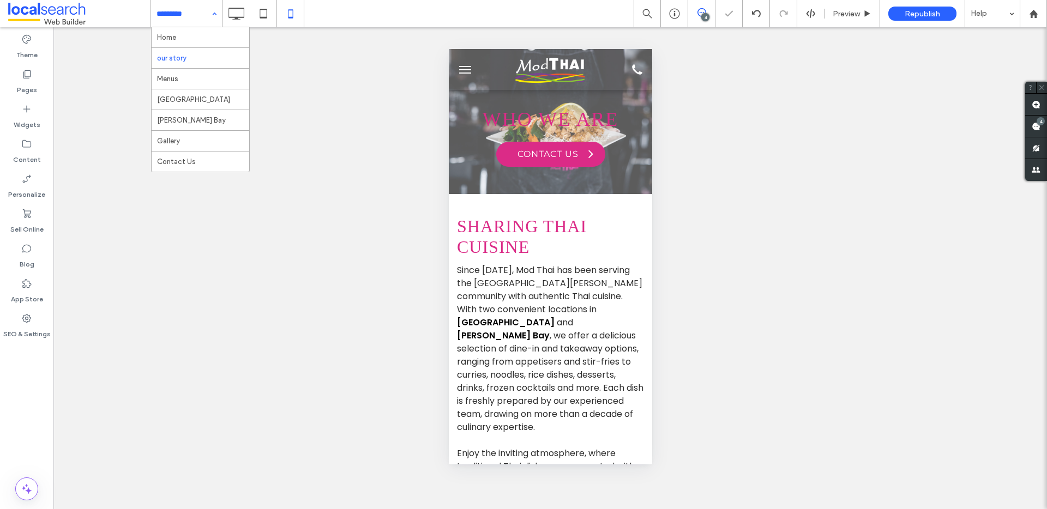
click at [194, 13] on input at bounding box center [184, 13] width 55 height 27
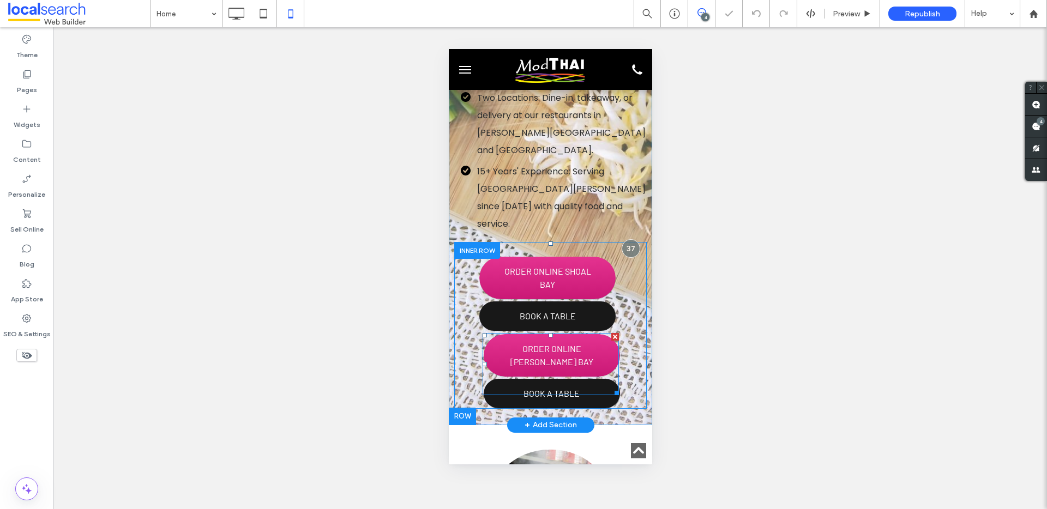
scroll to position [371, 0]
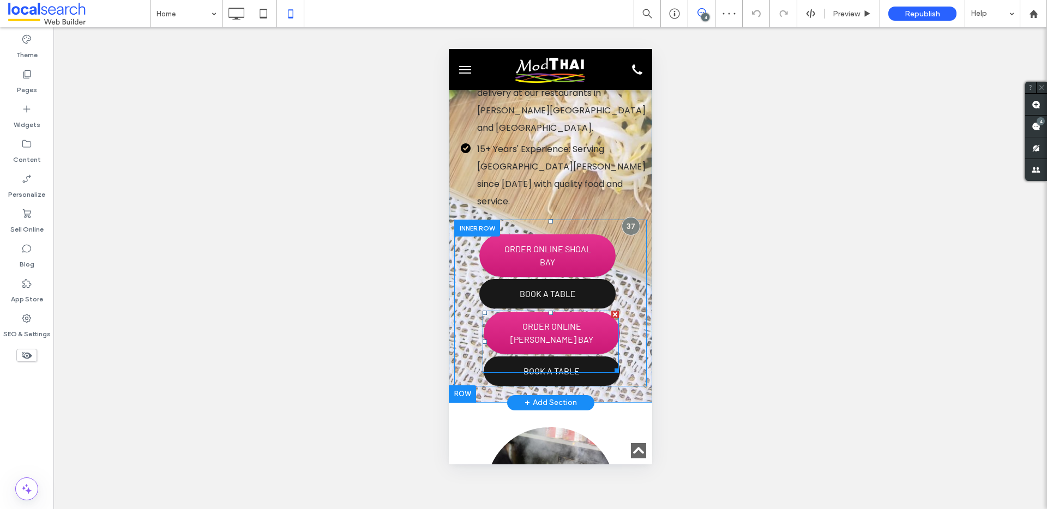
click at [563, 311] on span at bounding box center [550, 342] width 136 height 62
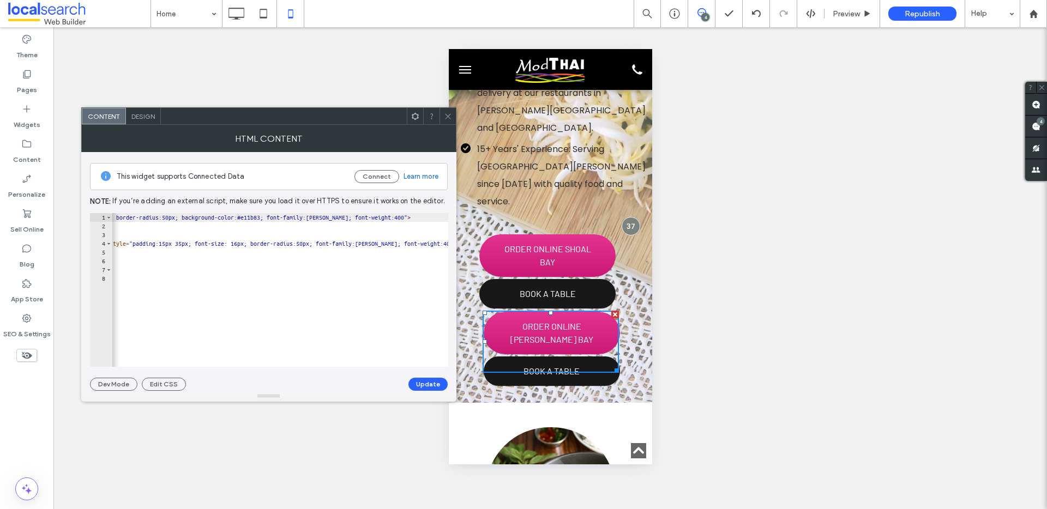
scroll to position [0, 567]
click at [288, 244] on div "< span class = "glf-button" data-glf-cuid = "d17ec45d-ff09-47a3-abf9-dafc52435c…" at bounding box center [81, 294] width 1073 height 163
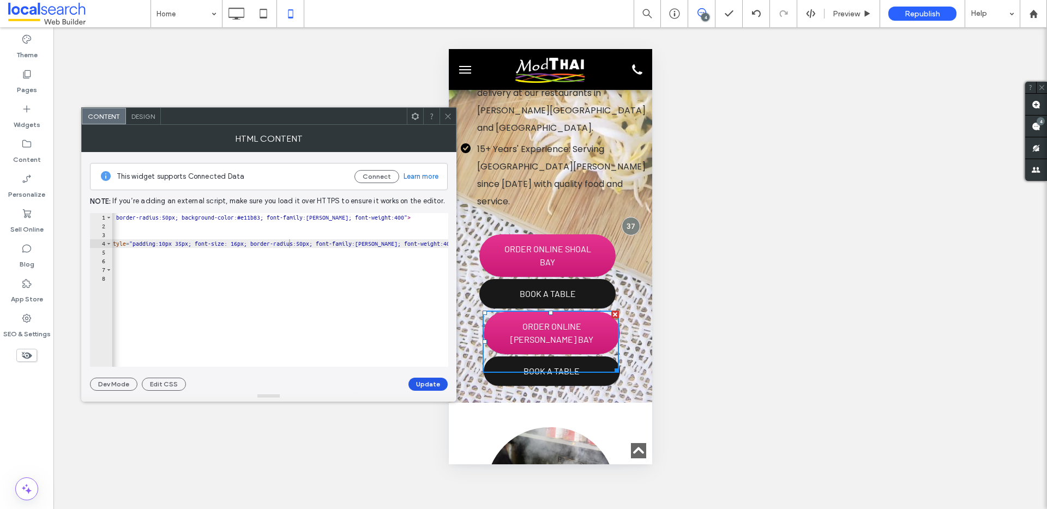
click at [434, 382] on button "Update" at bounding box center [427, 384] width 39 height 13
click at [287, 243] on div "< span class = "glf-button" data-glf-cuid = "d17ec45d-ff09-47a3-abf9-dafc52435c…" at bounding box center [81, 294] width 1073 height 163
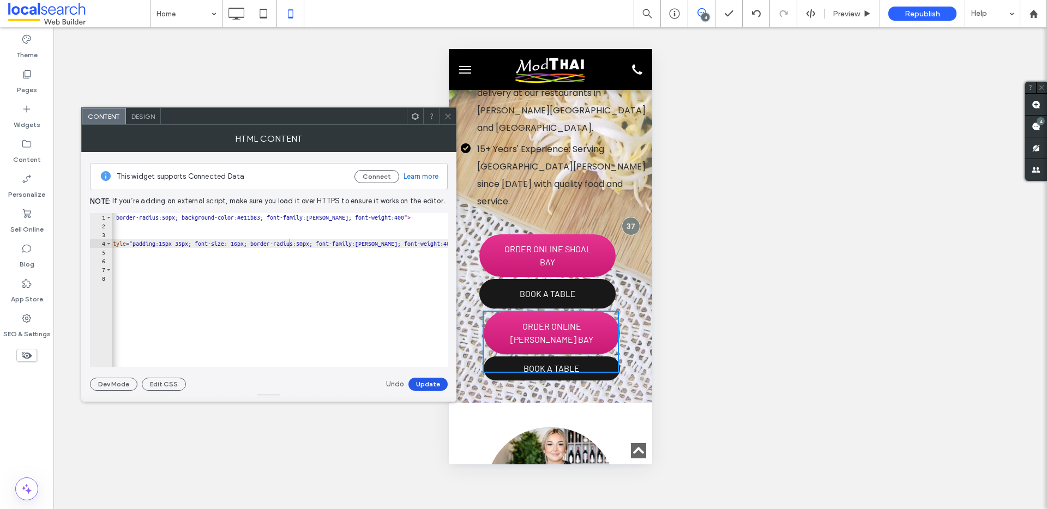
click at [424, 383] on button "Update" at bounding box center [427, 384] width 39 height 13
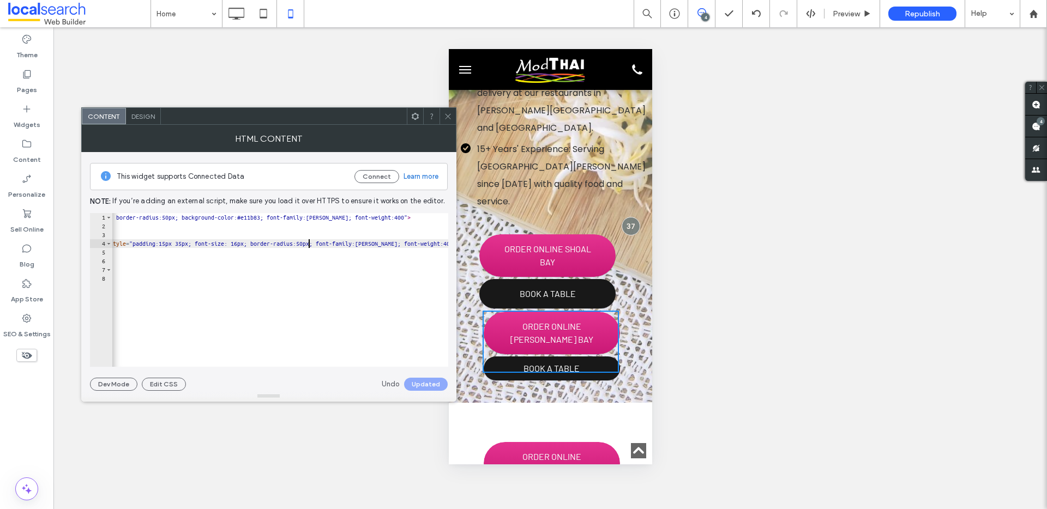
click at [309, 244] on div "< span class = "glf-button" data-glf-cuid = "d17ec45d-ff09-47a3-abf9-dafc52435c…" at bounding box center [81, 294] width 1073 height 163
click at [427, 382] on button "Update" at bounding box center [427, 384] width 39 height 13
click at [306, 244] on div "< span class = "glf-button" data-glf-cuid = "d17ec45d-ff09-47a3-abf9-dafc52435c…" at bounding box center [81, 294] width 1073 height 163
type textarea "**********"
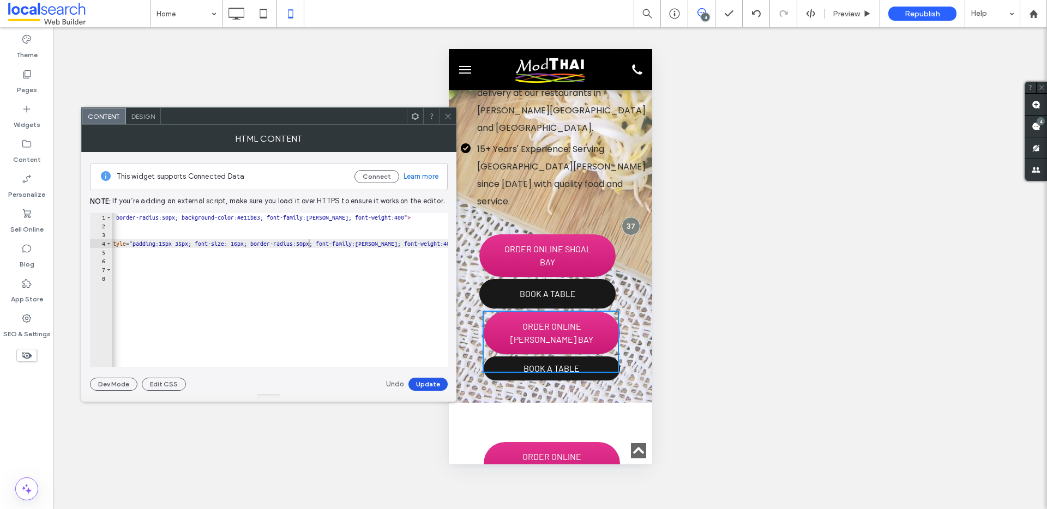
click at [432, 383] on button "Update" at bounding box center [427, 384] width 39 height 13
click at [450, 118] on icon at bounding box center [448, 116] width 8 height 8
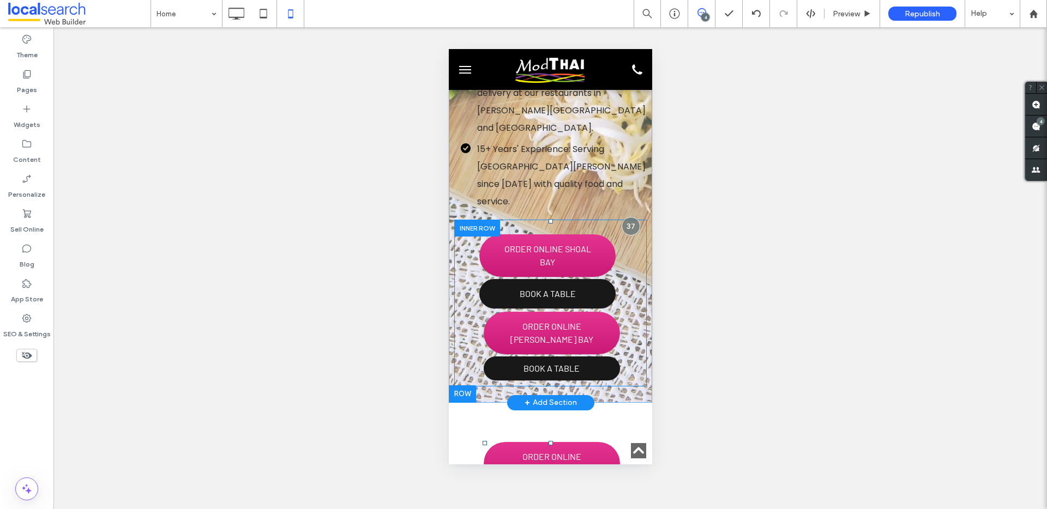
click at [627, 297] on div "ORDER ONLINE [PERSON_NAME] BAY BOOK A TABLE Click To Paste" at bounding box center [550, 337] width 192 height 81
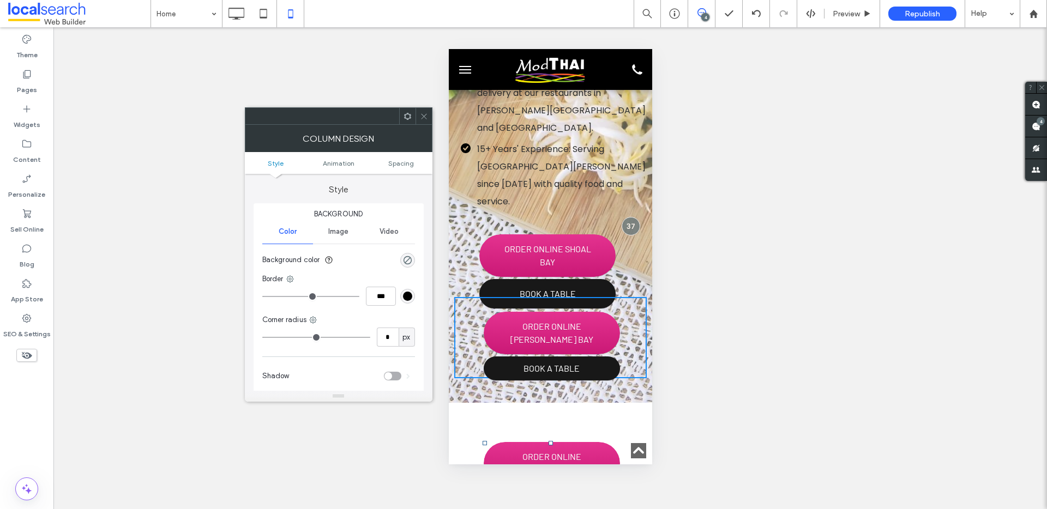
click at [634, 228] on div "ORDER ONLINE SHOAL BAY BOOK A TABLE Click To Paste" at bounding box center [550, 262] width 192 height 69
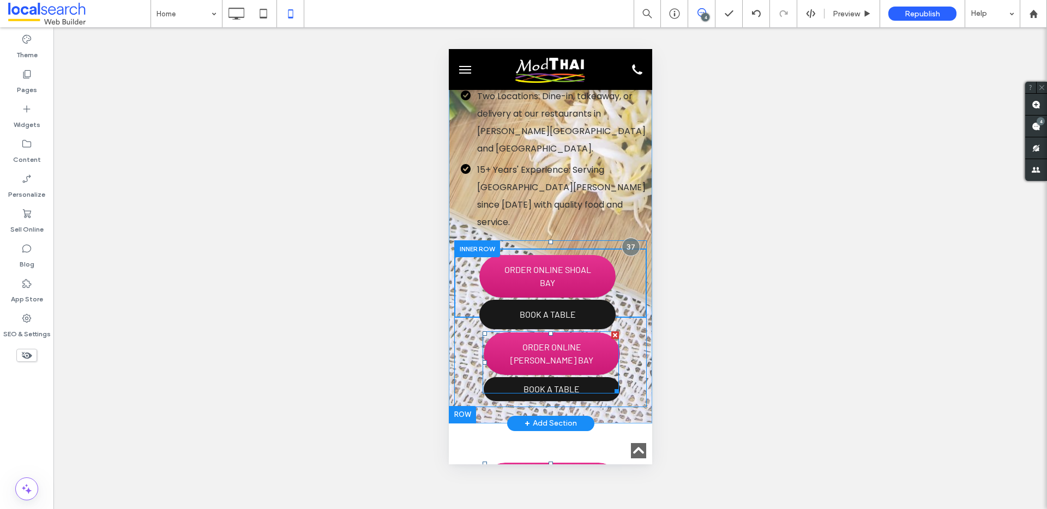
scroll to position [362, 0]
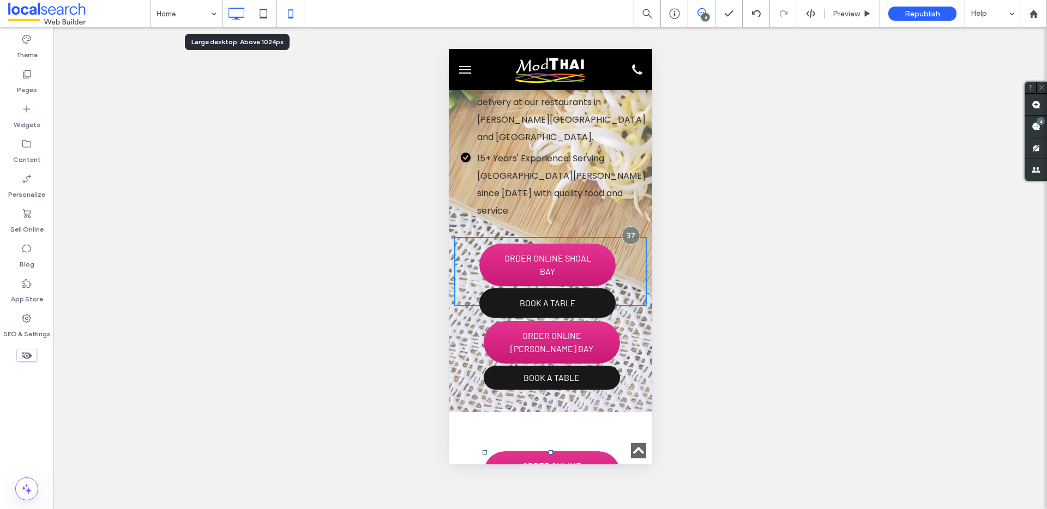
click at [244, 5] on icon at bounding box center [236, 14] width 22 height 22
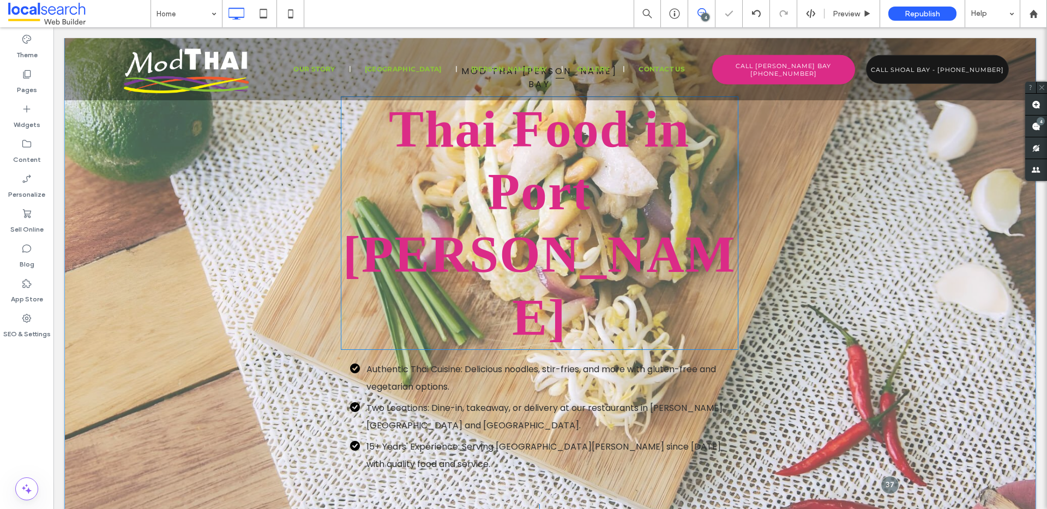
scroll to position [90, 0]
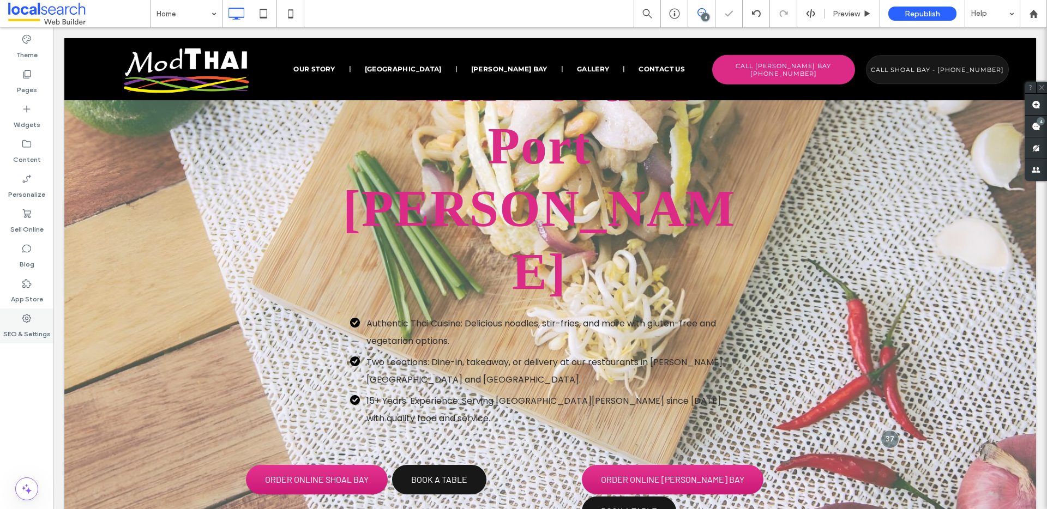
click at [34, 320] on div "SEO & Settings" at bounding box center [26, 326] width 53 height 35
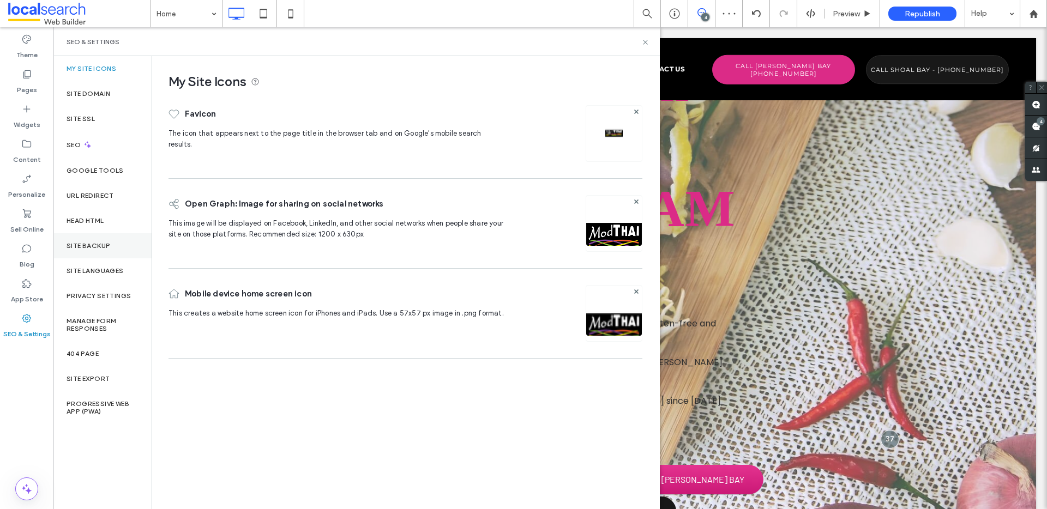
click at [92, 248] on label "Site Backup" at bounding box center [89, 246] width 44 height 8
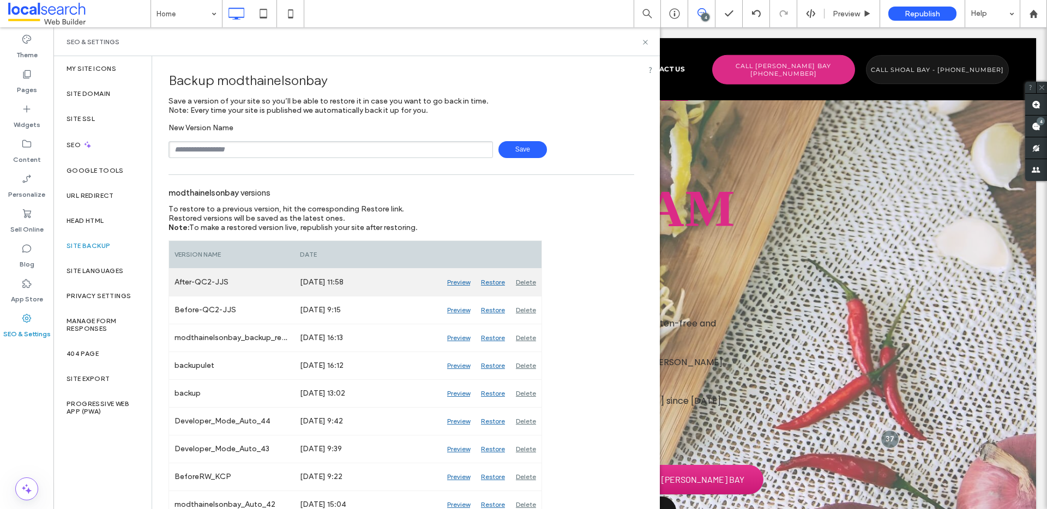
click at [498, 282] on div "Restore" at bounding box center [493, 282] width 35 height 27
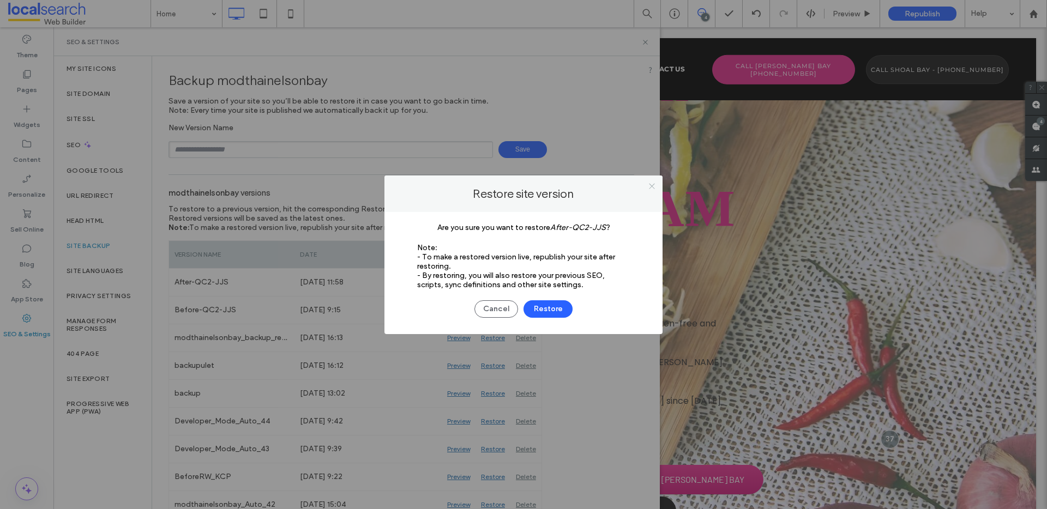
click at [651, 185] on icon at bounding box center [652, 186] width 8 height 8
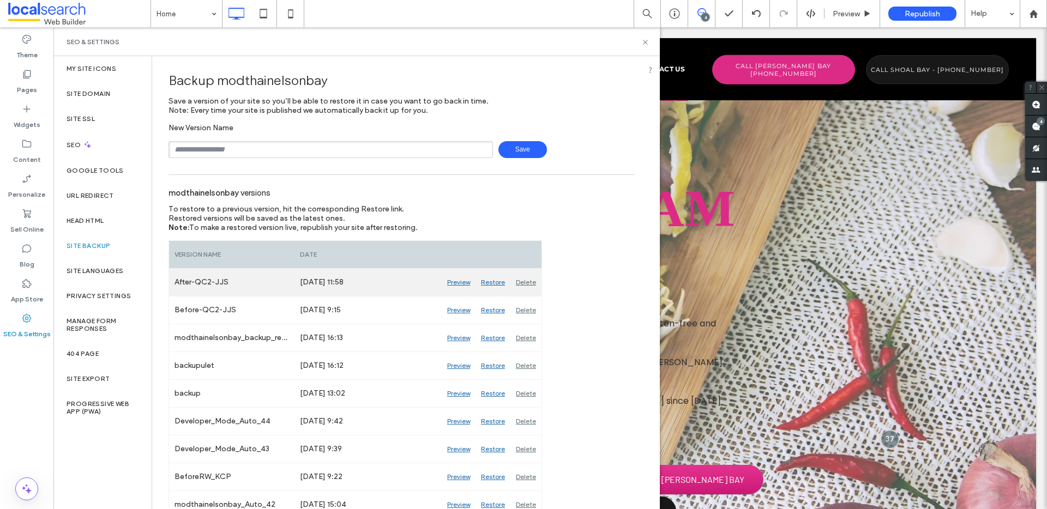
click at [495, 280] on div "Restore" at bounding box center [493, 282] width 35 height 27
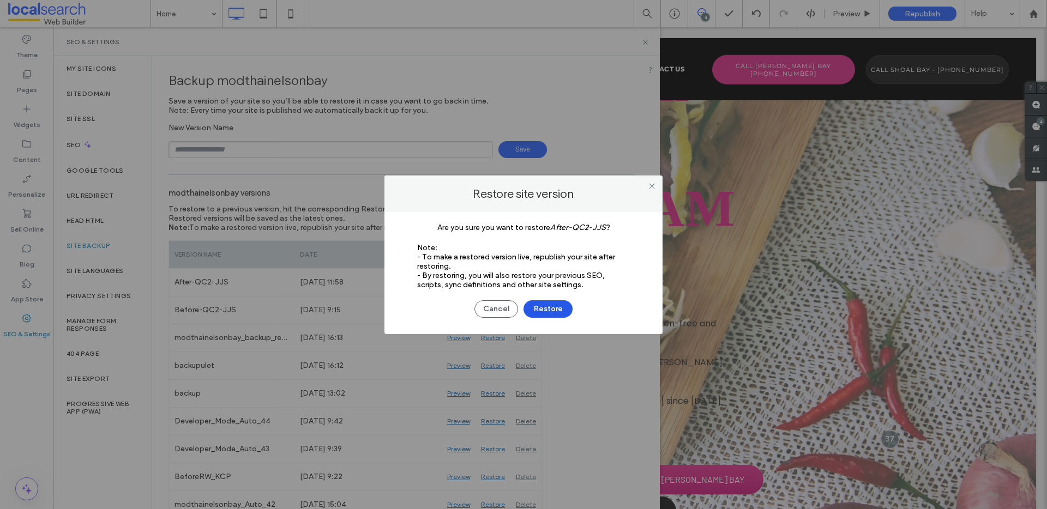
click at [543, 305] on button "Restore" at bounding box center [548, 308] width 49 height 17
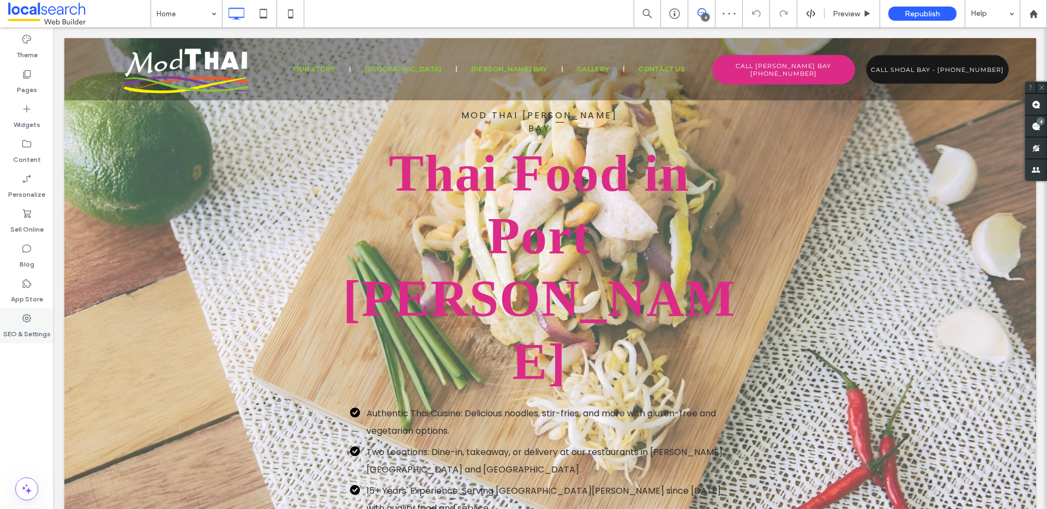
click at [16, 336] on label "SEO & Settings" at bounding box center [26, 331] width 47 height 15
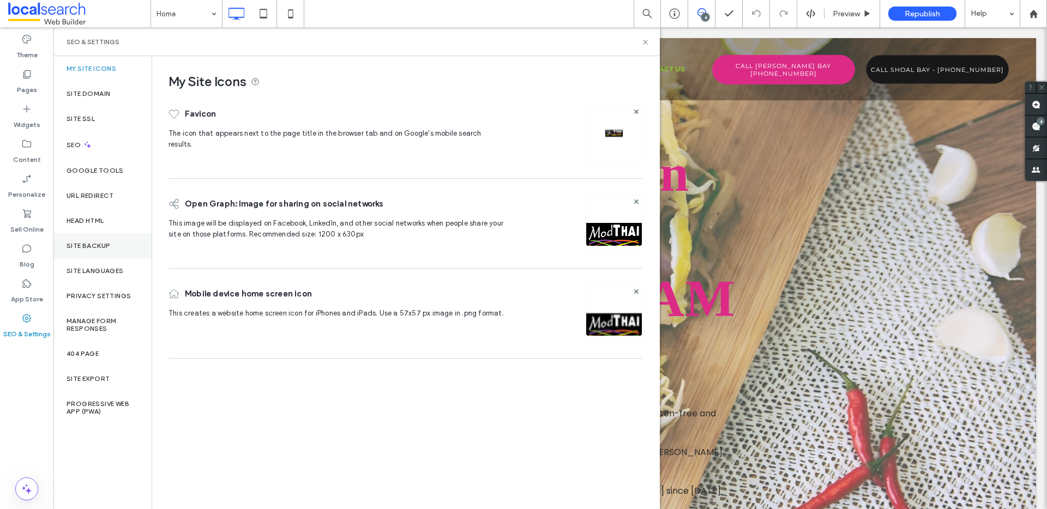
click at [106, 248] on label "Site Backup" at bounding box center [89, 246] width 44 height 8
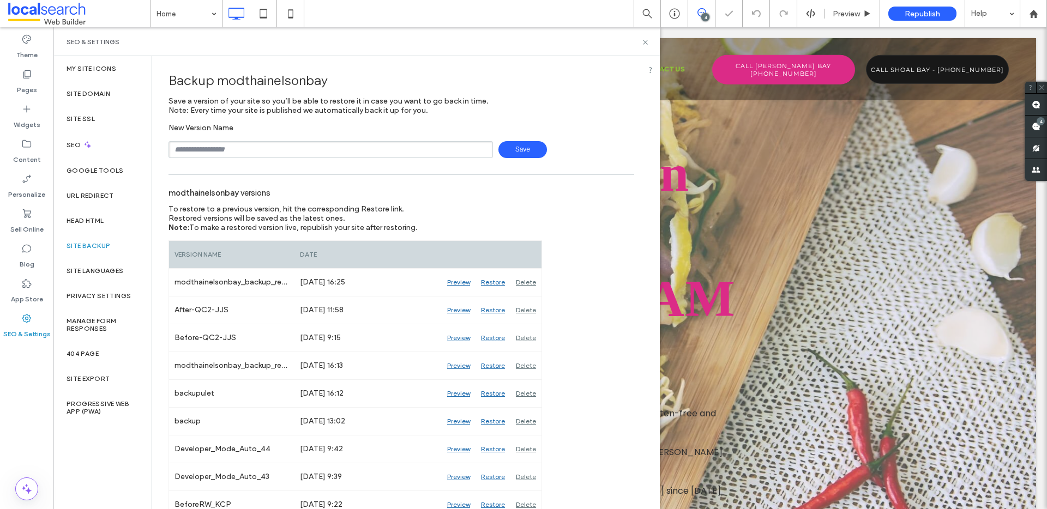
click at [279, 152] on input "text" at bounding box center [331, 149] width 324 height 17
click at [514, 142] on span "Save" at bounding box center [522, 149] width 49 height 17
type input "**********"
click at [21, 320] on icon at bounding box center [26, 318] width 11 height 11
click at [646, 40] on icon at bounding box center [645, 42] width 8 height 8
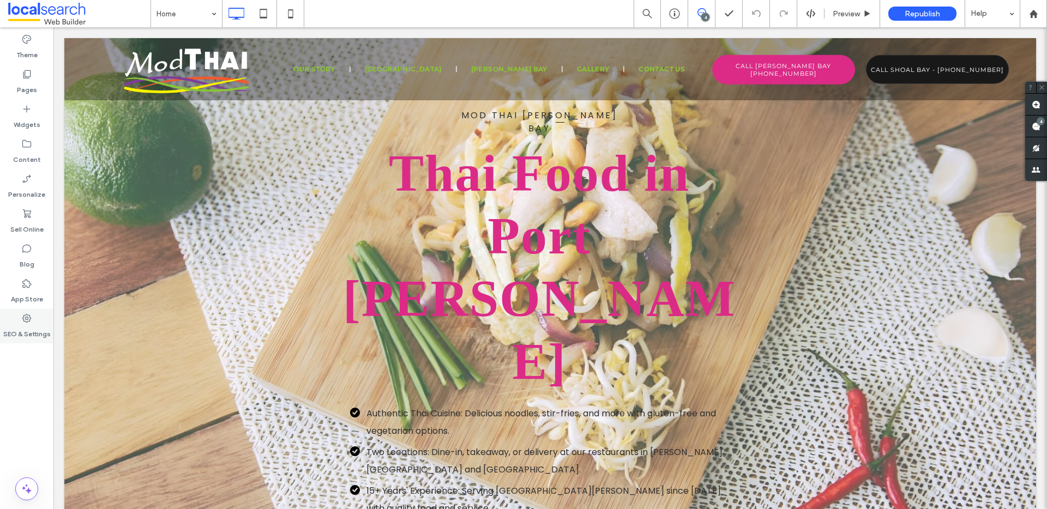
click at [15, 329] on label "SEO & Settings" at bounding box center [26, 331] width 47 height 15
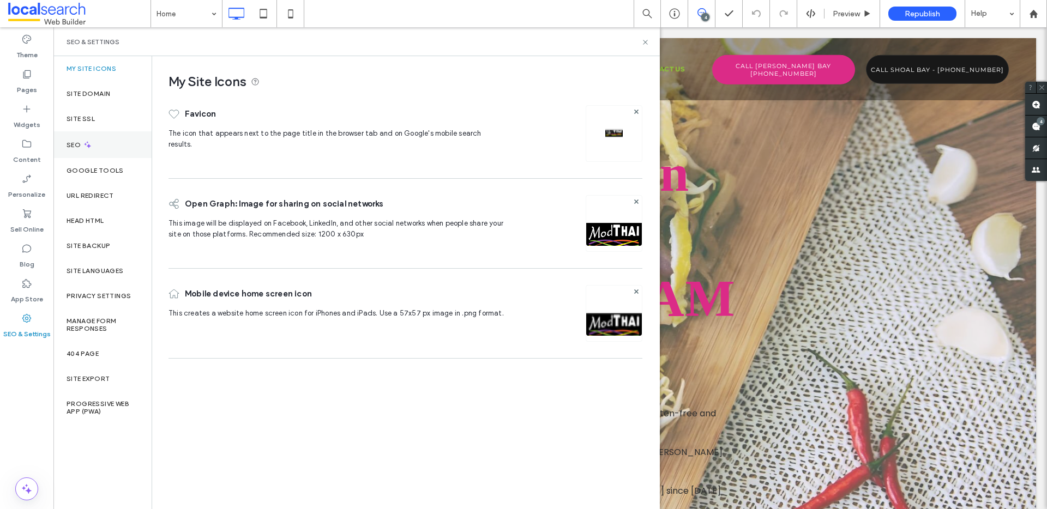
click at [119, 147] on div "SEO" at bounding box center [102, 144] width 98 height 27
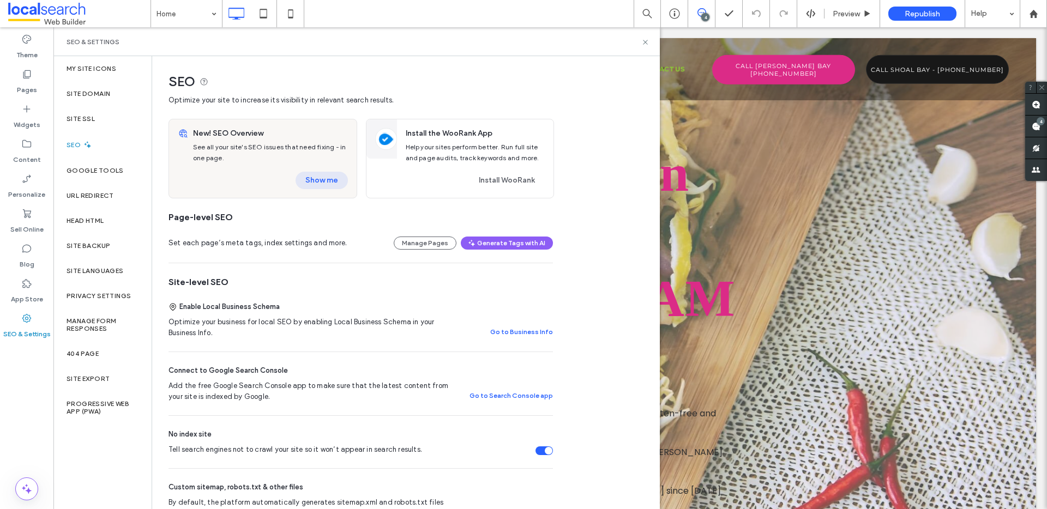
click at [341, 185] on button "Show me" at bounding box center [322, 180] width 52 height 17
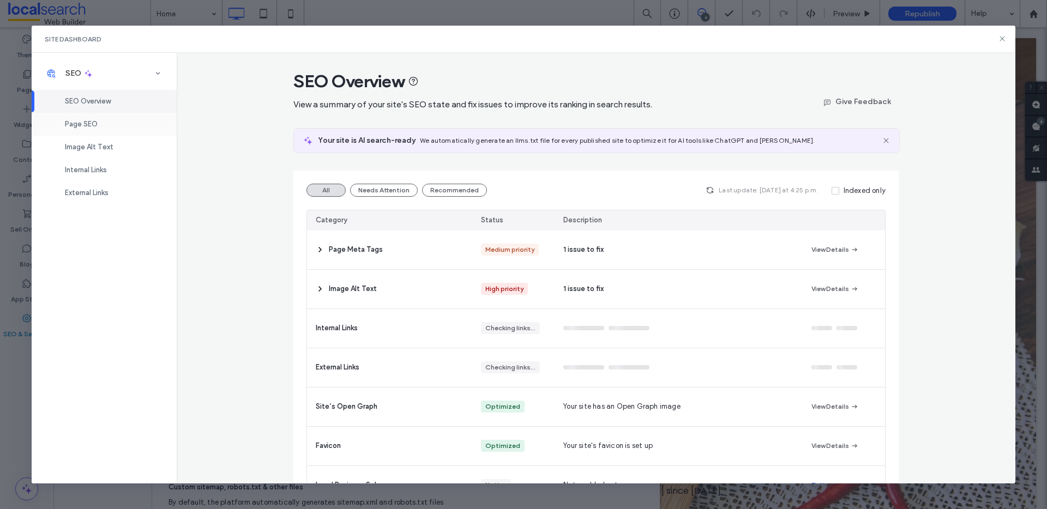
click at [118, 118] on div "Page SEO" at bounding box center [104, 124] width 145 height 23
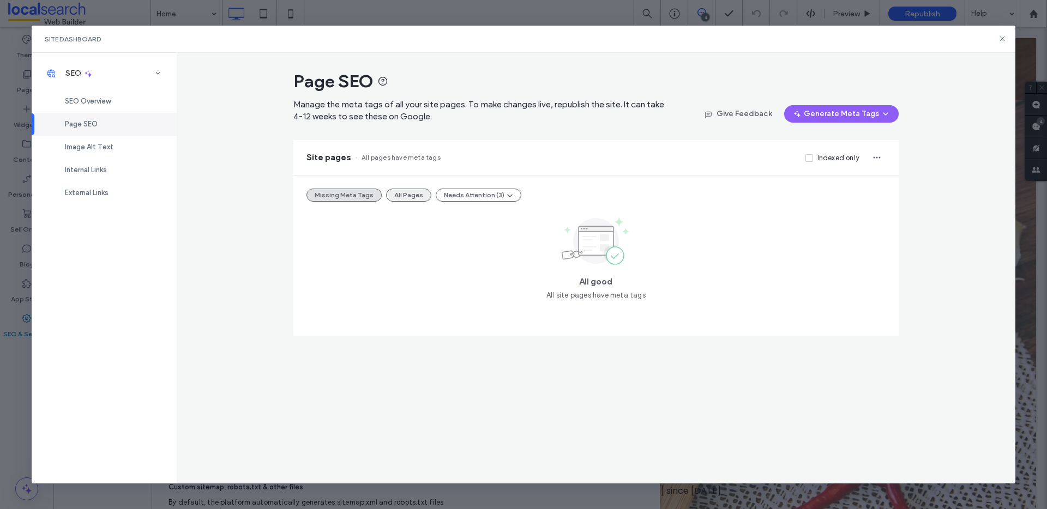
click at [400, 198] on button "All Pages" at bounding box center [408, 195] width 45 height 13
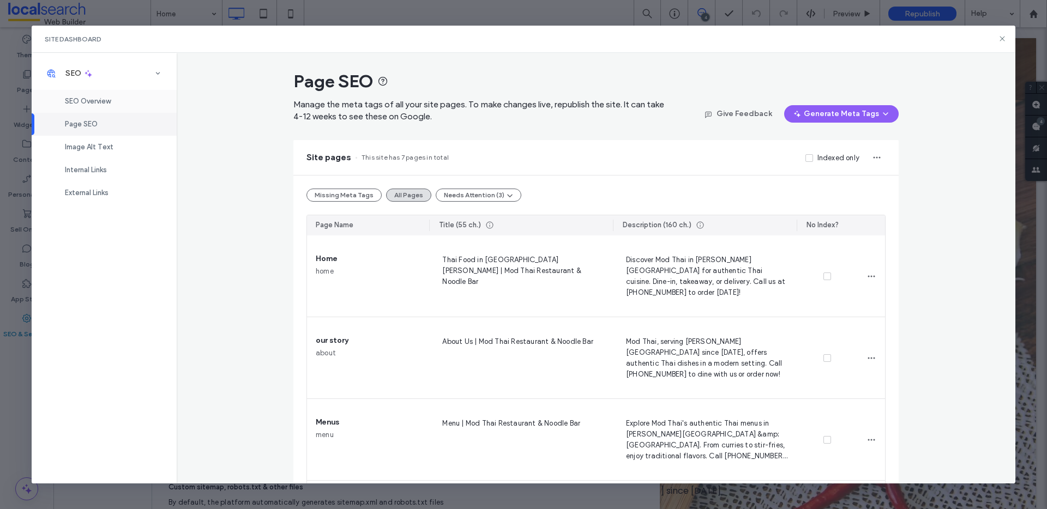
click at [111, 104] on span "SEO Overview" at bounding box center [88, 101] width 46 height 8
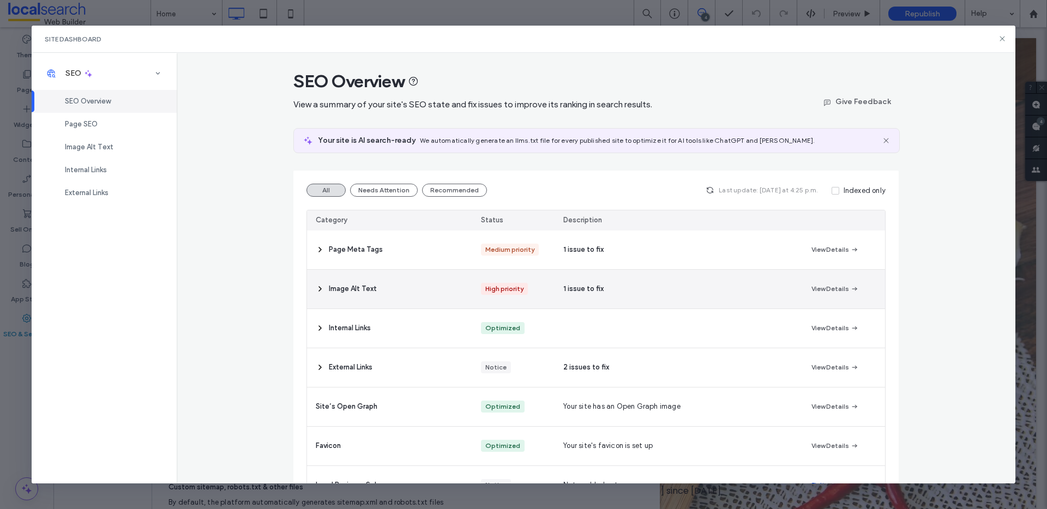
click at [320, 292] on div "Image Alt Text" at bounding box center [389, 289] width 165 height 39
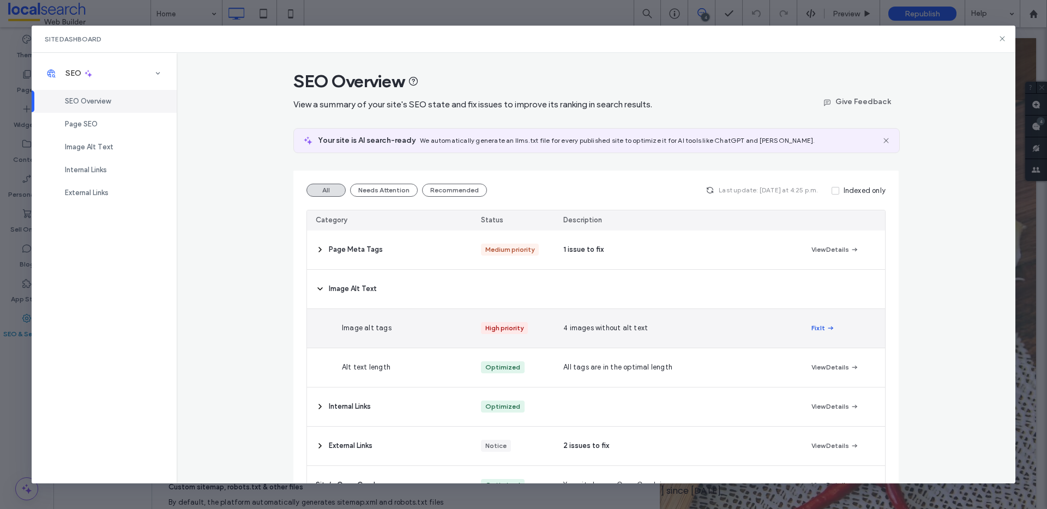
click at [811, 325] on button "Fix It" at bounding box center [822, 328] width 23 height 13
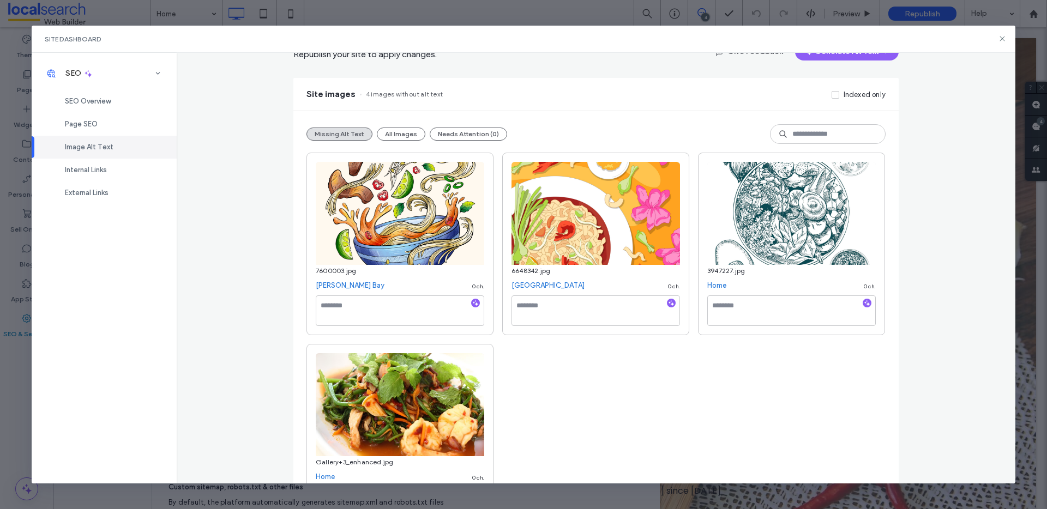
scroll to position [118, 0]
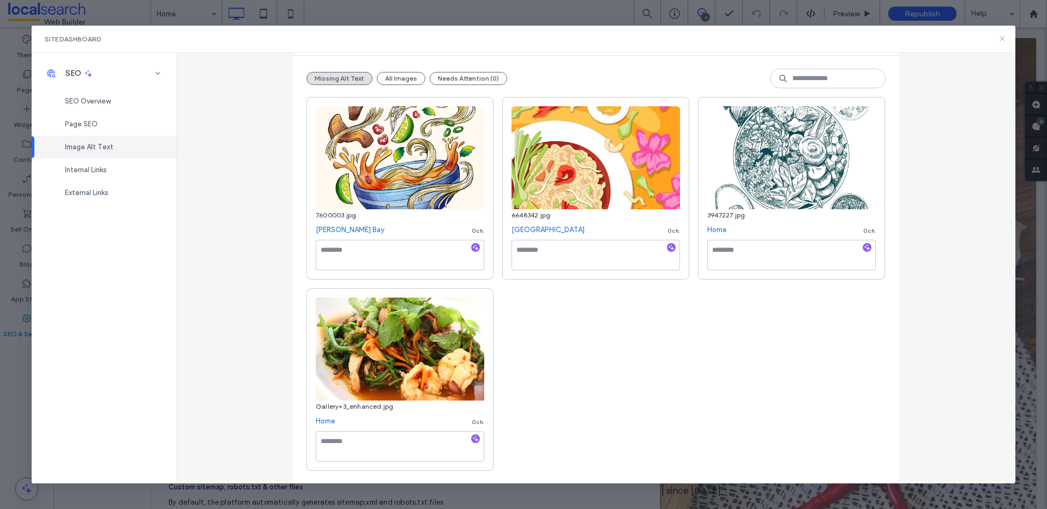
click at [1002, 34] on icon at bounding box center [1002, 38] width 9 height 9
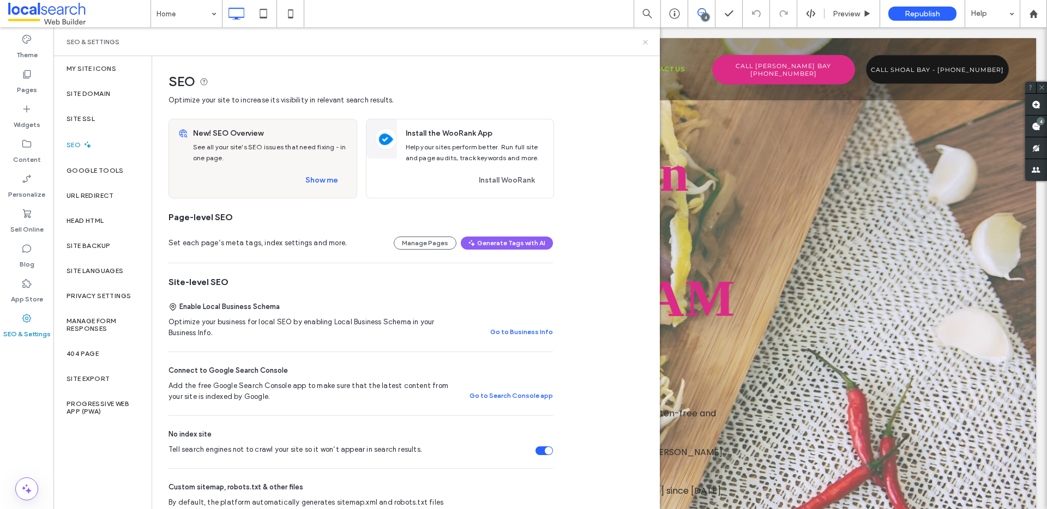
drag, startPoint x: 644, startPoint y: 41, endPoint x: 506, endPoint y: 32, distance: 138.3
click at [644, 41] on icon at bounding box center [645, 42] width 8 height 8
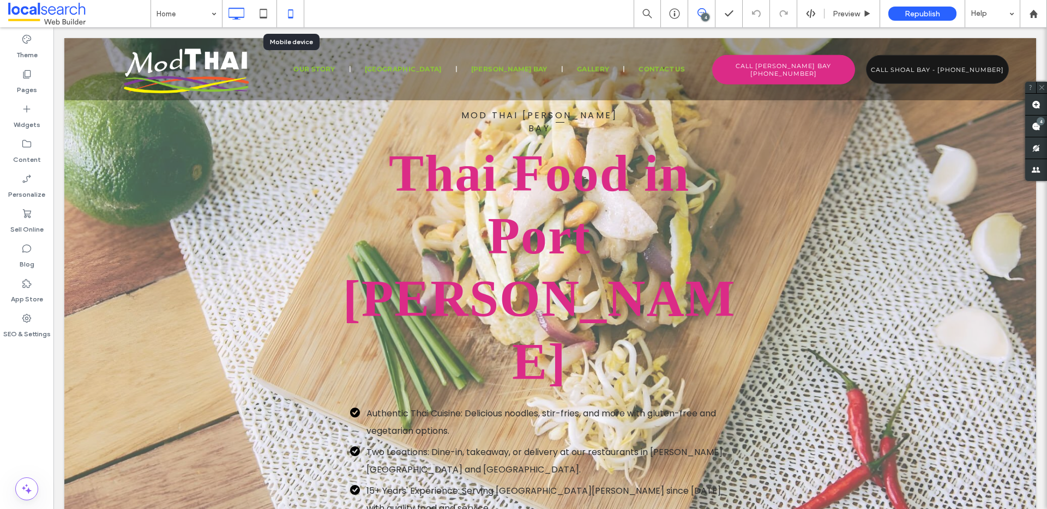
click at [293, 8] on icon at bounding box center [291, 14] width 22 height 22
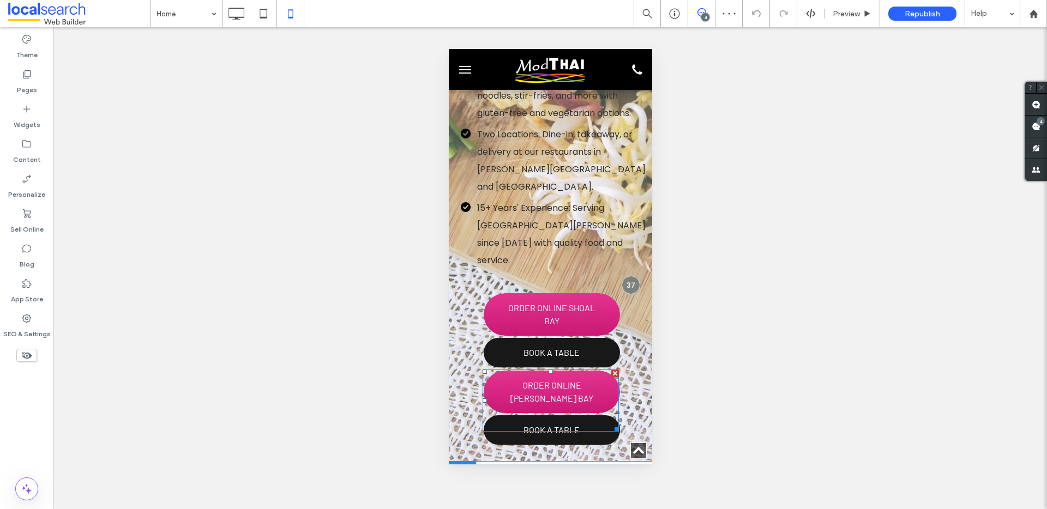
scroll to position [303, 0]
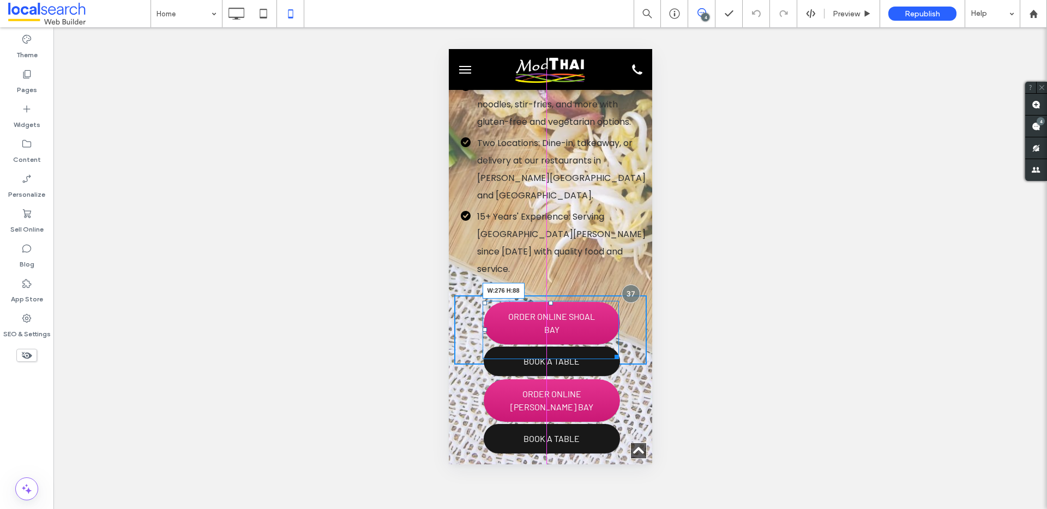
drag, startPoint x: 611, startPoint y: 271, endPoint x: 618, endPoint y: 261, distance: 12.6
click at [618, 351] on div at bounding box center [614, 355] width 8 height 8
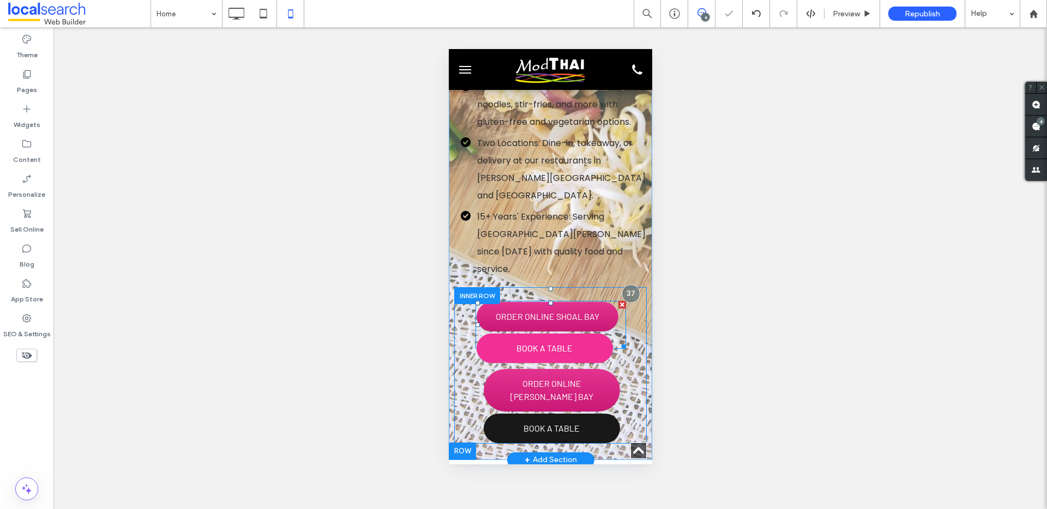
click at [593, 334] on span "BOOK A TABLE" at bounding box center [544, 348] width 136 height 29
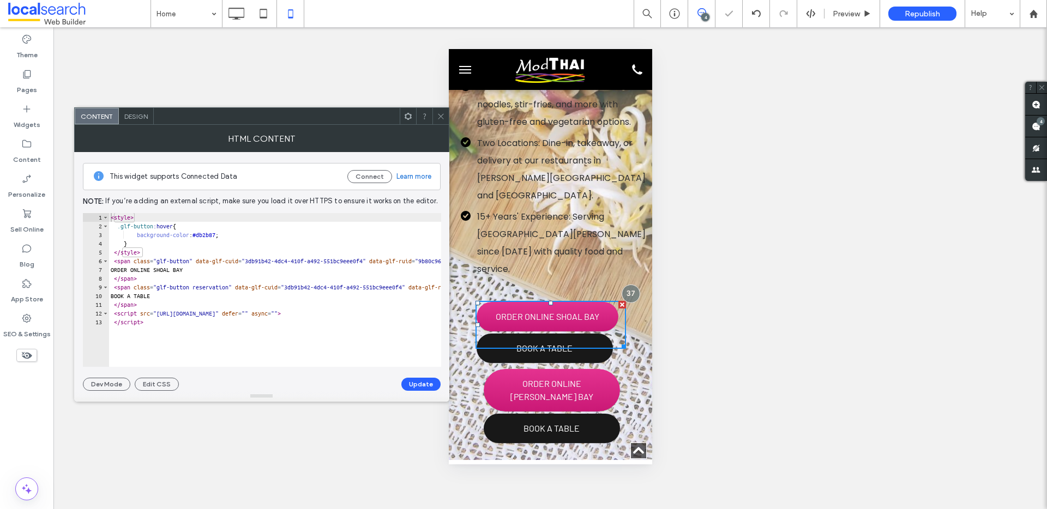
click at [439, 117] on icon at bounding box center [441, 116] width 8 height 8
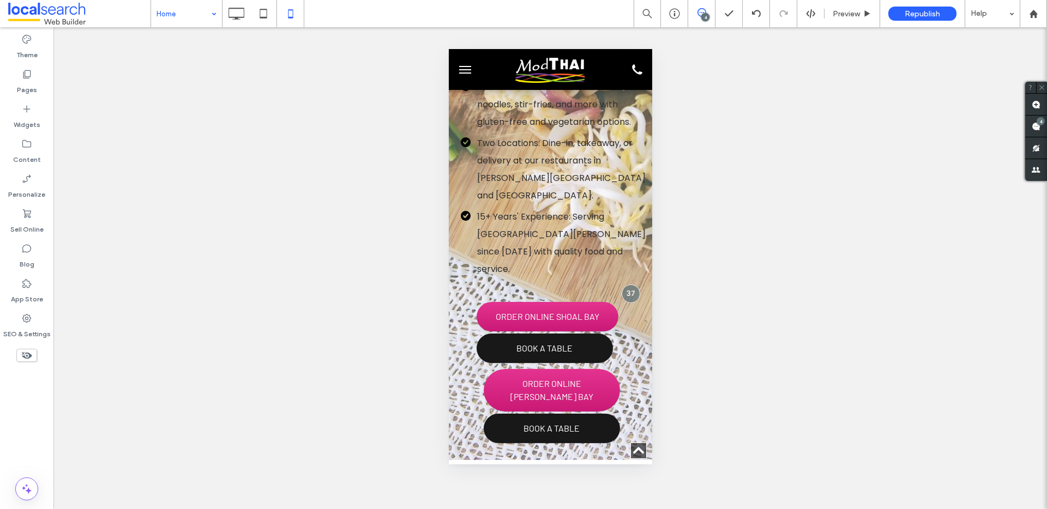
click at [214, 54] on div "Unhide? Yes Unhide? Yes" at bounding box center [550, 268] width 994 height 482
click at [202, 13] on input at bounding box center [184, 13] width 55 height 27
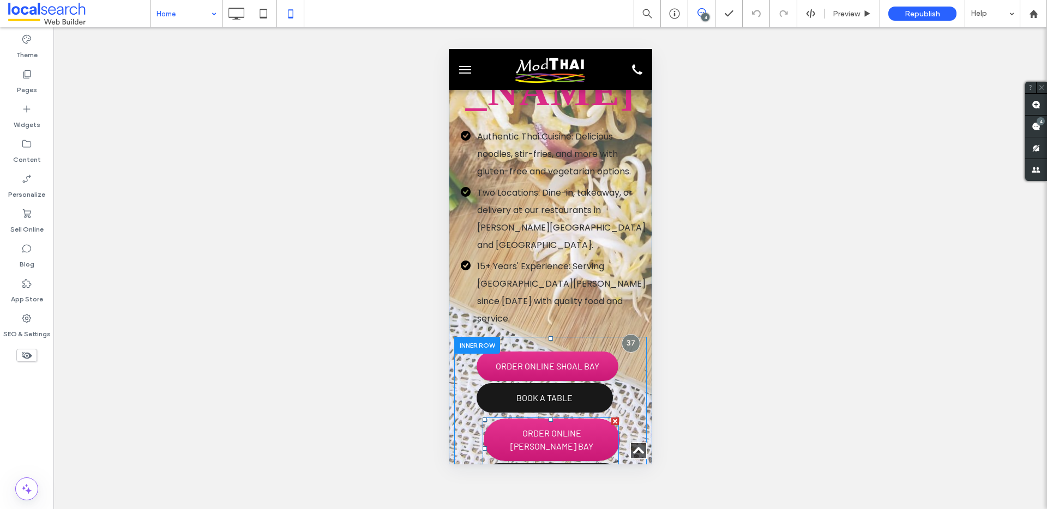
scroll to position [260, 0]
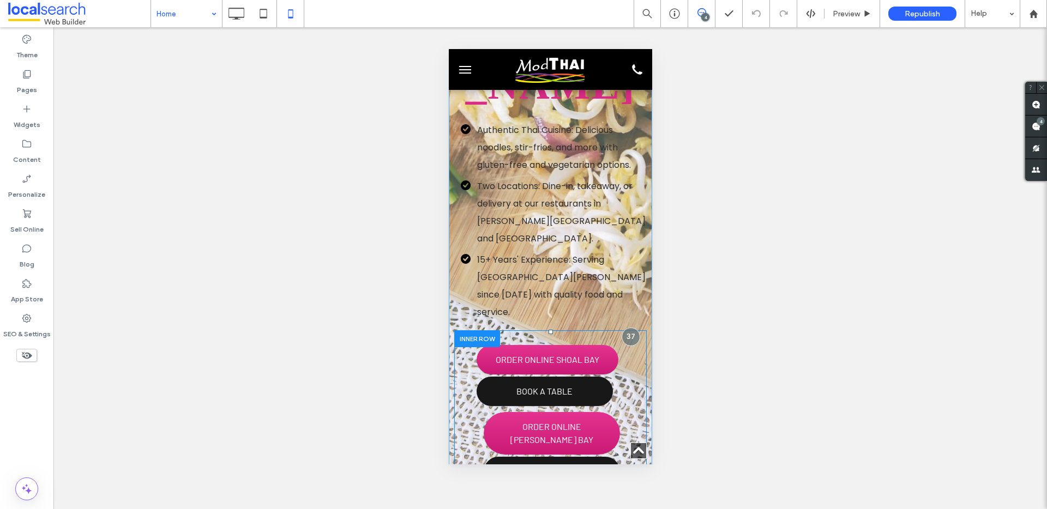
click at [593, 398] on div "ORDER ONLINE NELSON BAY BOOK A TABLE Click To Paste" at bounding box center [550, 438] width 192 height 81
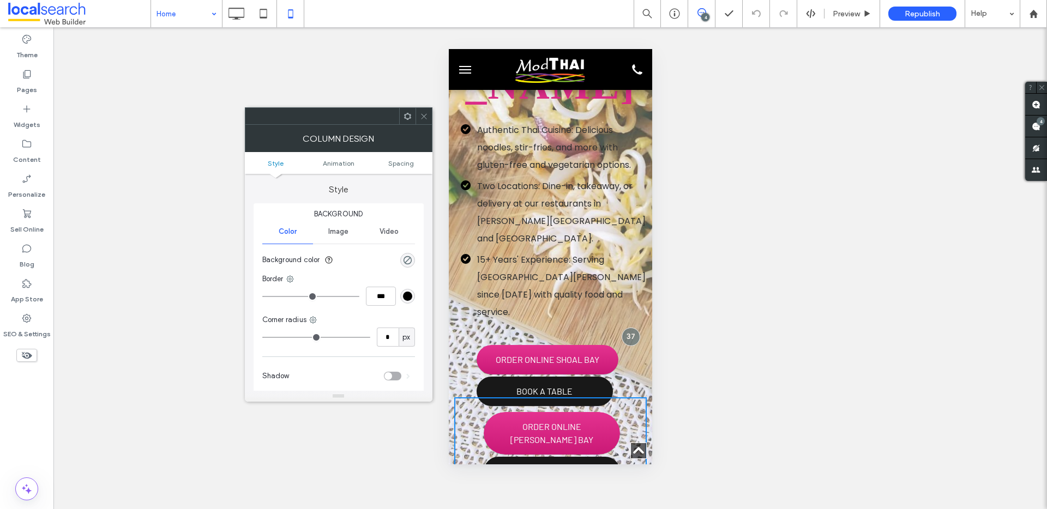
click at [427, 112] on icon at bounding box center [424, 116] width 8 height 8
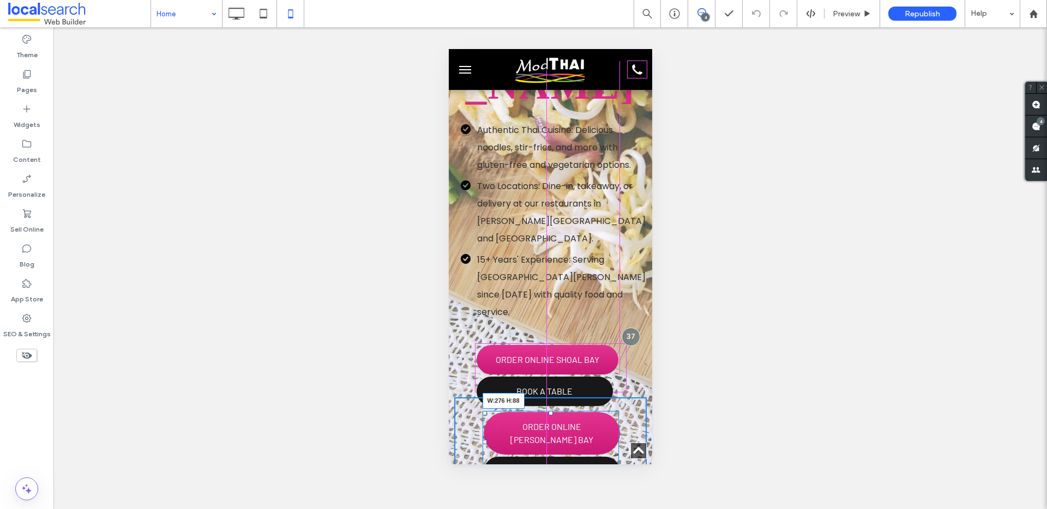
drag, startPoint x: 610, startPoint y: 382, endPoint x: 616, endPoint y: 368, distance: 15.4
click at [616, 465] on div at bounding box center [614, 469] width 8 height 8
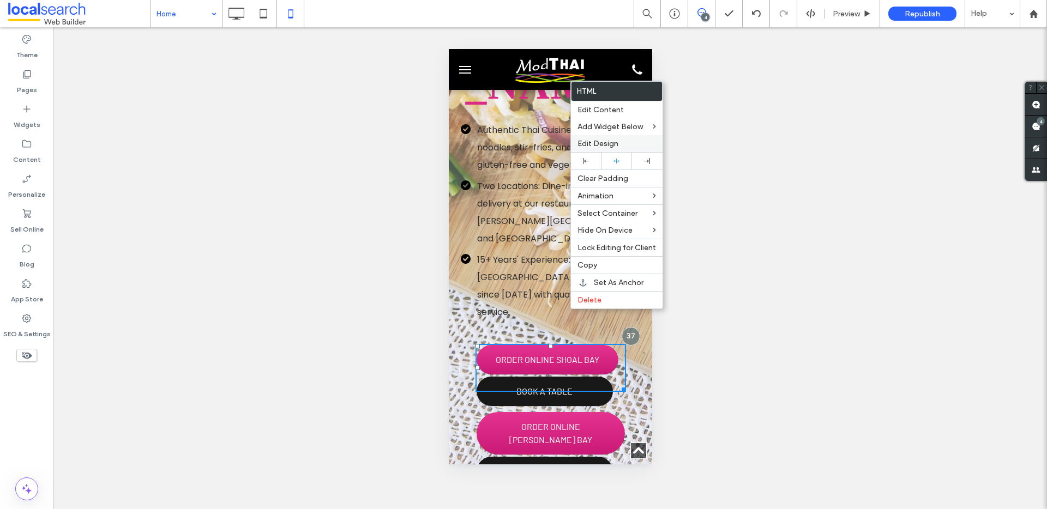
click at [610, 141] on span "Edit Design" at bounding box center [597, 143] width 41 height 9
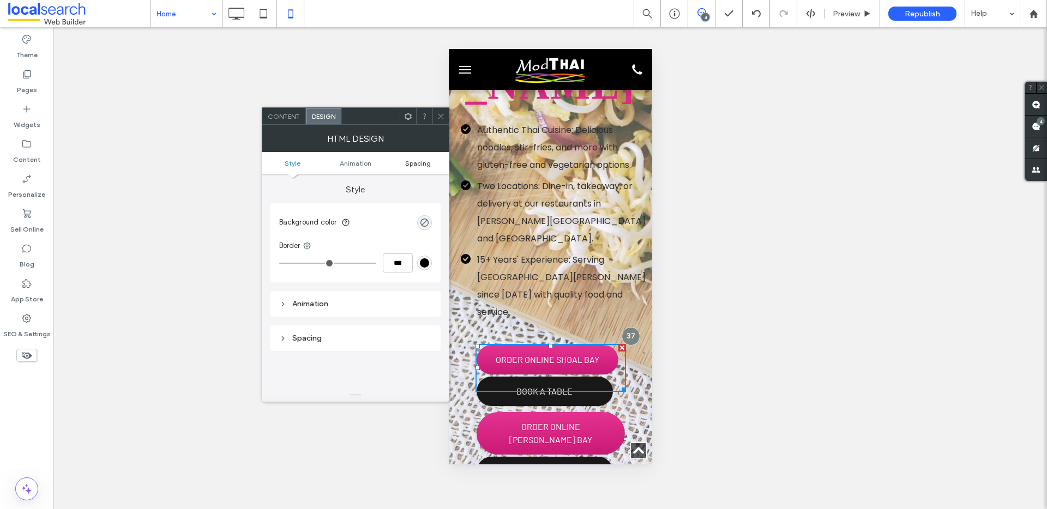
click at [430, 166] on link "Spacing" at bounding box center [418, 163] width 63 height 8
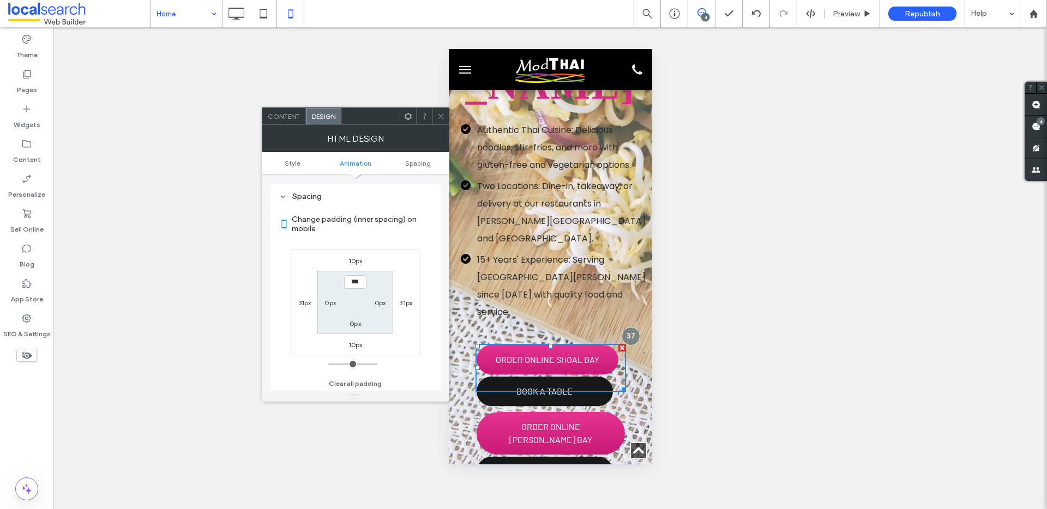
scroll to position [143, 0]
click at [442, 115] on icon at bounding box center [441, 116] width 8 height 8
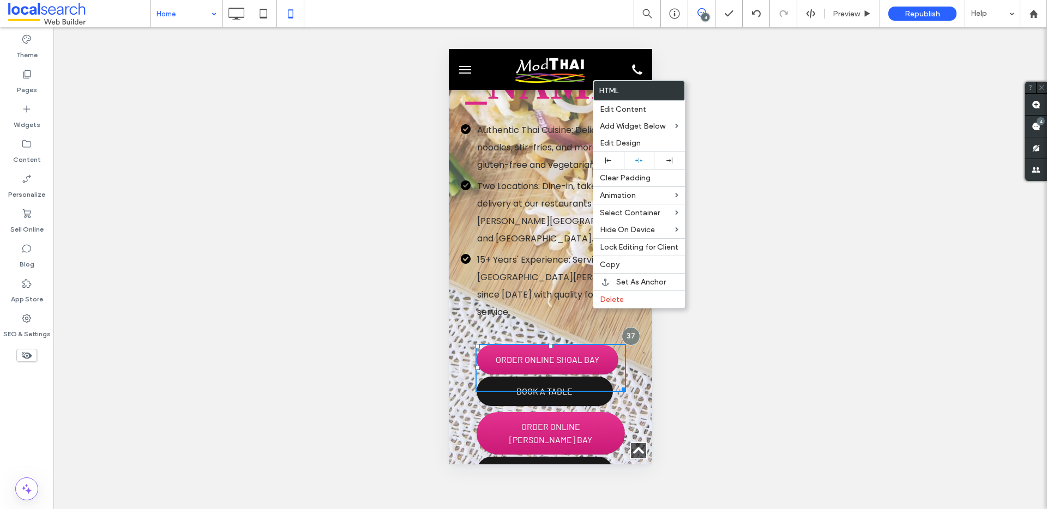
click at [618, 411] on div "ORDER ONLINE NELSON BAY BOOK A TABLE" at bounding box center [550, 435] width 151 height 48
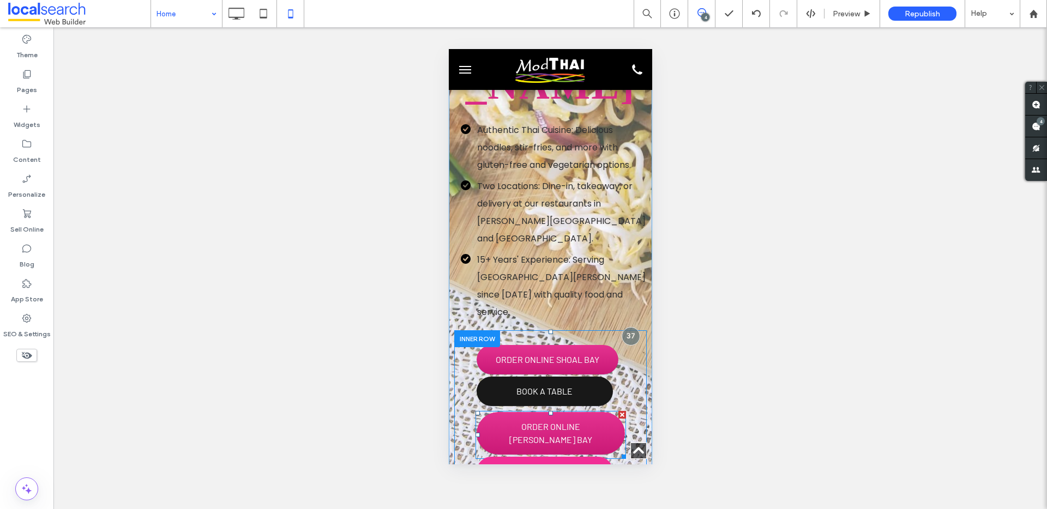
click at [595, 457] on span "BOOK A TABLE" at bounding box center [544, 471] width 136 height 29
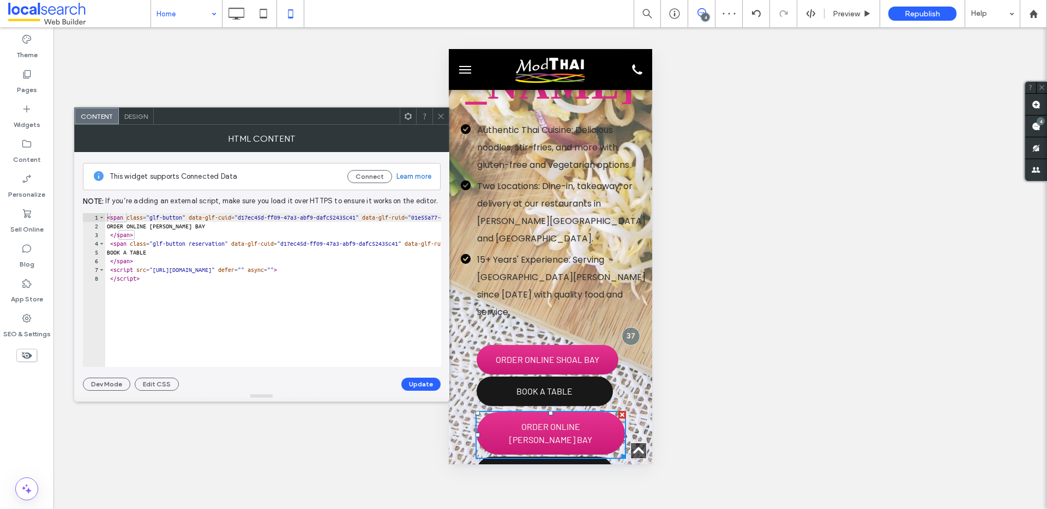
click at [446, 116] on div at bounding box center [440, 116] width 16 height 16
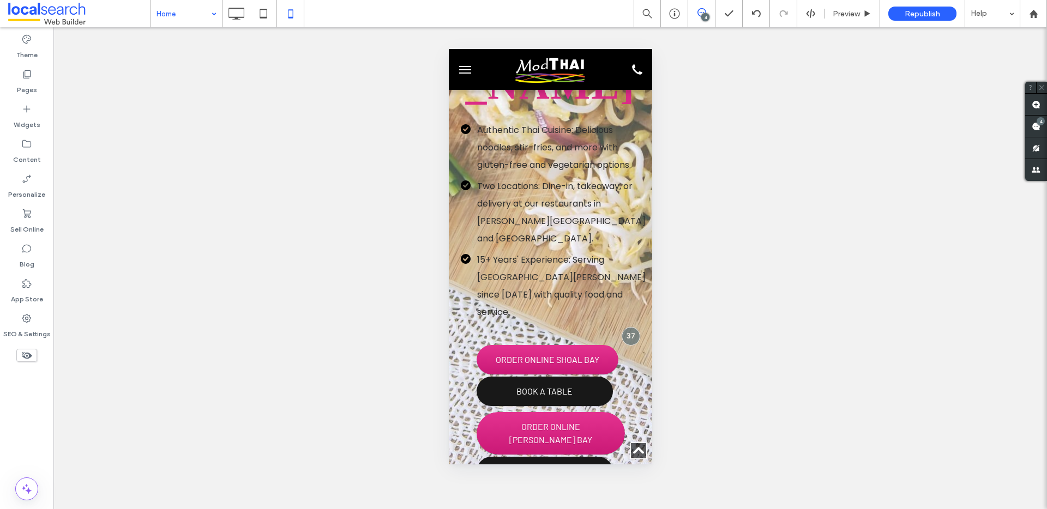
click at [204, 62] on div "Unhide? Yes Unhide? Yes Unhide? Yes Unhide? Yes Unhide? Yes Unhide? Yes" at bounding box center [550, 268] width 994 height 482
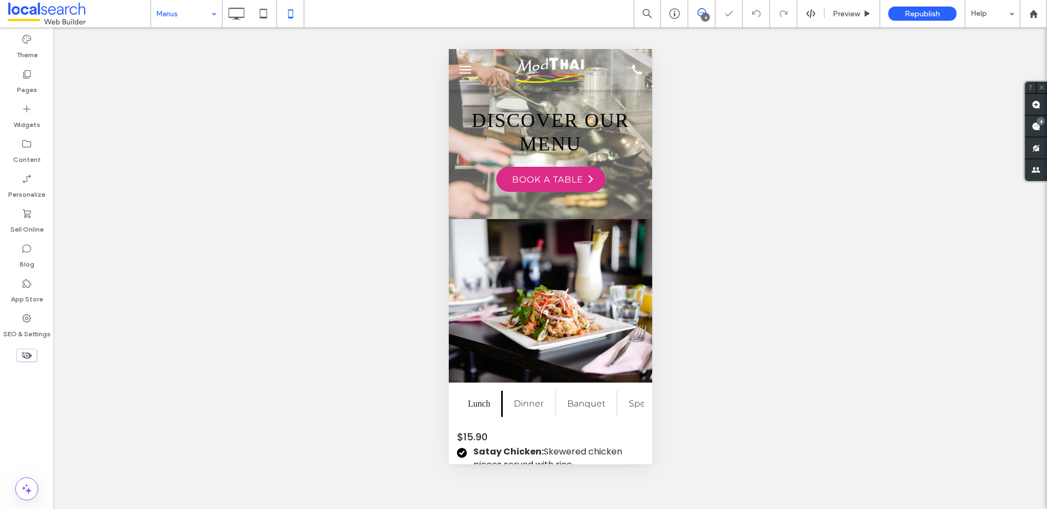
click at [194, 11] on input at bounding box center [184, 13] width 55 height 27
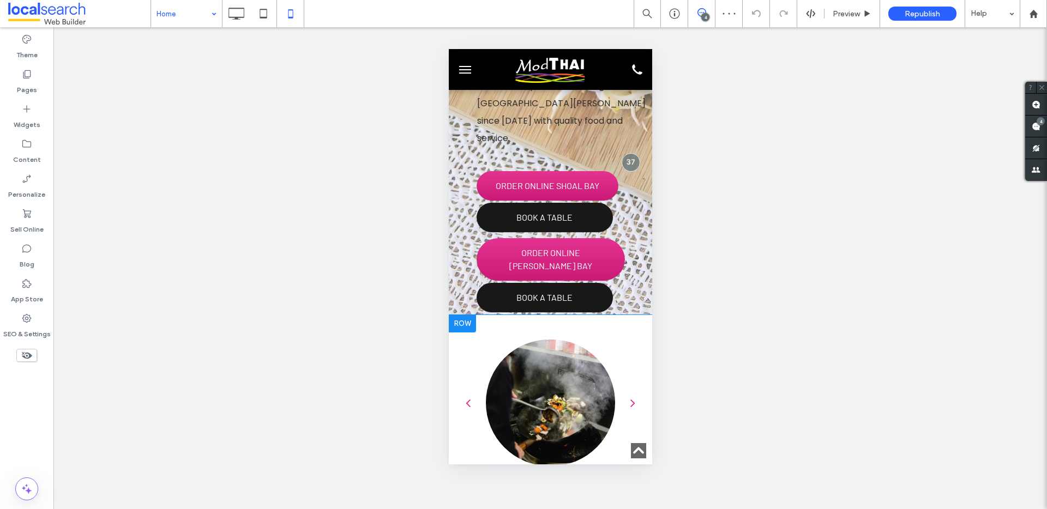
scroll to position [372, 0]
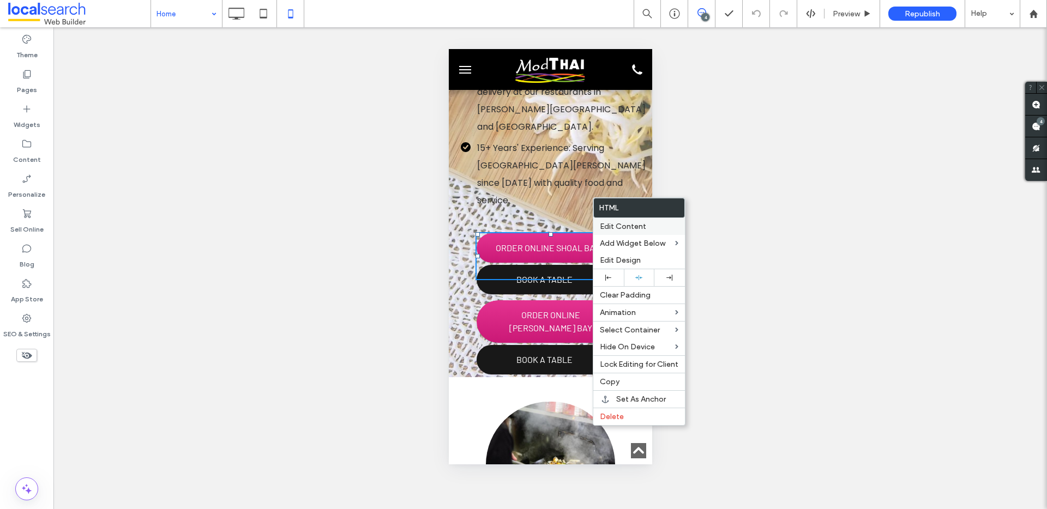
click at [619, 227] on span "Edit Content" at bounding box center [623, 226] width 46 height 9
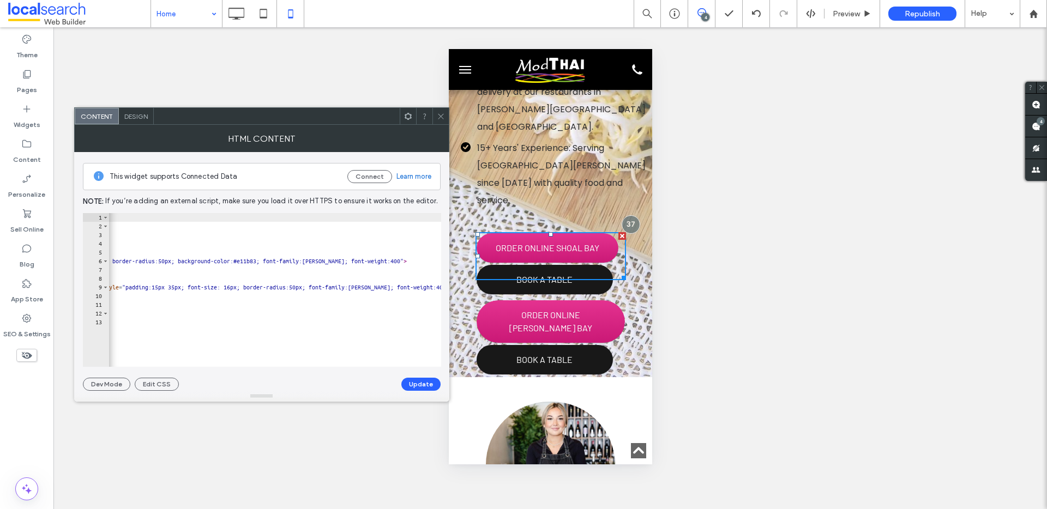
scroll to position [0, 548]
click at [303, 285] on div "< style > .glf-button :hover { background-color : #db2b87 ; } </ style > < span…" at bounding box center [96, 294] width 1073 height 163
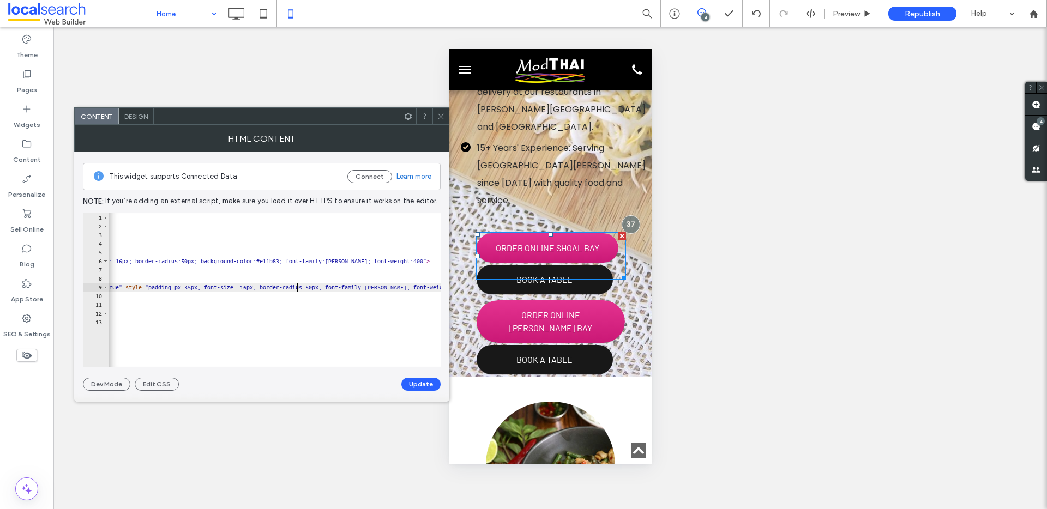
scroll to position [0, 62]
click at [419, 384] on button "Update" at bounding box center [420, 384] width 39 height 13
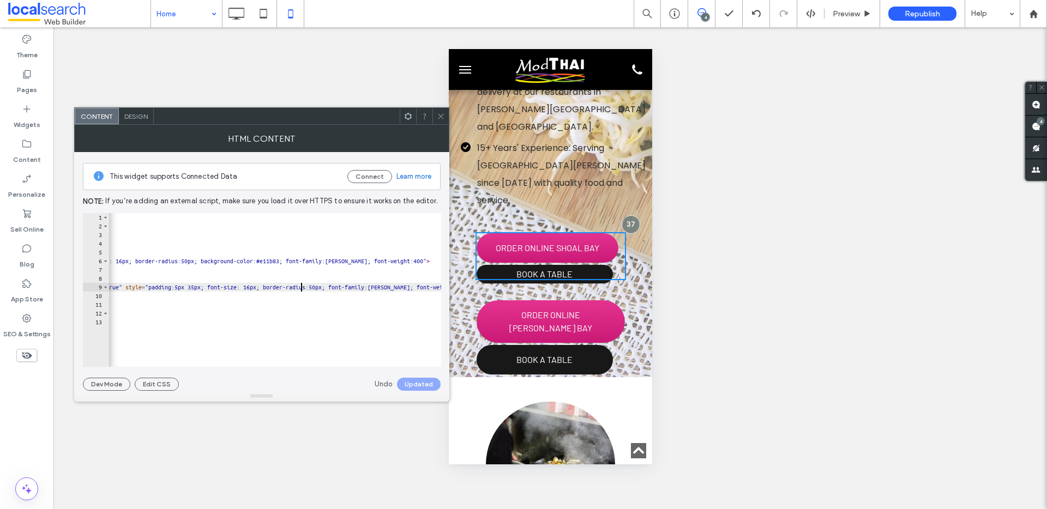
click at [300, 289] on div "< style > .glf-button :hover { background-color : #db2b87 ; } </ style > < span…" at bounding box center [94, 294] width 1069 height 163
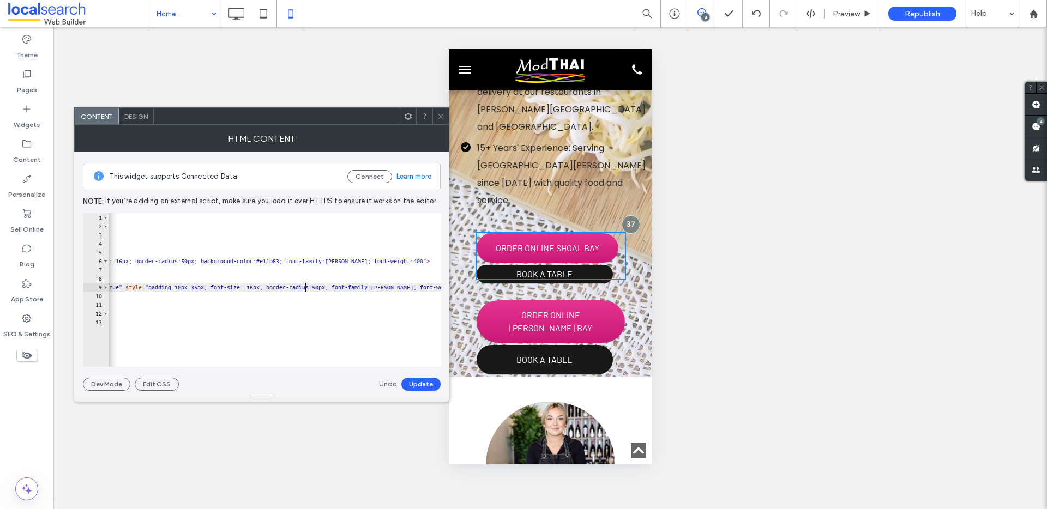
scroll to position [0, 62]
click at [420, 383] on button "Update" at bounding box center [420, 384] width 39 height 13
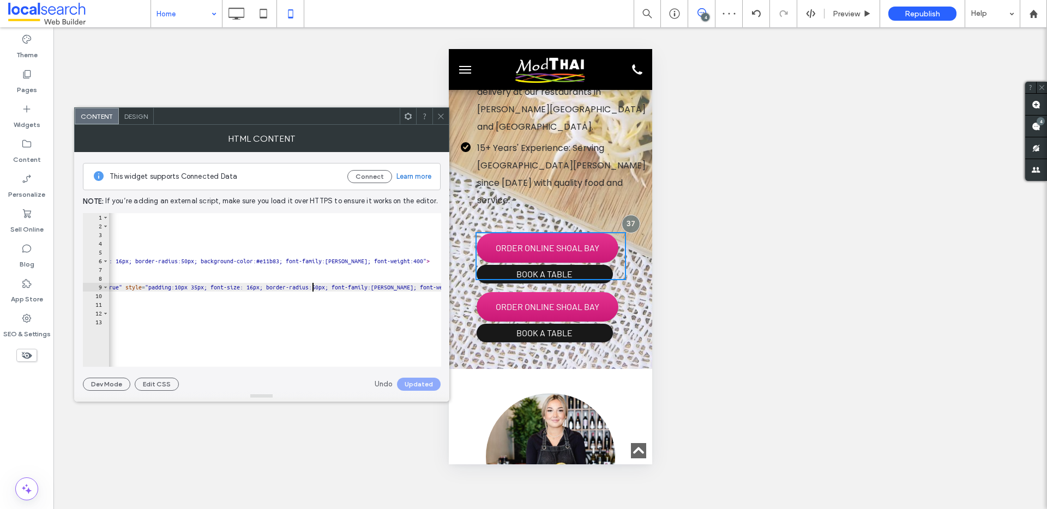
click at [311, 287] on div "< style > .glf-button :hover { background-color : #db2b87 ; } </ style > < span…" at bounding box center [96, 294] width 1073 height 163
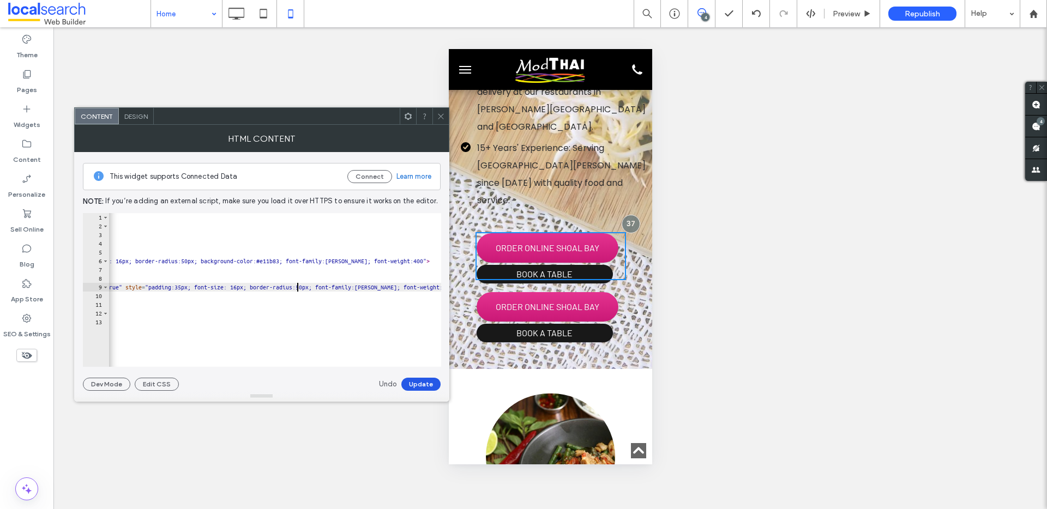
click at [426, 386] on button "Update" at bounding box center [420, 384] width 39 height 13
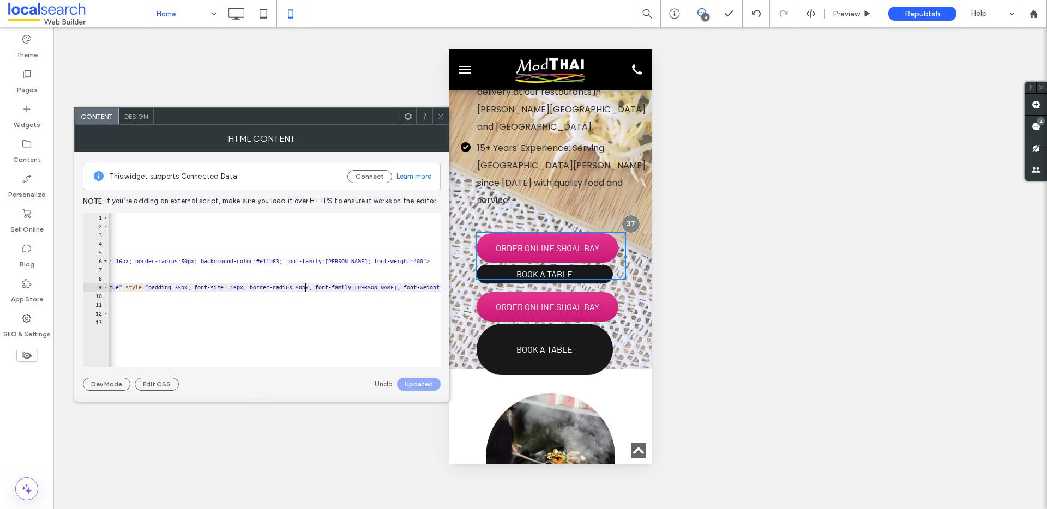
click at [303, 288] on div "< style > .glf-button :hover { background-color : #db2b87 ; } </ style > < span…" at bounding box center [86, 294] width 1053 height 163
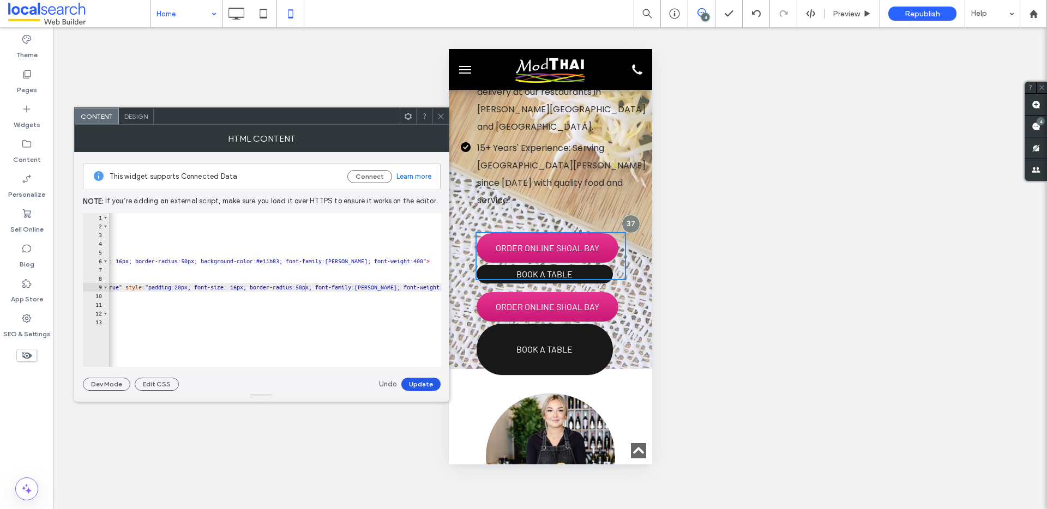
click at [426, 387] on button "Update" at bounding box center [420, 384] width 39 height 13
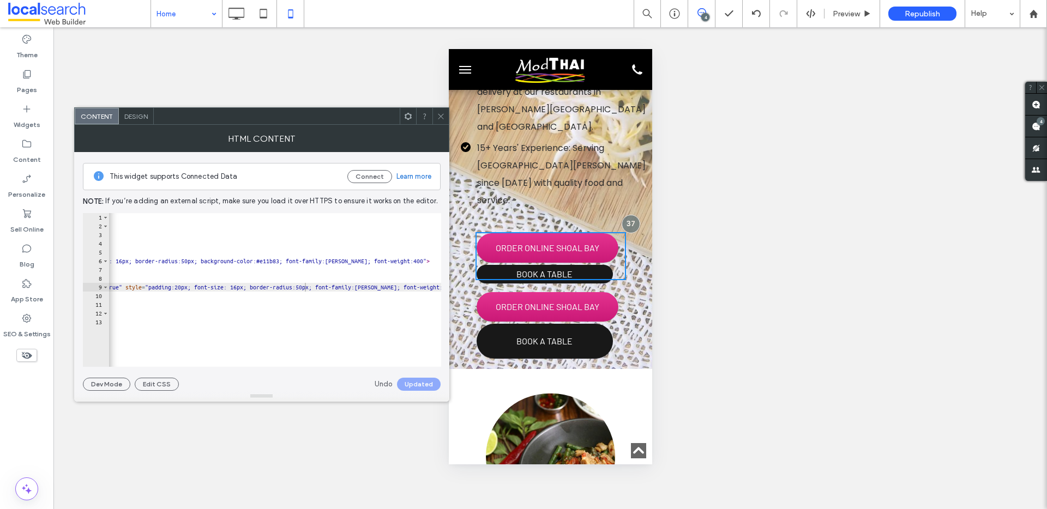
click at [304, 286] on div "< style > .glf-button :hover { background-color : #db2b87 ; } </ style > < span…" at bounding box center [86, 294] width 1053 height 163
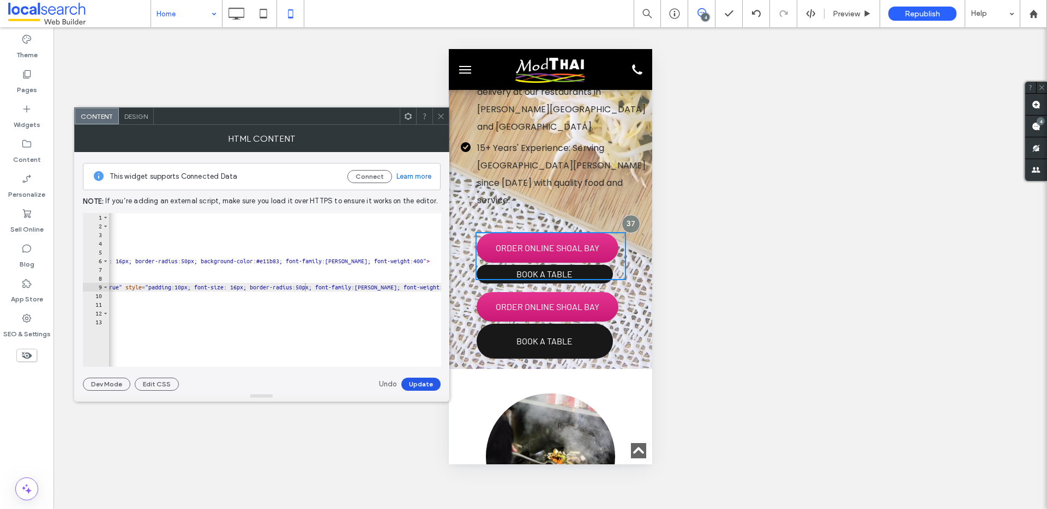
click at [420, 385] on button "Update" at bounding box center [420, 384] width 39 height 13
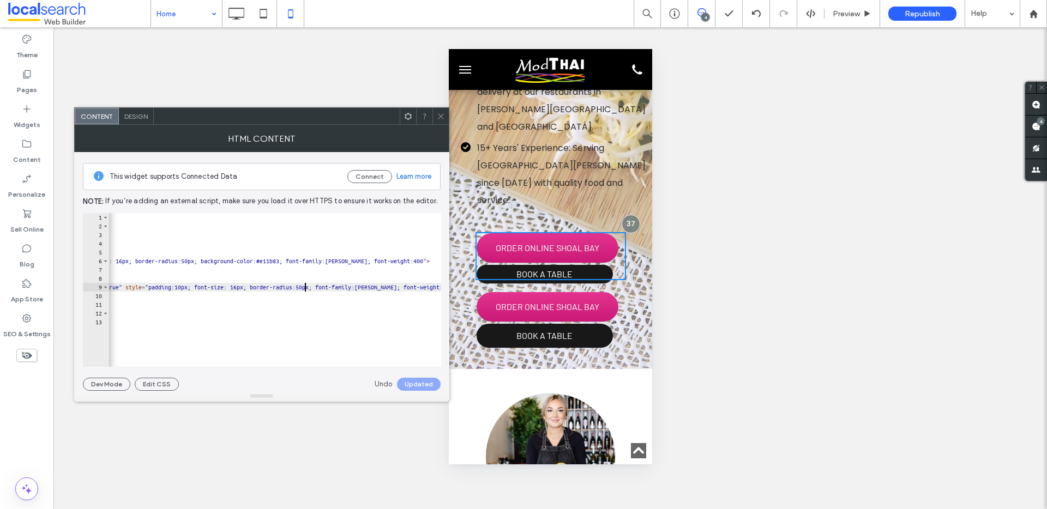
click at [303, 288] on div "< style > .glf-button :hover { background-color : #db2b87 ; } </ style > < span…" at bounding box center [86, 294] width 1053 height 163
click at [418, 384] on button "Update" at bounding box center [420, 384] width 39 height 13
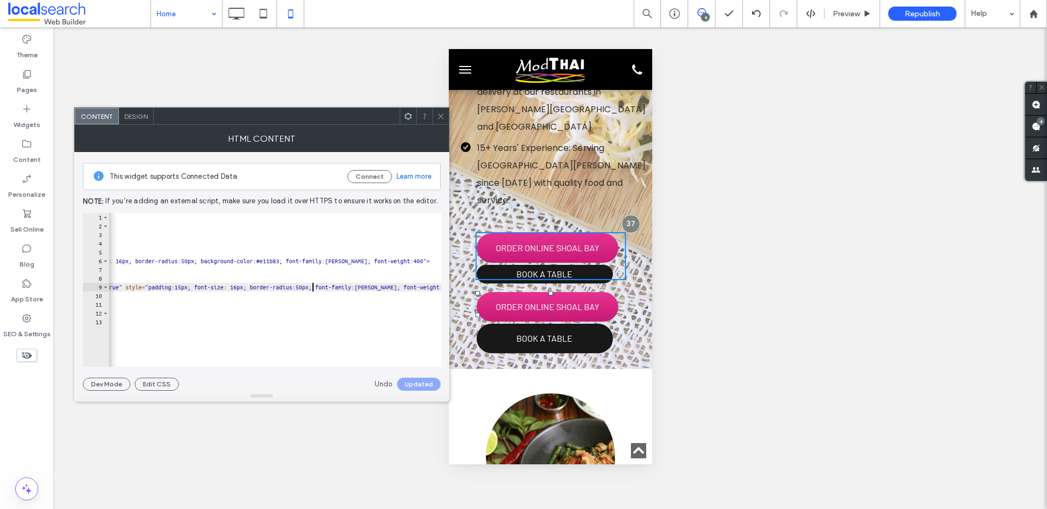
click at [312, 287] on div "< style > .glf-button :hover { background-color : #db2b87 ; } </ style > < span…" at bounding box center [86, 294] width 1053 height 163
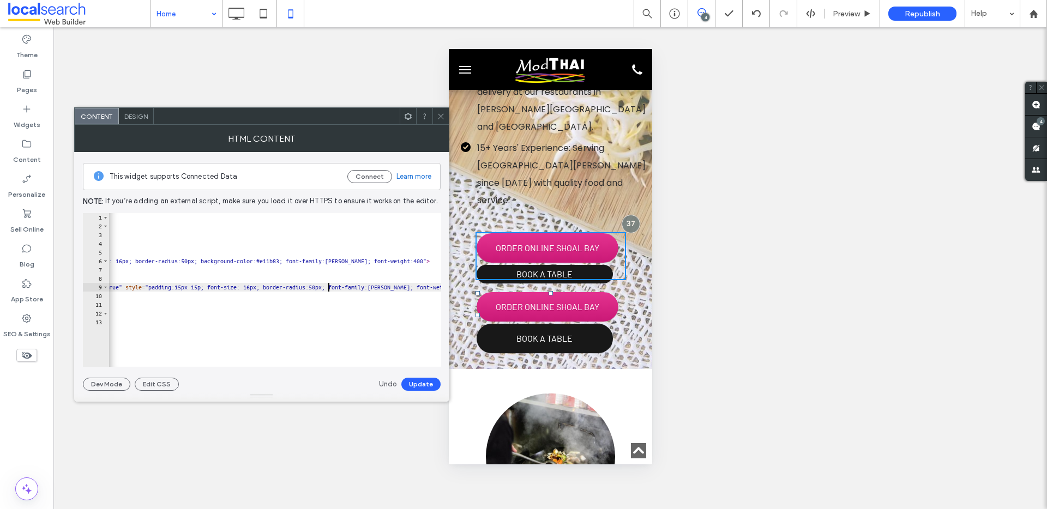
scroll to position [0, 64]
click at [416, 387] on button "Update" at bounding box center [420, 384] width 39 height 13
click at [332, 288] on div "< style > .glf-button :hover { background-color : #db2b87 ; } </ style > < span…" at bounding box center [96, 294] width 1073 height 163
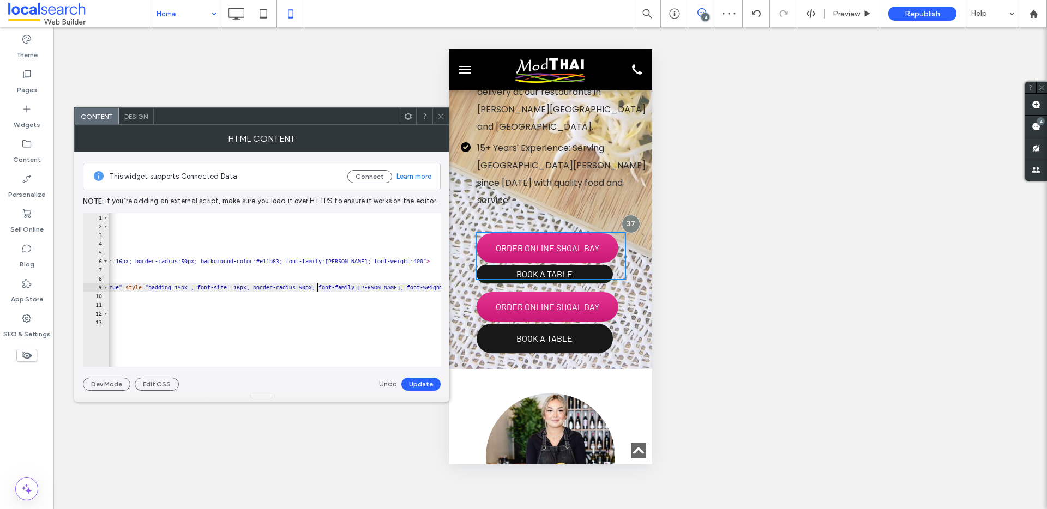
type textarea "**********"
click at [411, 380] on button "Update" at bounding box center [420, 384] width 39 height 13
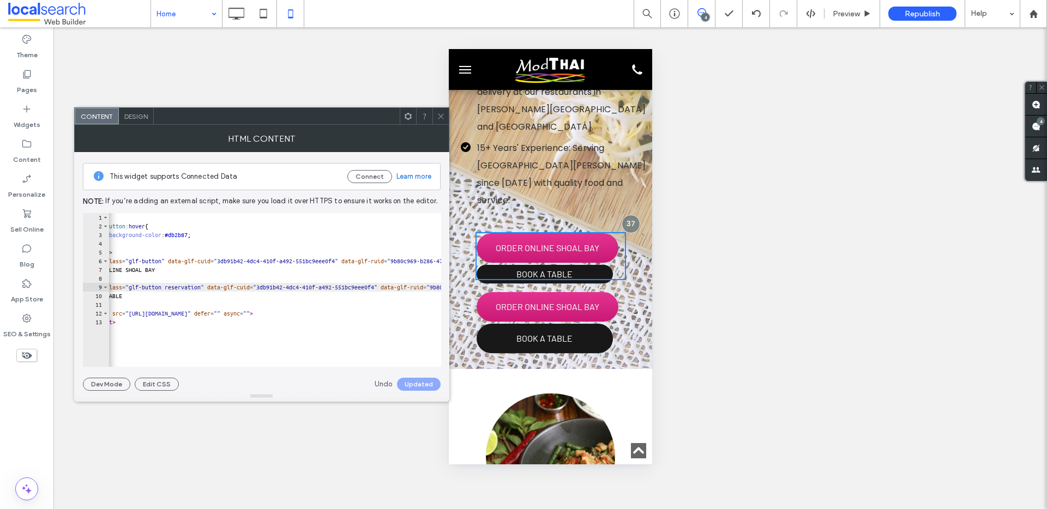
scroll to position [0, 0]
drag, startPoint x: 444, startPoint y: 113, endPoint x: 45, endPoint y: 134, distance: 399.2
click at [444, 113] on icon at bounding box center [441, 116] width 8 height 8
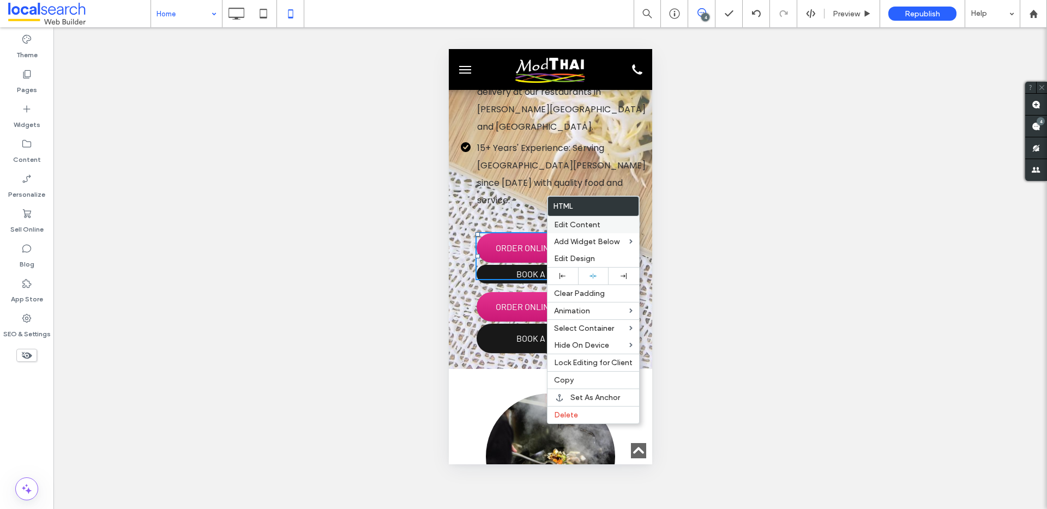
click at [569, 230] on div "Edit Content" at bounding box center [593, 224] width 92 height 17
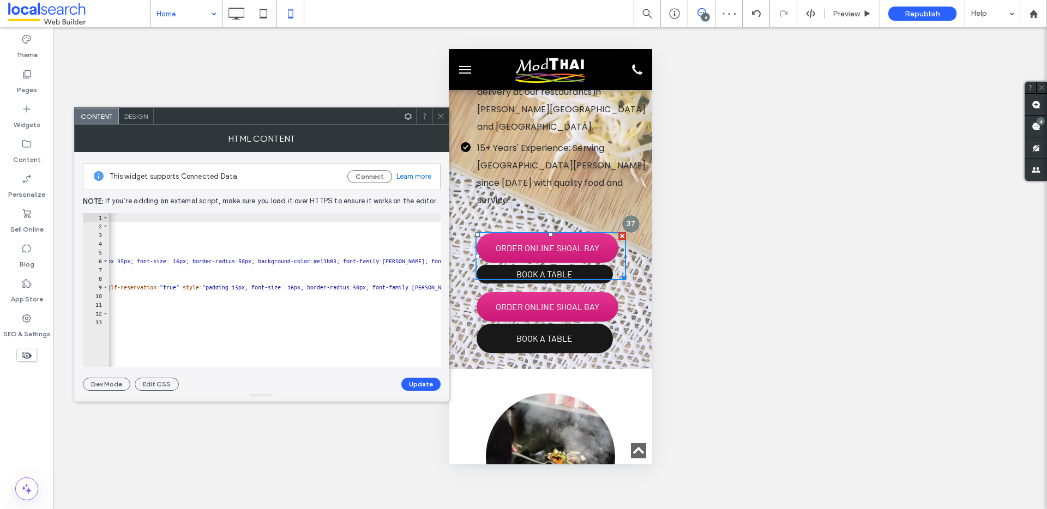
scroll to position [0, 591]
click at [441, 118] on icon at bounding box center [441, 116] width 8 height 8
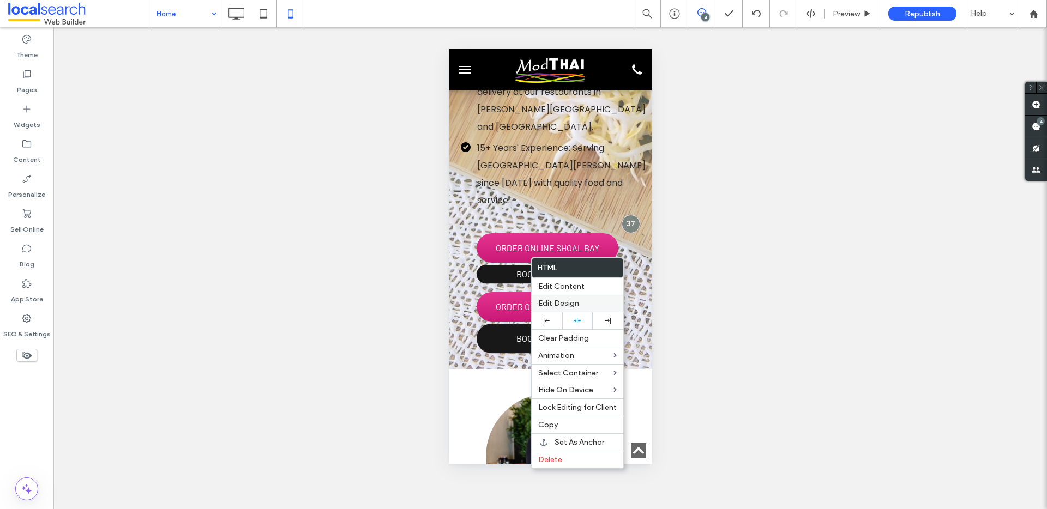
click at [547, 299] on span "Edit Design" at bounding box center [558, 303] width 41 height 9
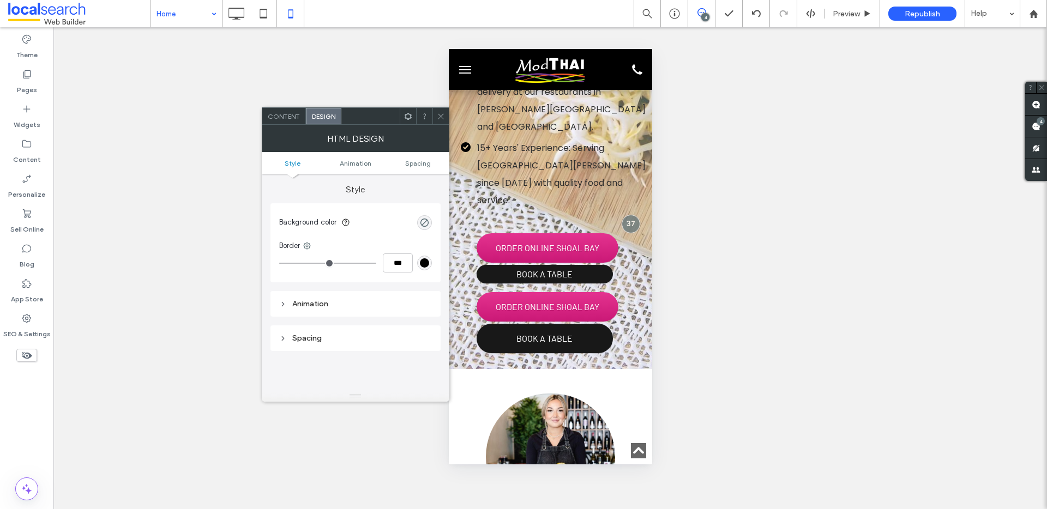
click at [285, 117] on span "Content" at bounding box center [284, 116] width 32 height 8
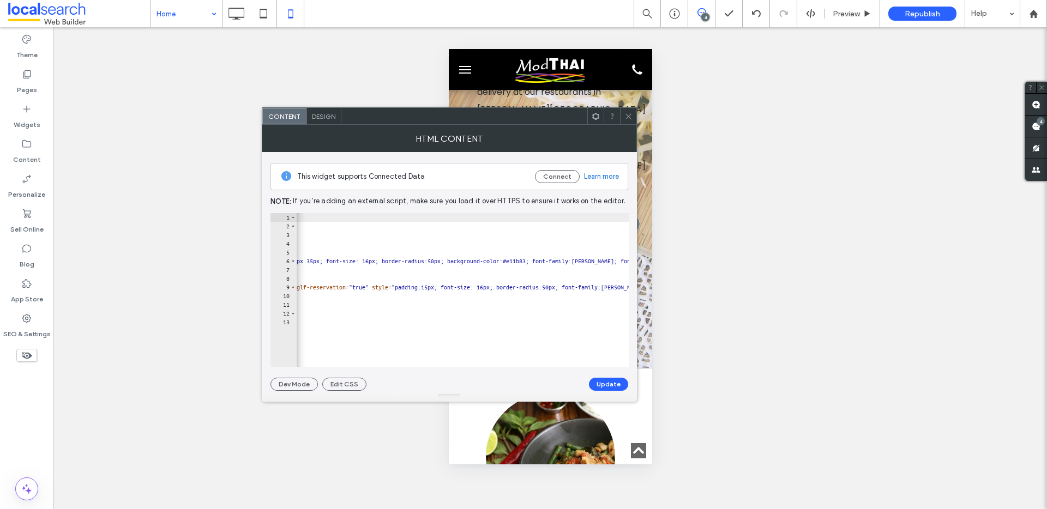
scroll to position [0, 468]
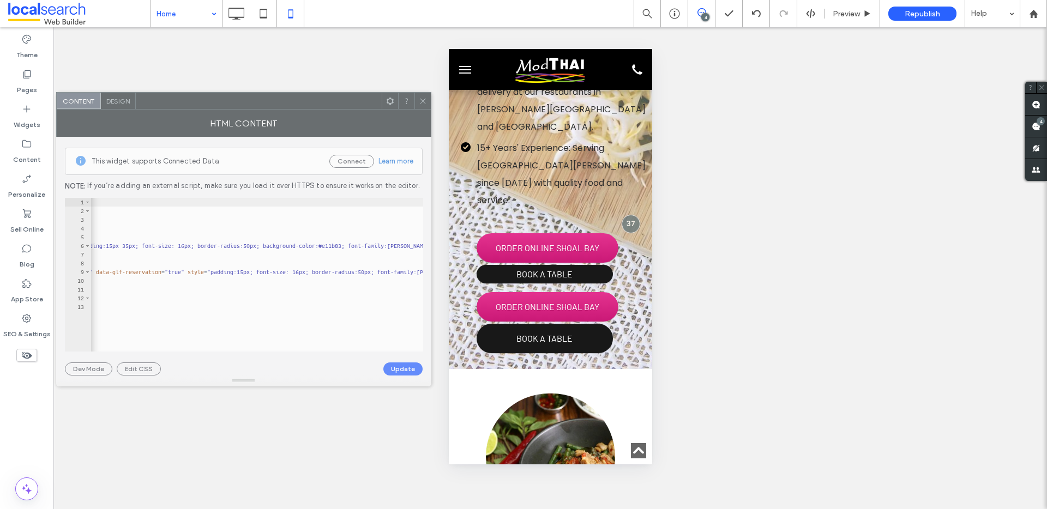
drag, startPoint x: 386, startPoint y: 120, endPoint x: 188, endPoint y: 106, distance: 198.4
click at [188, 106] on div at bounding box center [259, 101] width 246 height 16
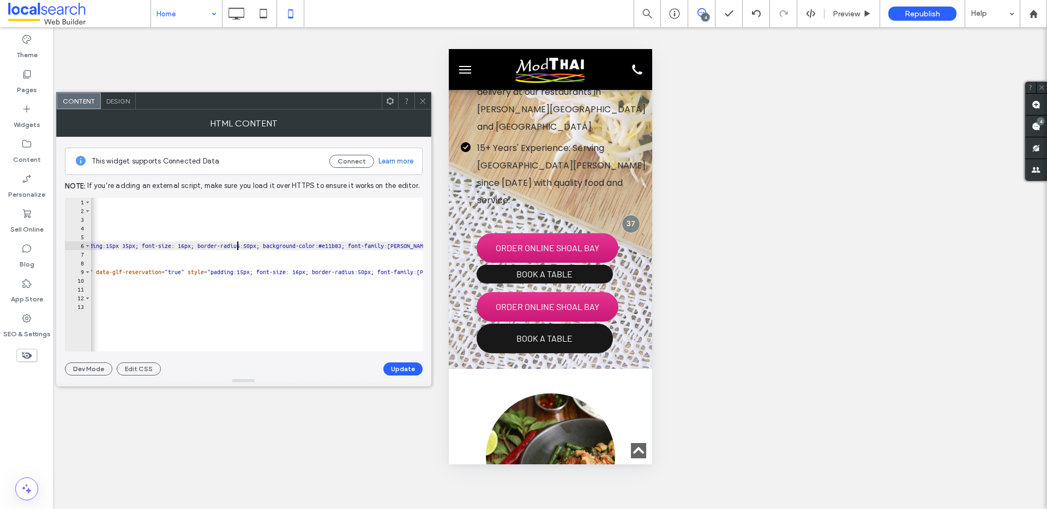
click at [236, 245] on div "< style > .glf-button :hover { background-color : #db2b87 ; } </ style > < span…" at bounding box center [149, 279] width 1053 height 163
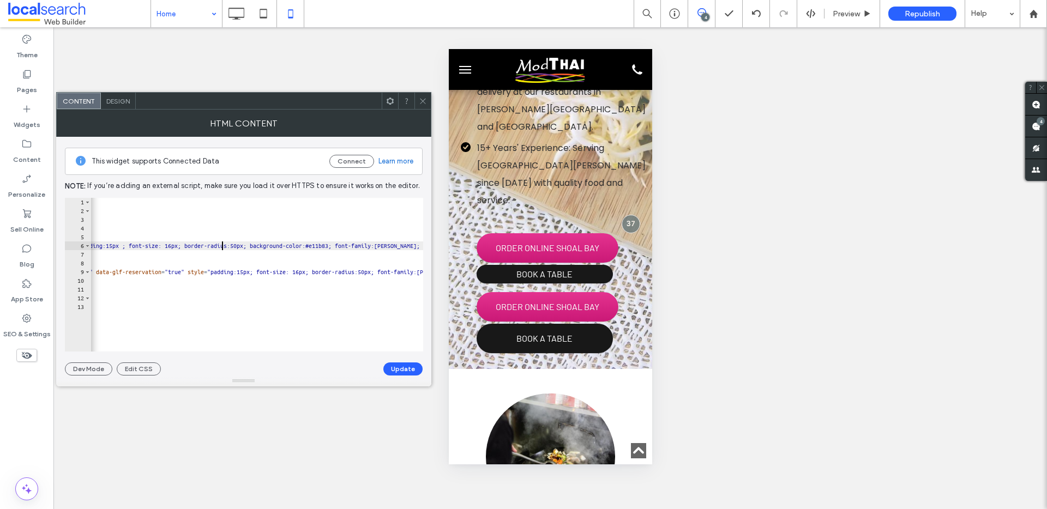
type textarea "**********"
click at [413, 369] on button "Update" at bounding box center [402, 369] width 39 height 13
click at [420, 100] on icon at bounding box center [423, 101] width 8 height 8
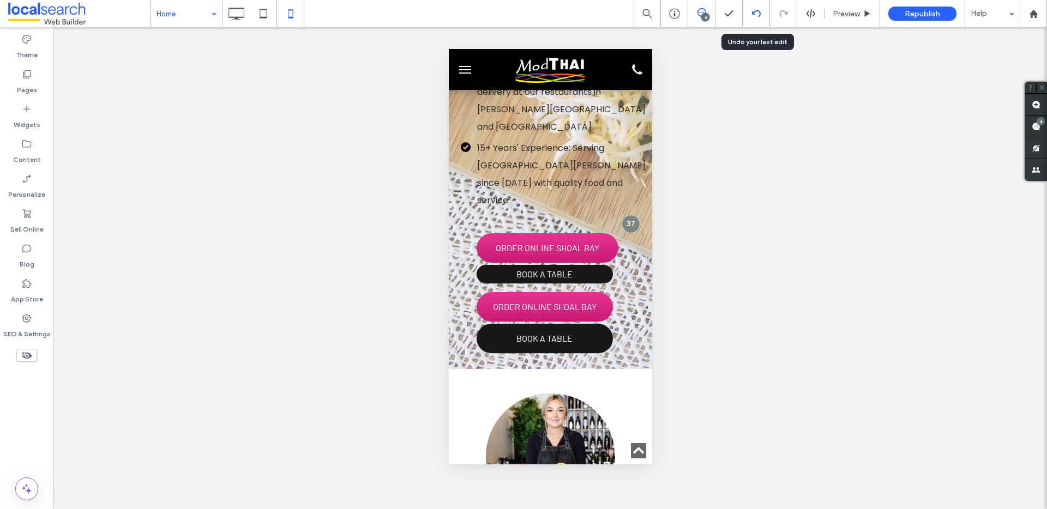
click at [755, 8] on div at bounding box center [756, 13] width 27 height 27
click at [757, 13] on icon at bounding box center [756, 13] width 9 height 9
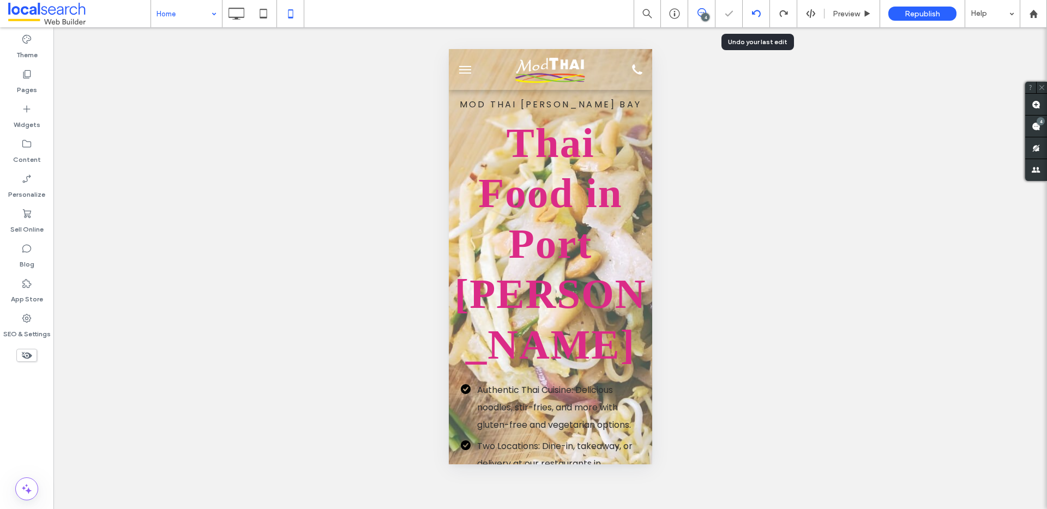
scroll to position [0, 0]
click at [232, 16] on icon at bounding box center [236, 14] width 22 height 22
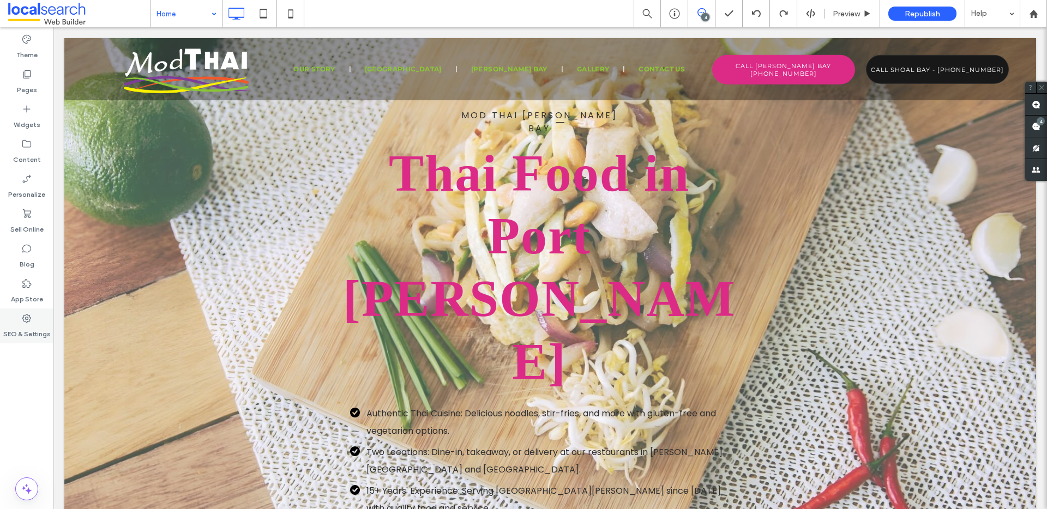
click at [33, 321] on div "SEO & Settings" at bounding box center [26, 326] width 53 height 35
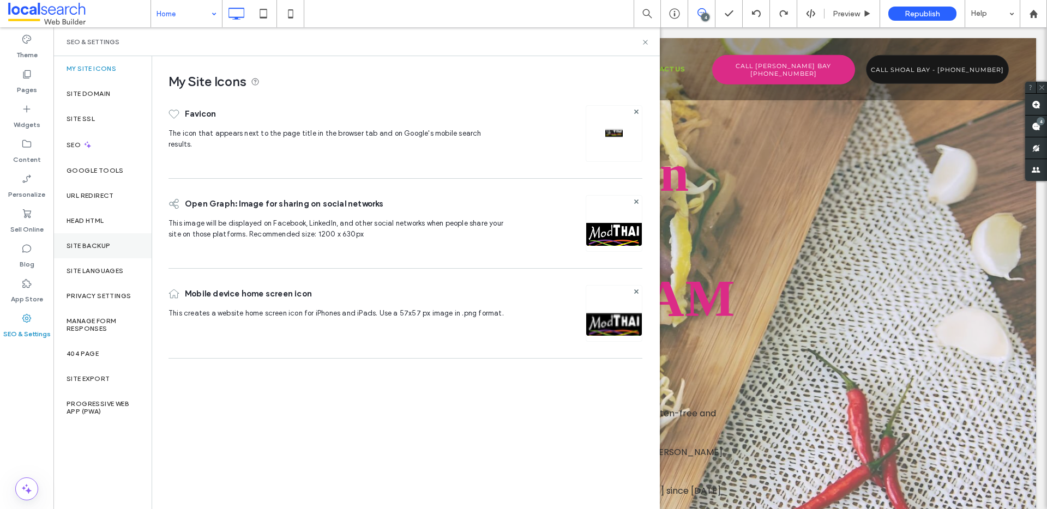
click at [106, 238] on div "Site Backup" at bounding box center [102, 245] width 98 height 25
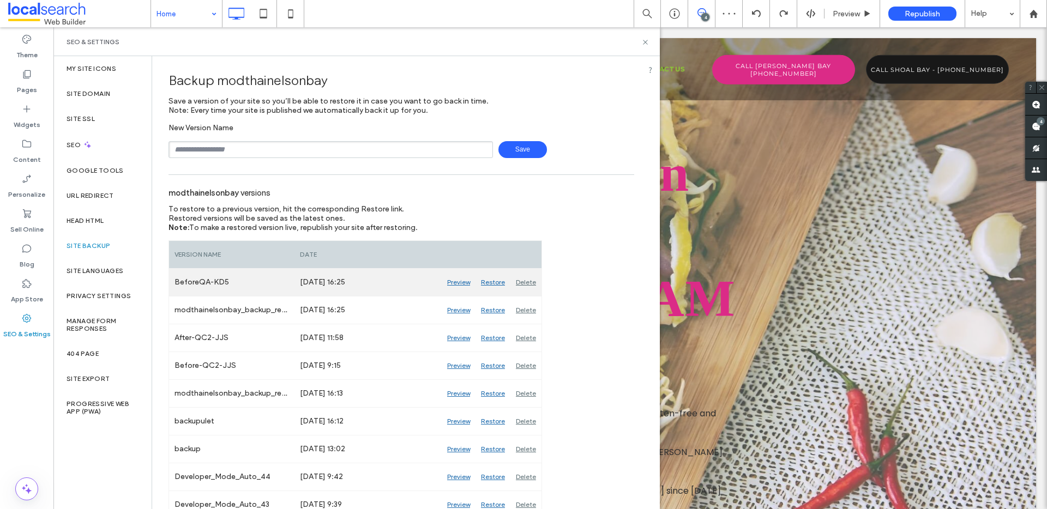
click at [496, 280] on div "Restore" at bounding box center [493, 282] width 35 height 27
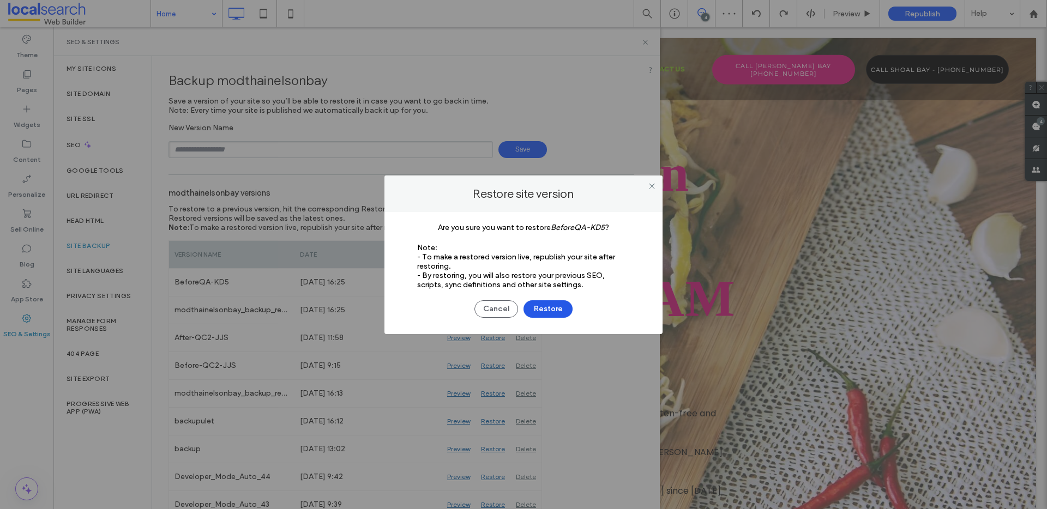
click at [528, 307] on button "Restore" at bounding box center [548, 308] width 49 height 17
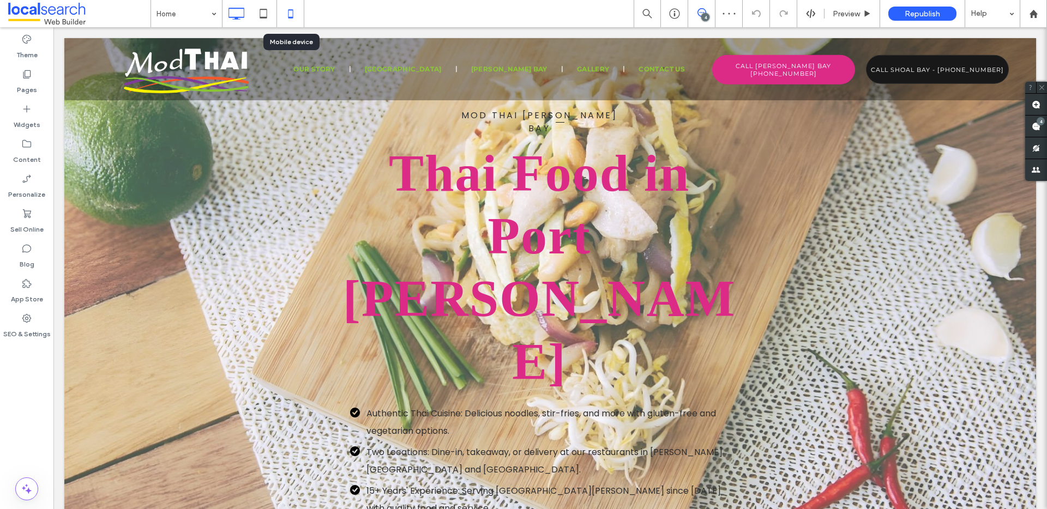
click at [287, 15] on icon at bounding box center [291, 14] width 22 height 22
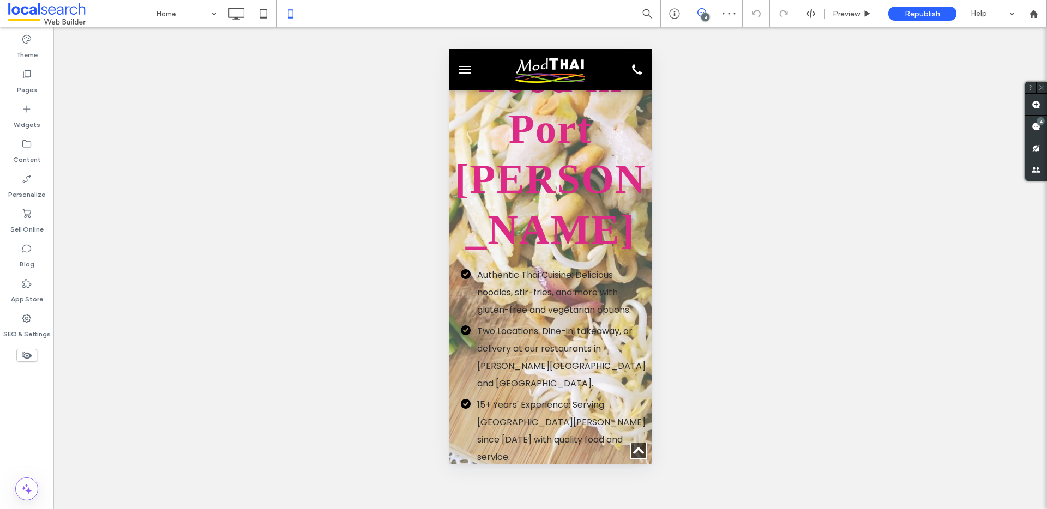
scroll to position [360, 0]
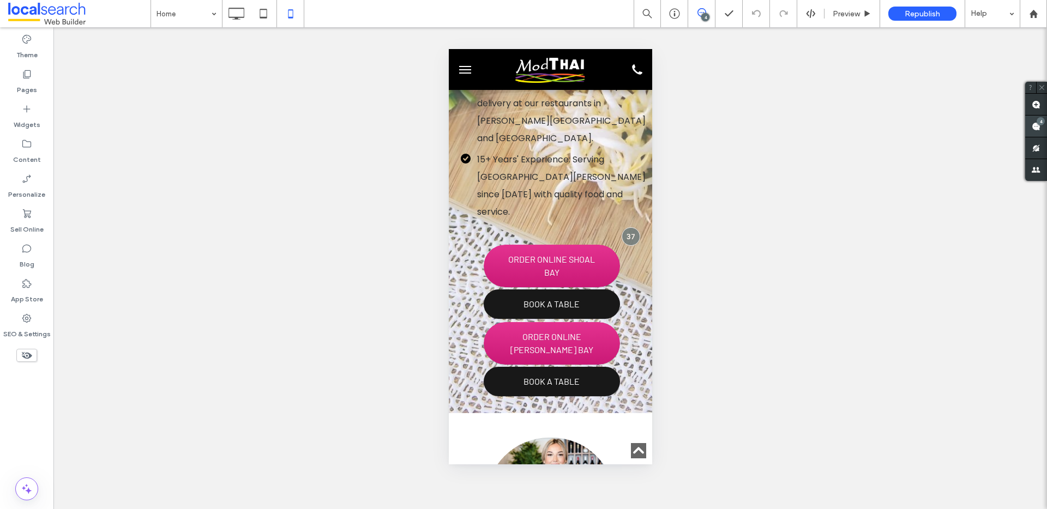
click at [1032, 123] on icon at bounding box center [1036, 126] width 9 height 9
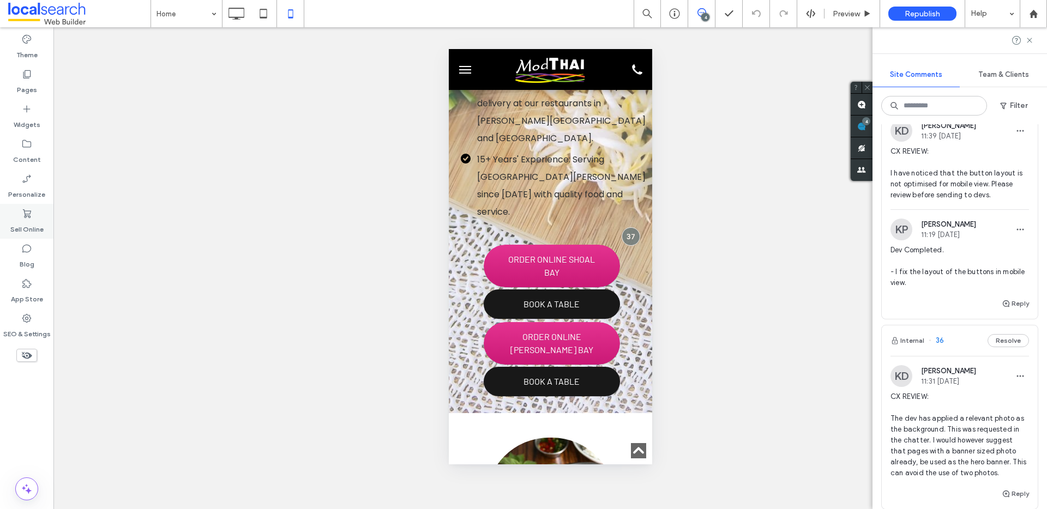
scroll to position [541, 0]
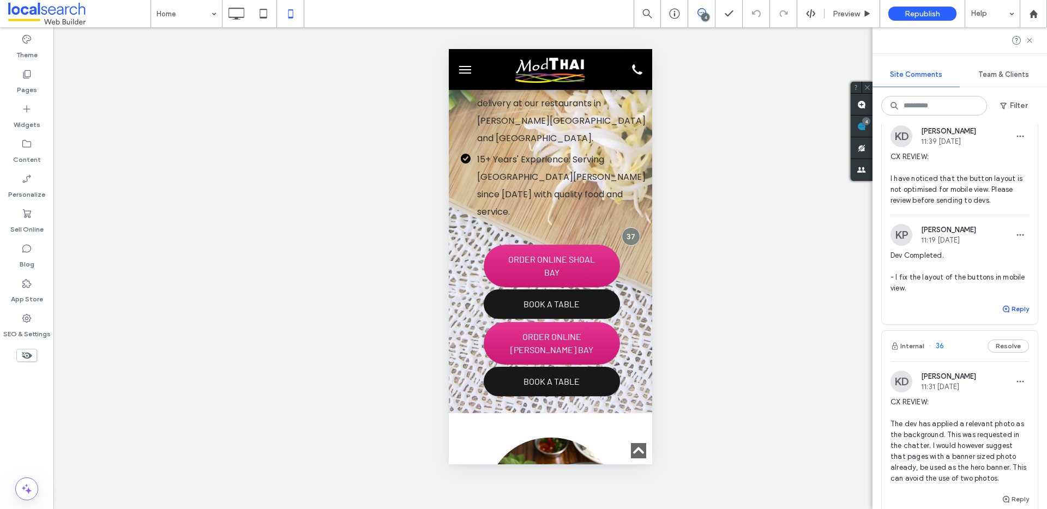
click at [1008, 316] on button "Reply" at bounding box center [1015, 309] width 27 height 13
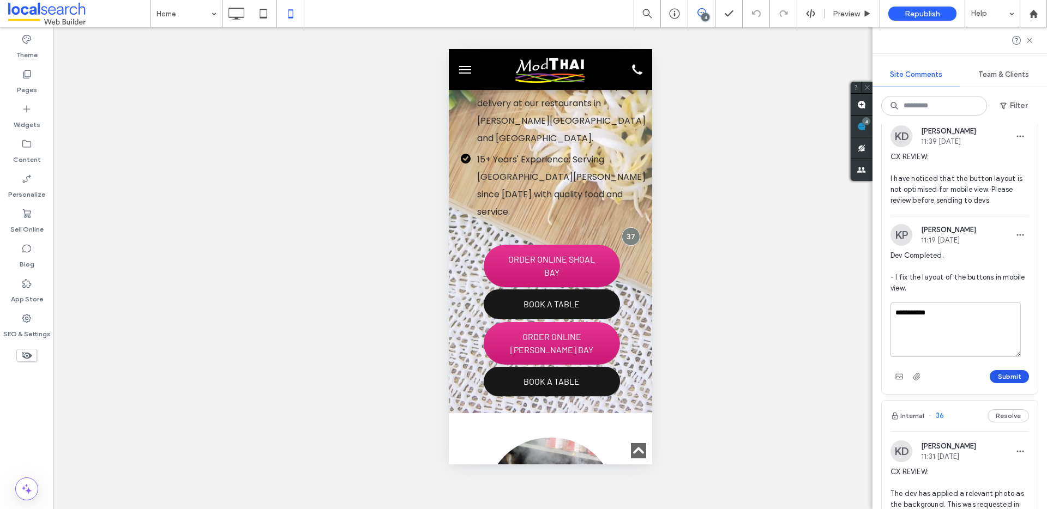
type textarea "**********"
click at [1011, 383] on button "Submit" at bounding box center [1009, 376] width 39 height 13
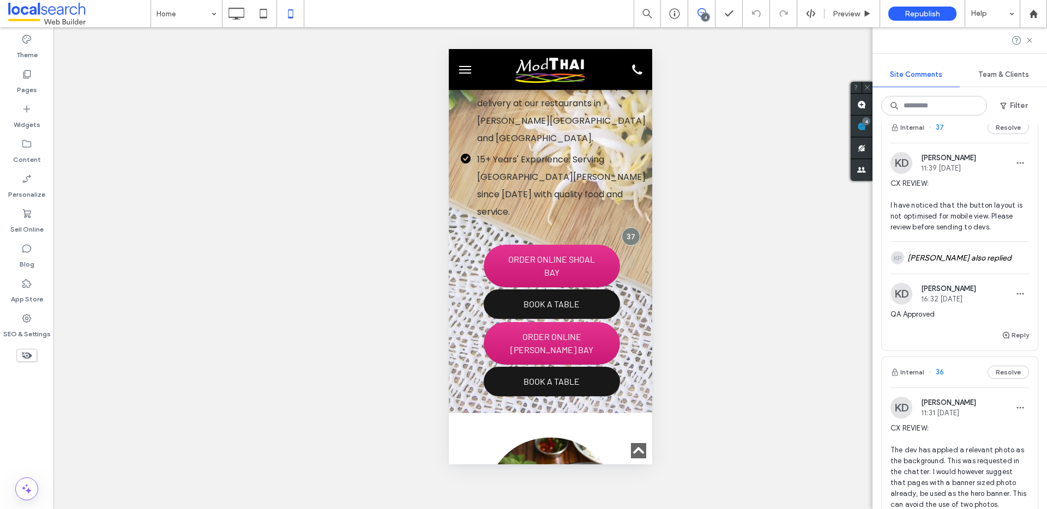
scroll to position [509, 0]
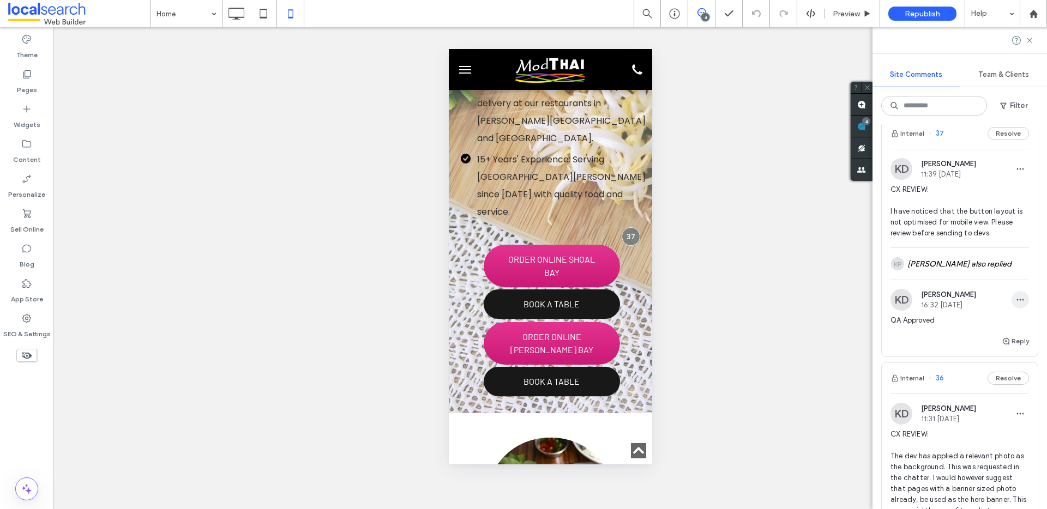
click at [1016, 304] on icon "button" at bounding box center [1020, 300] width 9 height 9
click at [961, 360] on div "Edit" at bounding box center [971, 361] width 97 height 21
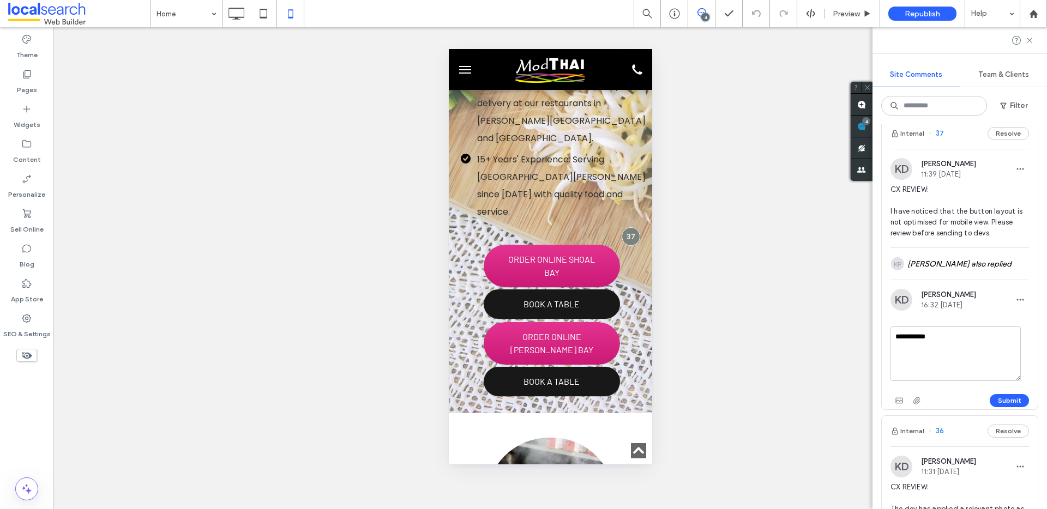
click at [912, 370] on textarea "**********" at bounding box center [955, 354] width 130 height 55
type textarea "**********"
click at [932, 373] on textarea at bounding box center [955, 354] width 130 height 55
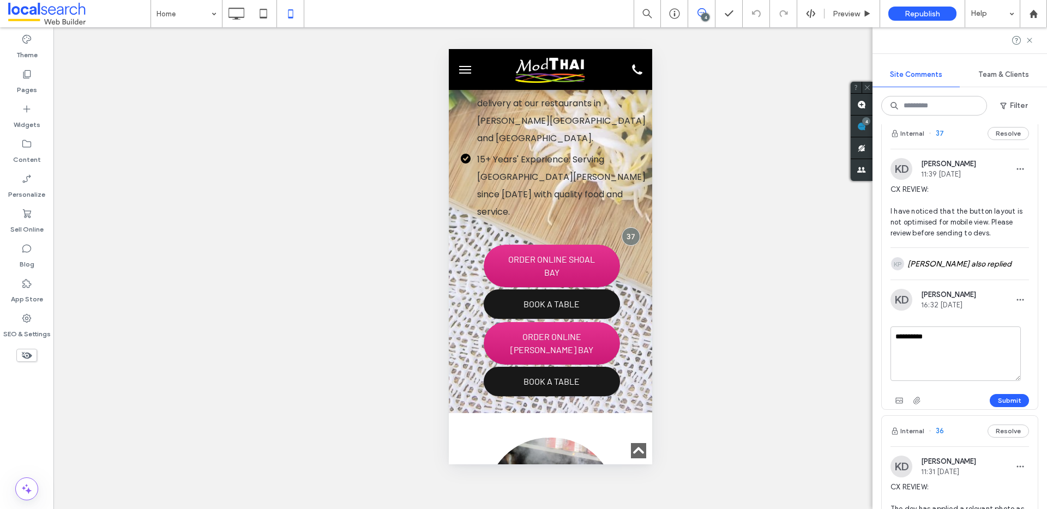
type textarea "**********"
click at [1011, 407] on button "Submit" at bounding box center [1009, 400] width 39 height 13
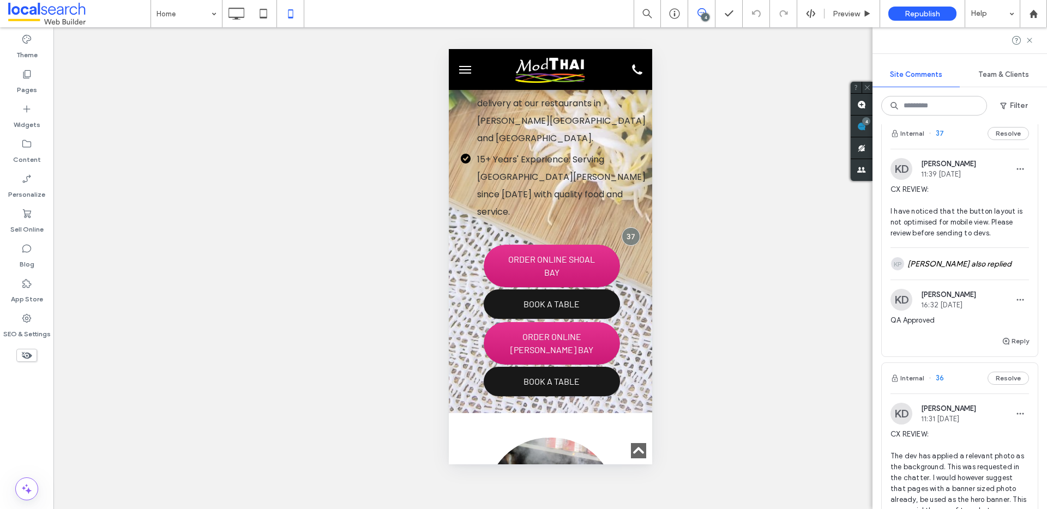
click at [705, 12] on use at bounding box center [701, 12] width 9 height 9
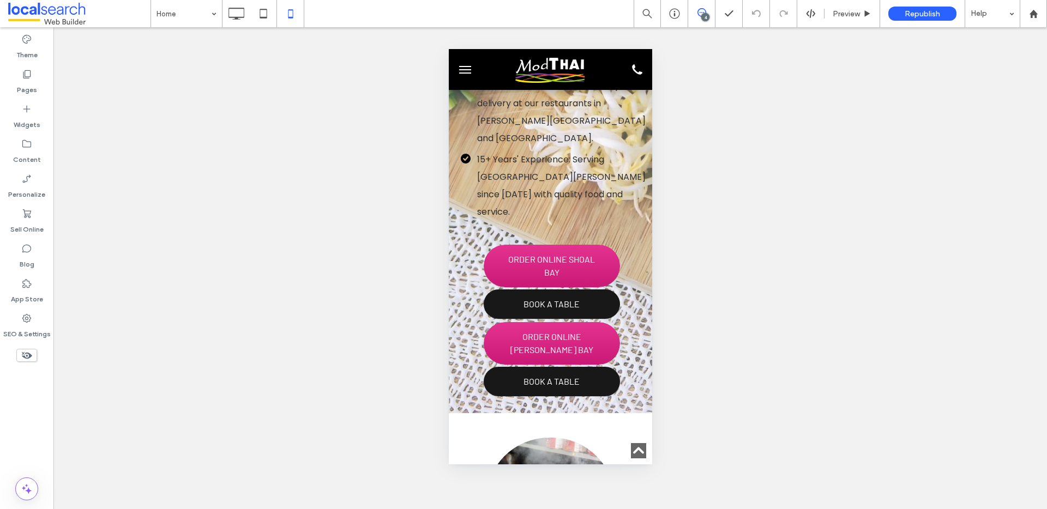
click at [705, 12] on icon at bounding box center [701, 12] width 9 height 9
click at [1037, 127] on span at bounding box center [1036, 126] width 22 height 21
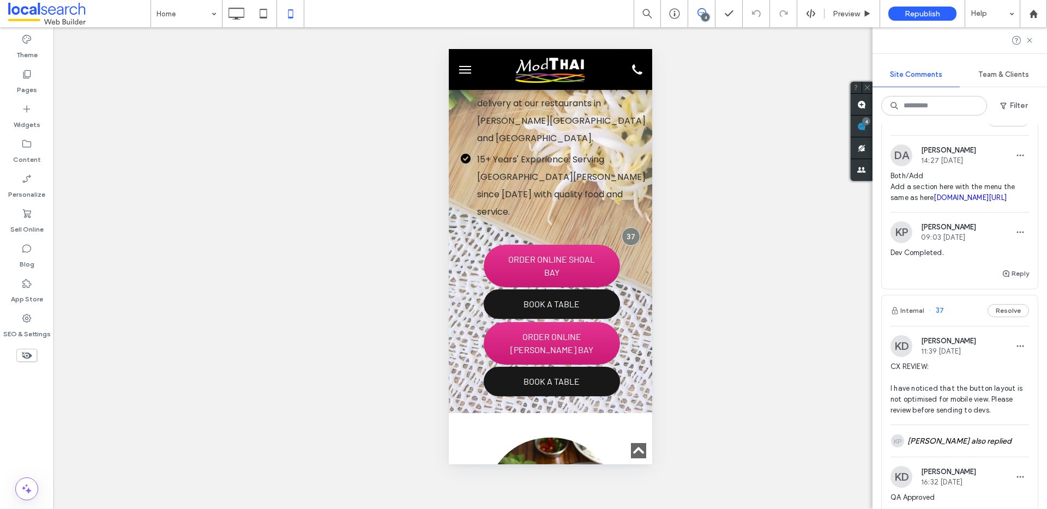
scroll to position [383, 0]
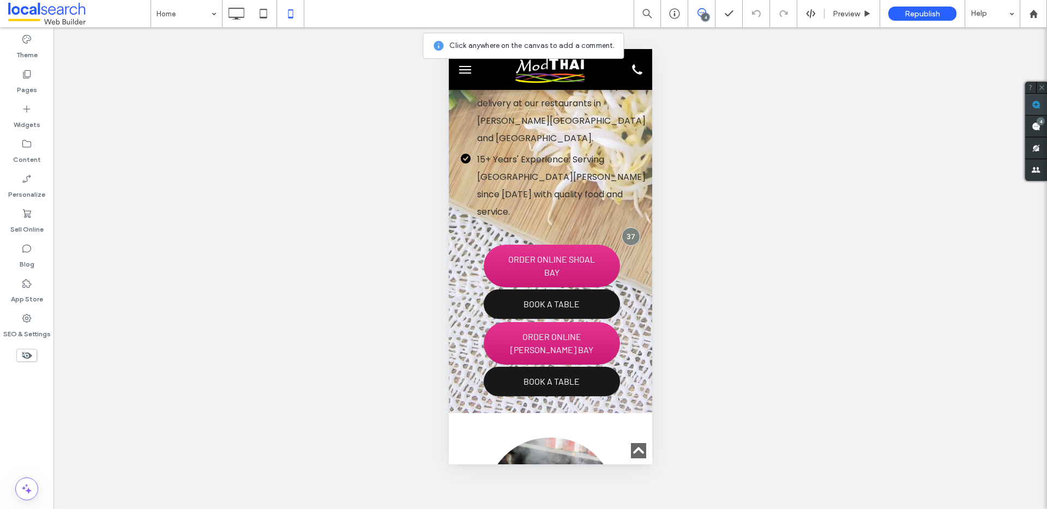
click at [1032, 107] on use at bounding box center [1036, 104] width 9 height 9
click at [610, 245] on span "ORDER ONLINE SHOAL BAY" at bounding box center [551, 266] width 136 height 43
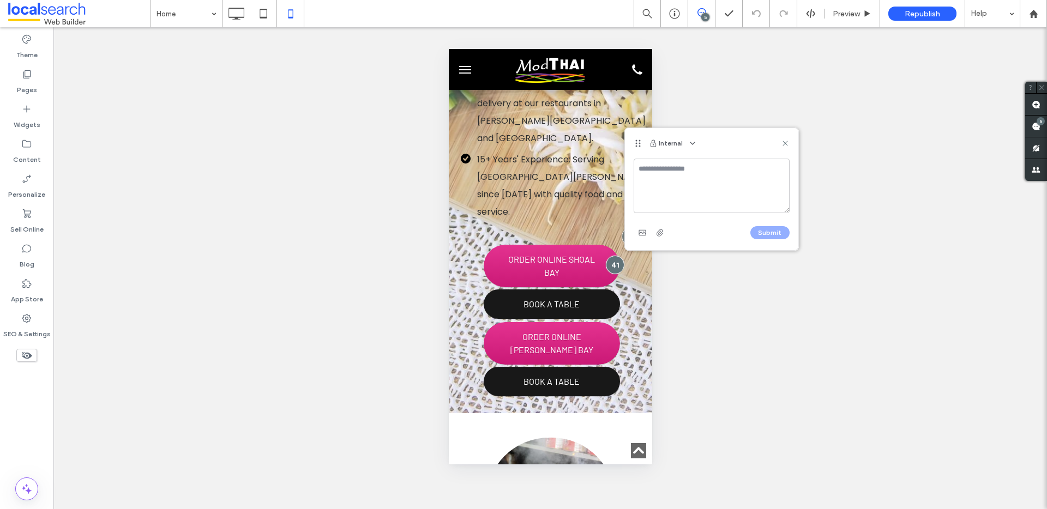
click at [656, 171] on textarea at bounding box center [712, 186] width 156 height 55
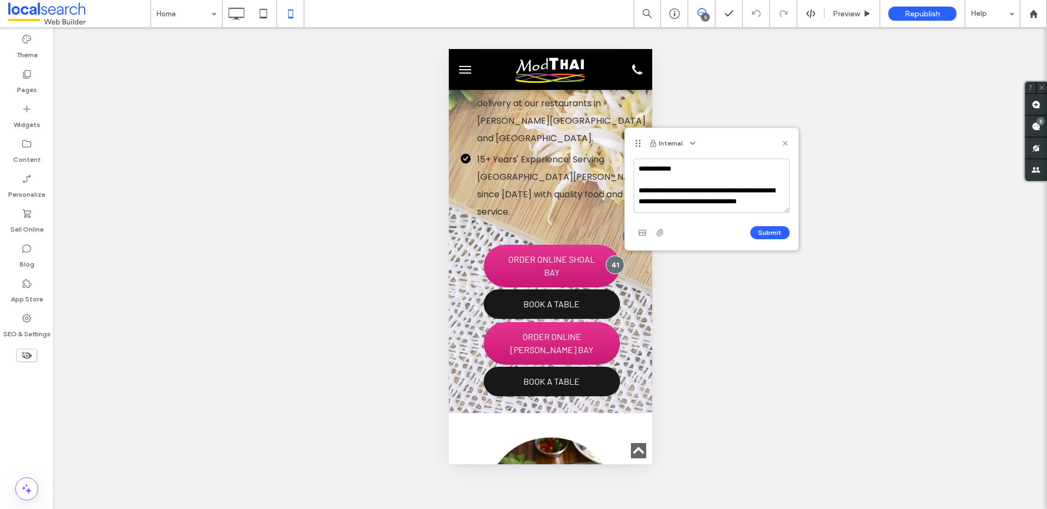
scroll to position [4, 0]
drag, startPoint x: 685, startPoint y: 210, endPoint x: 751, endPoint y: 189, distance: 68.6
click at [751, 189] on textarea "**********" at bounding box center [712, 186] width 156 height 55
click at [707, 178] on textarea "**********" at bounding box center [712, 186] width 156 height 55
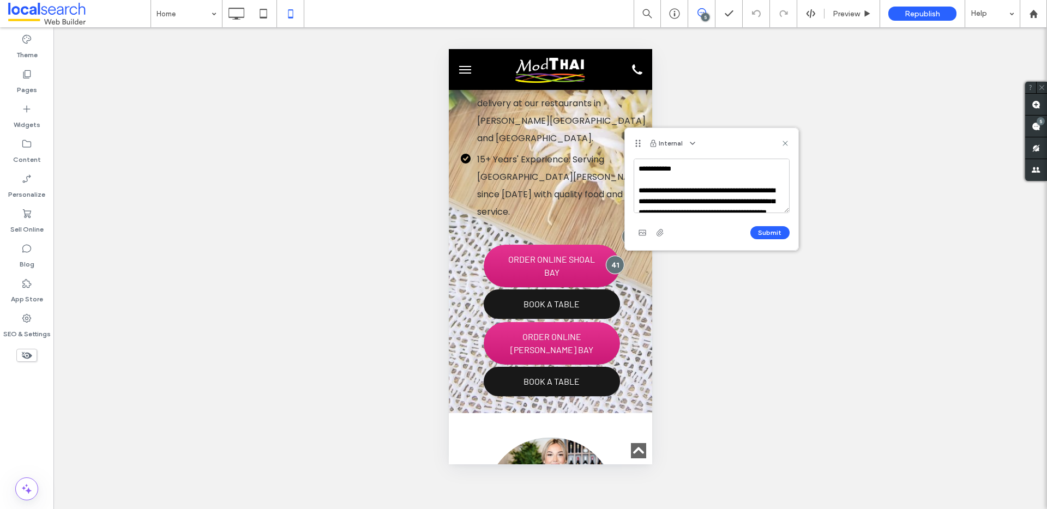
click at [696, 169] on textarea "**********" at bounding box center [712, 186] width 156 height 55
type textarea "**********"
click at [768, 230] on button "Submit" at bounding box center [769, 232] width 39 height 13
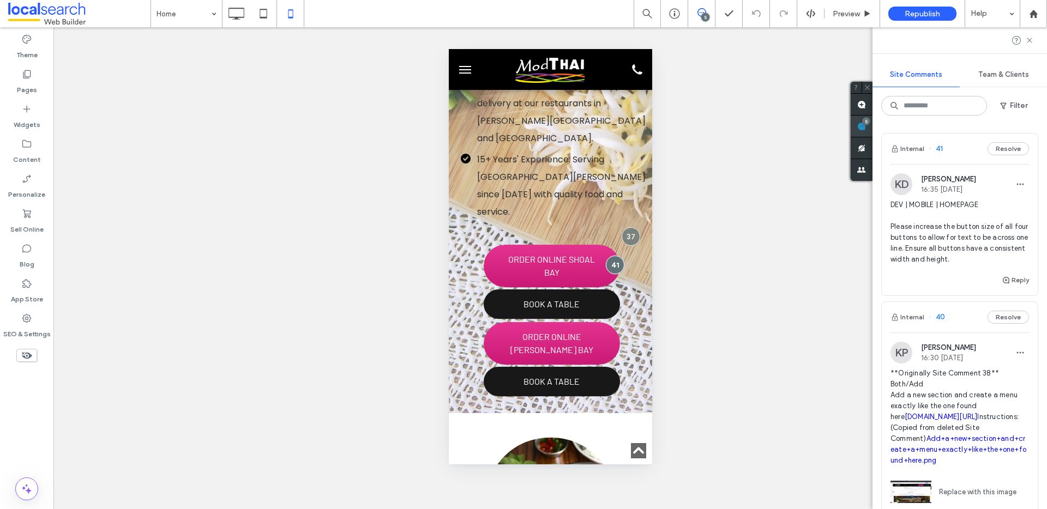
click at [870, 124] on div "5" at bounding box center [866, 121] width 8 height 8
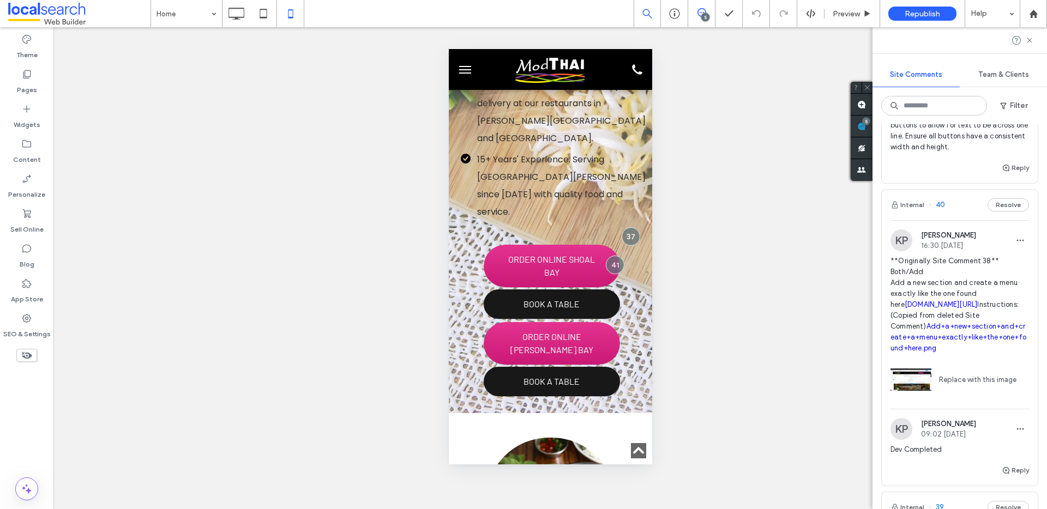
scroll to position [133, 0]
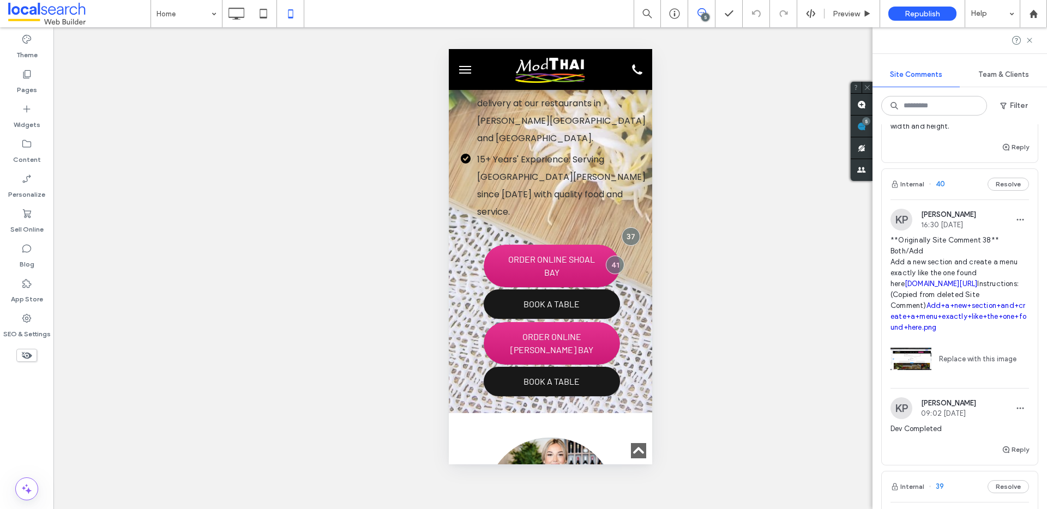
click at [929, 326] on link "Add+a+new+section+and+create+a+menu+exactly+like+the+one+found+here.png" at bounding box center [958, 317] width 136 height 30
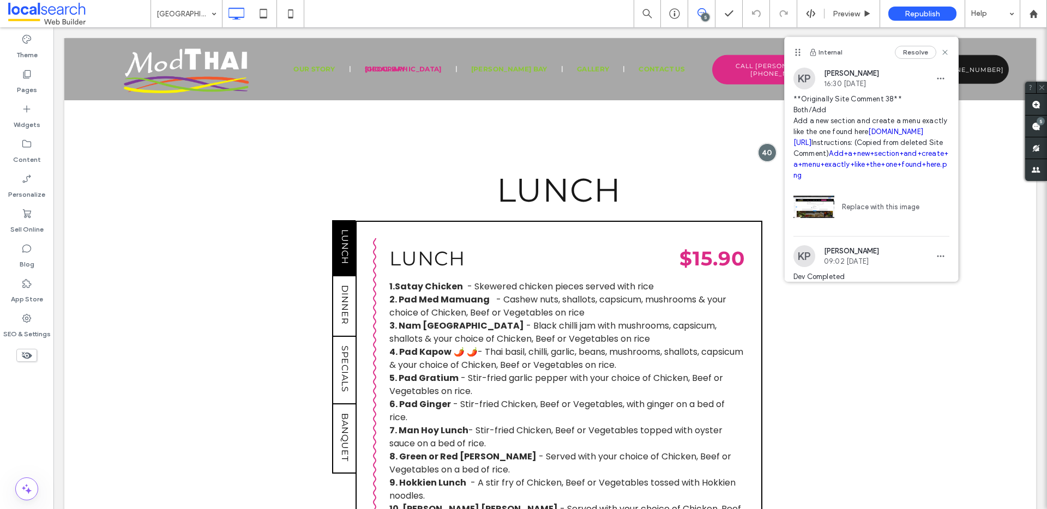
click at [881, 145] on link "[DOMAIN_NAME][URL]" at bounding box center [858, 137] width 130 height 19
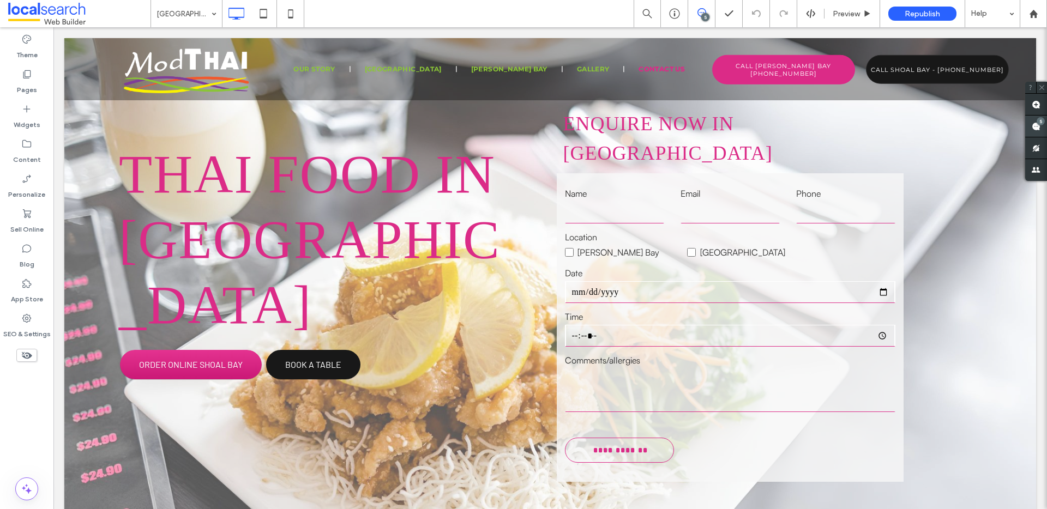
click at [1030, 127] on span at bounding box center [1036, 126] width 22 height 21
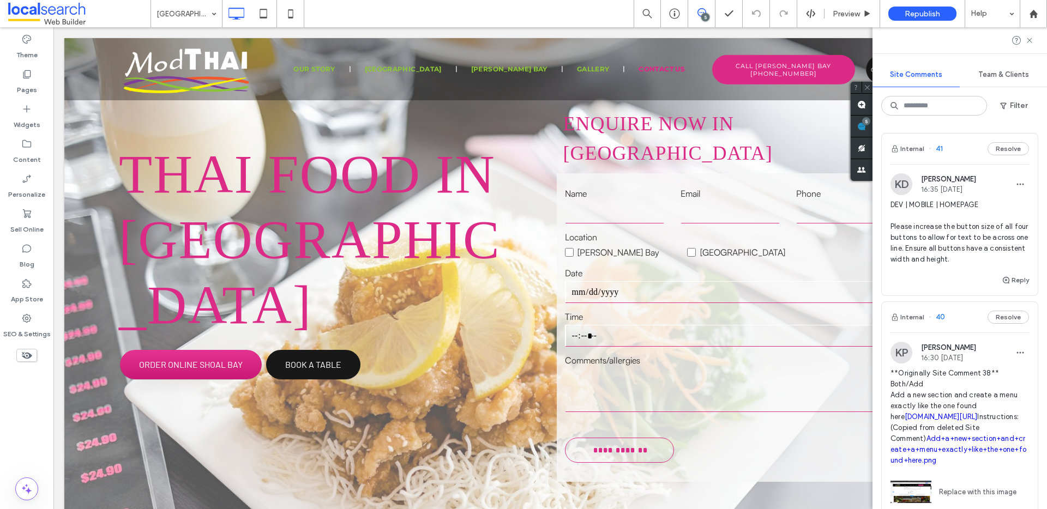
scroll to position [21, 0]
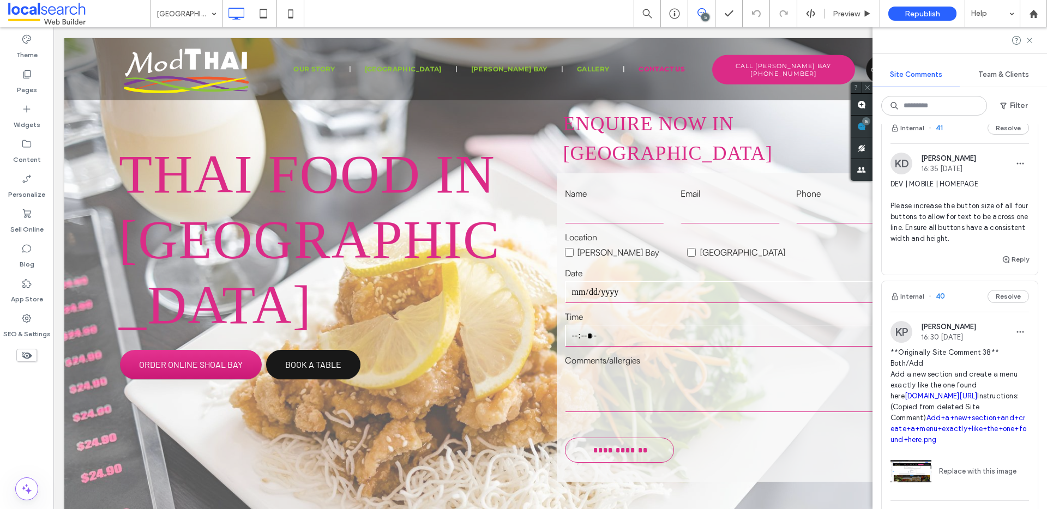
click at [934, 371] on span "**Originally Site Comment 38** Both/Add Add a new section and create a menu exa…" at bounding box center [959, 396] width 139 height 98
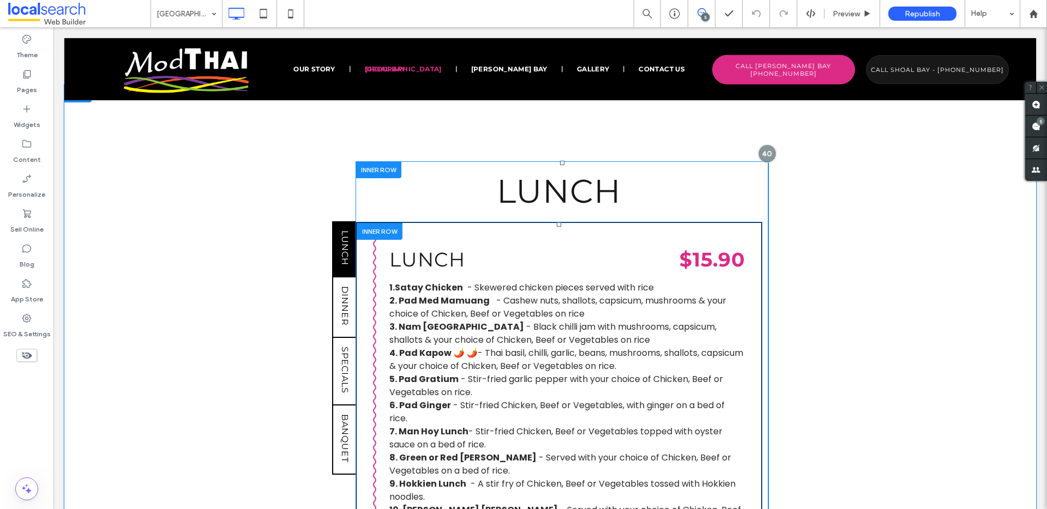
scroll to position [892, 0]
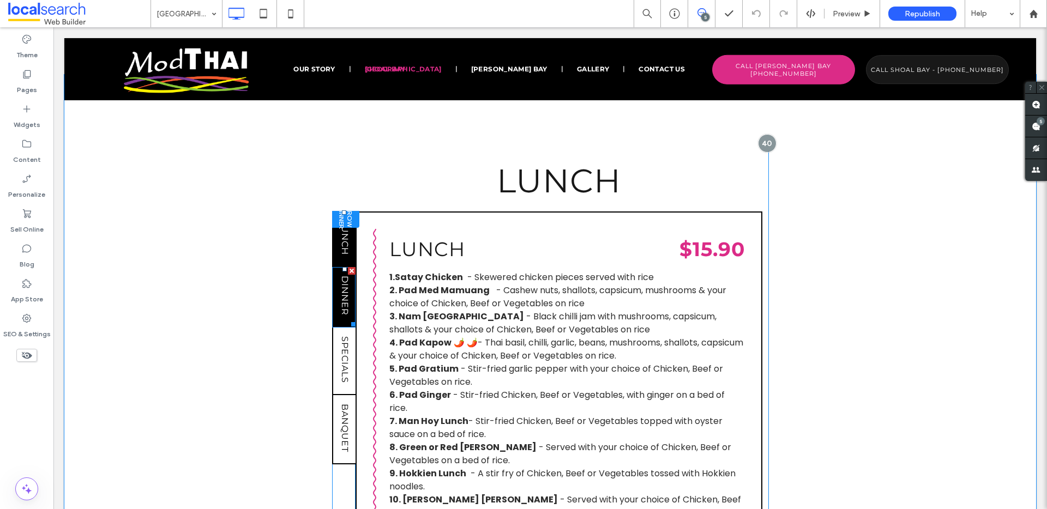
click at [335, 269] on link "DINNER" at bounding box center [343, 297] width 23 height 61
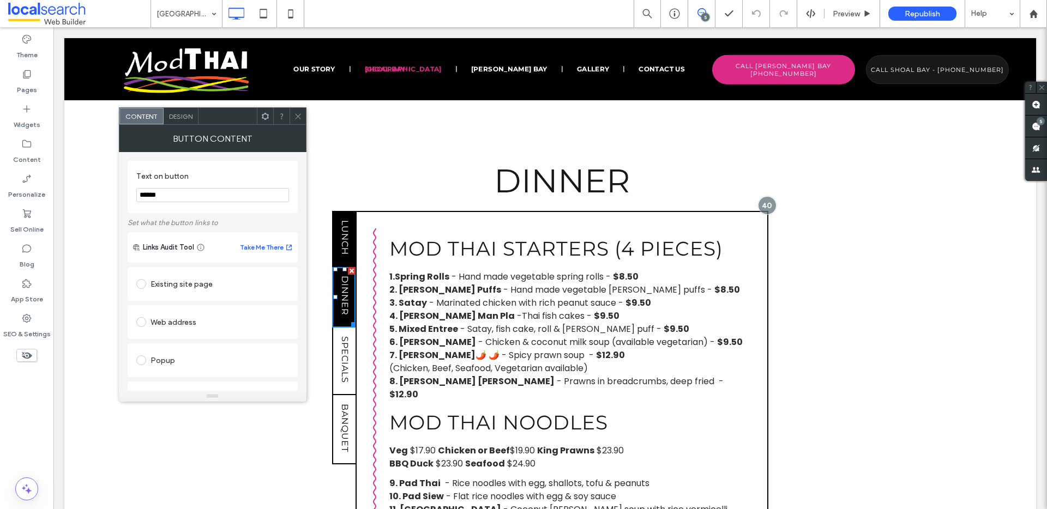
click at [340, 216] on span "LUNCH" at bounding box center [345, 238] width 10 height 44
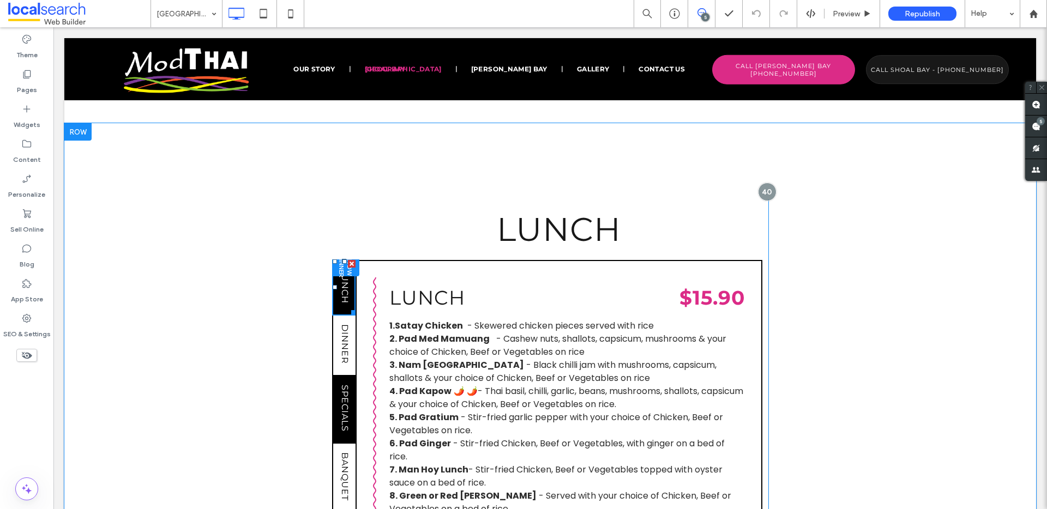
scroll to position [969, 0]
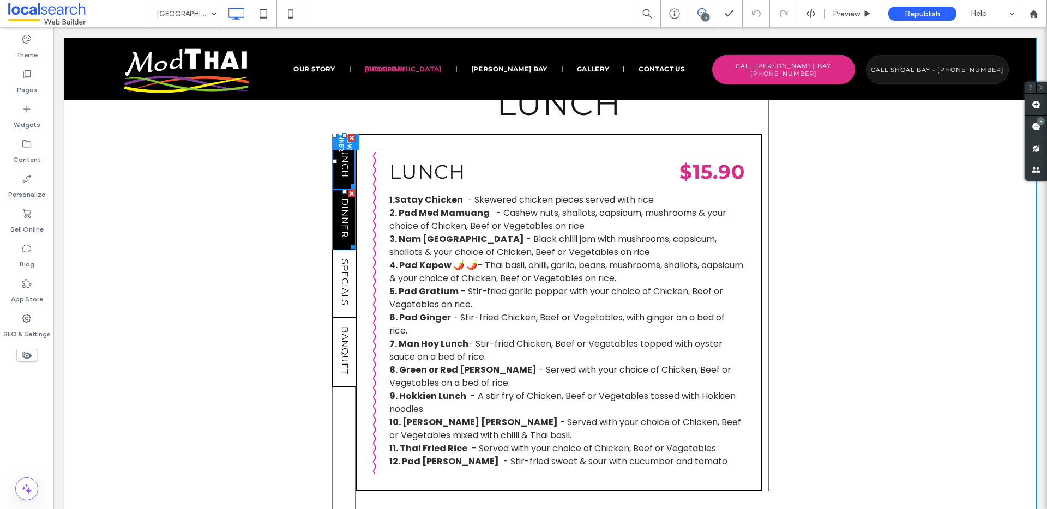
click at [341, 194] on span "DINNER" at bounding box center [345, 218] width 10 height 49
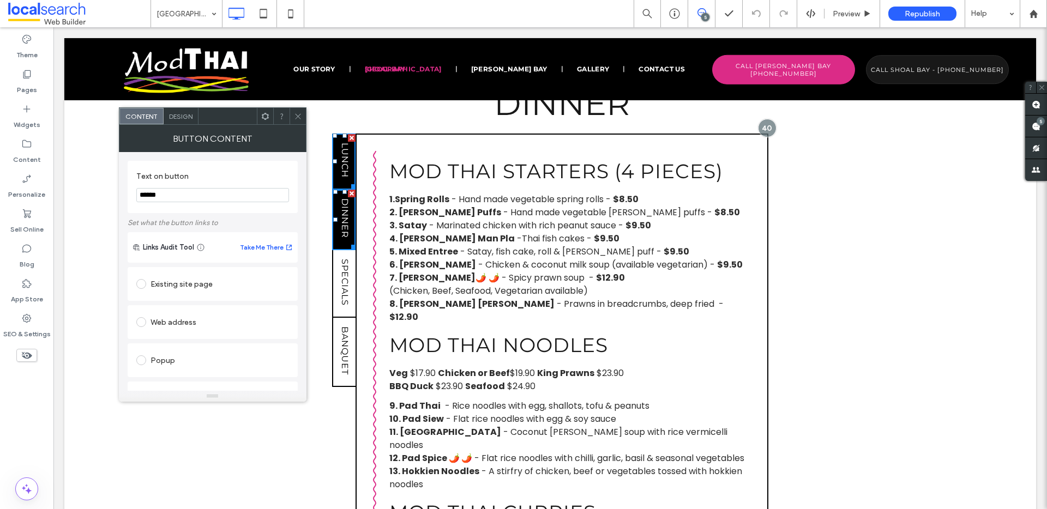
click at [340, 139] on span "LUNCH" at bounding box center [345, 161] width 10 height 44
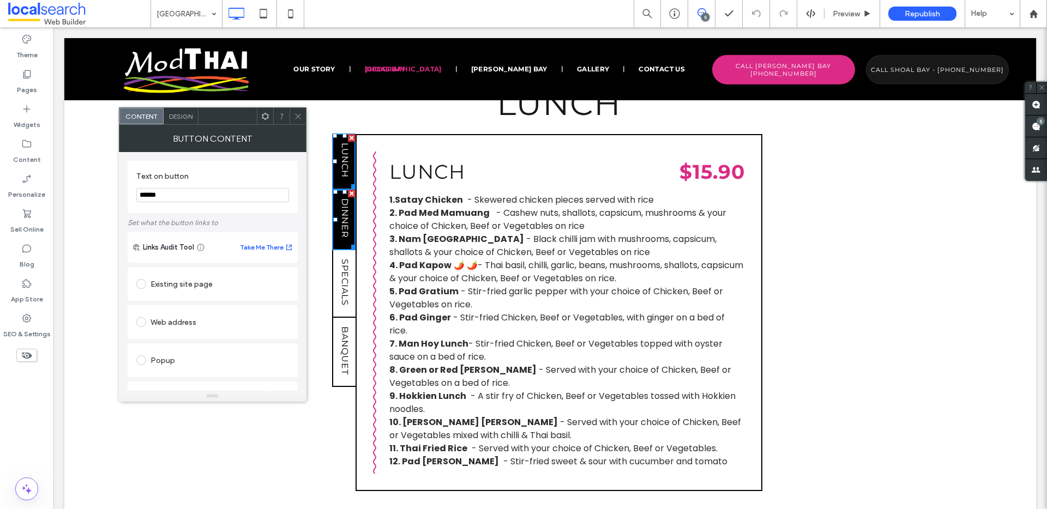
click at [340, 194] on span "DINNER" at bounding box center [345, 218] width 10 height 49
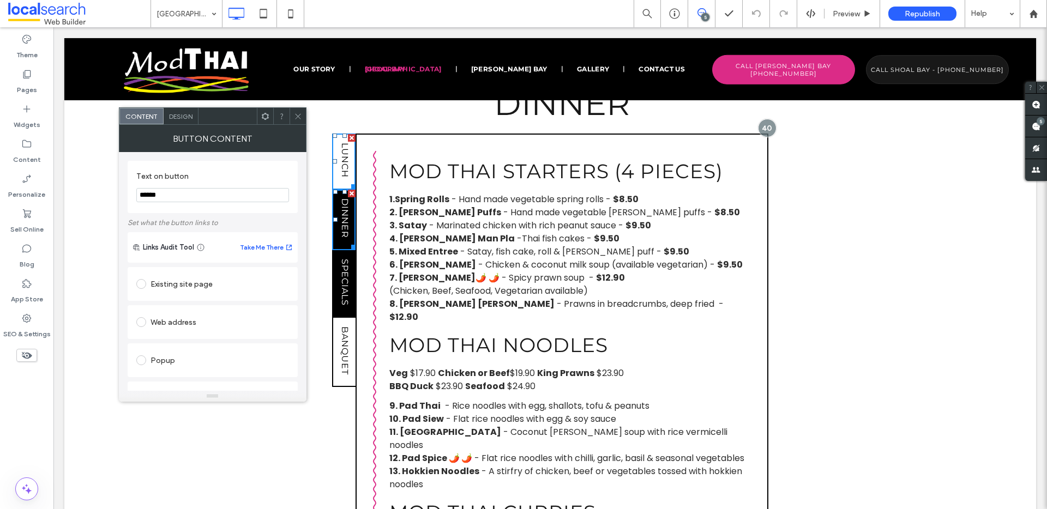
click at [340, 255] on span "SPECIALS" at bounding box center [345, 283] width 10 height 56
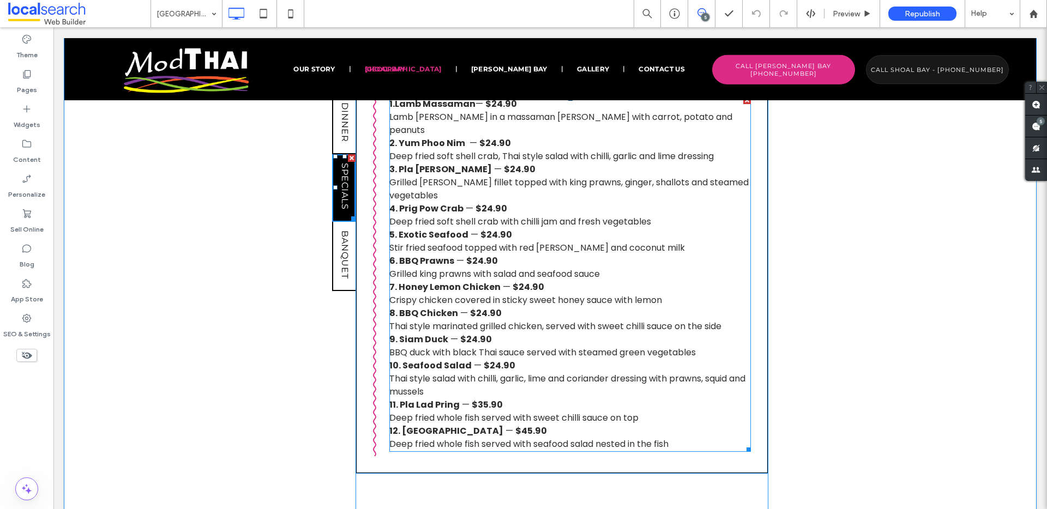
scroll to position [1056, 0]
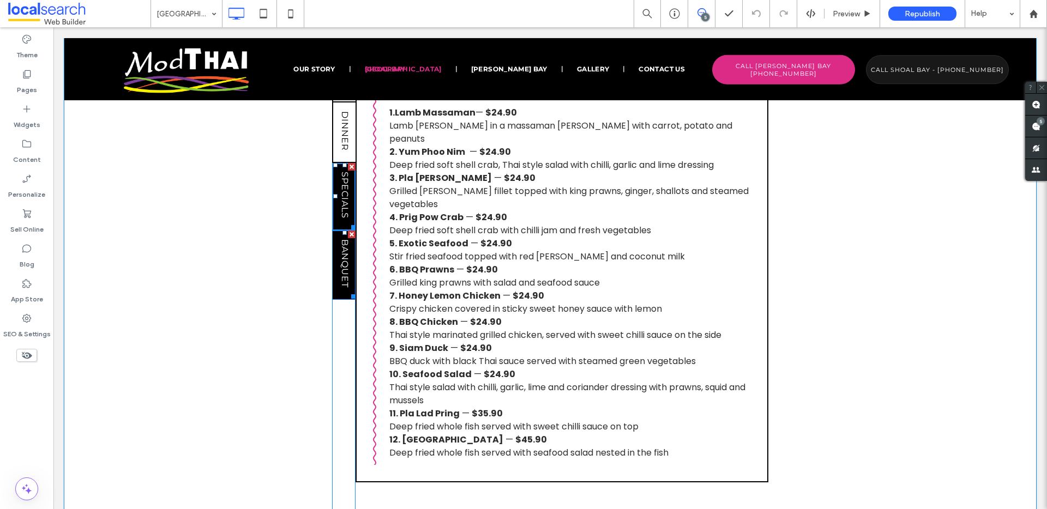
click at [344, 237] on span "BANQUET" at bounding box center [345, 263] width 10 height 57
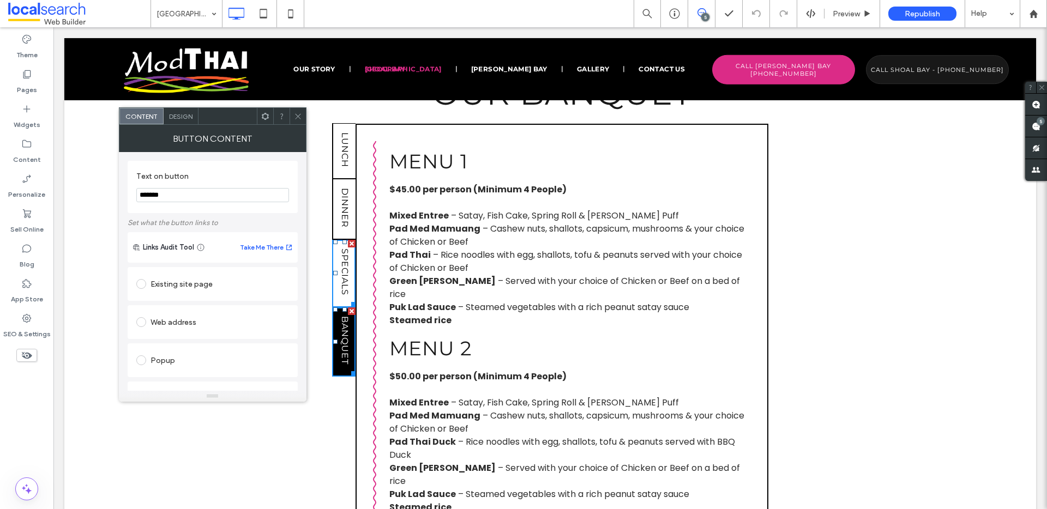
scroll to position [968, 0]
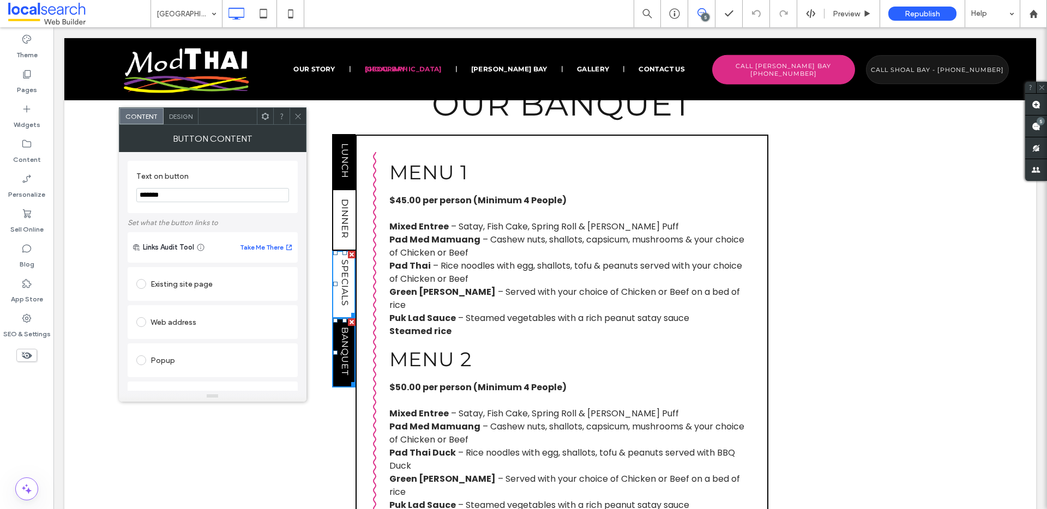
click at [340, 139] on span "LUNCH" at bounding box center [345, 161] width 10 height 44
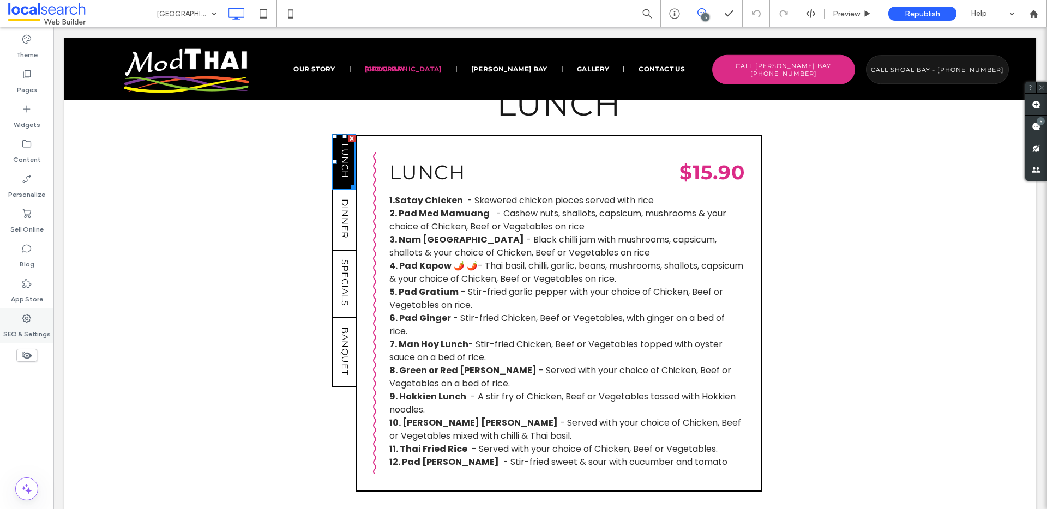
click at [26, 317] on icon at bounding box center [26, 318] width 11 height 11
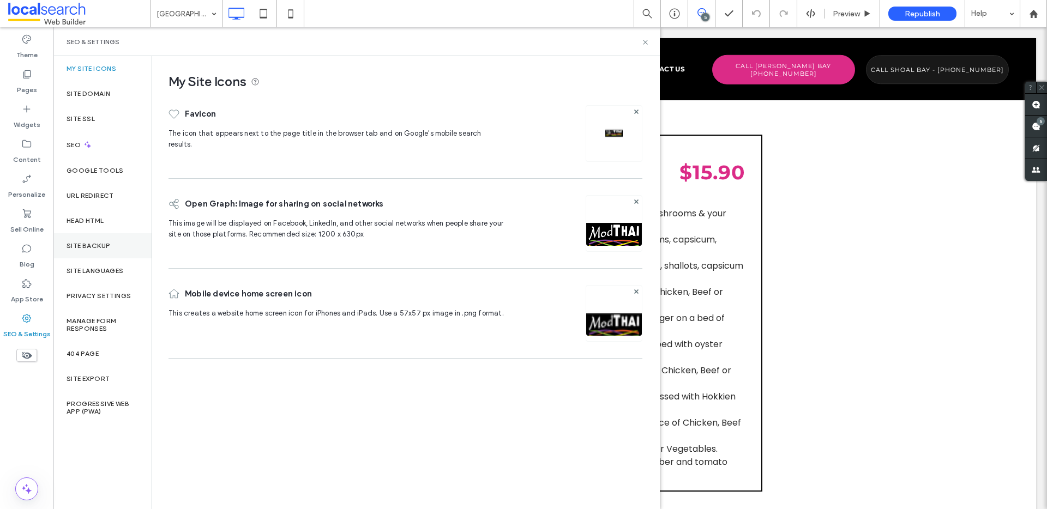
click at [94, 246] on label "Site Backup" at bounding box center [89, 246] width 44 height 8
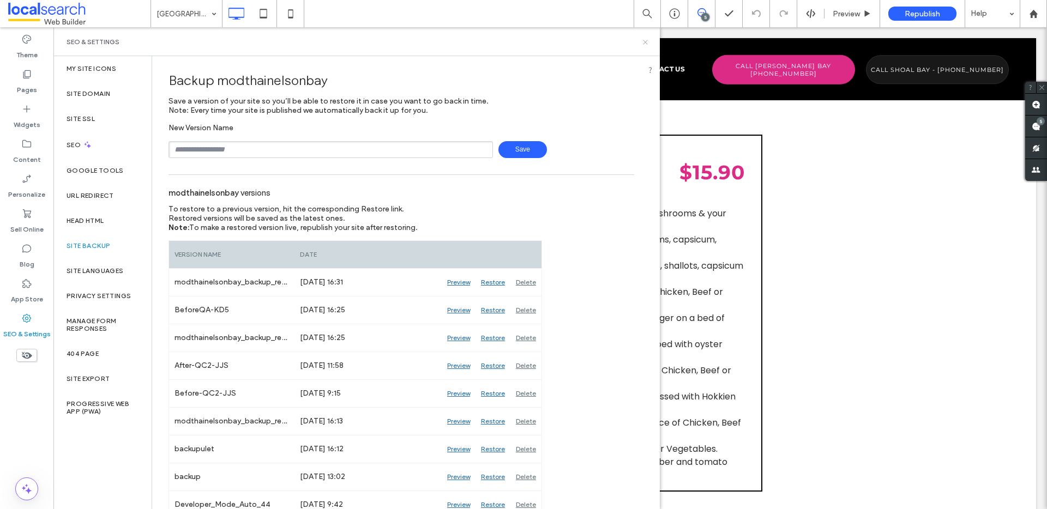
click at [648, 44] on icon at bounding box center [645, 42] width 8 height 8
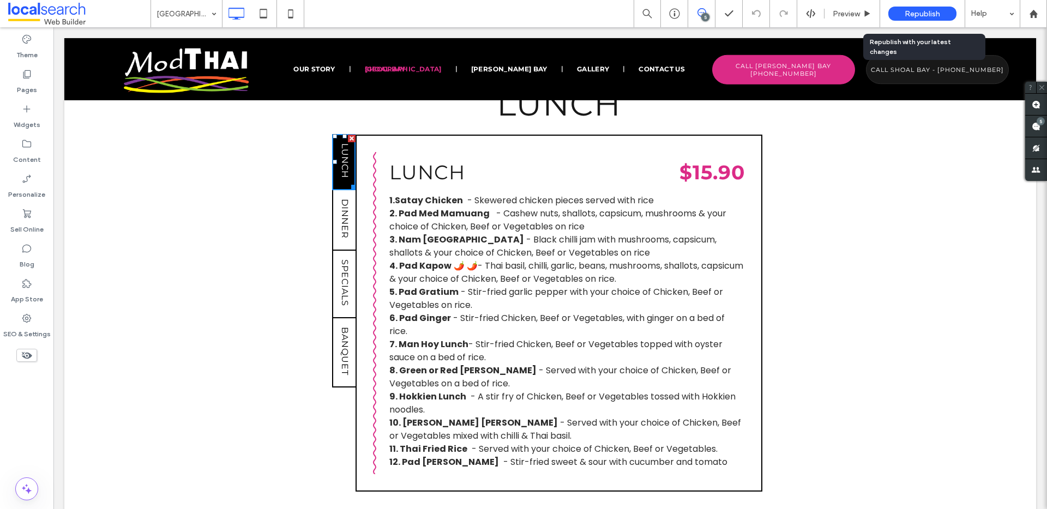
click at [928, 11] on span "Republish" at bounding box center [922, 13] width 35 height 9
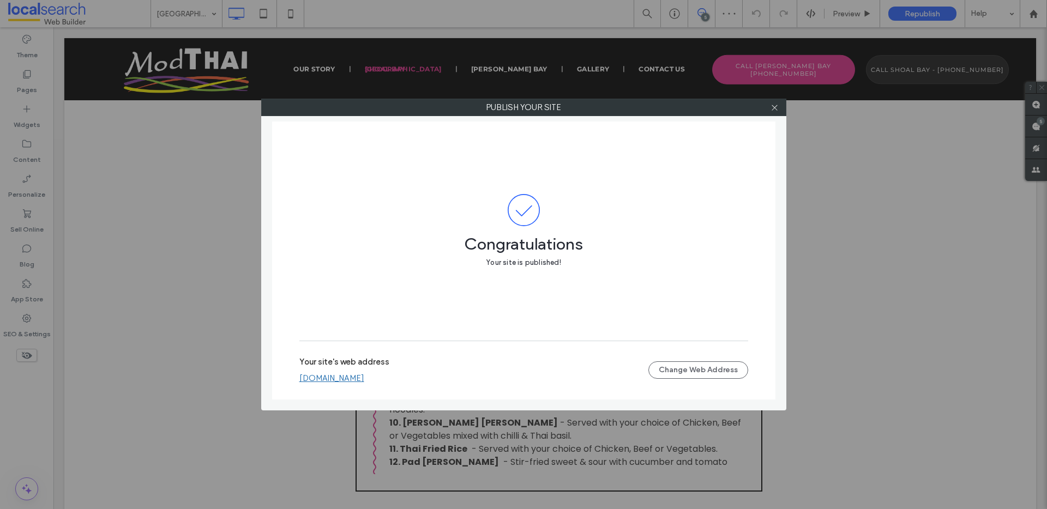
click at [455, 387] on div "Your site's web address [DOMAIN_NAME] Change Web Address" at bounding box center [523, 370] width 449 height 35
click at [364, 381] on link "[DOMAIN_NAME]" at bounding box center [331, 379] width 65 height 10
click at [779, 111] on div at bounding box center [775, 107] width 16 height 16
click at [778, 111] on icon at bounding box center [775, 108] width 8 height 8
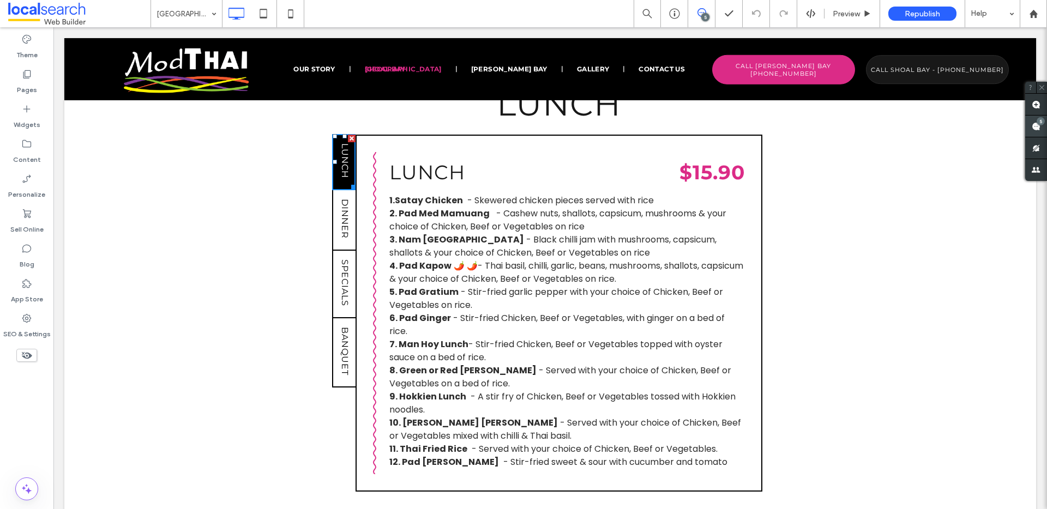
click at [1037, 131] on span at bounding box center [1036, 126] width 22 height 21
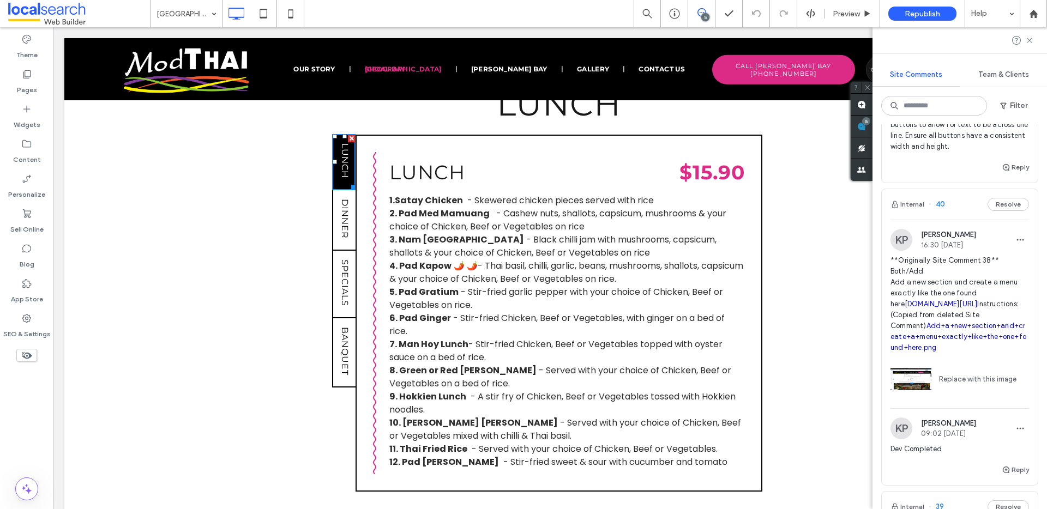
scroll to position [162, 0]
